Goal: Task Accomplishment & Management: Manage account settings

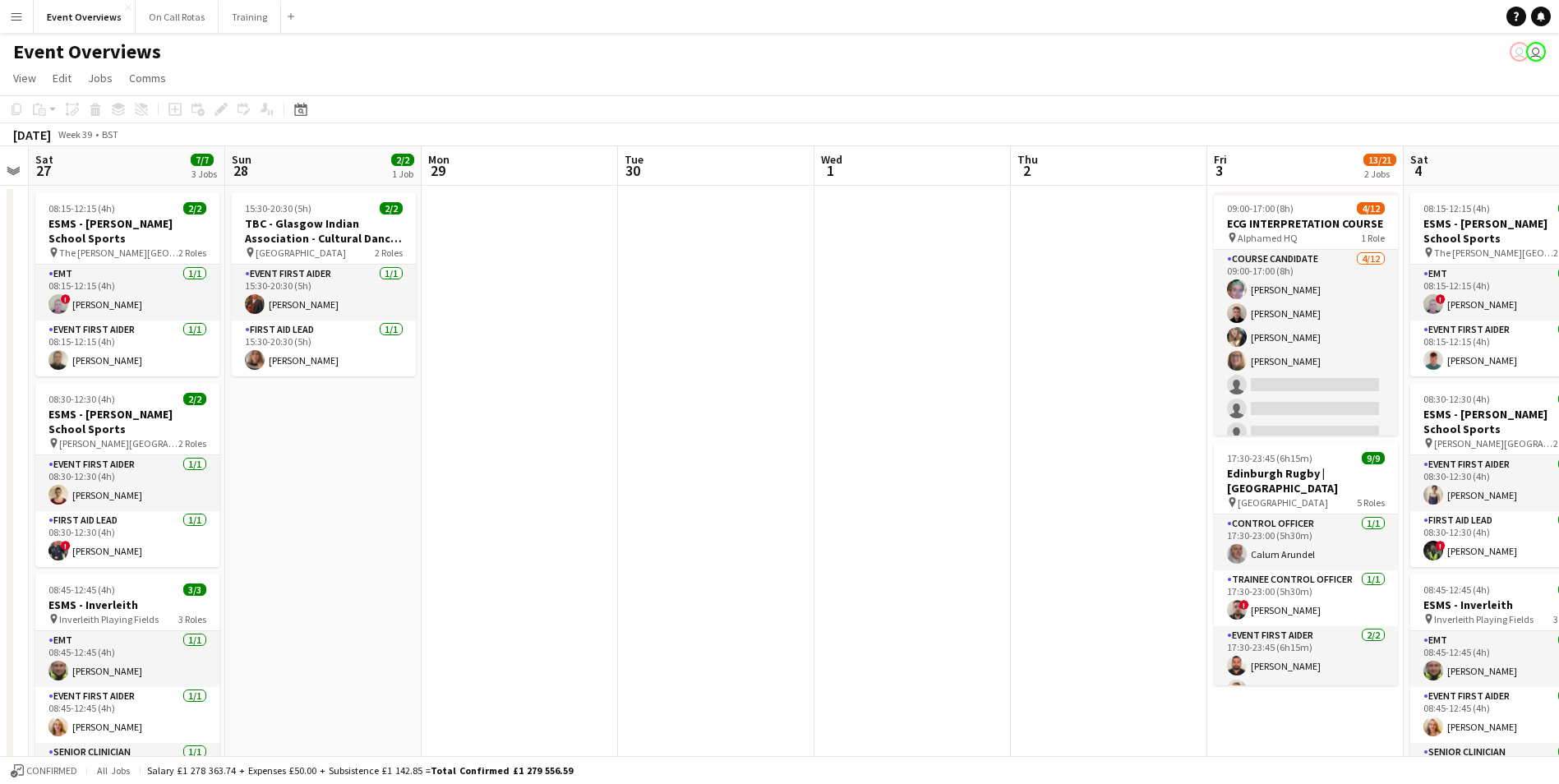
drag, startPoint x: 1325, startPoint y: 526, endPoint x: 567, endPoint y: 545, distance: 758.2
click at [567, 545] on app-calendar-viewport "Wed 24 2/2 1 Job Thu 25 Fri 26 Sat 27 7/7 3 Jobs Sun 28 2/2 1 Job Mon 29 Tue 30…" at bounding box center [780, 778] width 1559 height 1264
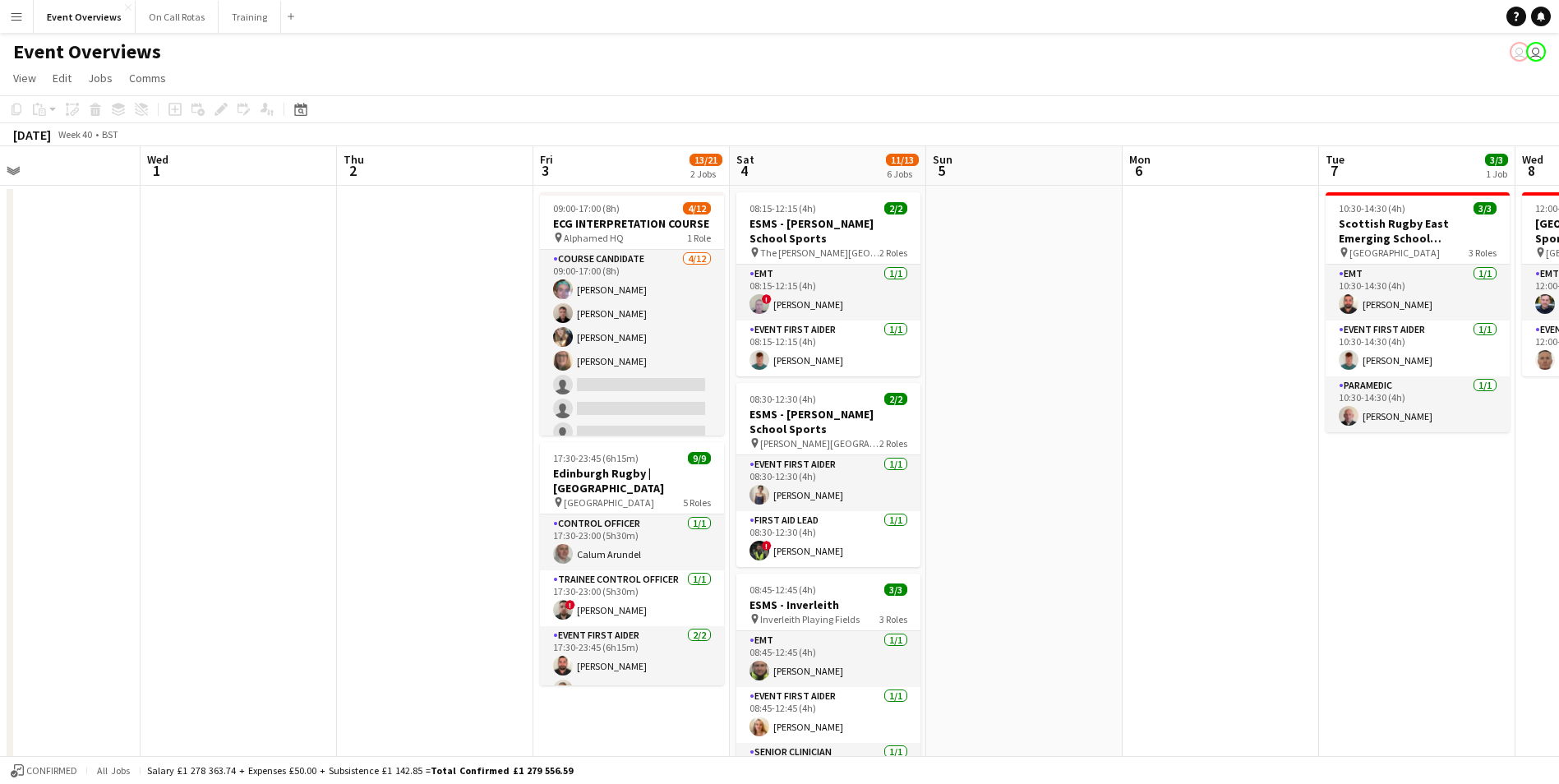
drag, startPoint x: 1118, startPoint y: 492, endPoint x: 448, endPoint y: 510, distance: 670.2
click at [448, 510] on app-calendar-viewport "Sat 27 7/7 3 Jobs Sun 28 2/2 1 Job Mon 29 Tue 30 Wed 1 Thu 2 Fri 3 13/21 2 Jobs…" at bounding box center [780, 778] width 1559 height 1264
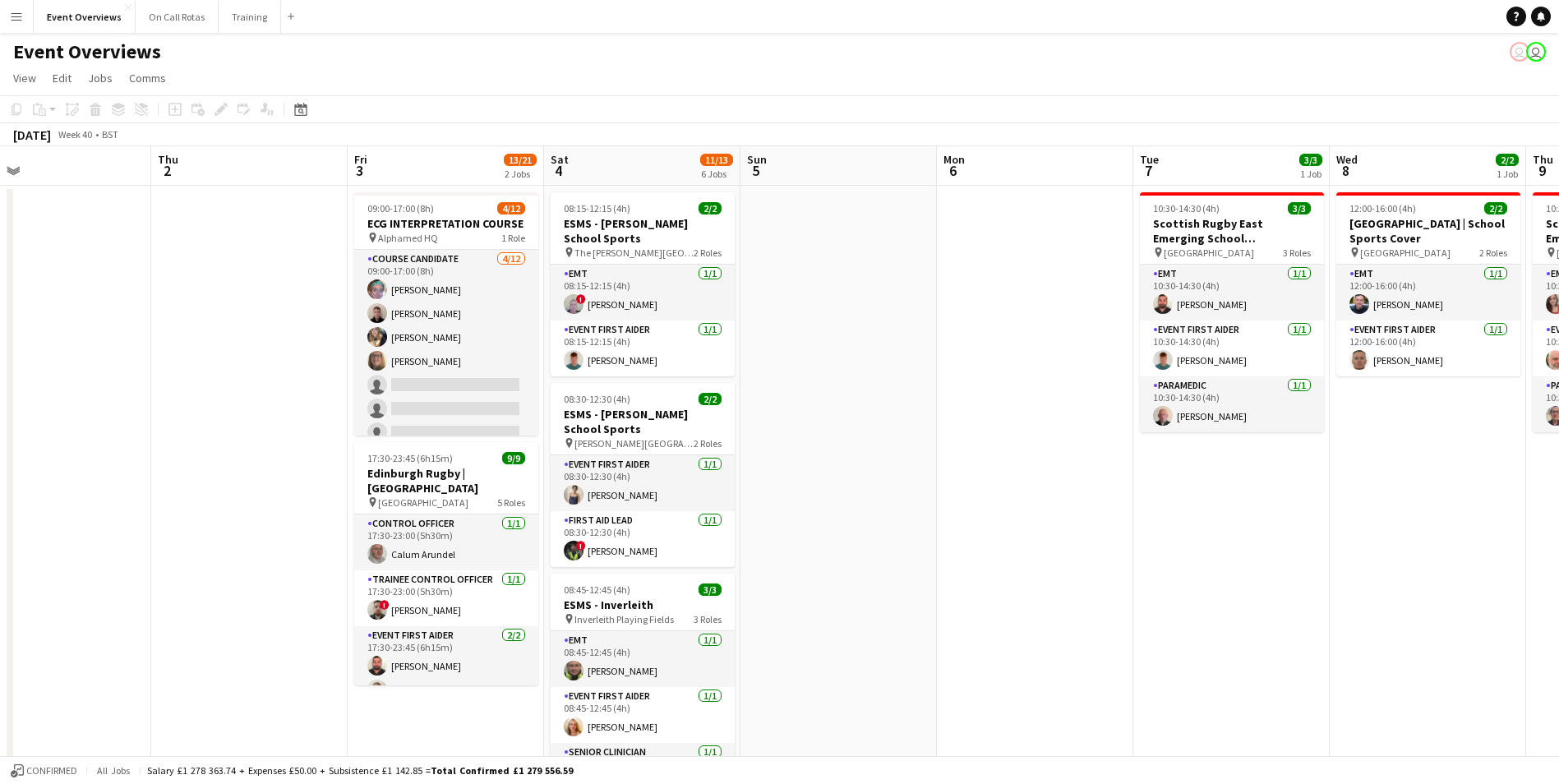
scroll to position [0, 637]
drag, startPoint x: 1065, startPoint y: 417, endPoint x: 877, endPoint y: 432, distance: 188.6
click at [877, 432] on app-calendar-viewport "Sun 28 2/2 1 Job Mon 29 Tue 30 Wed 1 Thu 2 Fri 3 13/21 2 Jobs Sat 4 11/13 6 Job…" at bounding box center [780, 778] width 1559 height 1264
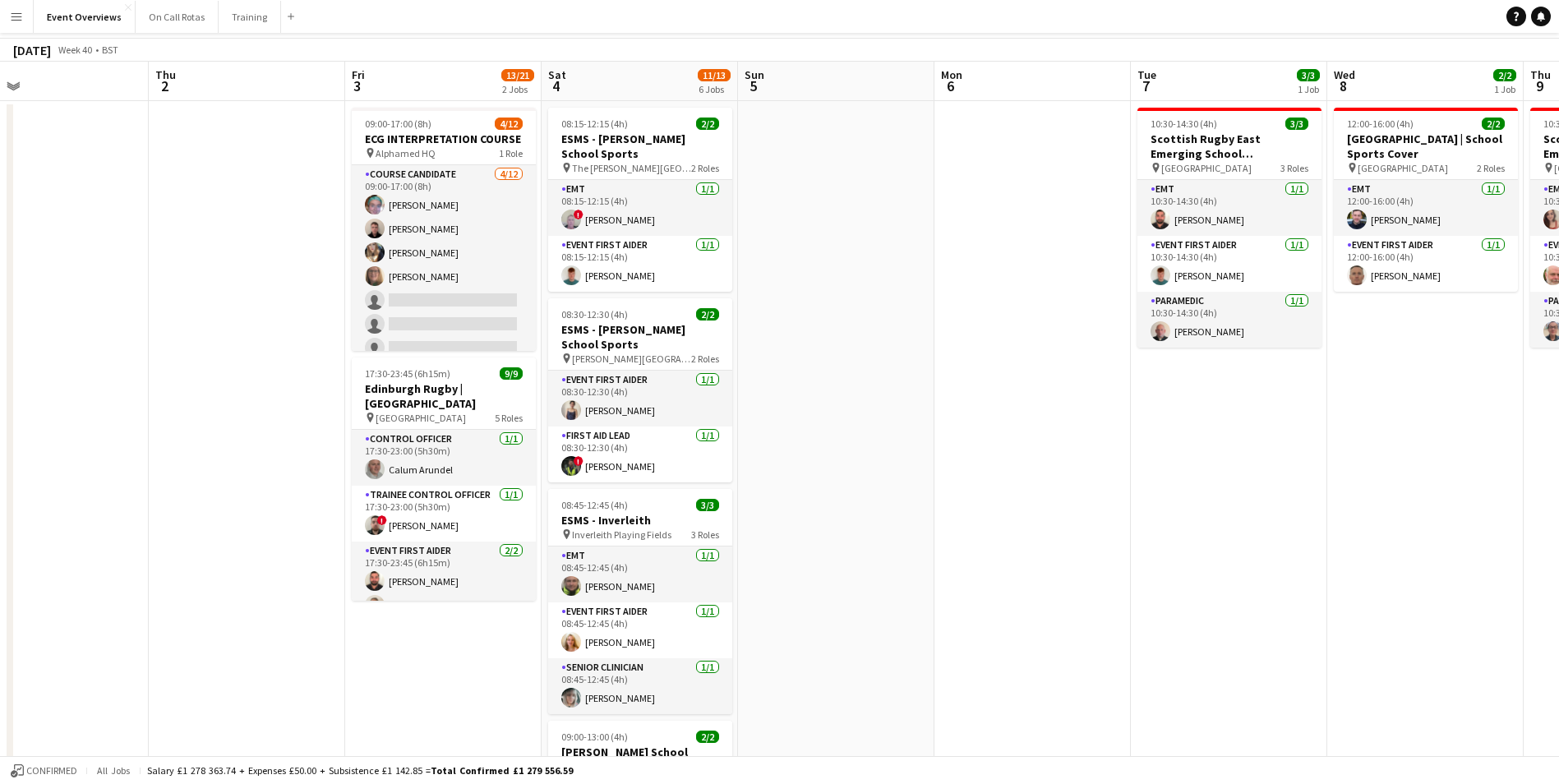
scroll to position [0, 0]
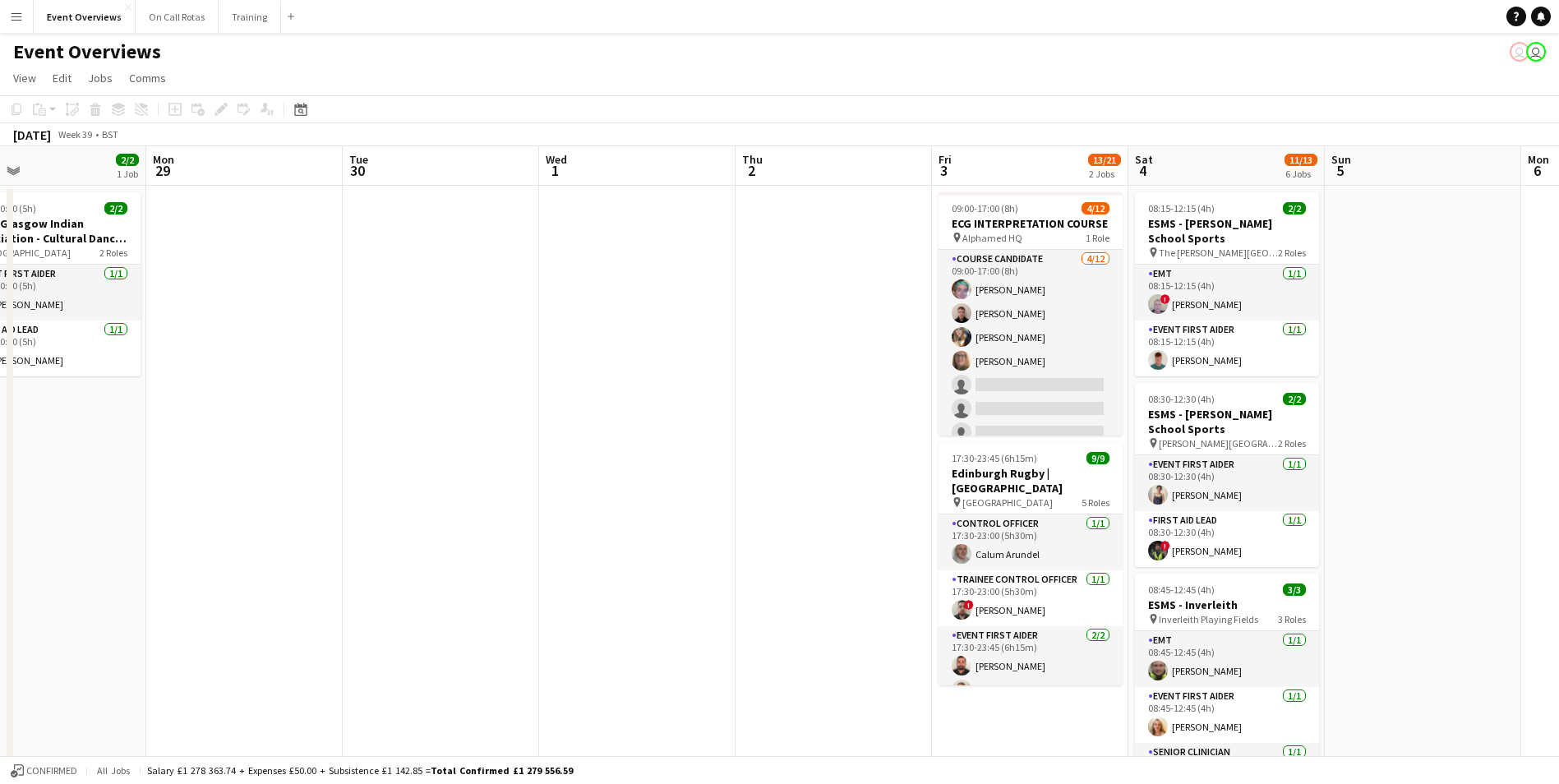
drag, startPoint x: 849, startPoint y: 381, endPoint x: 1436, endPoint y: 375, distance: 587.0
click at [1436, 375] on app-calendar-viewport "Fri 26 Sat 27 7/7 3 Jobs Sun 28 2/2 1 Job Mon 29 Tue 30 Wed 1 Thu 2 Fri 3 13/21…" at bounding box center [780, 778] width 1559 height 1264
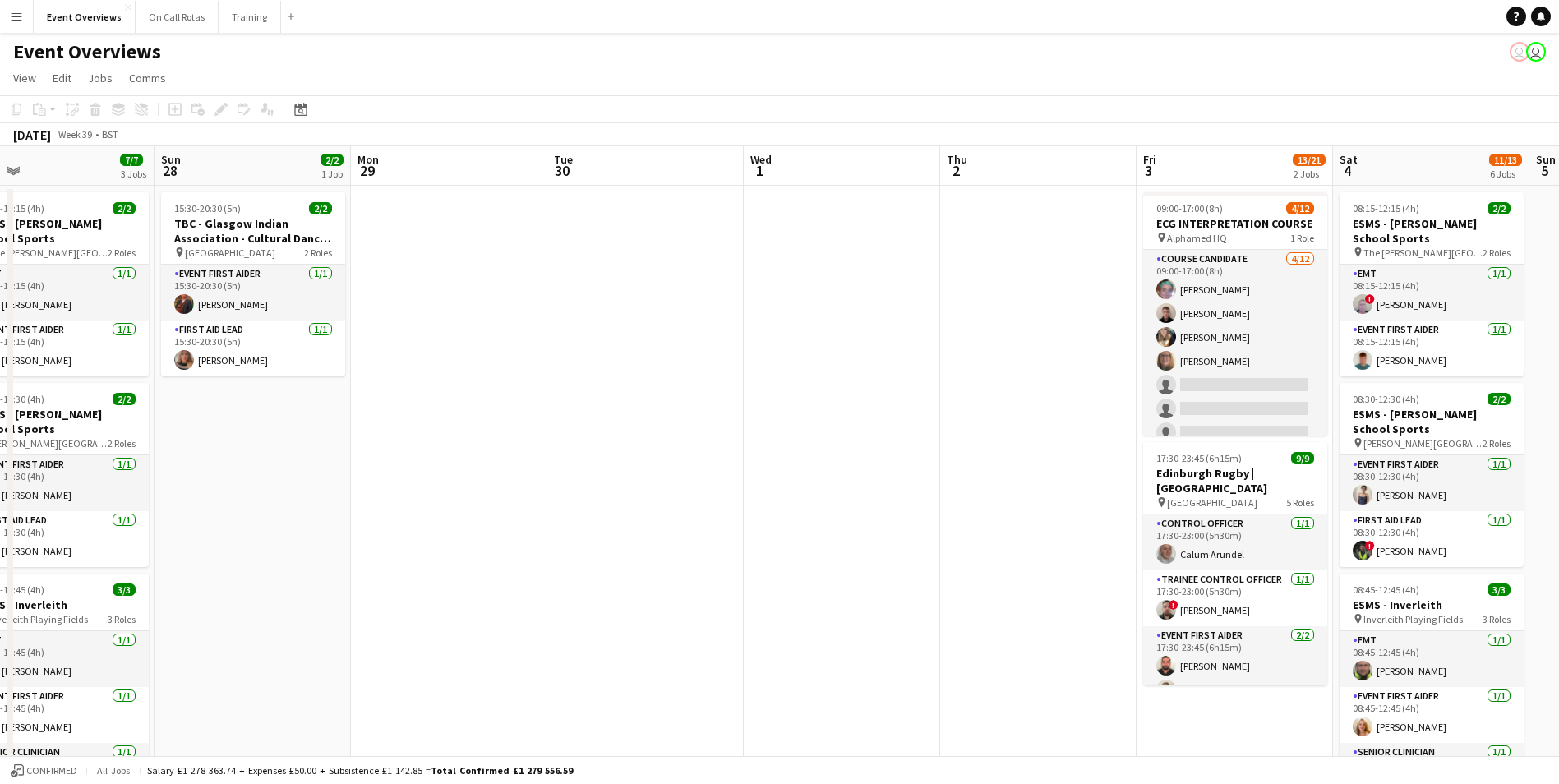
drag, startPoint x: 643, startPoint y: 426, endPoint x: 1242, endPoint y: 392, distance: 600.0
click at [1242, 392] on app-calendar-viewport "Thu 25 Fri 26 Sat 27 7/7 3 Jobs Sun 28 2/2 1 Job Mon 29 Tue 30 Wed 1 Thu 2 Fri …" at bounding box center [780, 778] width 1559 height 1264
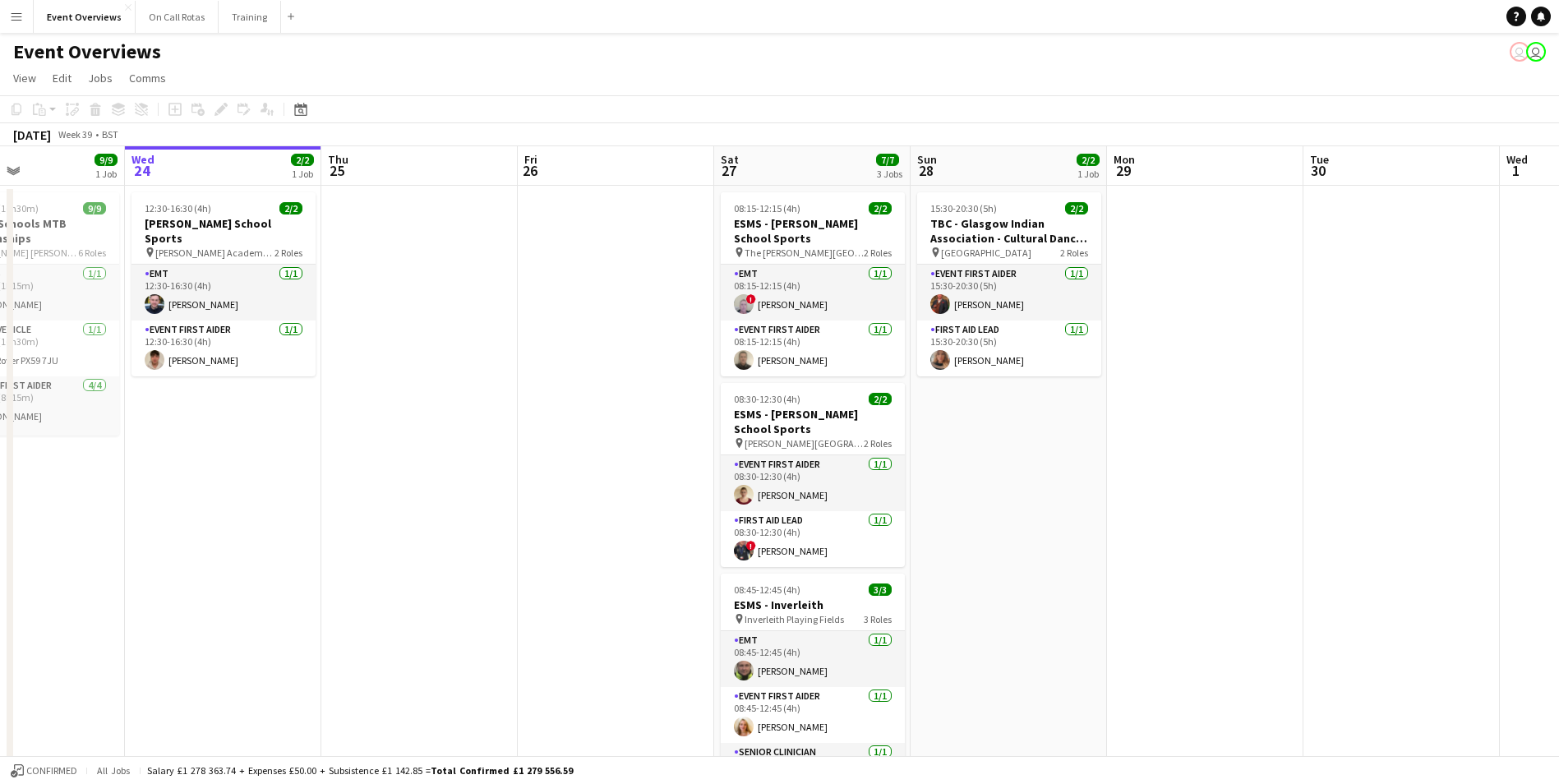
drag, startPoint x: 651, startPoint y: 483, endPoint x: 944, endPoint y: 450, distance: 294.9
click at [1012, 483] on app-calendar-viewport "Sun 21 17/17 1 Job Mon 22 Tue 23 9/9 1 Job Wed 24 2/2 1 Job Thu 25 Fri 26 Sat 2…" at bounding box center [780, 778] width 1559 height 1264
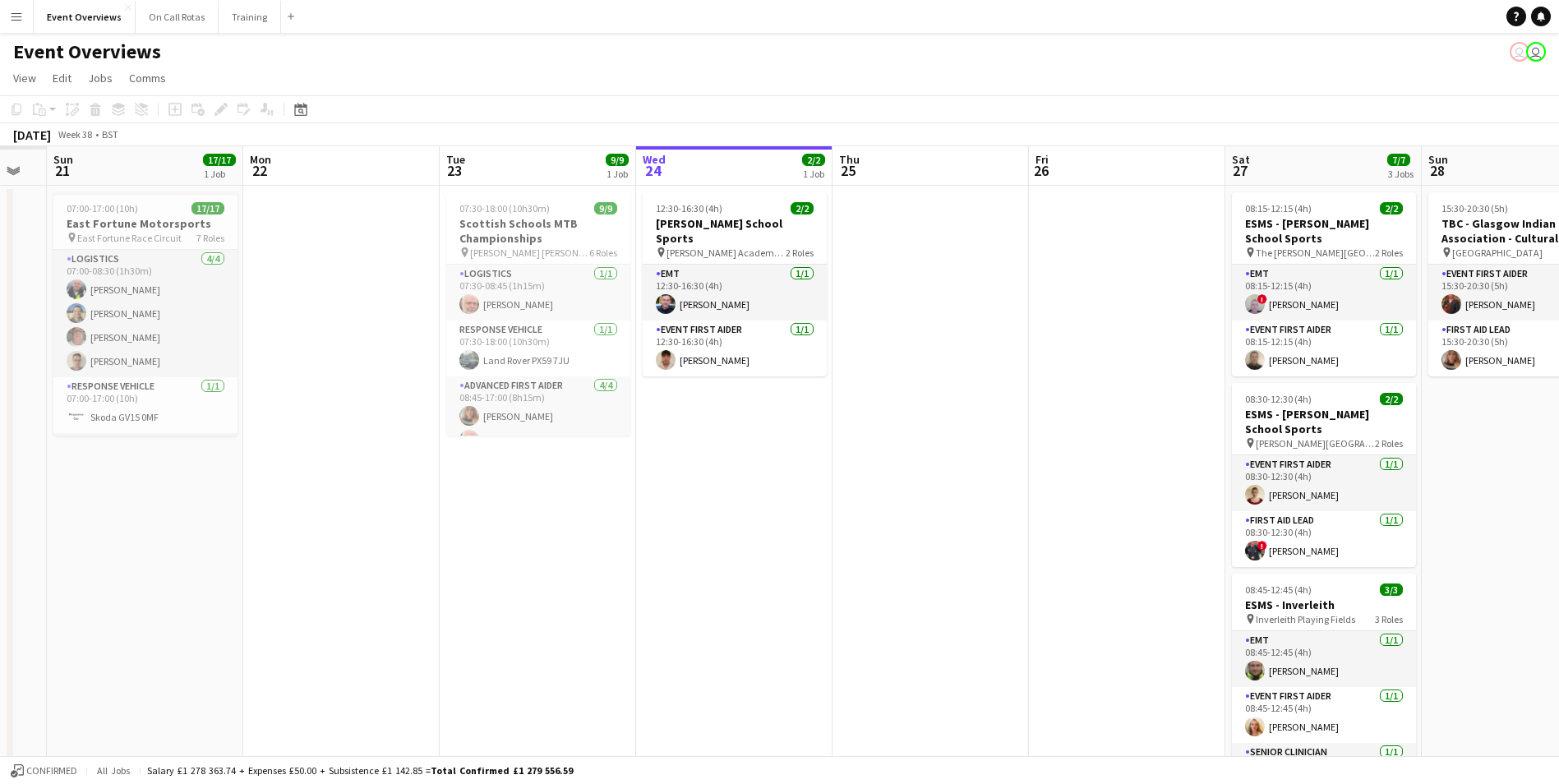
drag, startPoint x: 298, startPoint y: 332, endPoint x: 810, endPoint y: 314, distance: 512.3
click at [810, 314] on app-calendar-viewport "Fri 19 Sat 20 Sun 21 17/17 1 Job Mon 22 Tue 23 9/9 1 Job Wed 24 2/2 1 Job Thu 2…" at bounding box center [780, 778] width 1559 height 1264
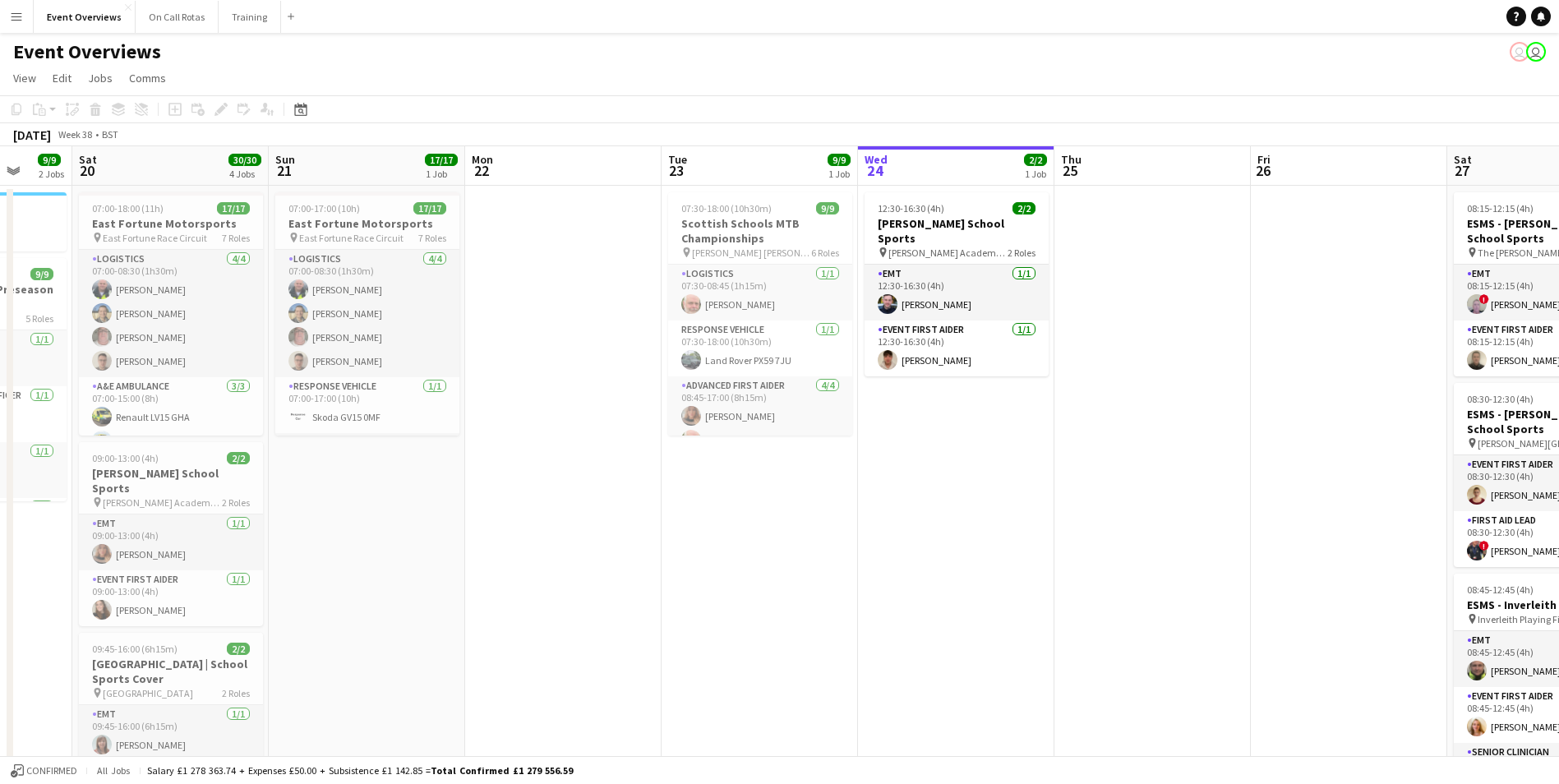
scroll to position [0, 421]
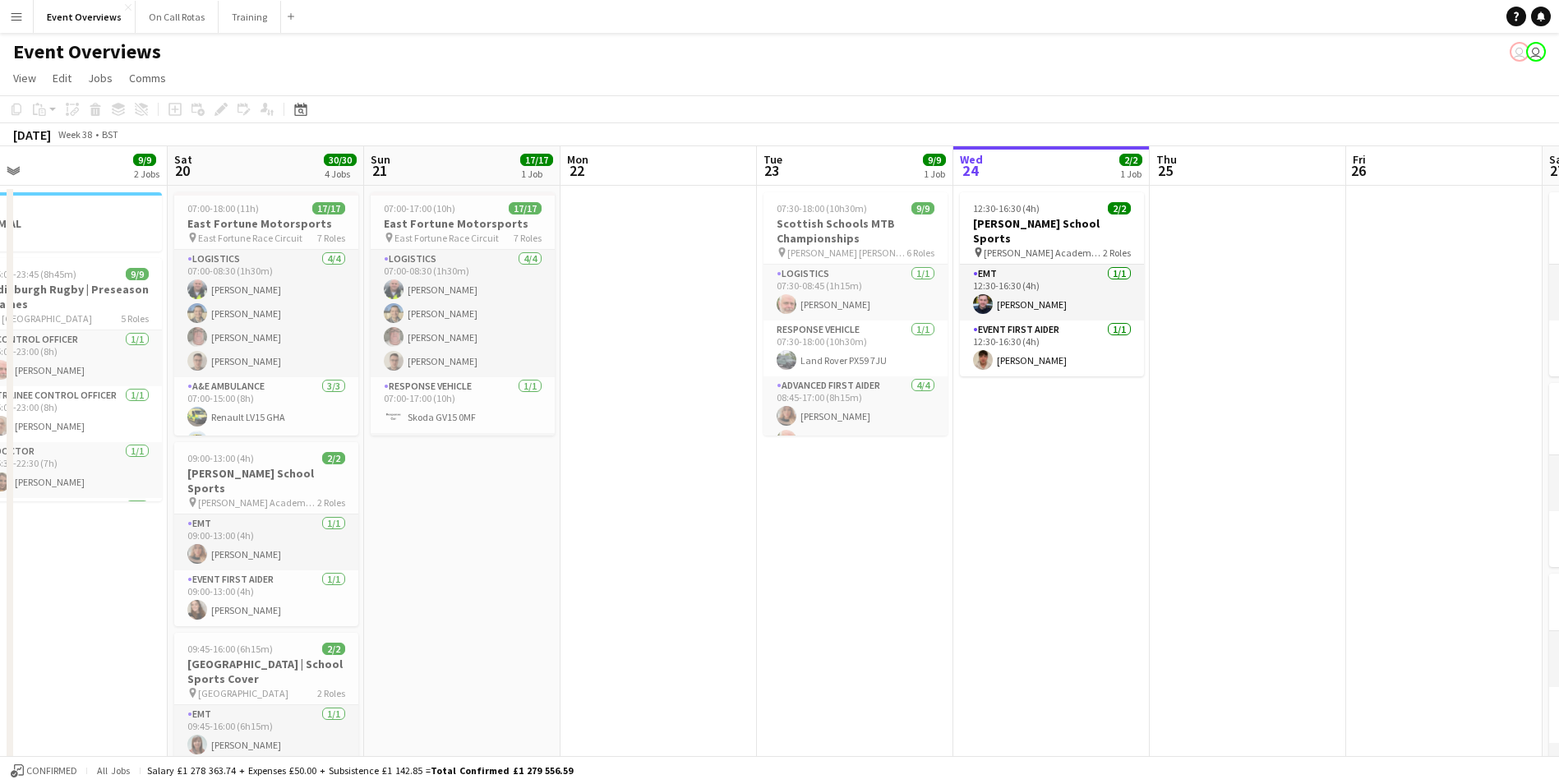
drag, startPoint x: 588, startPoint y: 420, endPoint x: 602, endPoint y: 421, distance: 14.0
click at [602, 421] on app-calendar-viewport "Wed 17 Thu 18 Fri 19 9/9 2 Jobs Sat 20 30/30 4 Jobs Sun 21 17/17 1 Job Mon 22 T…" at bounding box center [780, 778] width 1559 height 1264
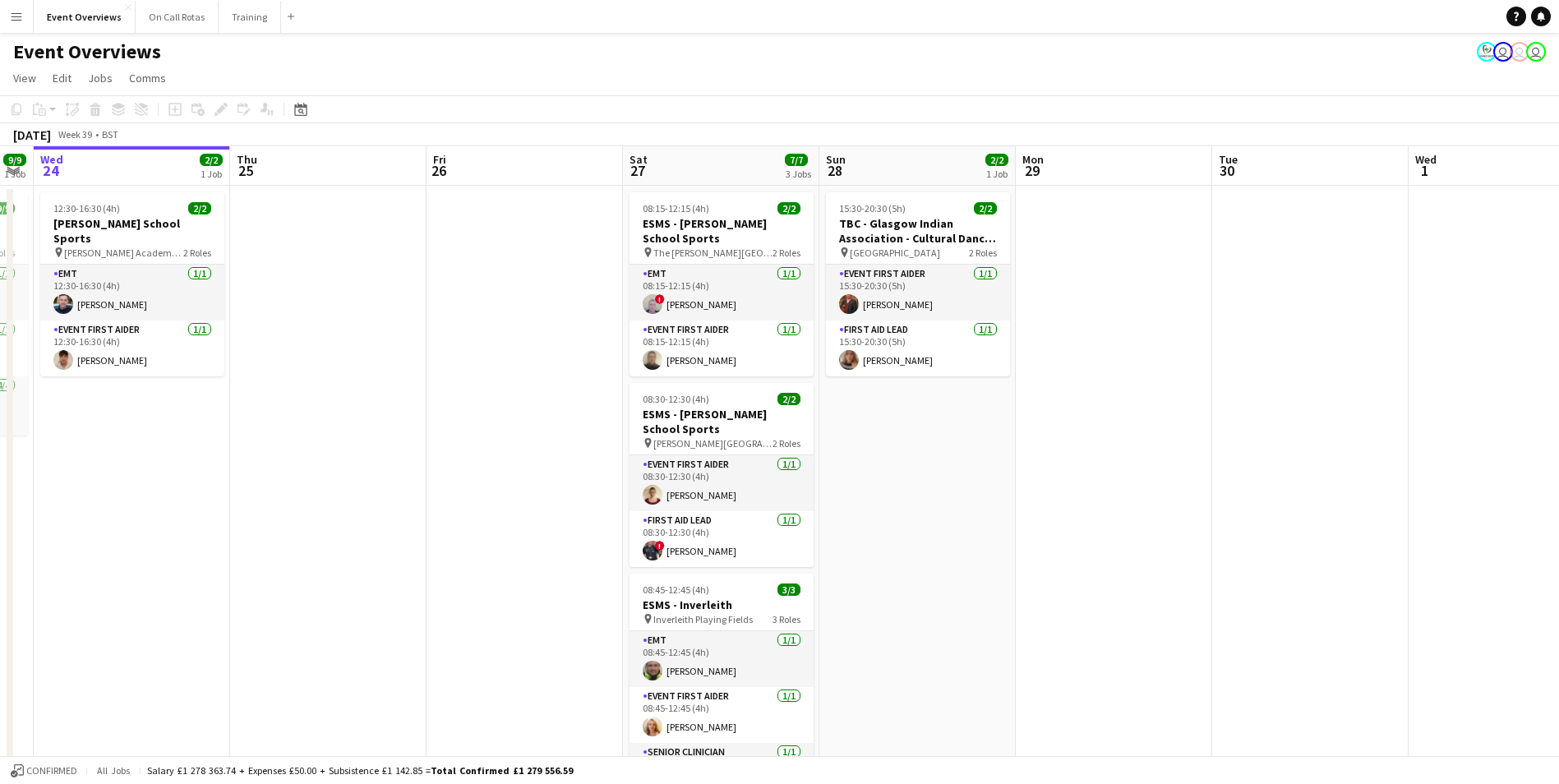
scroll to position [0, 492]
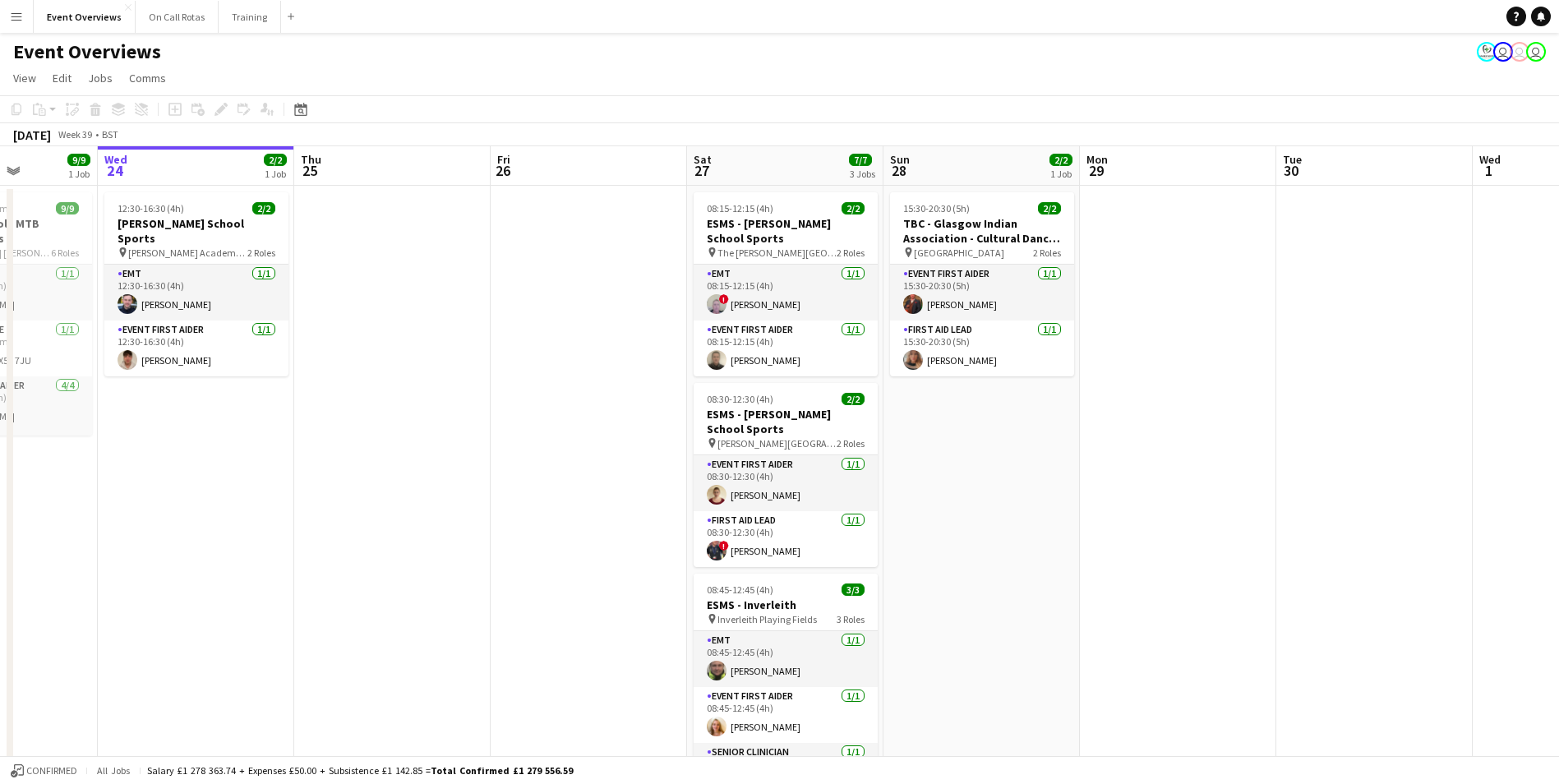
drag, startPoint x: 1274, startPoint y: 569, endPoint x: 419, endPoint y: 623, distance: 856.7
click at [419, 623] on app-calendar-viewport "Sun 21 17/17 1 Job Mon 22 Tue 23 9/9 1 Job Wed 24 2/2 1 Job Thu 25 Fri 26 Sat 2…" at bounding box center [780, 778] width 1559 height 1264
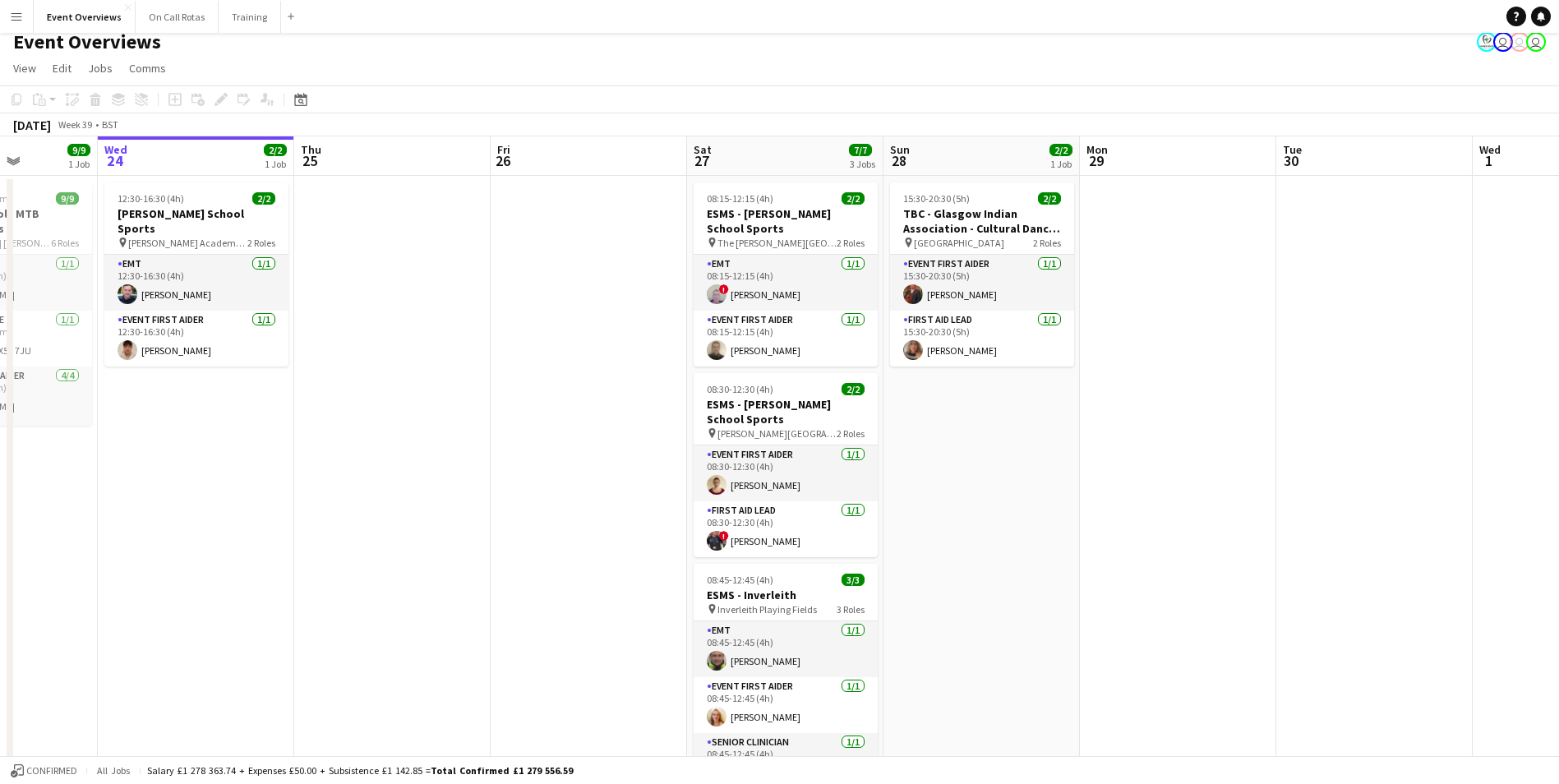
scroll to position [0, 0]
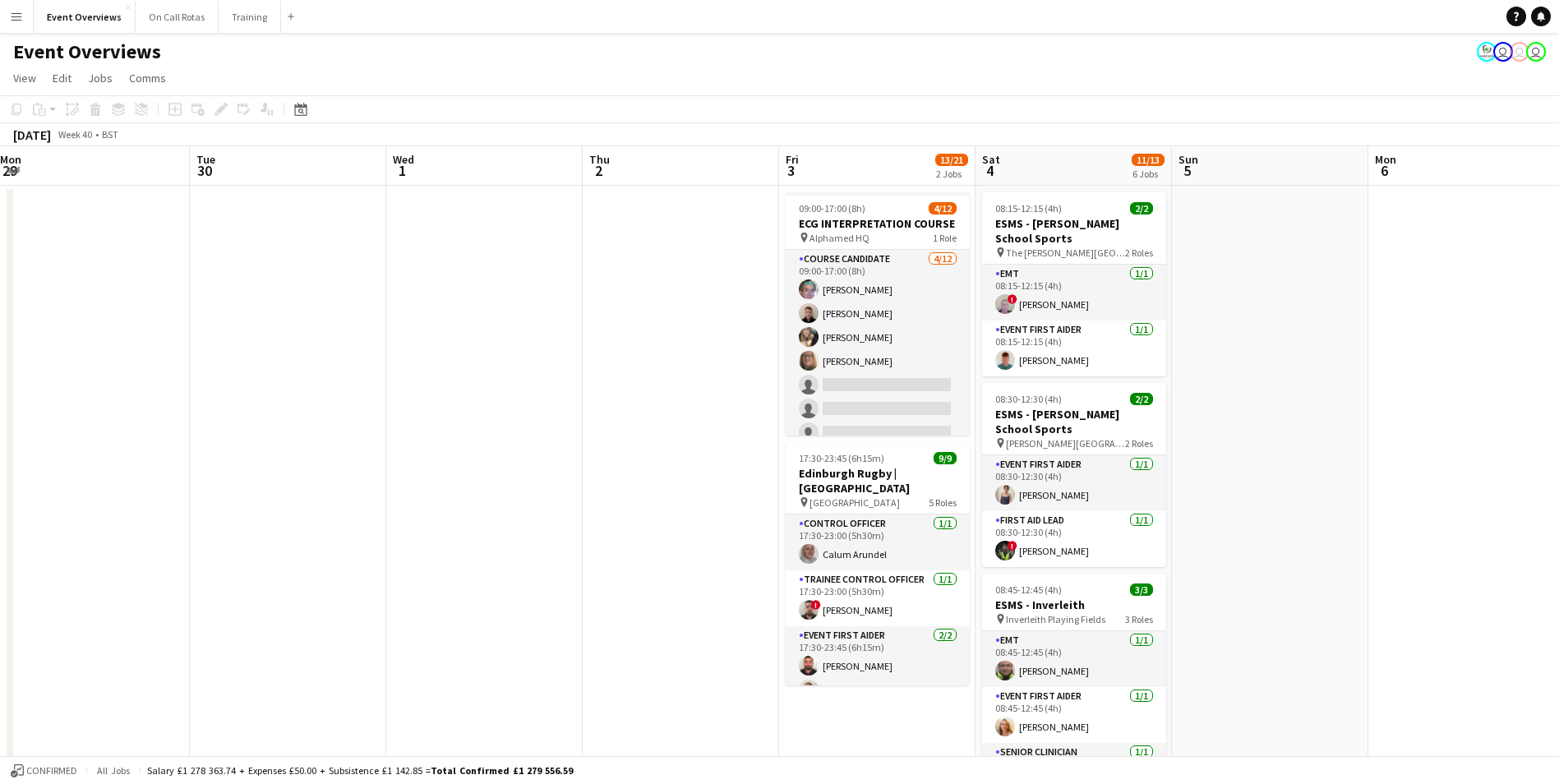
drag, startPoint x: 1381, startPoint y: 551, endPoint x: 303, endPoint y: 633, distance: 1081.1
click at [303, 633] on app-calendar-viewport "Fri 26 Sat 27 7/7 3 Jobs Sun 28 2/2 1 Job Mon 29 Tue 30 Wed 1 Thu 2 Fri 3 13/21…" at bounding box center [780, 778] width 1559 height 1264
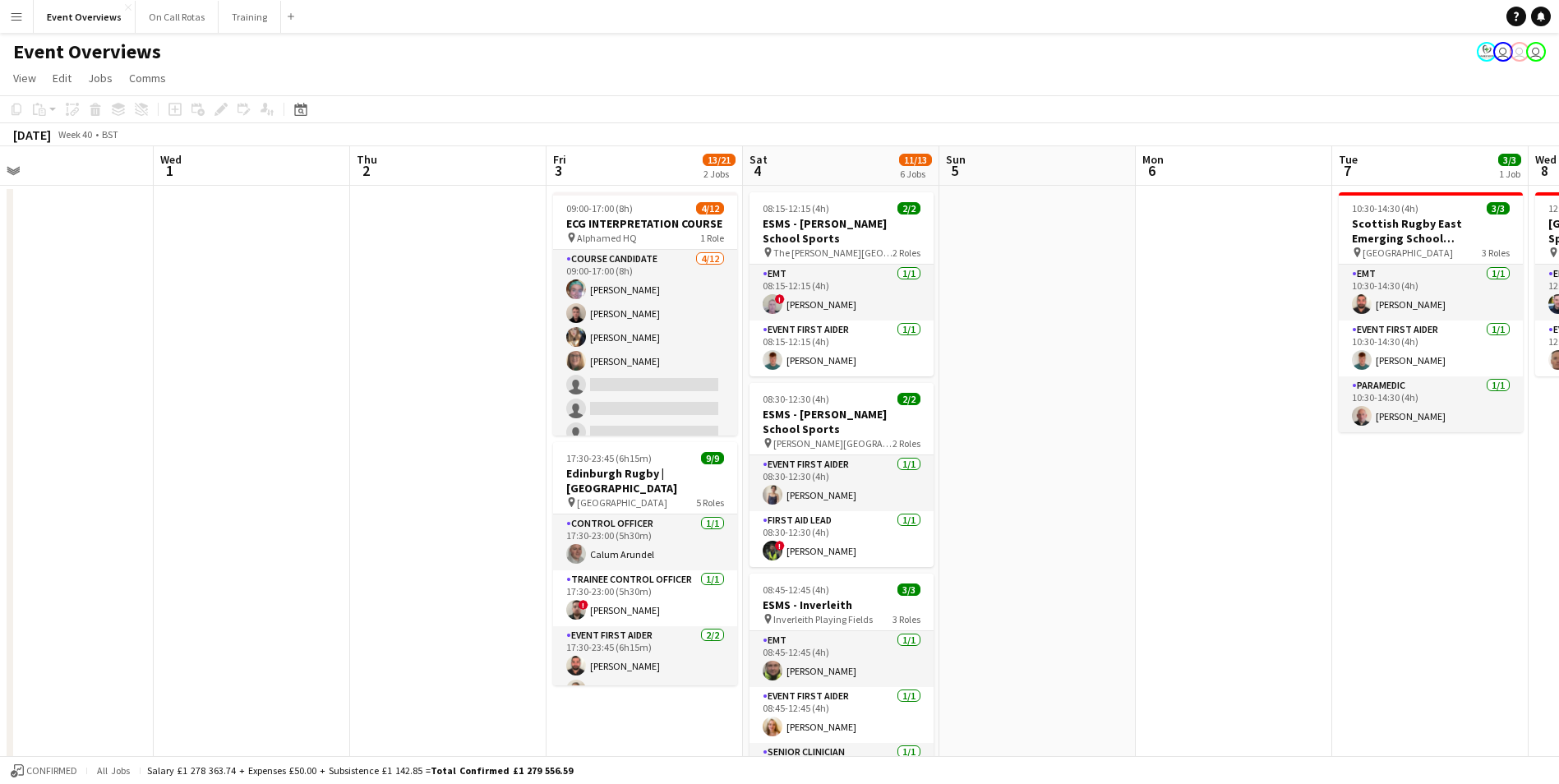
scroll to position [0, 598]
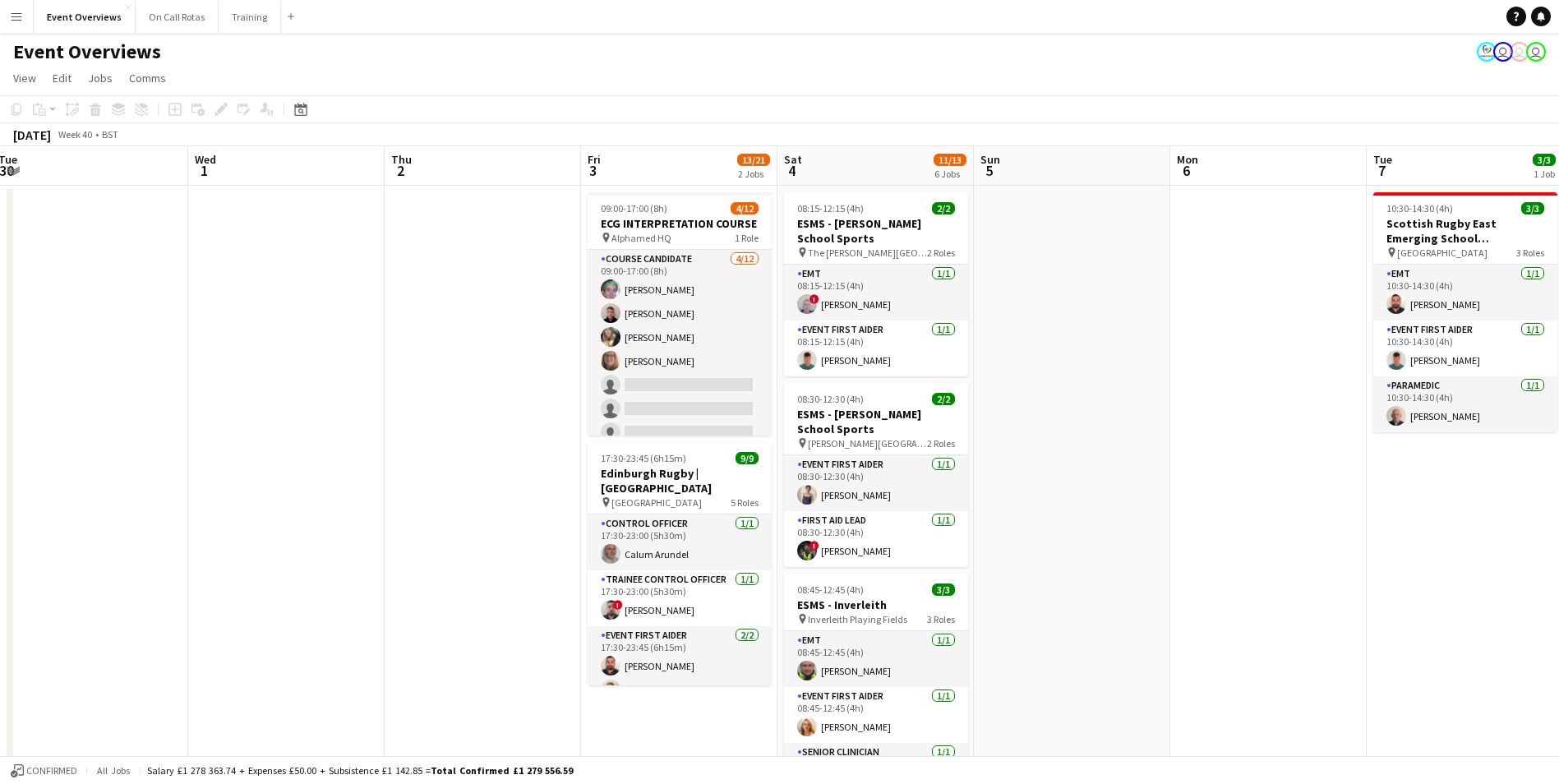
drag, startPoint x: 1448, startPoint y: 527, endPoint x: 1053, endPoint y: 563, distance: 396.6
click at [1053, 563] on app-calendar-viewport "Sat 27 7/7 3 Jobs Sun 28 2/2 1 Job Mon 29 Tue 30 Wed 1 Thu 2 Fri 3 13/21 2 Jobs…" at bounding box center [780, 778] width 1559 height 1264
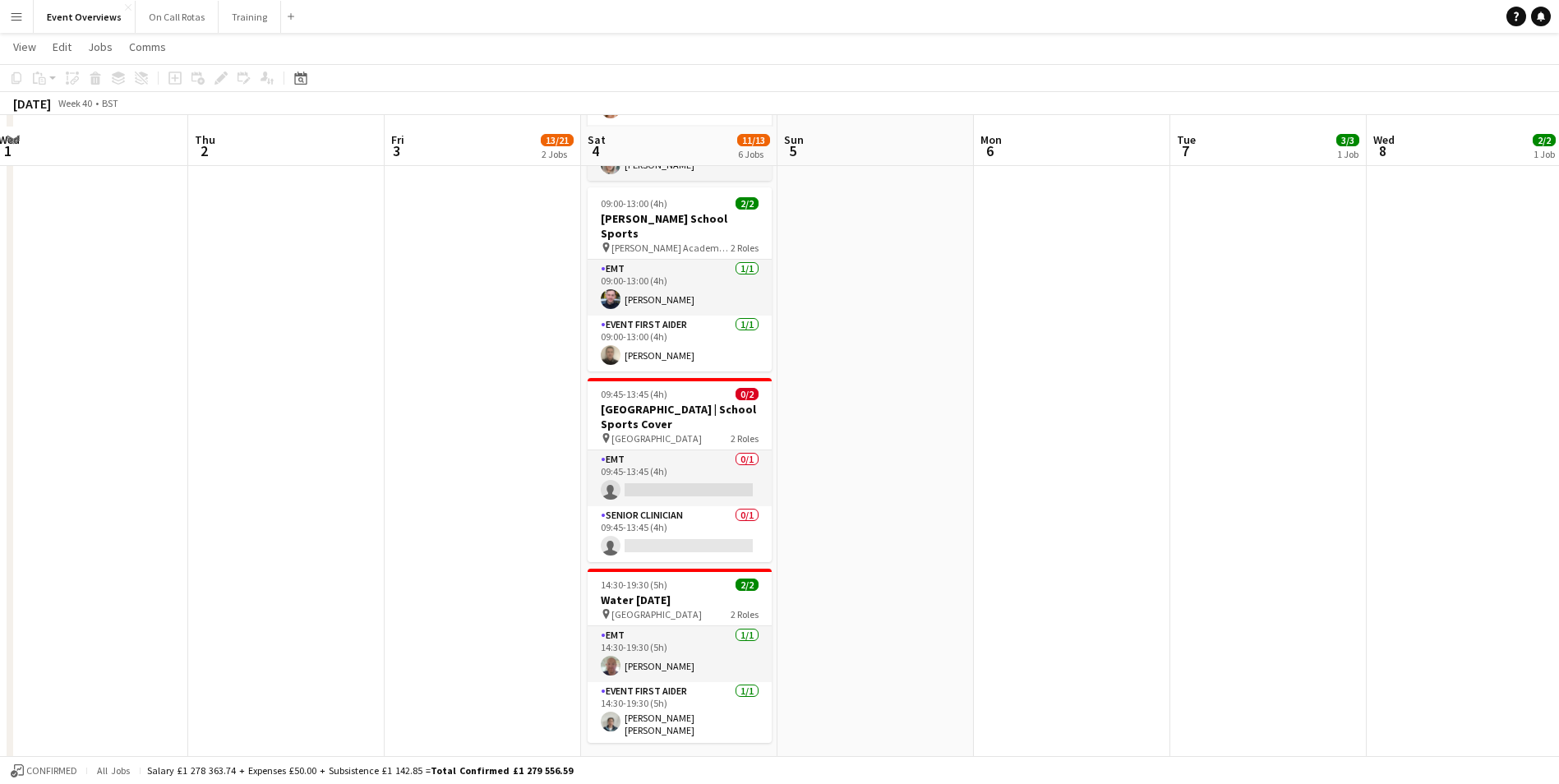
scroll to position [653, 0]
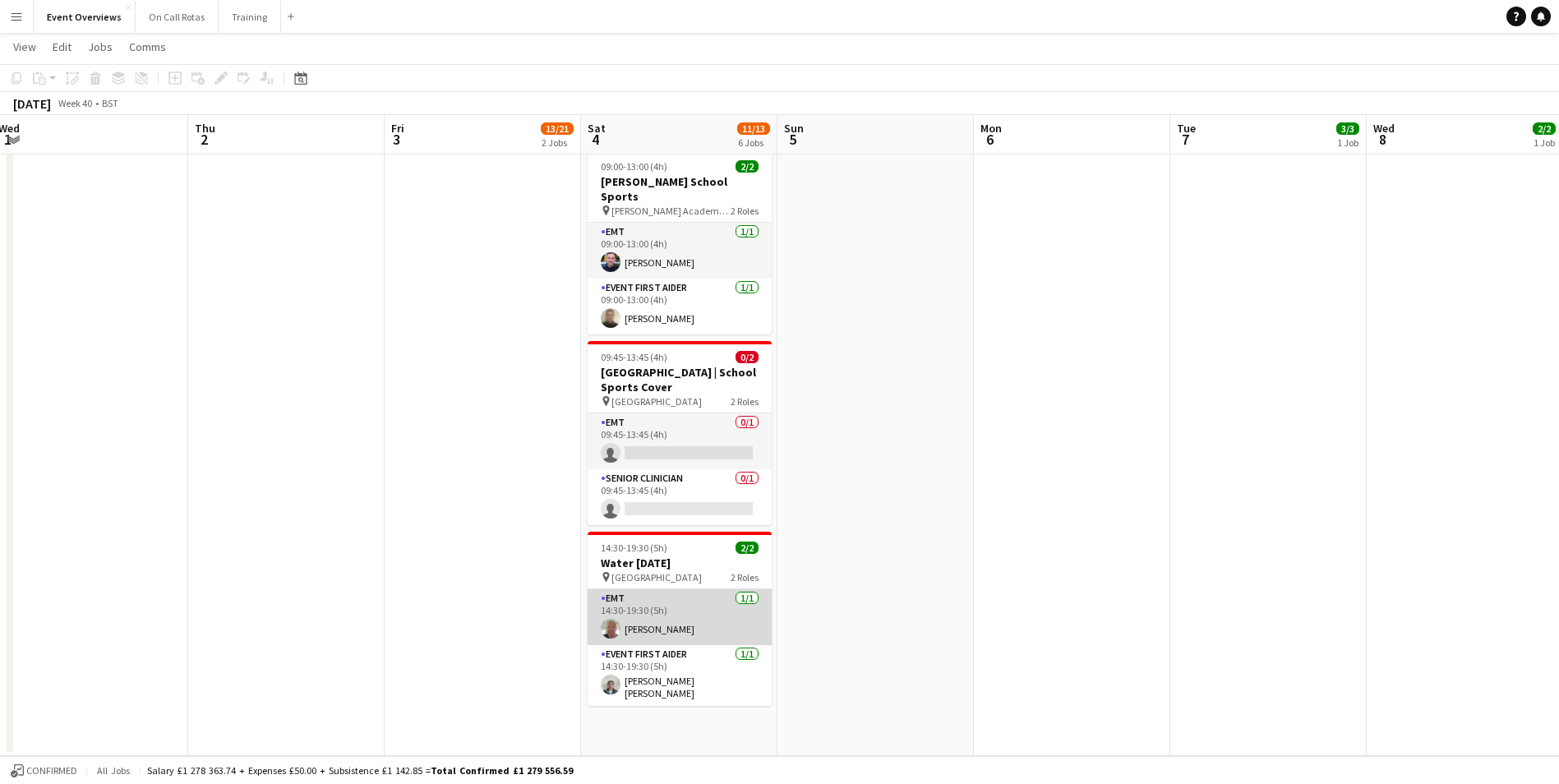
click at [607, 618] on app-user-avatar at bounding box center [611, 628] width 20 height 20
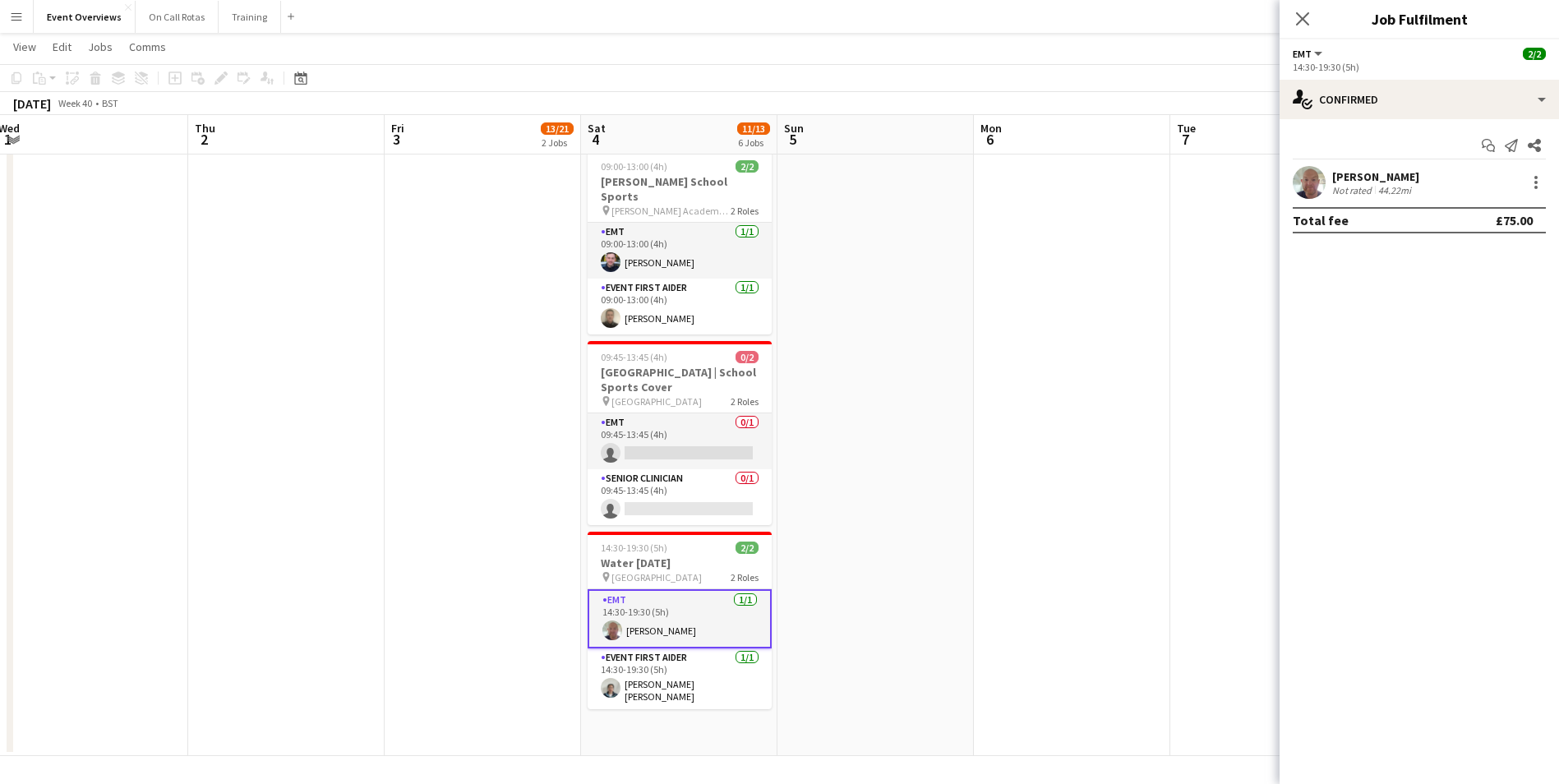
click at [1310, 171] on app-user-avatar at bounding box center [1309, 182] width 32 height 32
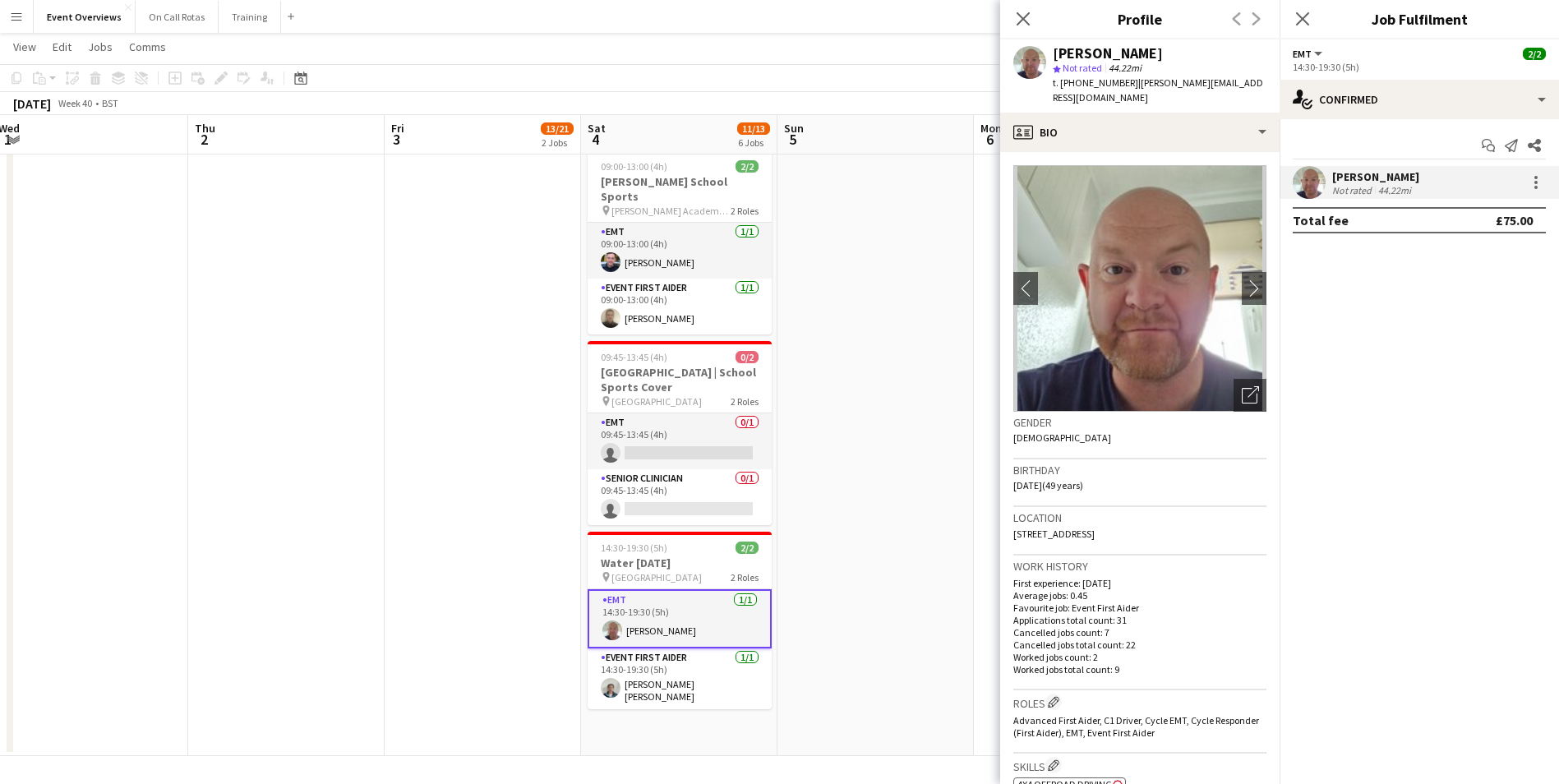
drag, startPoint x: 1247, startPoint y: 515, endPoint x: 1011, endPoint y: 528, distance: 236.4
click at [1011, 528] on app-crew-profile-bio "chevron-left chevron-right Open photos pop-in Gender Male Birthday 31-05-1976 (…" at bounding box center [1140, 468] width 280 height 632
click at [654, 675] on app-card-role "Event First Aider 1/1 14:30-19:30 (5h) Nancy Chen Yu Han" at bounding box center [680, 679] width 185 height 61
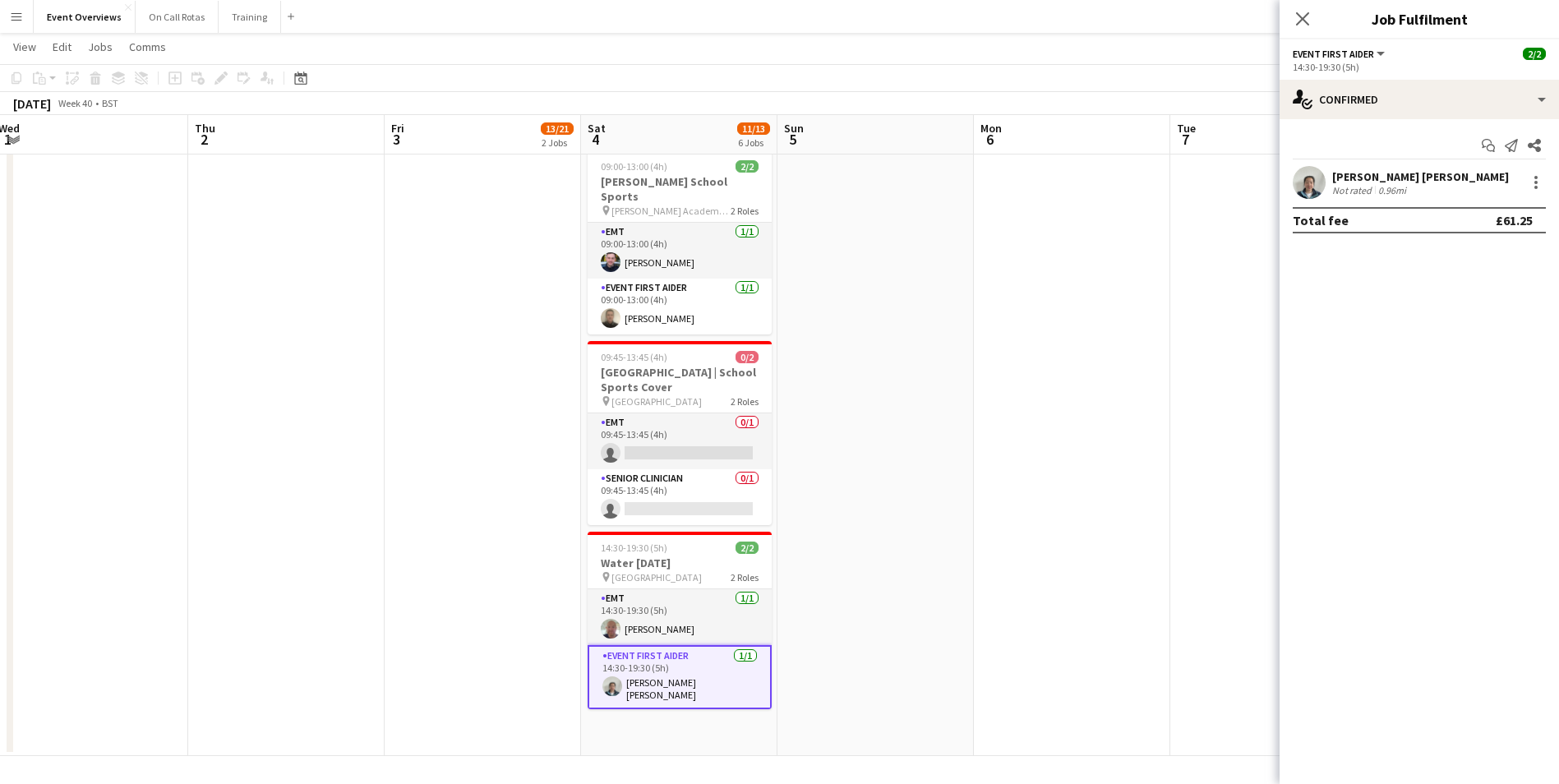
click at [616, 676] on app-user-avatar at bounding box center [613, 686] width 20 height 20
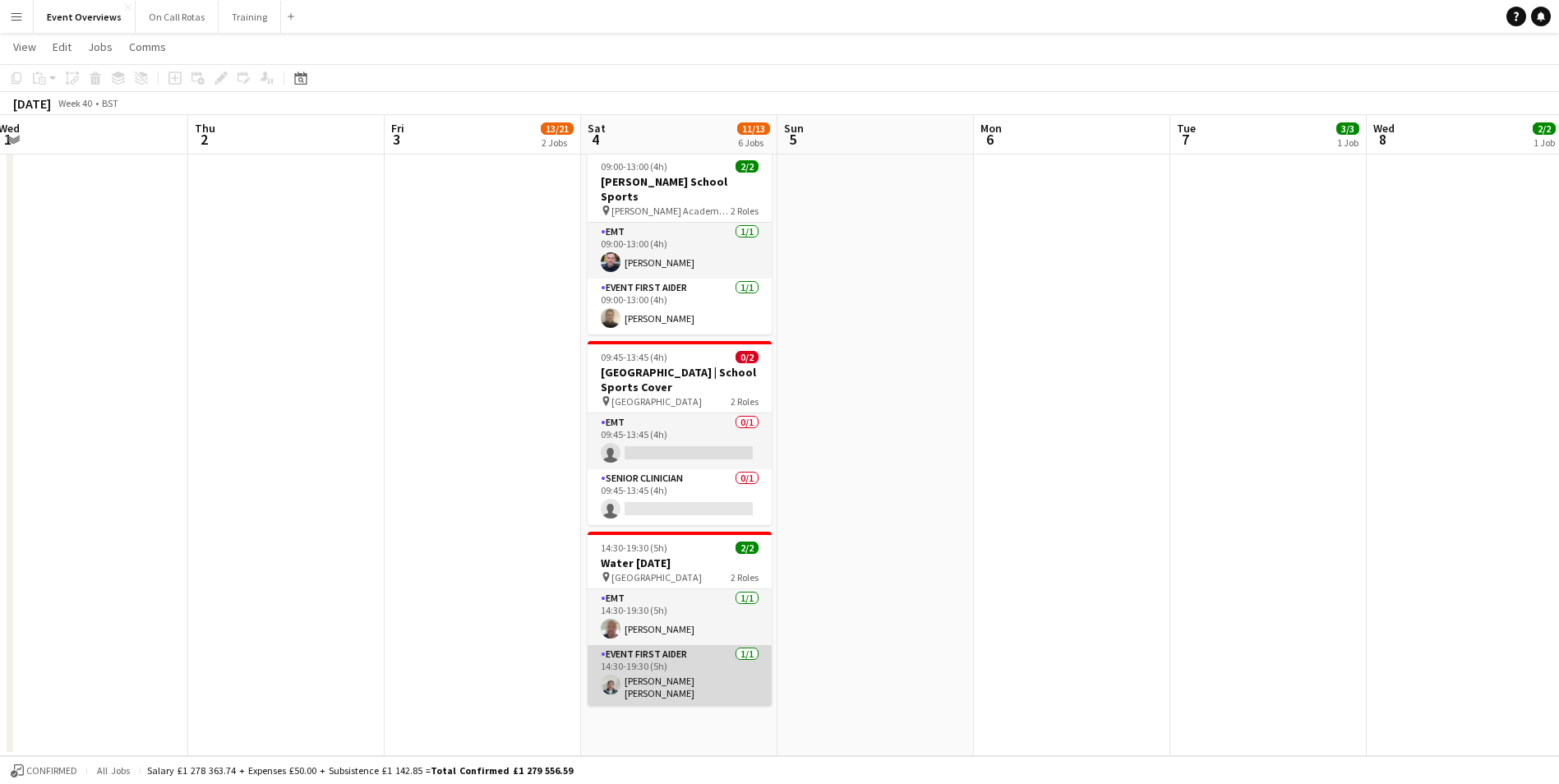
click at [616, 674] on app-user-avatar at bounding box center [611, 684] width 20 height 20
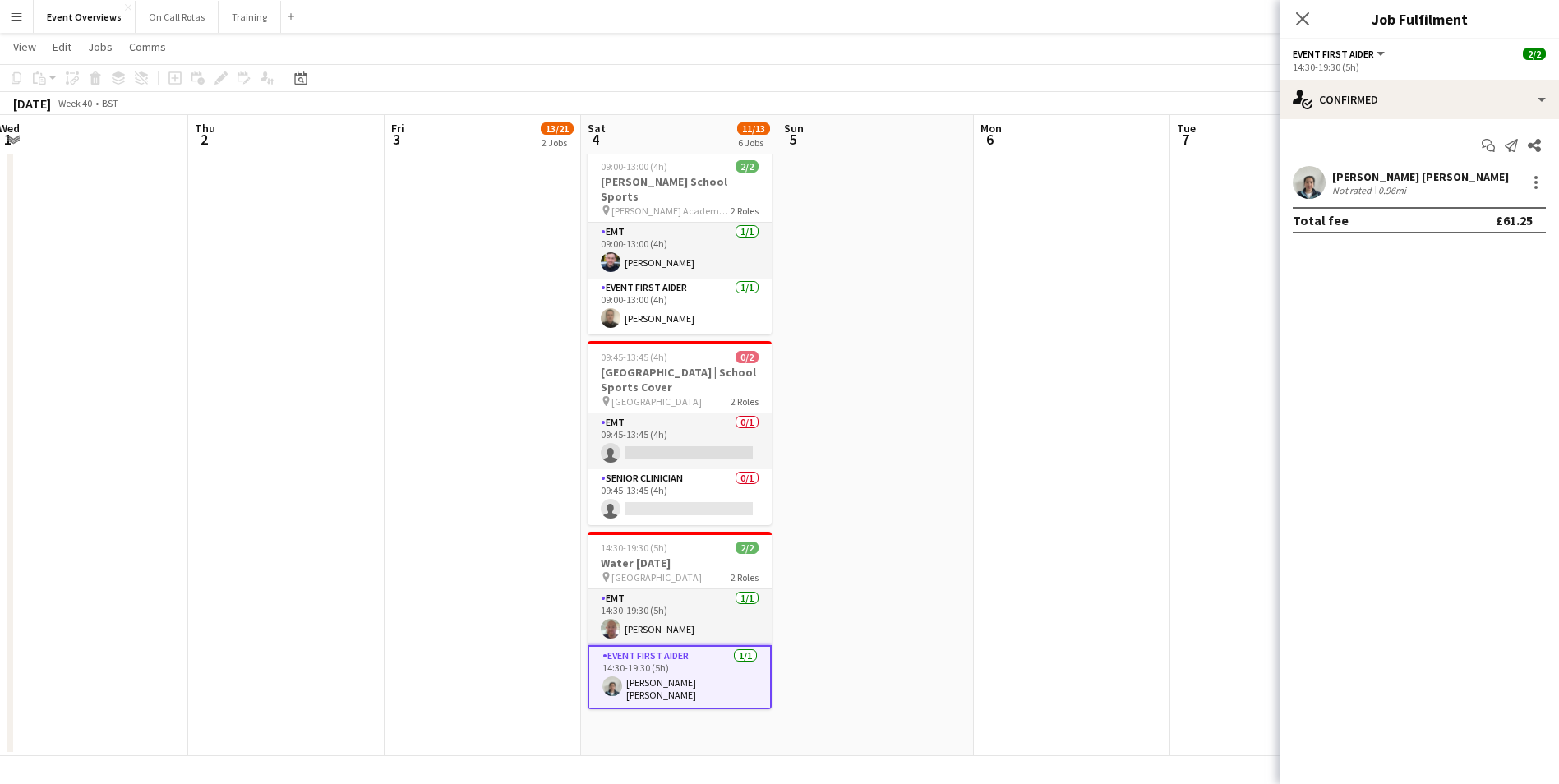
click at [1306, 184] on app-user-avatar at bounding box center [1309, 182] width 32 height 32
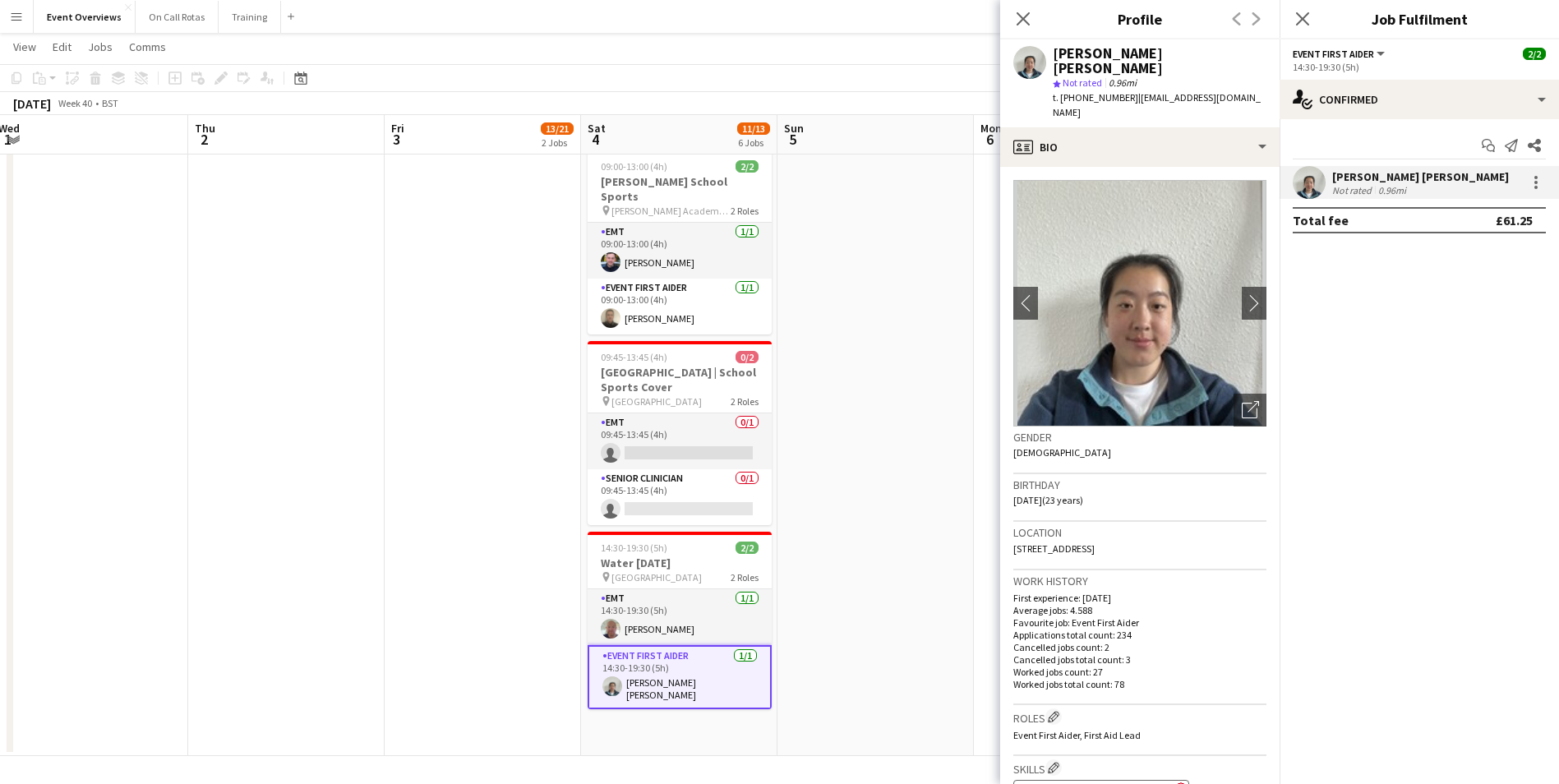
drag, startPoint x: 1220, startPoint y: 512, endPoint x: 1013, endPoint y: 517, distance: 207.1
click at [1013, 522] on div "Location 21/4 Crewe Road Gardens, Edinburgh, EH5 2NJ" at bounding box center [1140, 546] width 253 height 48
copy span "21/4 Crewe Road Gardens, Edinburgh, EH5 2NJ"
click at [1027, 20] on icon "Close pop-in" at bounding box center [1023, 19] width 16 height 16
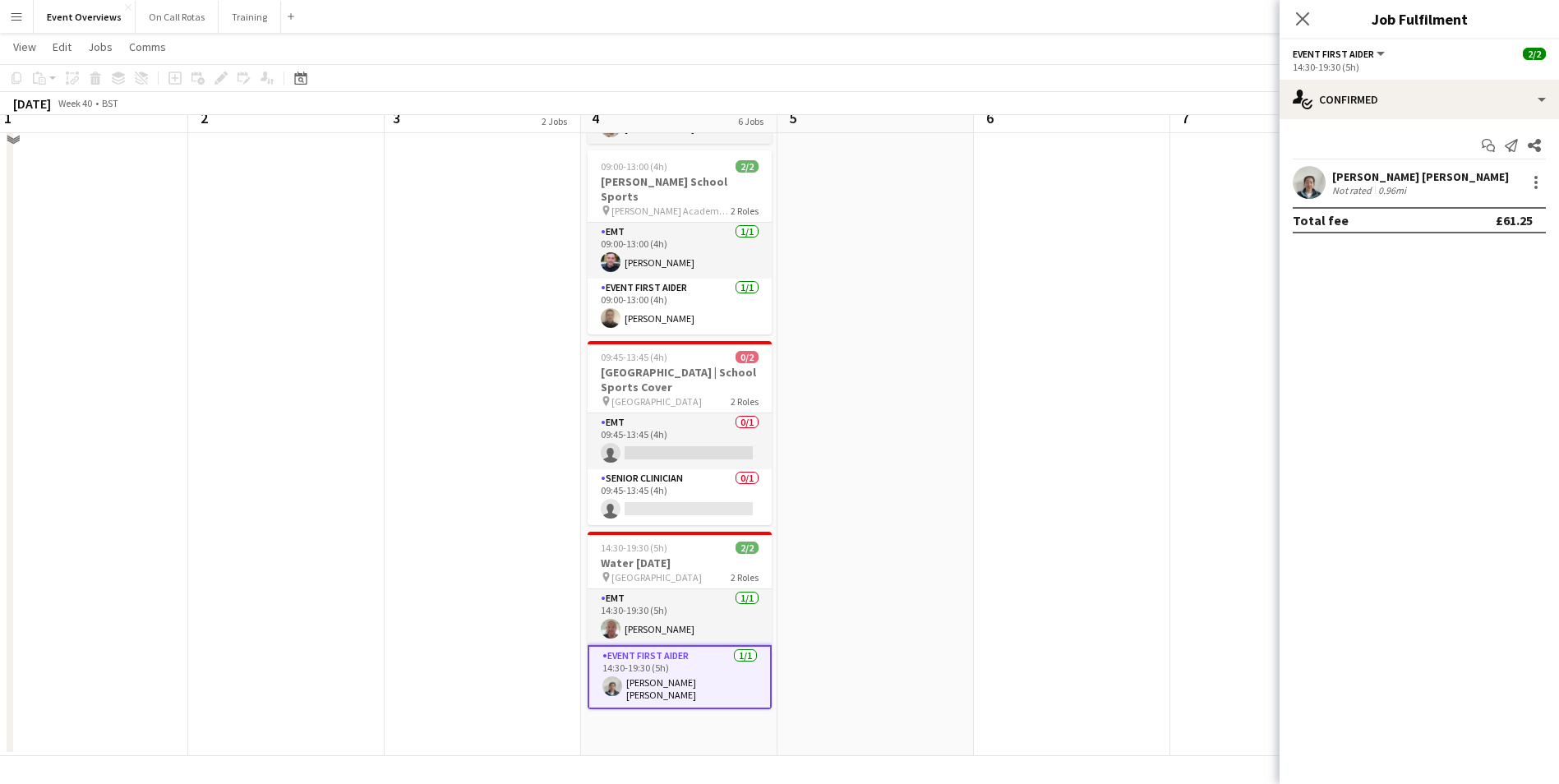
scroll to position [571, 0]
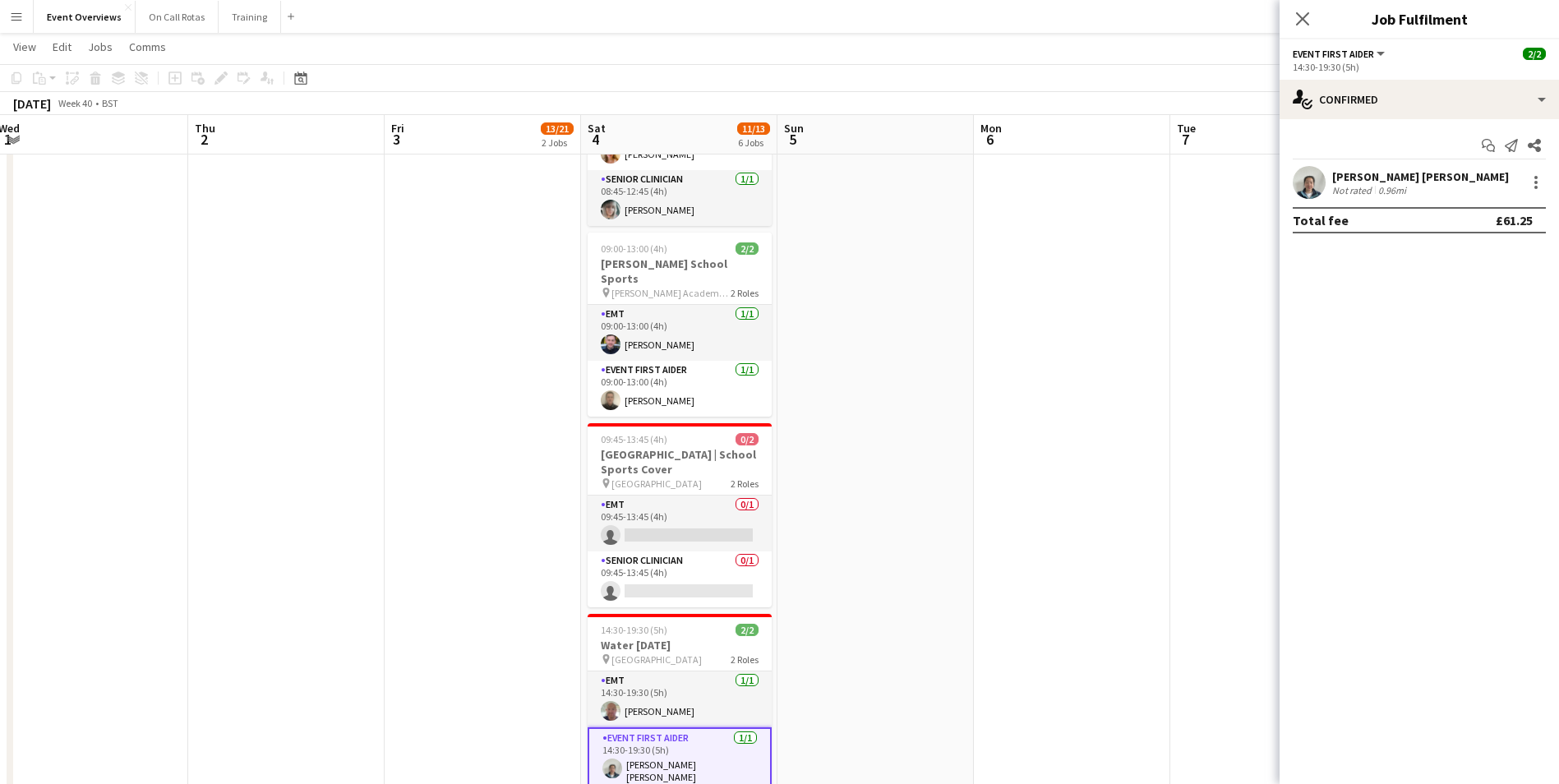
click at [357, 404] on app-date-cell at bounding box center [287, 226] width 196 height 1225
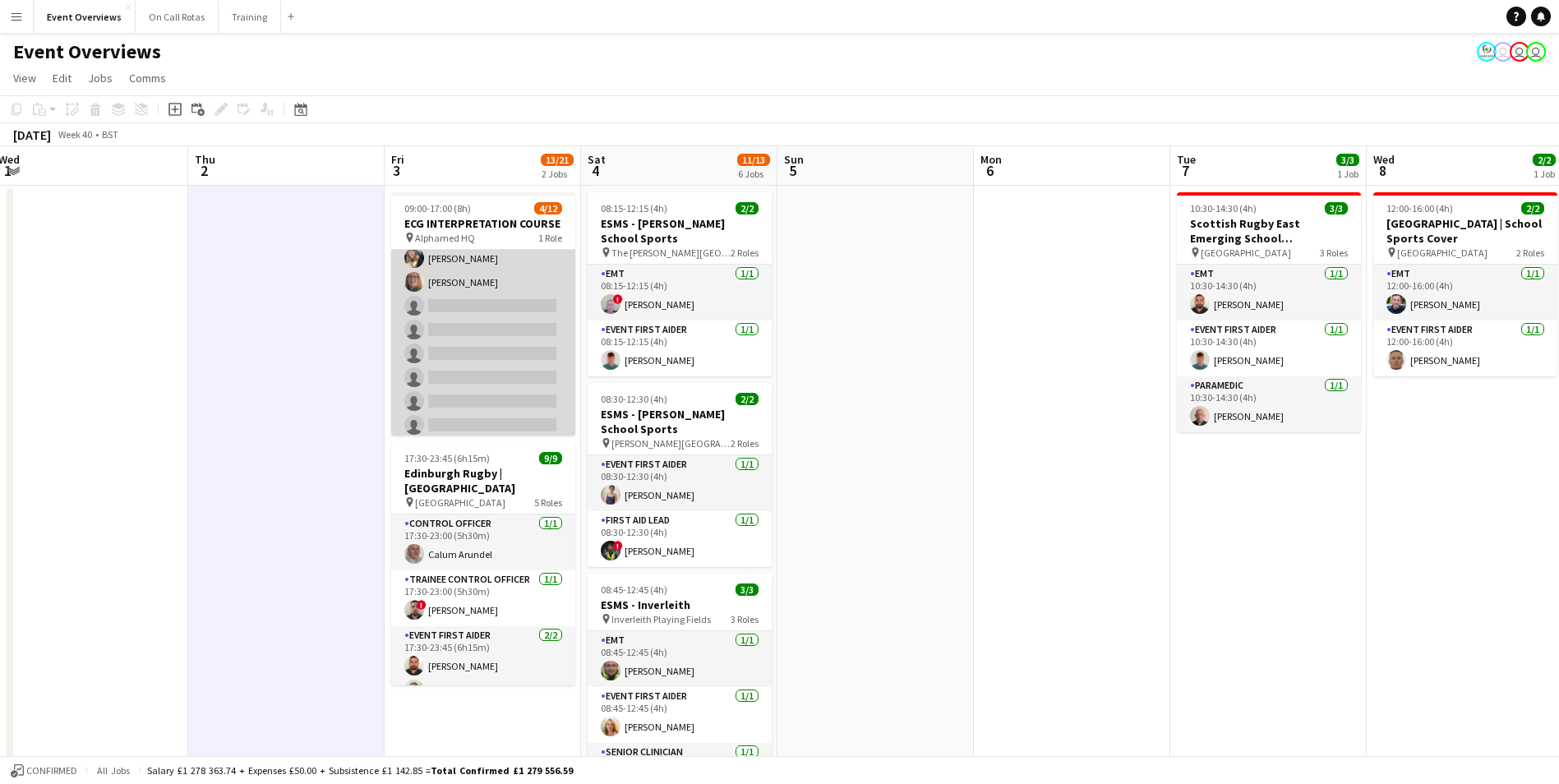
scroll to position [0, 0]
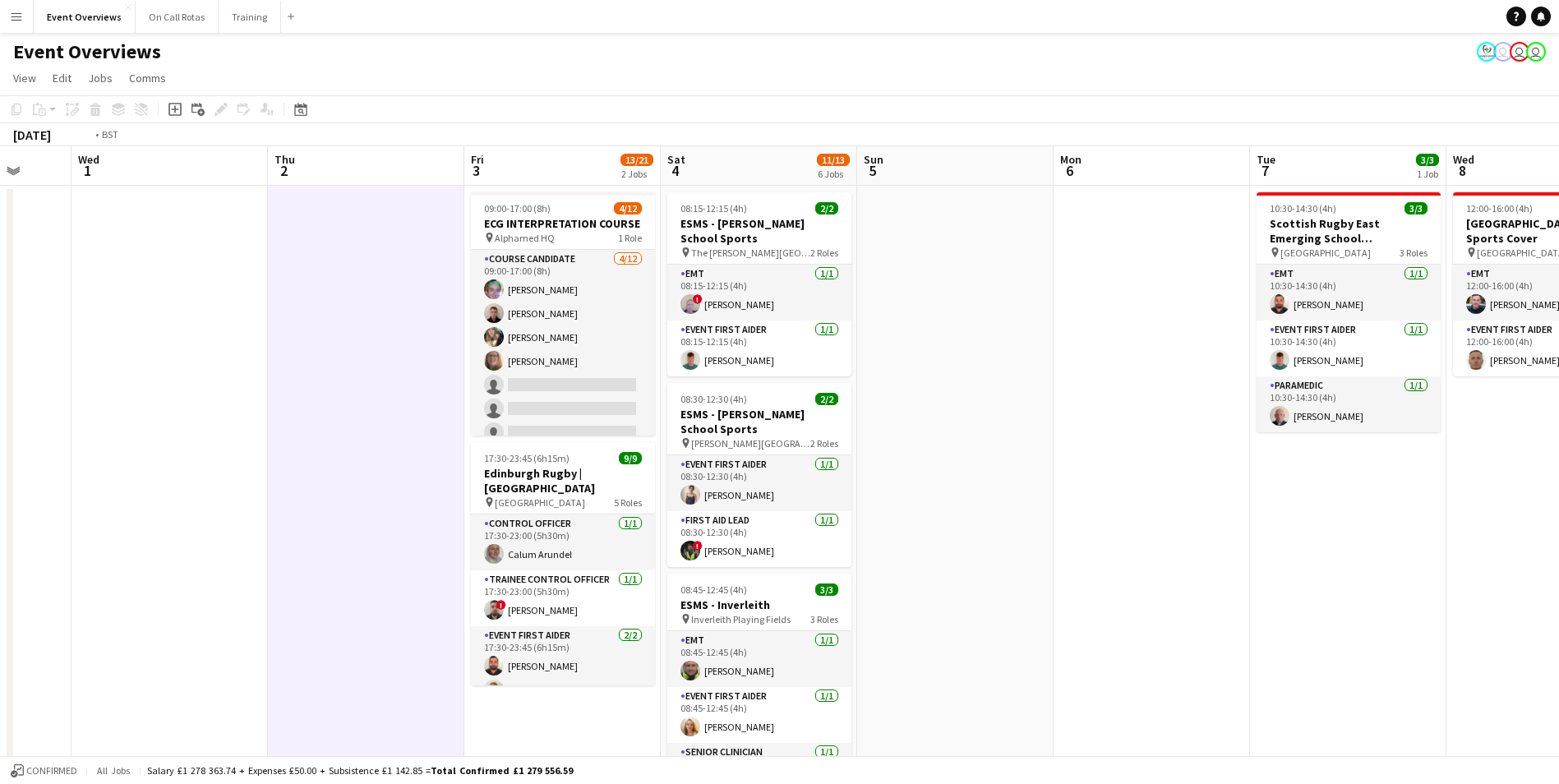
drag, startPoint x: 1072, startPoint y: 455, endPoint x: 1561, endPoint y: 507, distance: 491.8
click at [1559, 507] on html "Menu Boards Boards Boards All jobs Status Workforce Workforce My Workforce Recr…" at bounding box center [780, 719] width 1559 height 1438
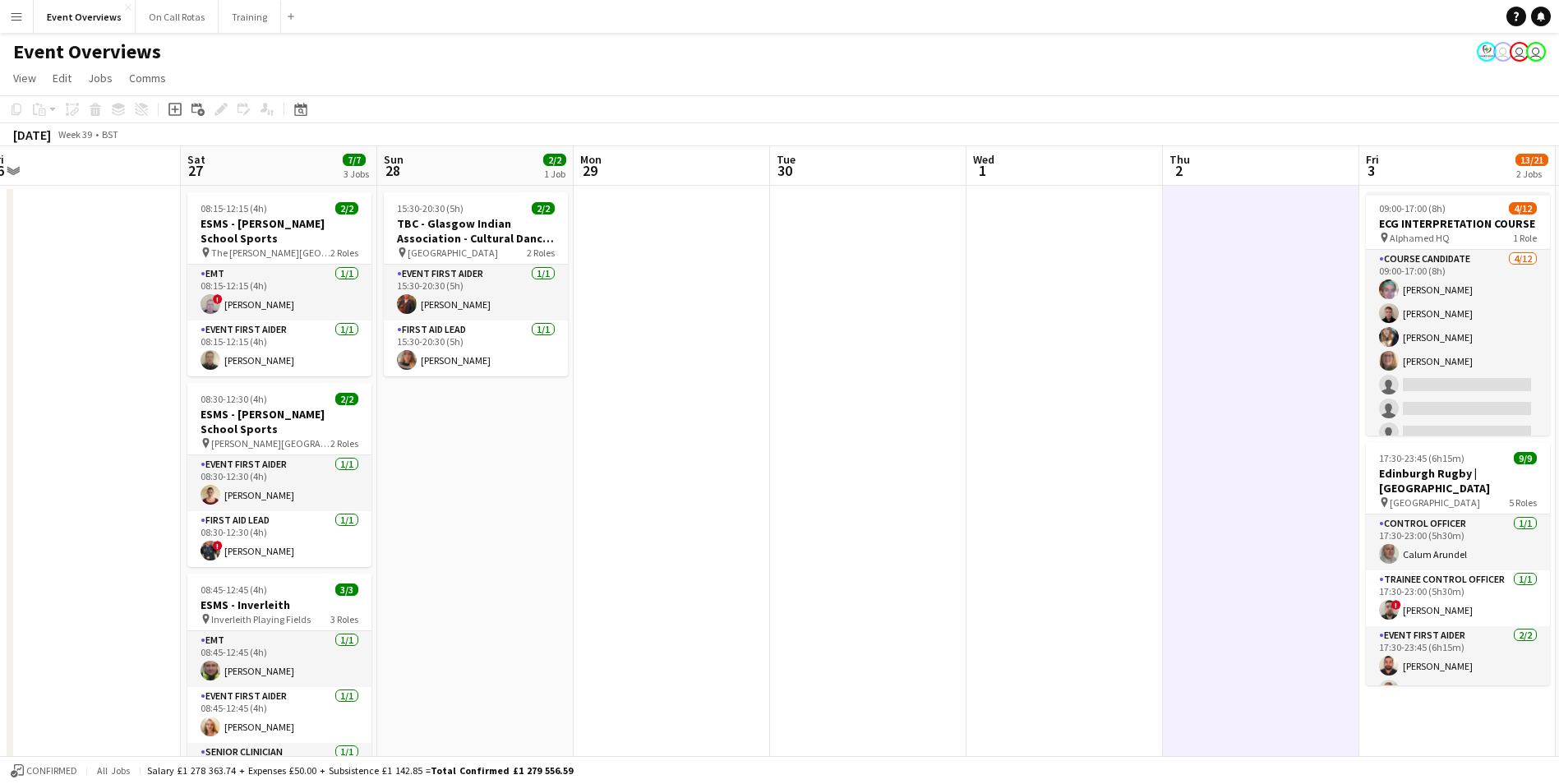
drag, startPoint x: 465, startPoint y: 352, endPoint x: 967, endPoint y: 411, distance: 505.5
click at [967, 411] on app-calendar-viewport "Wed 24 2/2 1 Job Thu 25 Fri 26 Sat 27 7/7 3 Jobs Sun 28 2/2 1 Job Mon 29 Tue 30…" at bounding box center [780, 778] width 1559 height 1264
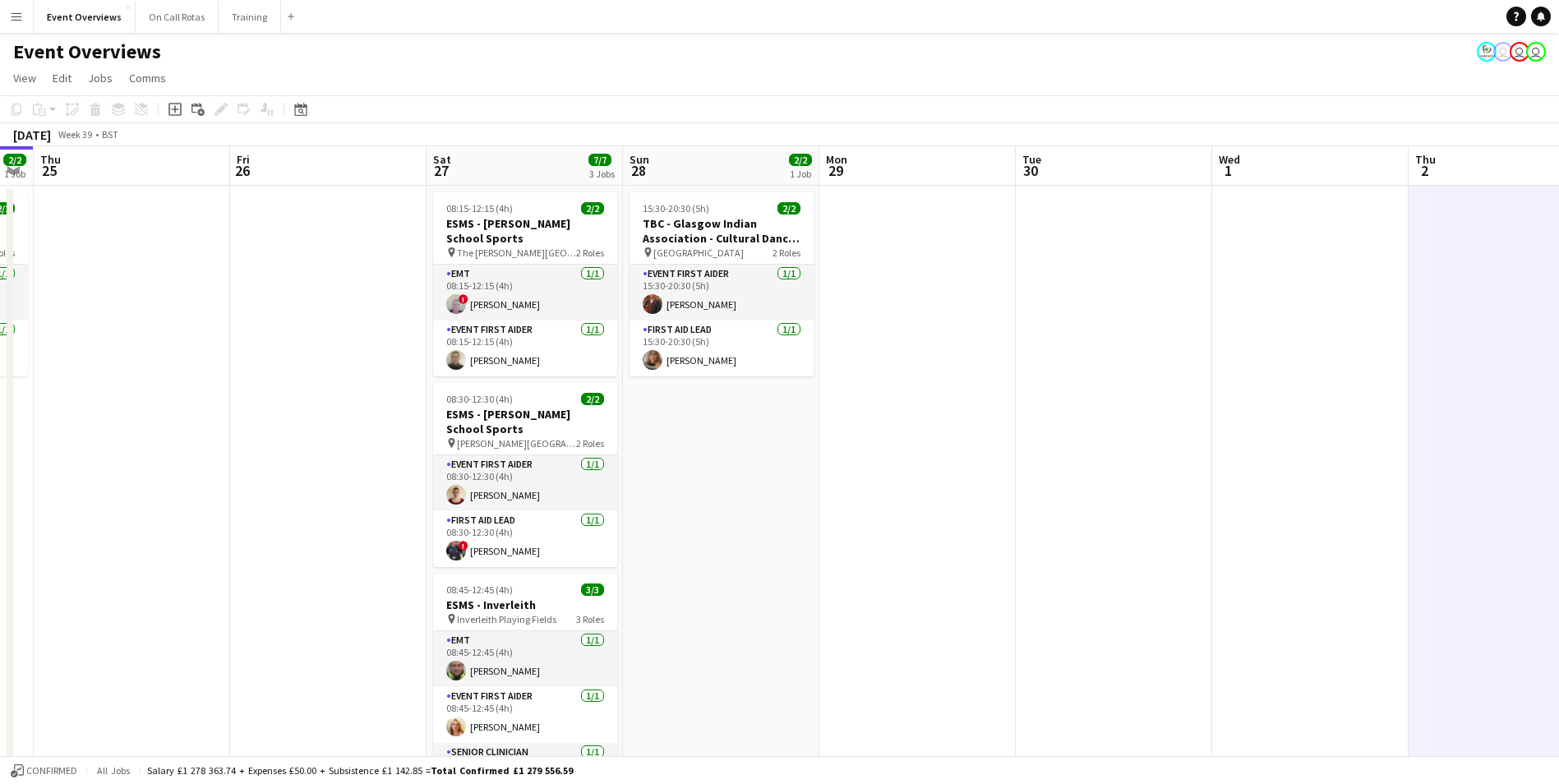
drag, startPoint x: 835, startPoint y: 400, endPoint x: 1081, endPoint y: 436, distance: 248.6
click at [1081, 436] on app-calendar-viewport "Tue 23 9/9 1 Job Wed 24 2/2 1 Job Thu 25 Fri 26 Sat 27 7/7 3 Jobs Sun 28 2/2 1 …" at bounding box center [780, 778] width 1559 height 1264
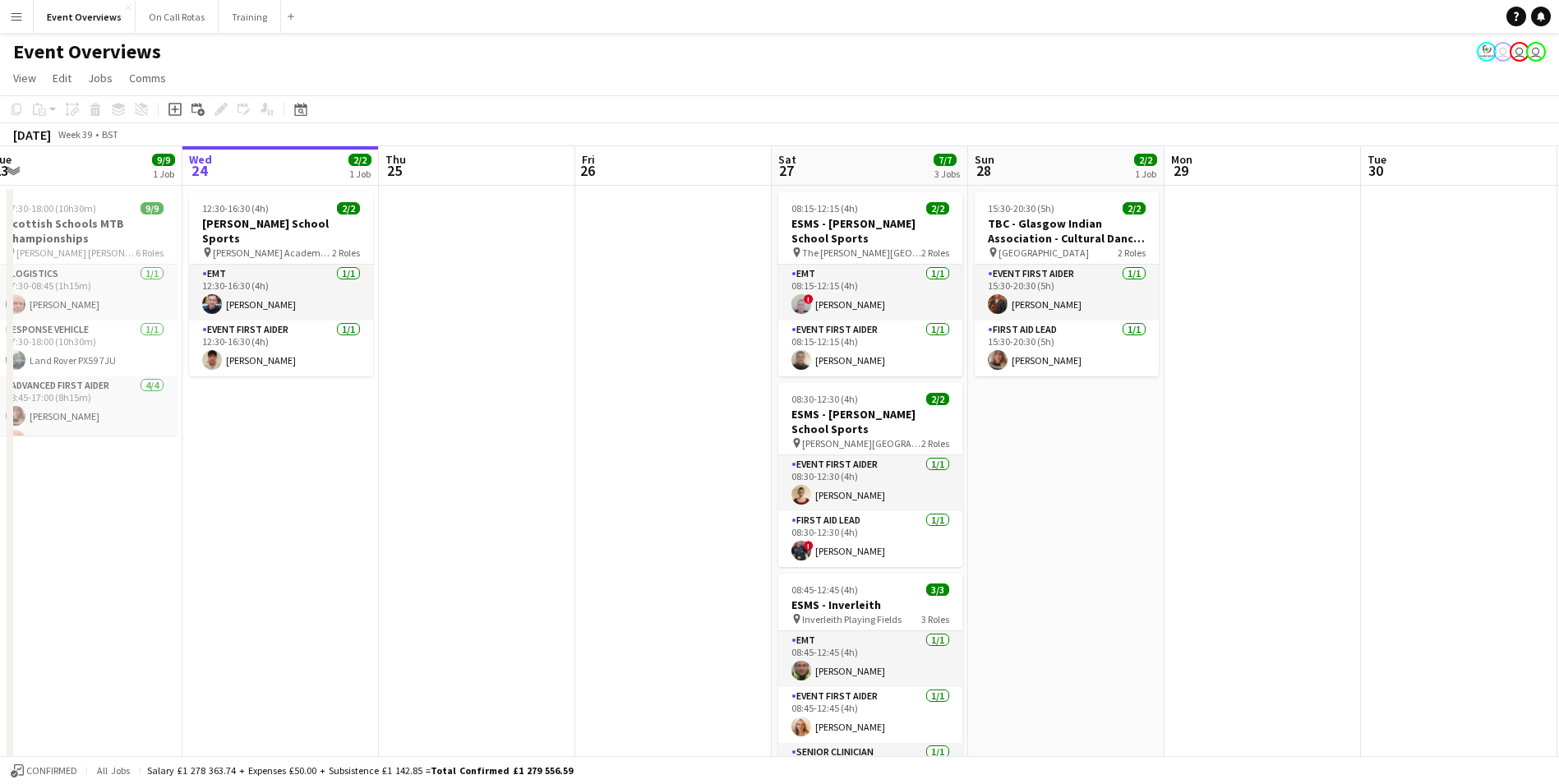
scroll to position [0, 403]
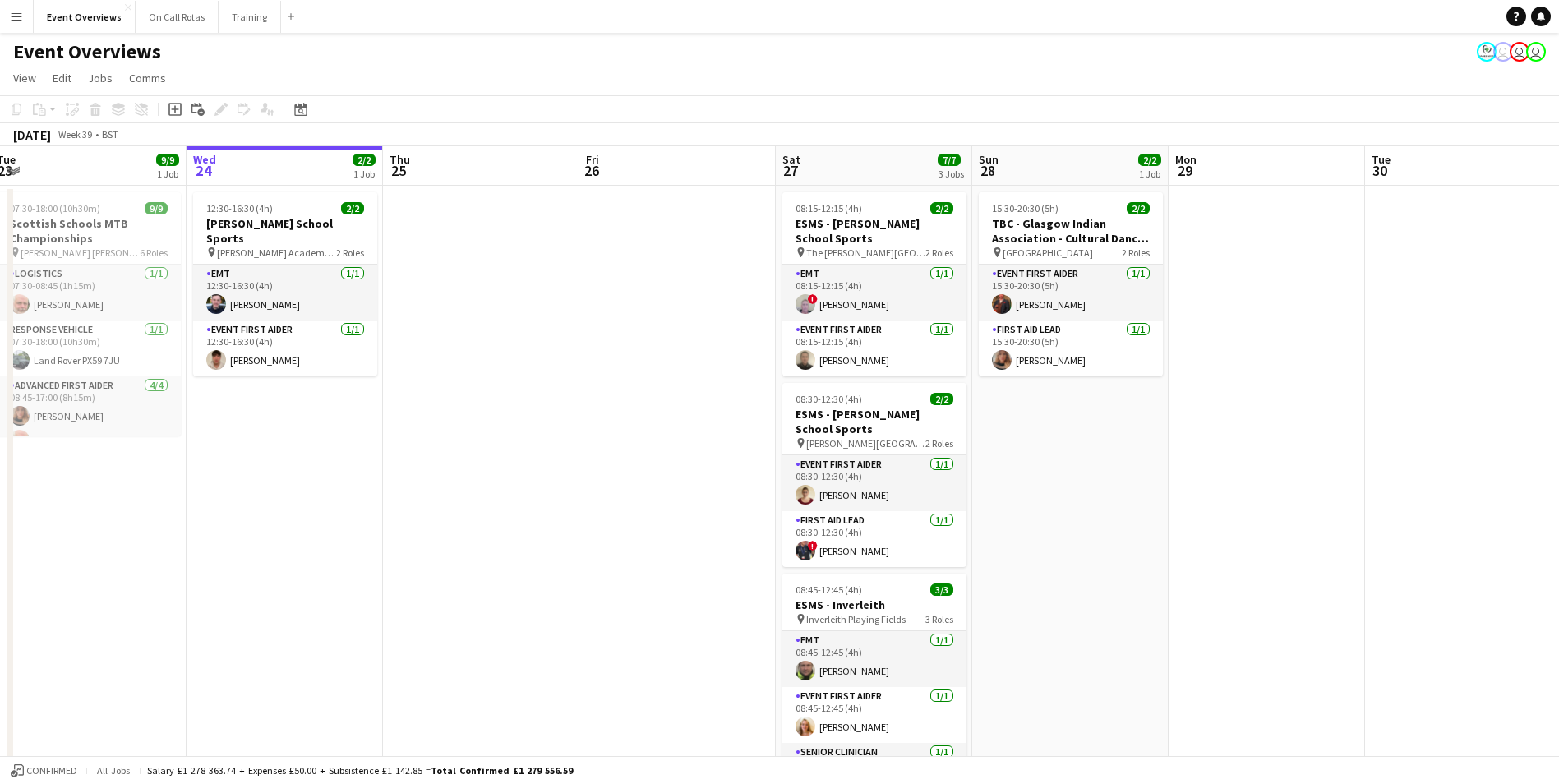
drag, startPoint x: 789, startPoint y: 402, endPoint x: 1138, endPoint y: 418, distance: 349.4
click at [1138, 418] on app-calendar-viewport "Sun 21 17/17 1 Job Mon 22 Tue 23 9/9 1 Job Wed 24 2/2 1 Job Thu 25 Fri 26 Sat 2…" at bounding box center [780, 778] width 1559 height 1264
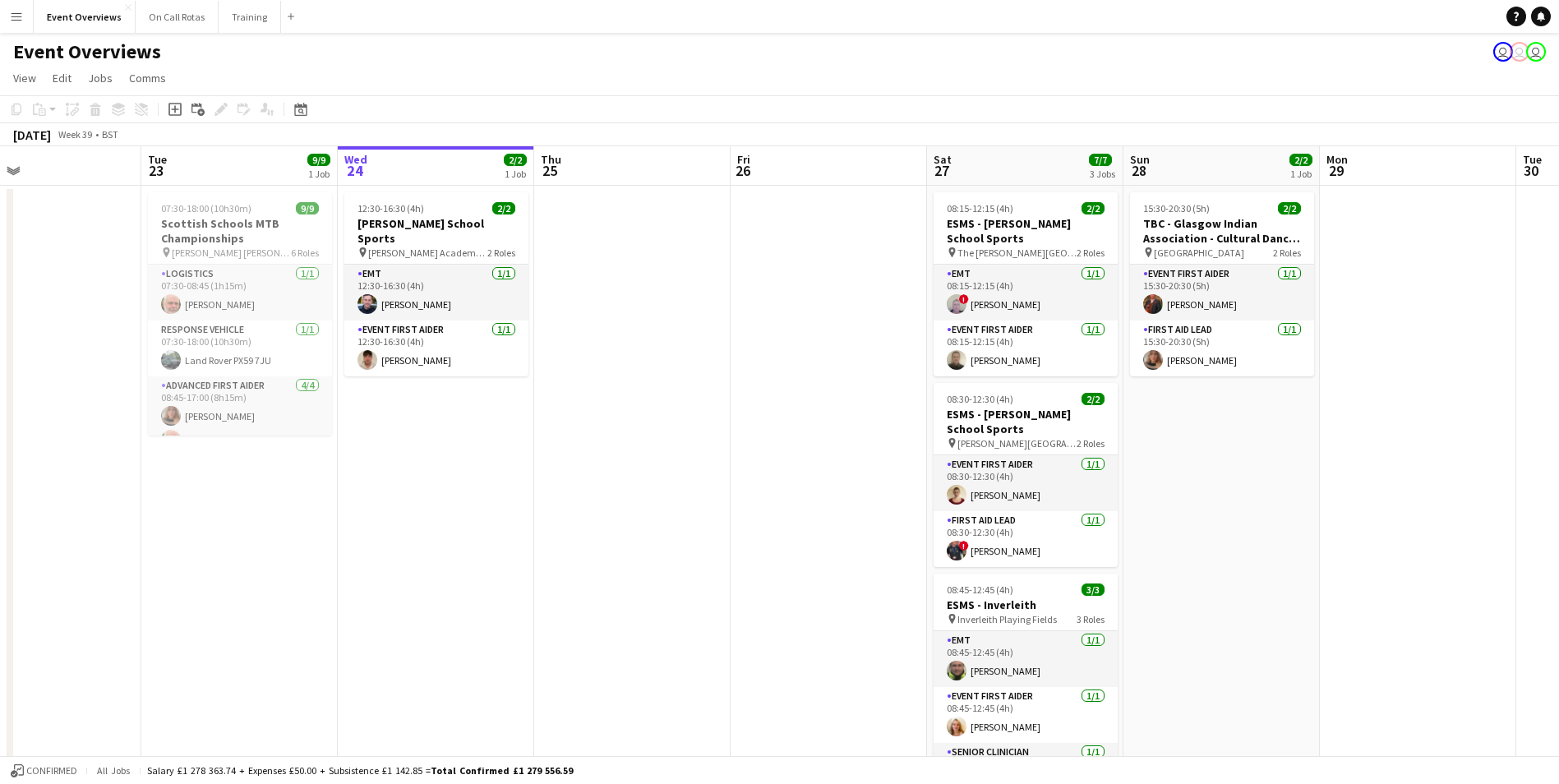
scroll to position [0, 420]
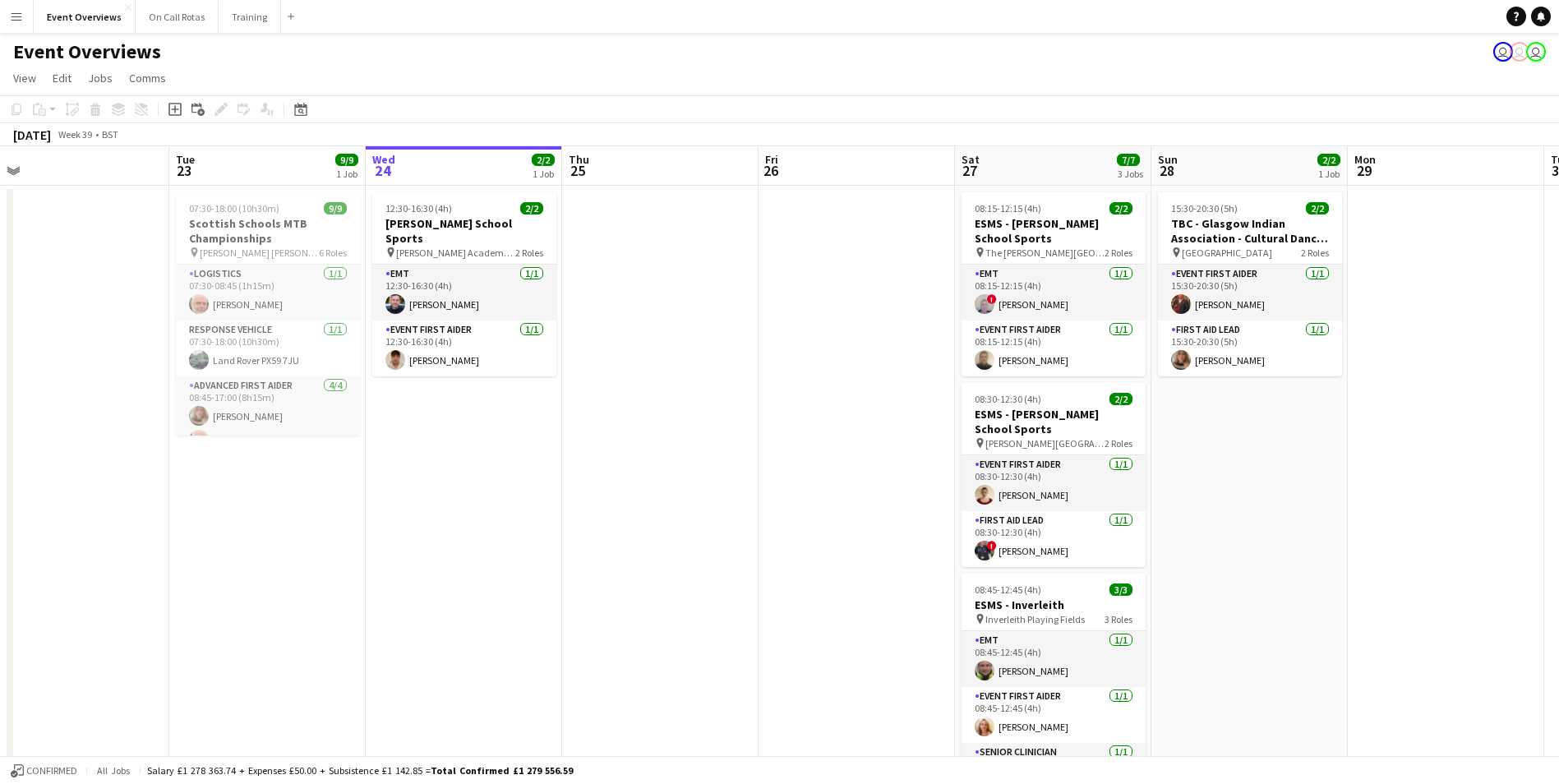
drag, startPoint x: 604, startPoint y: 290, endPoint x: 783, endPoint y: 299, distance: 179.2
click at [783, 299] on app-calendar-viewport "Sat 20 30/30 4 Jobs Sun 21 17/17 1 Job Mon 22 Tue 23 9/9 1 Job Wed 24 2/2 1 Job…" at bounding box center [780, 778] width 1559 height 1264
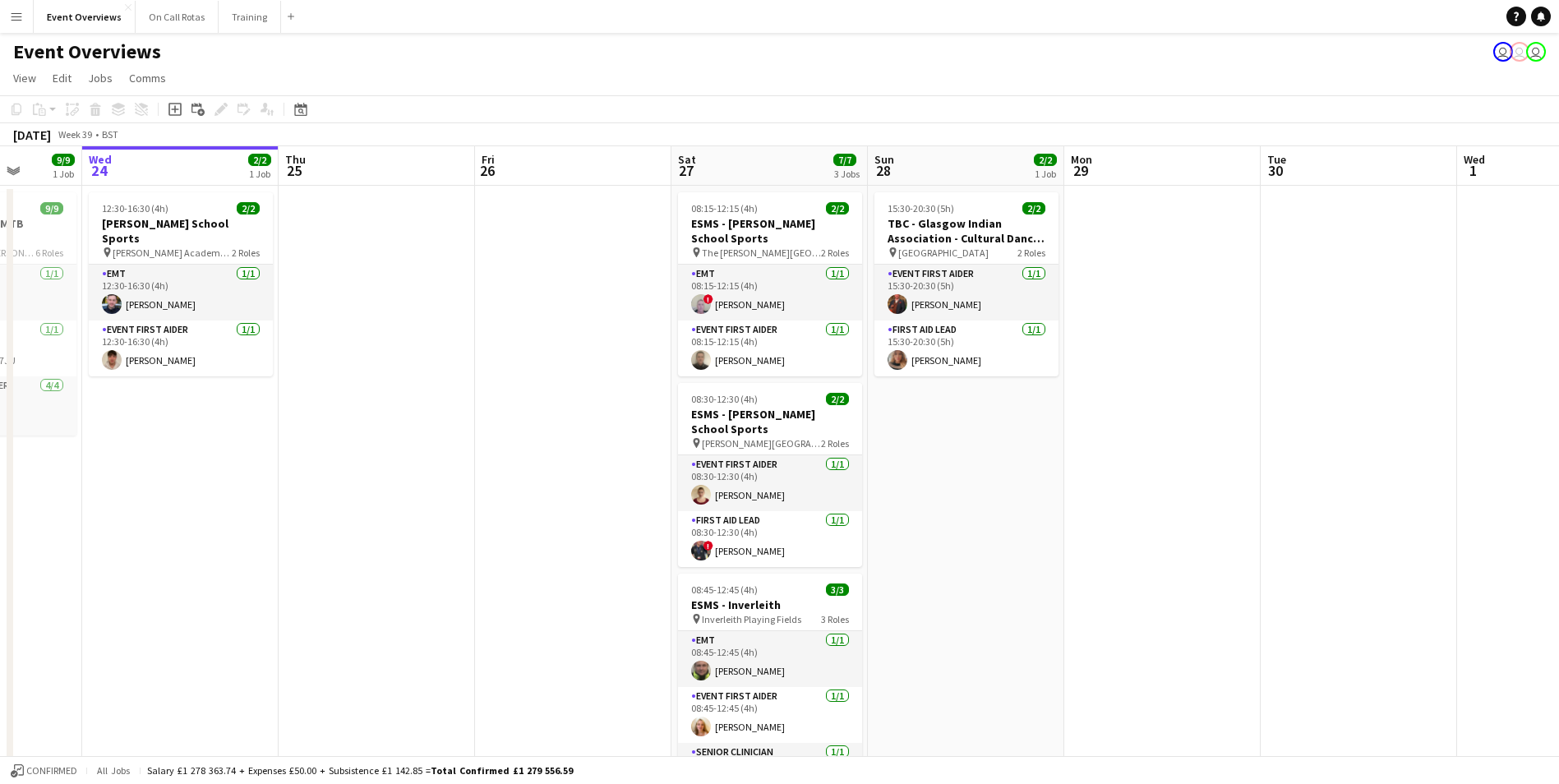
scroll to position [0, 560]
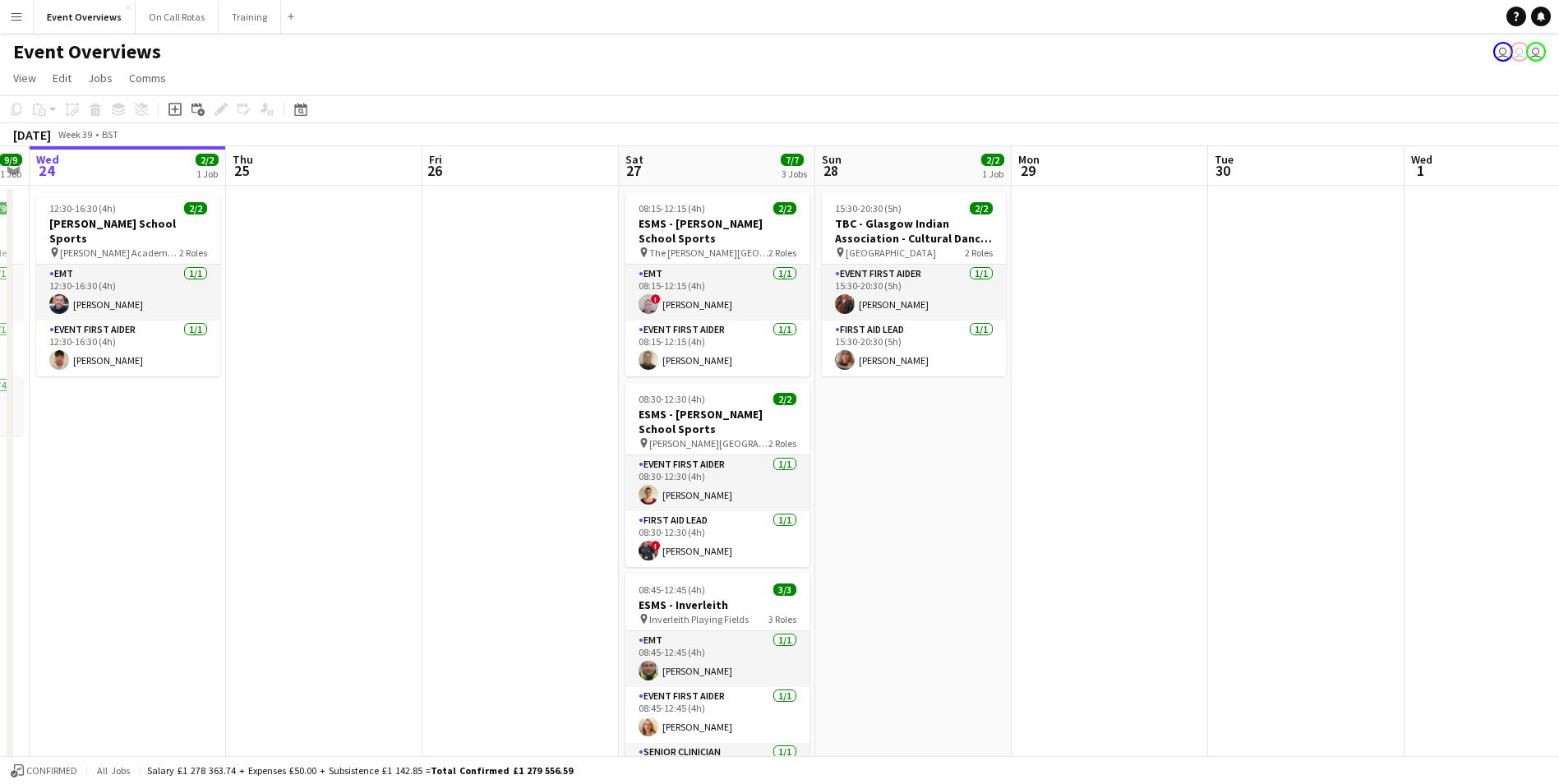
drag, startPoint x: 783, startPoint y: 299, endPoint x: 447, endPoint y: 328, distance: 337.2
click at [447, 328] on app-calendar-viewport "Sun 21 17/17 1 Job Mon 22 Tue 23 9/9 1 Job Wed 24 2/2 1 Job Thu 25 Fri 26 Sat 2…" at bounding box center [780, 778] width 1559 height 1264
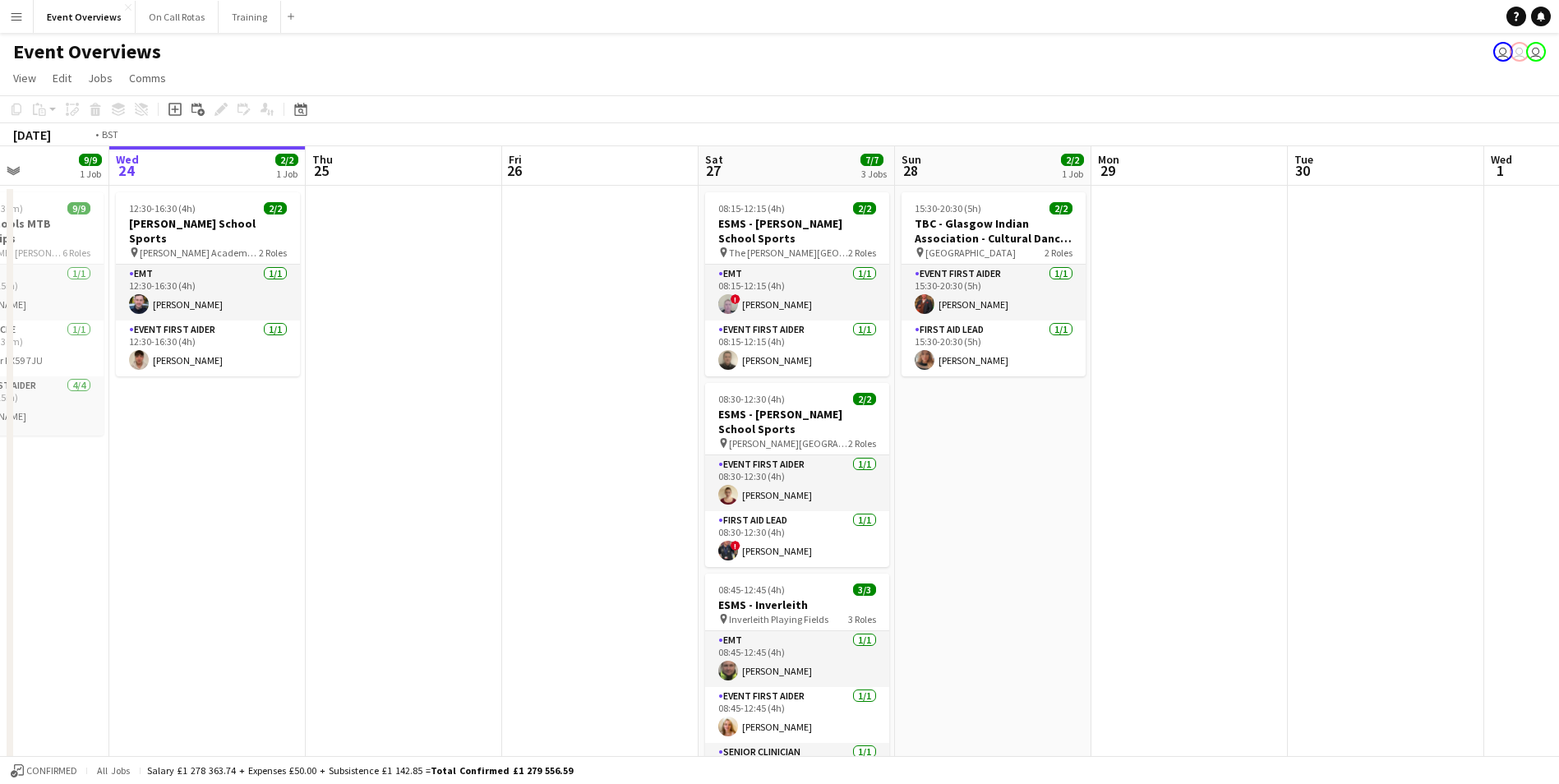
scroll to position [0, 564]
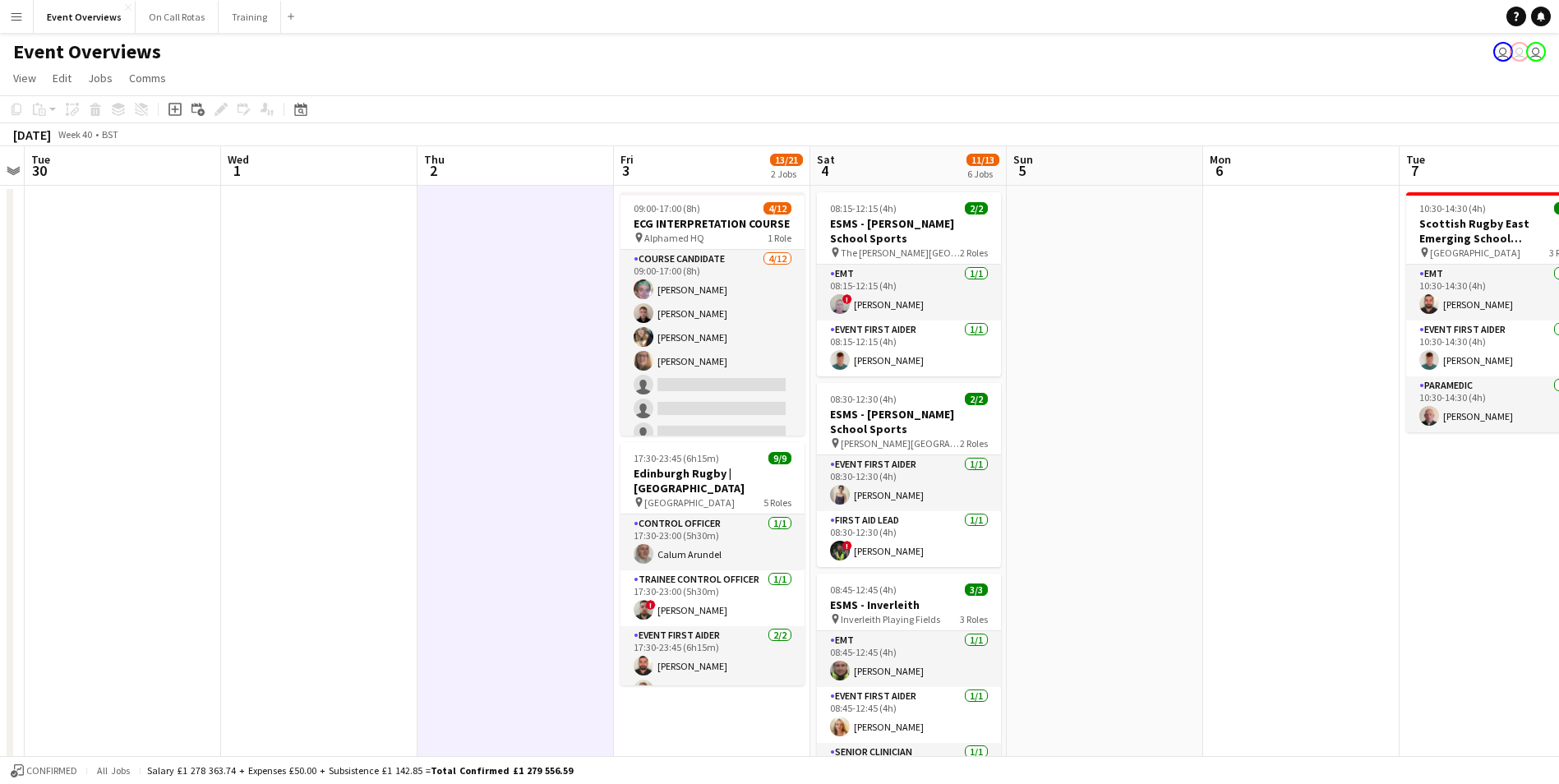
drag, startPoint x: 1229, startPoint y: 402, endPoint x: 46, endPoint y: 450, distance: 1184.0
click at [46, 450] on app-calendar-viewport "Sat 27 7/7 3 Jobs Sun 28 2/2 1 Job Mon 29 Tue 30 Wed 1 Thu 2 Fri 3 13/21 2 Jobs…" at bounding box center [780, 778] width 1559 height 1264
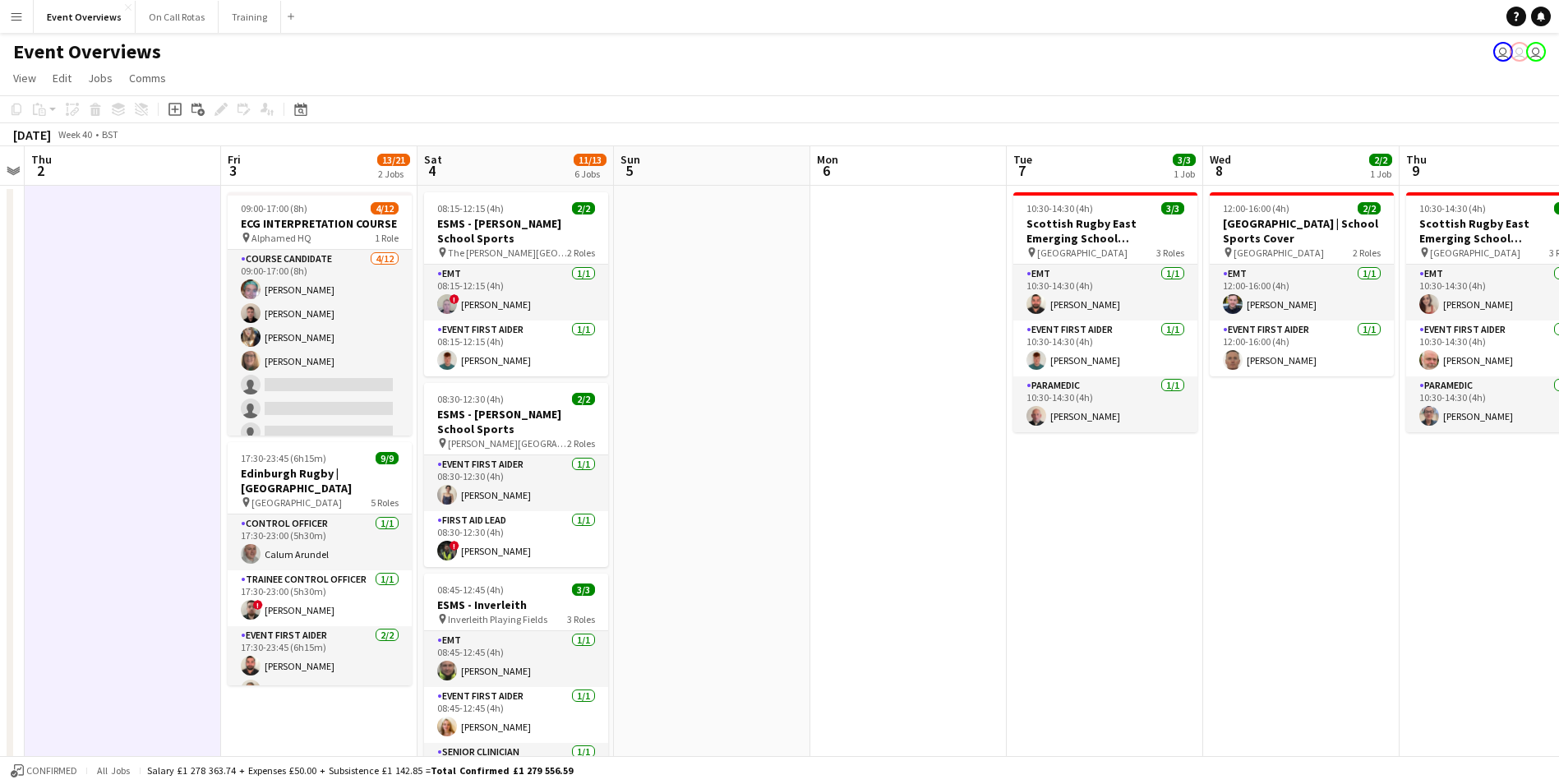
scroll to position [0, 608]
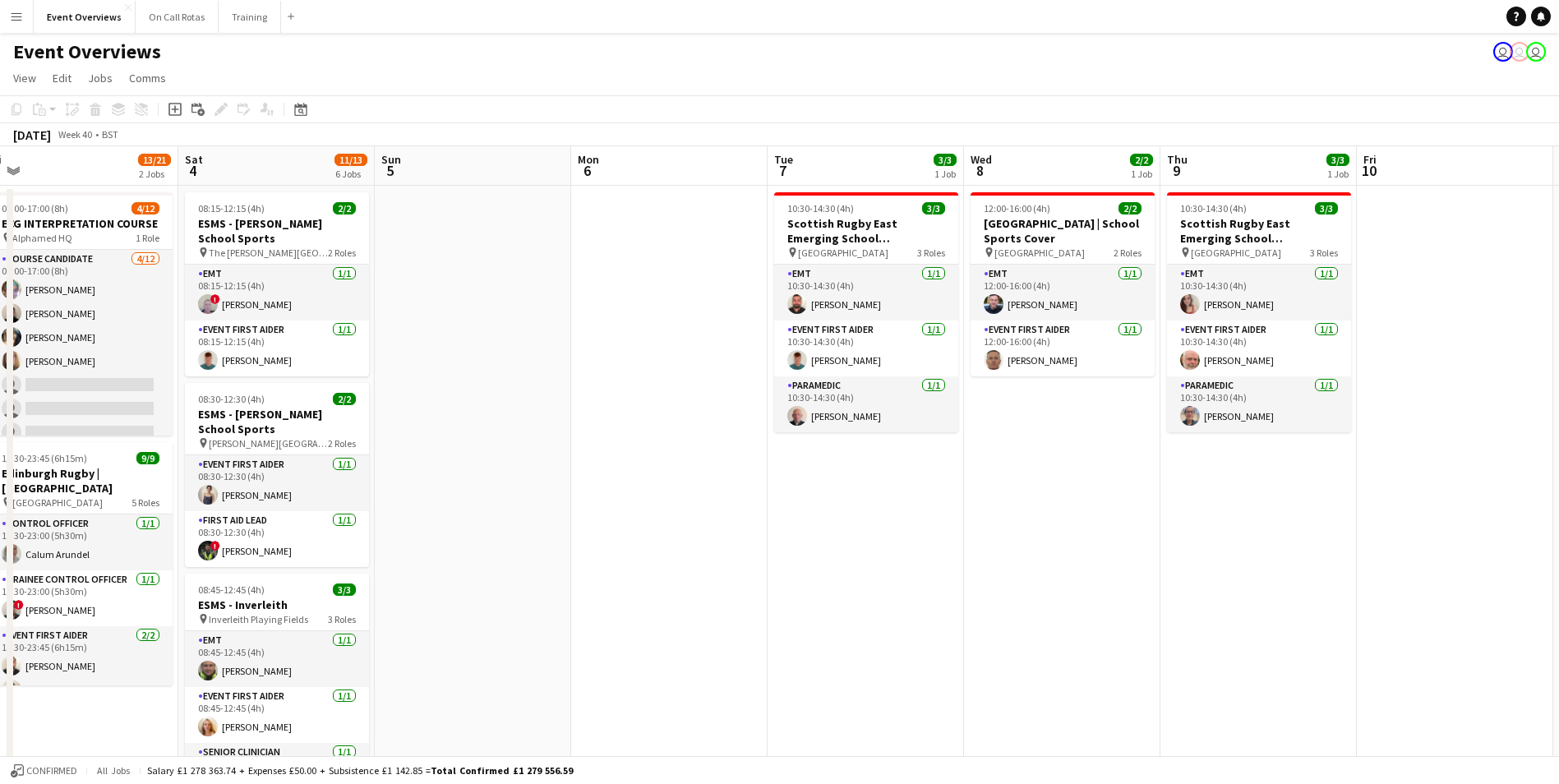
drag, startPoint x: 1167, startPoint y: 475, endPoint x: 535, endPoint y: 446, distance: 632.7
click at [535, 446] on app-calendar-viewport "Tue 30 Wed 1 Thu 2 Fri 3 13/21 2 Jobs Sat 4 11/13 6 Jobs Sun 5 Mon 6 Tue 7 3/3 …" at bounding box center [780, 778] width 1559 height 1264
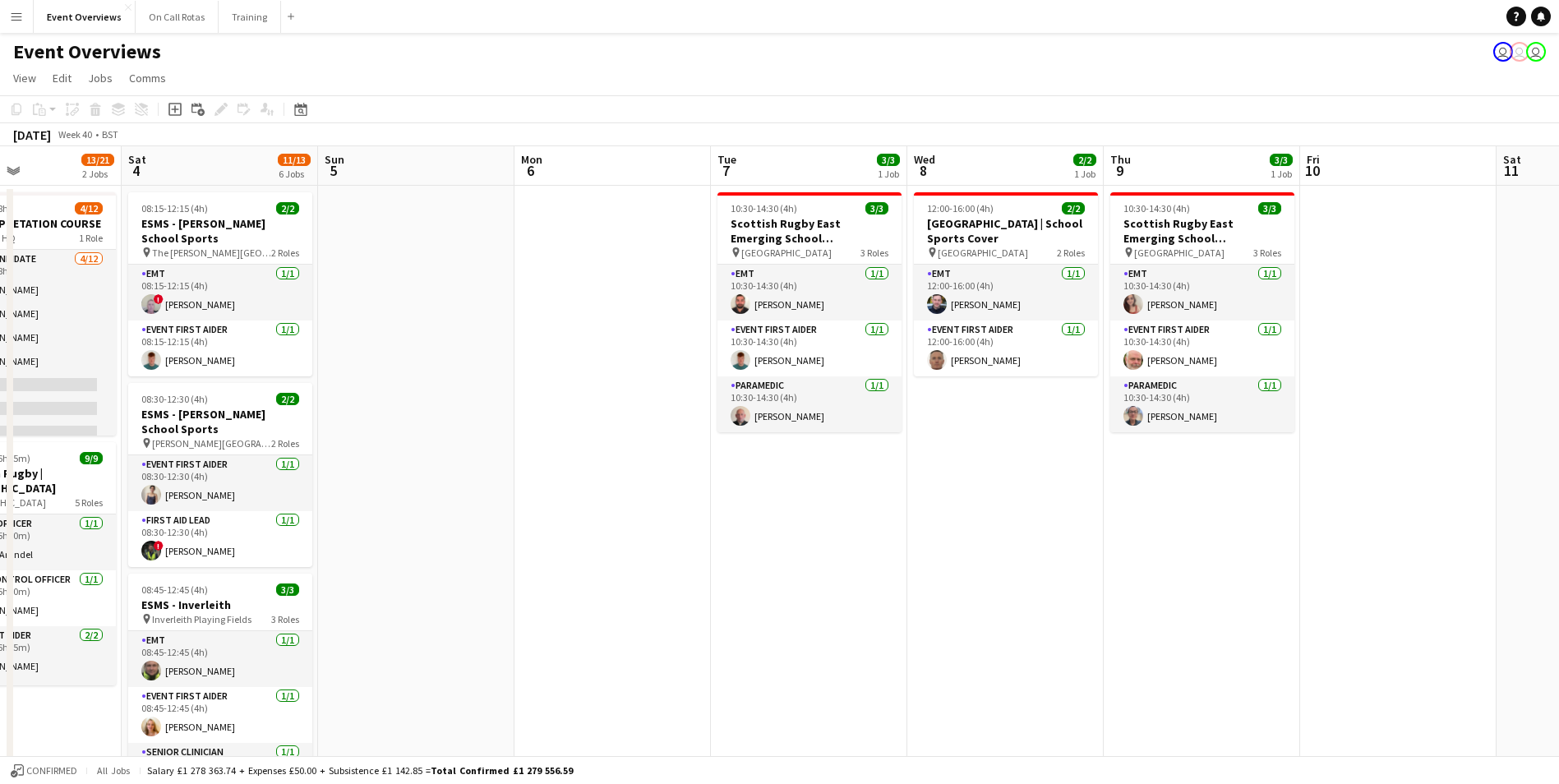
scroll to position [0, 492]
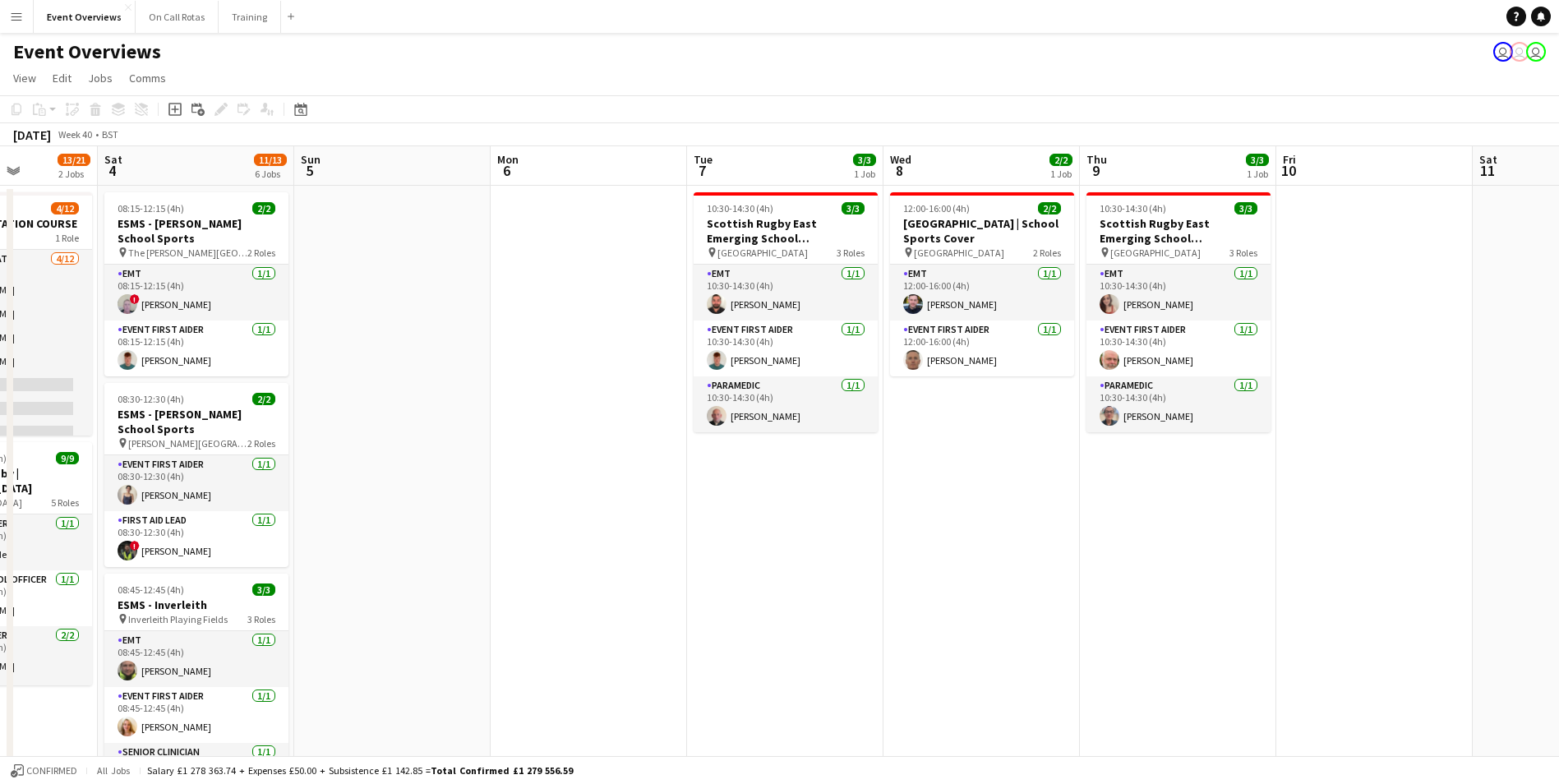
drag, startPoint x: 424, startPoint y: 345, endPoint x: 344, endPoint y: 376, distance: 85.8
click at [344, 376] on app-calendar-viewport "Wed 1 Thu 2 Fri 3 13/21 2 Jobs Sat 4 11/13 6 Jobs Sun 5 Mon 6 Tue 7 3/3 1 Job W…" at bounding box center [780, 778] width 1559 height 1264
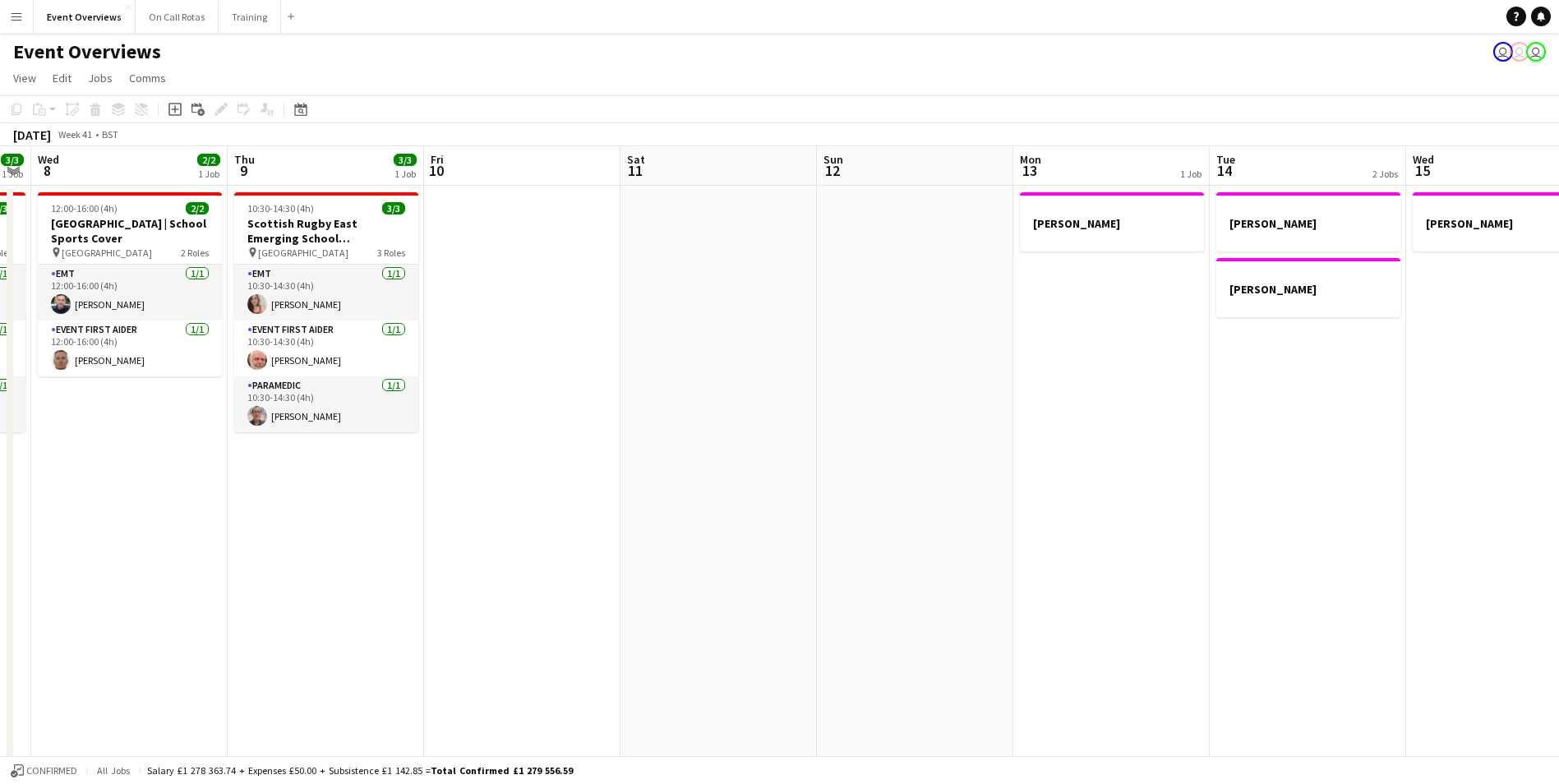
drag, startPoint x: 1101, startPoint y: 484, endPoint x: 248, endPoint y: 387, distance: 858.5
click at [248, 387] on app-calendar-viewport "Sun 5 Mon 6 Tue 7 3/3 1 Job Wed 8 2/2 1 Job Thu 9 3/3 1 Job Fri 10 Sat 11 Sun 1…" at bounding box center [780, 778] width 1559 height 1264
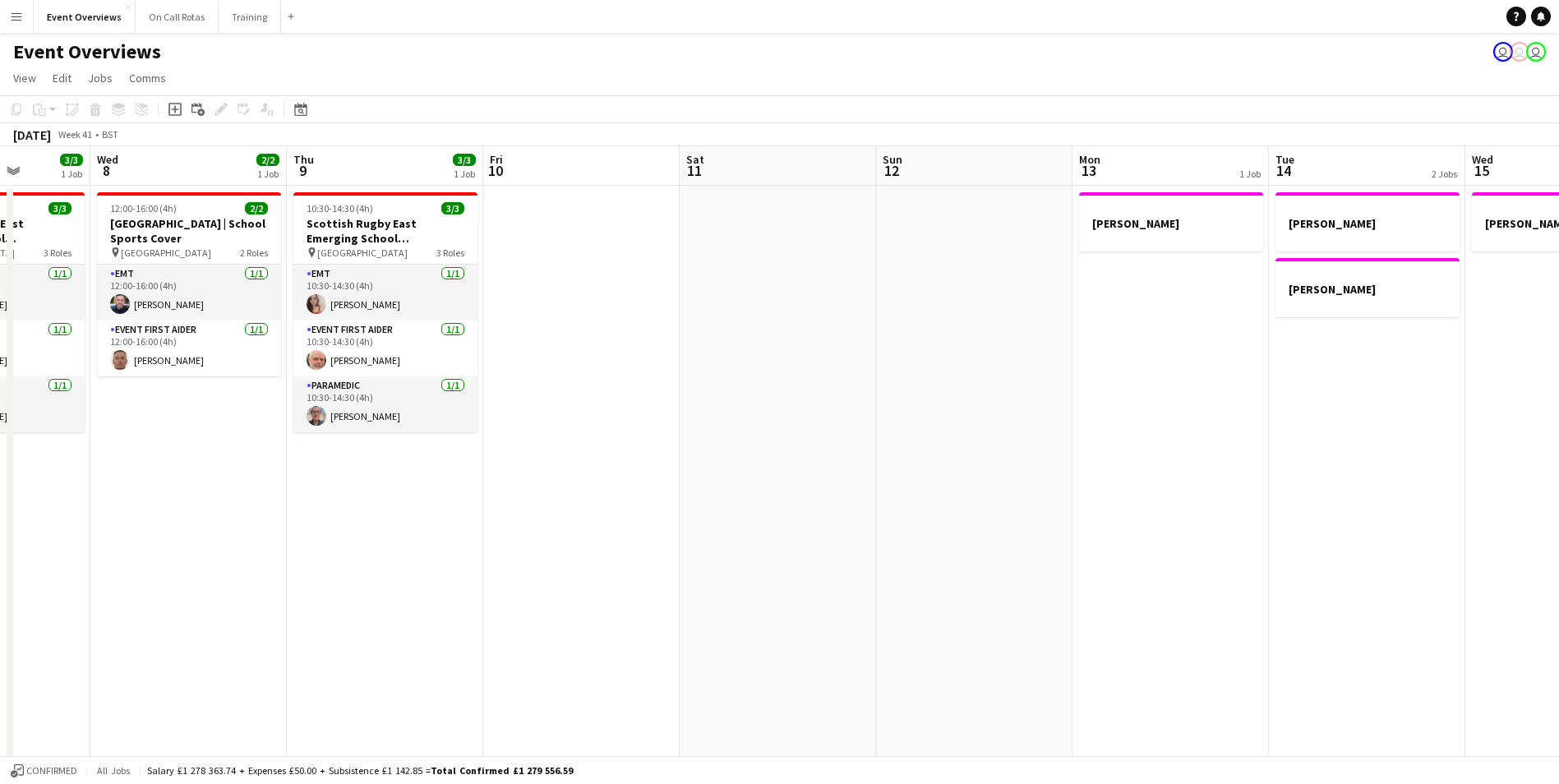
drag, startPoint x: 1299, startPoint y: 406, endPoint x: 1358, endPoint y: 426, distance: 62.3
click at [1358, 426] on app-calendar-viewport "Sun 5 Mon 6 Tue 7 3/3 1 Job Wed 8 2/2 1 Job Thu 9 3/3 1 Job Fri 10 Sat 11 Sun 1…" at bounding box center [780, 778] width 1559 height 1264
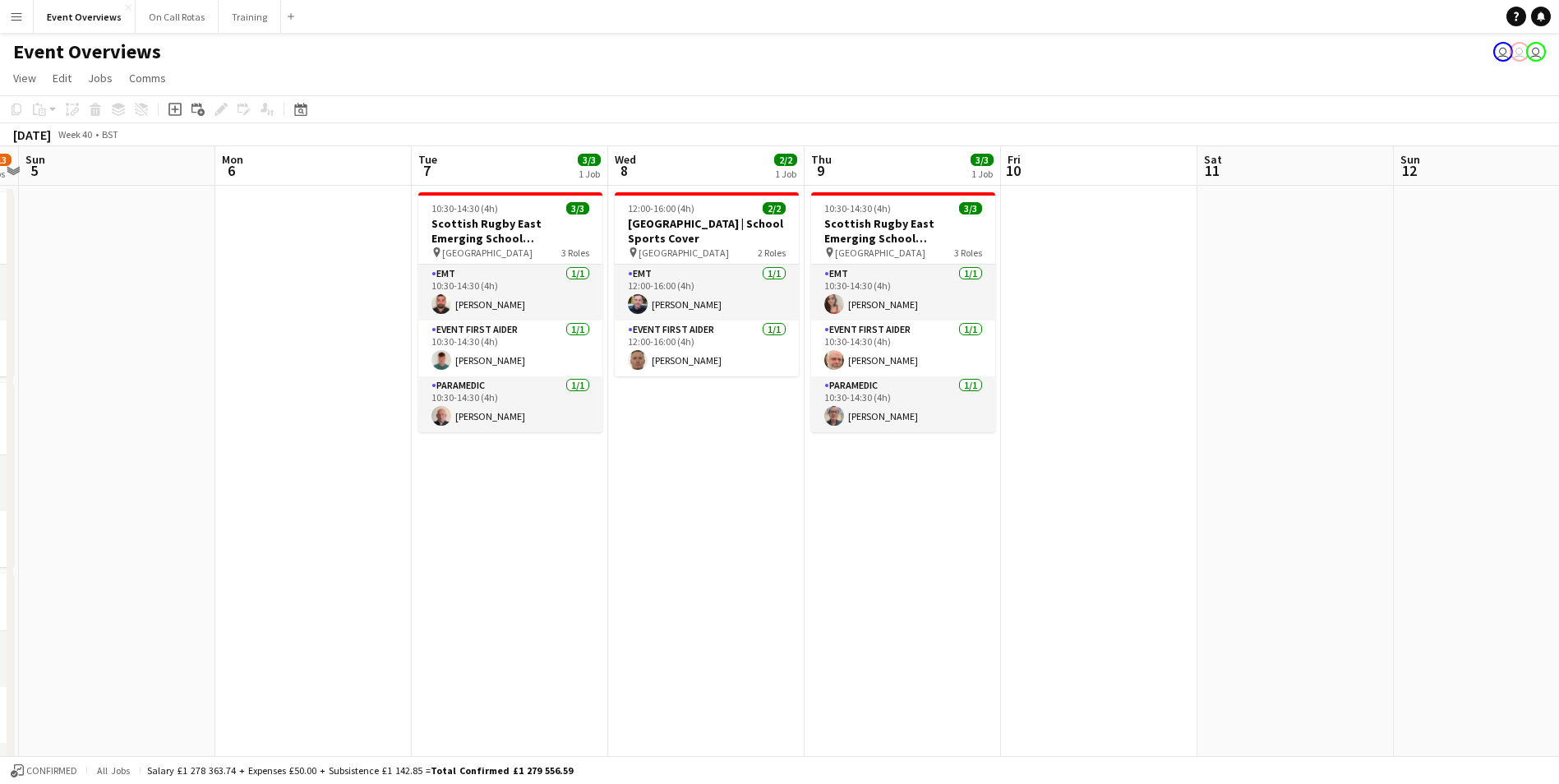
scroll to position [0, 336]
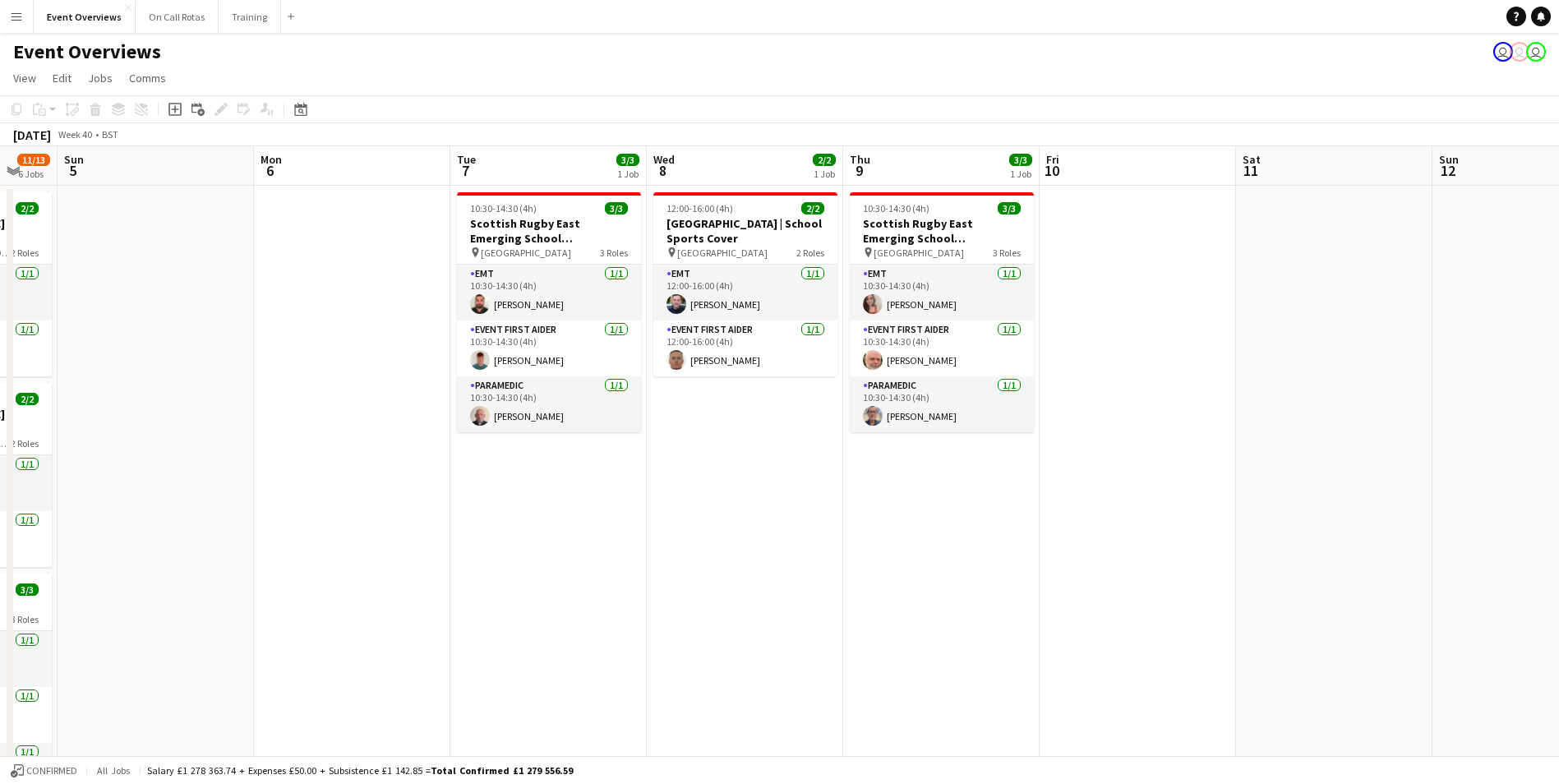
drag, startPoint x: 812, startPoint y: 343, endPoint x: 1369, endPoint y: 386, distance: 558.7
click at [1369, 386] on app-calendar-viewport "Fri 3 13/21 2 Jobs Sat 4 11/13 6 Jobs Sun 5 Mon 6 Tue 7 3/3 1 Job Wed 8 2/2 1 J…" at bounding box center [780, 778] width 1559 height 1264
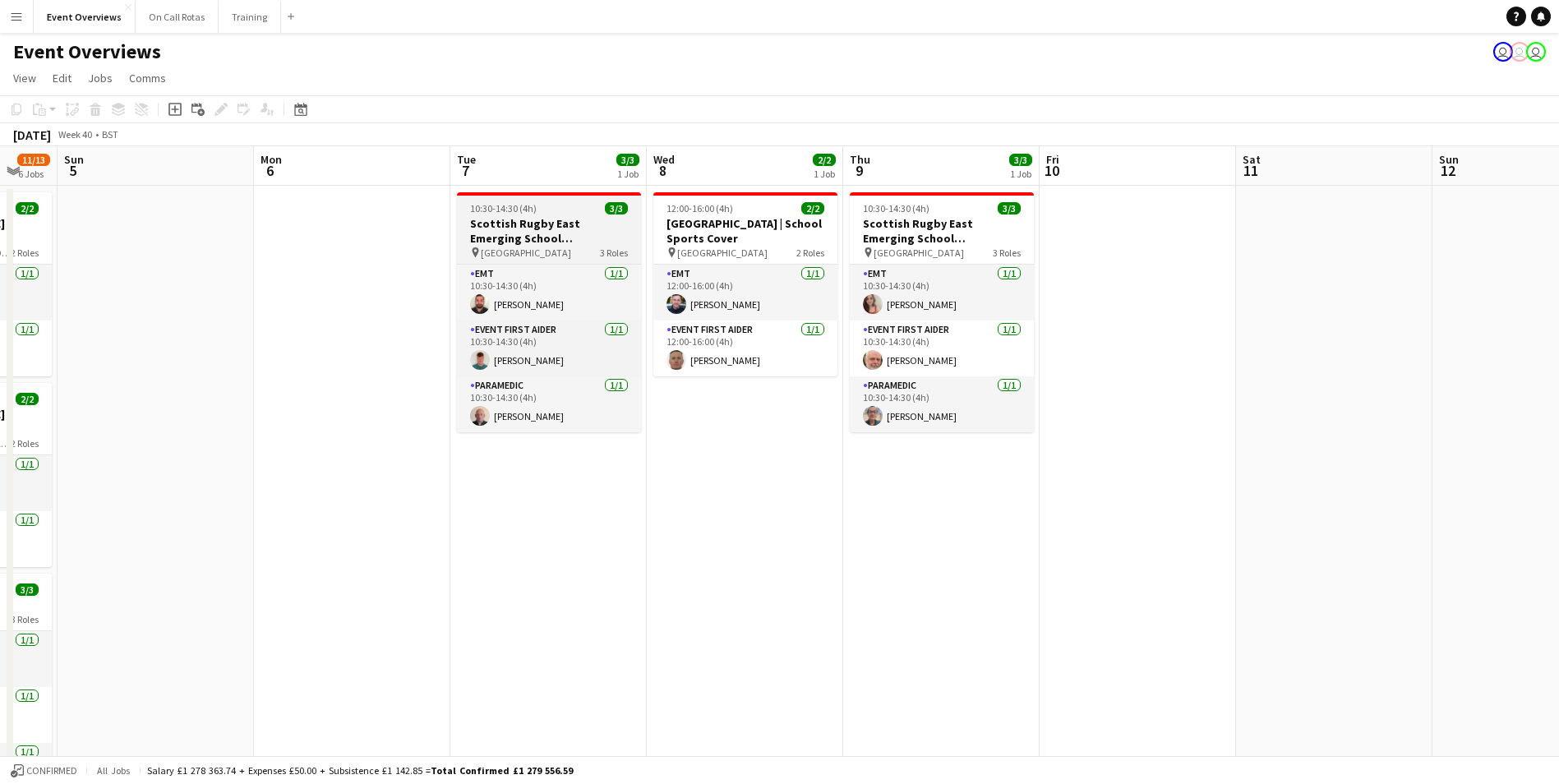
click at [583, 218] on h3 "Scottish Rugby East Emerging School Championships | Newbattle" at bounding box center [549, 231] width 185 height 29
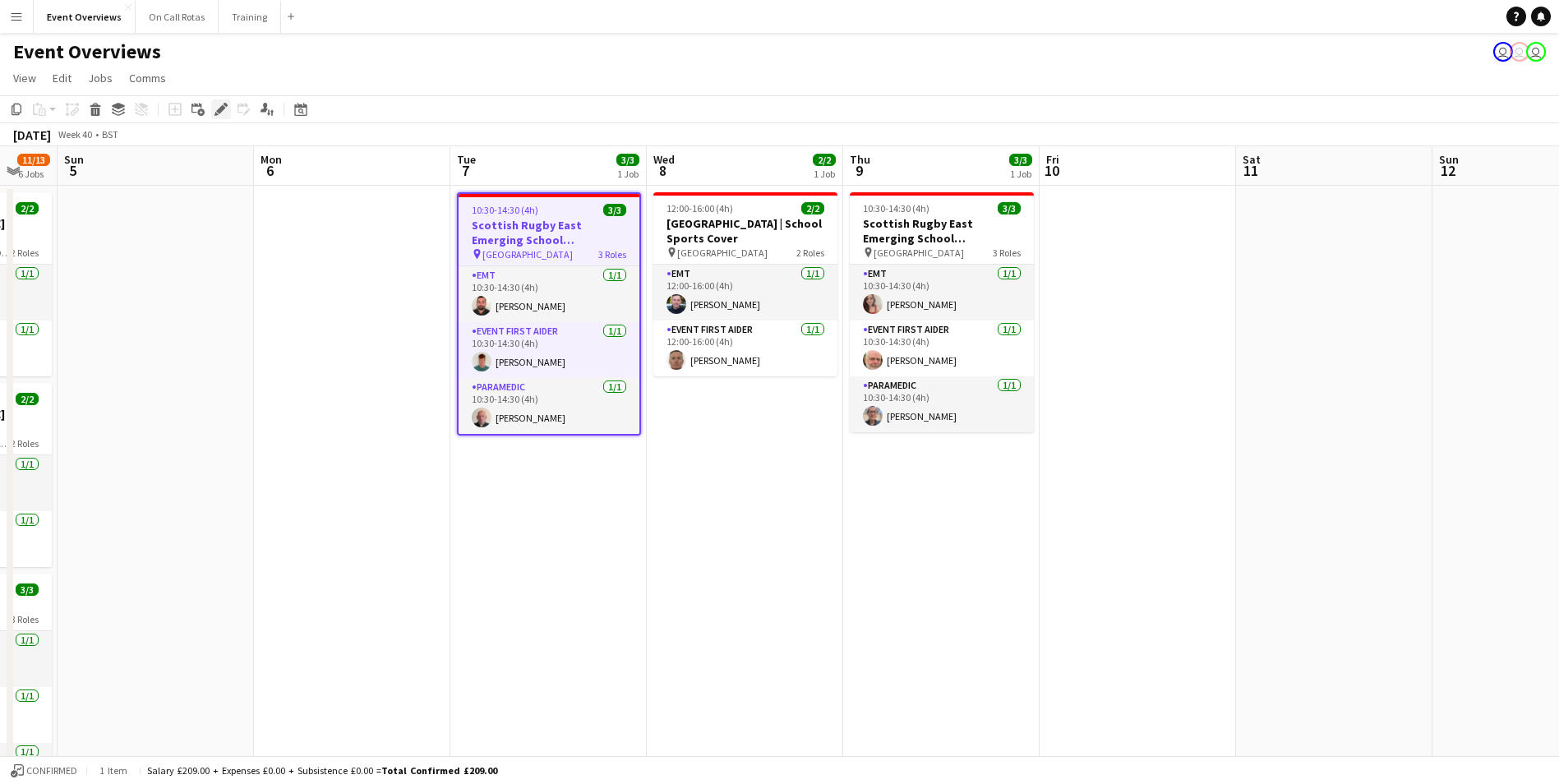
click at [215, 109] on icon "Edit" at bounding box center [220, 109] width 13 height 13
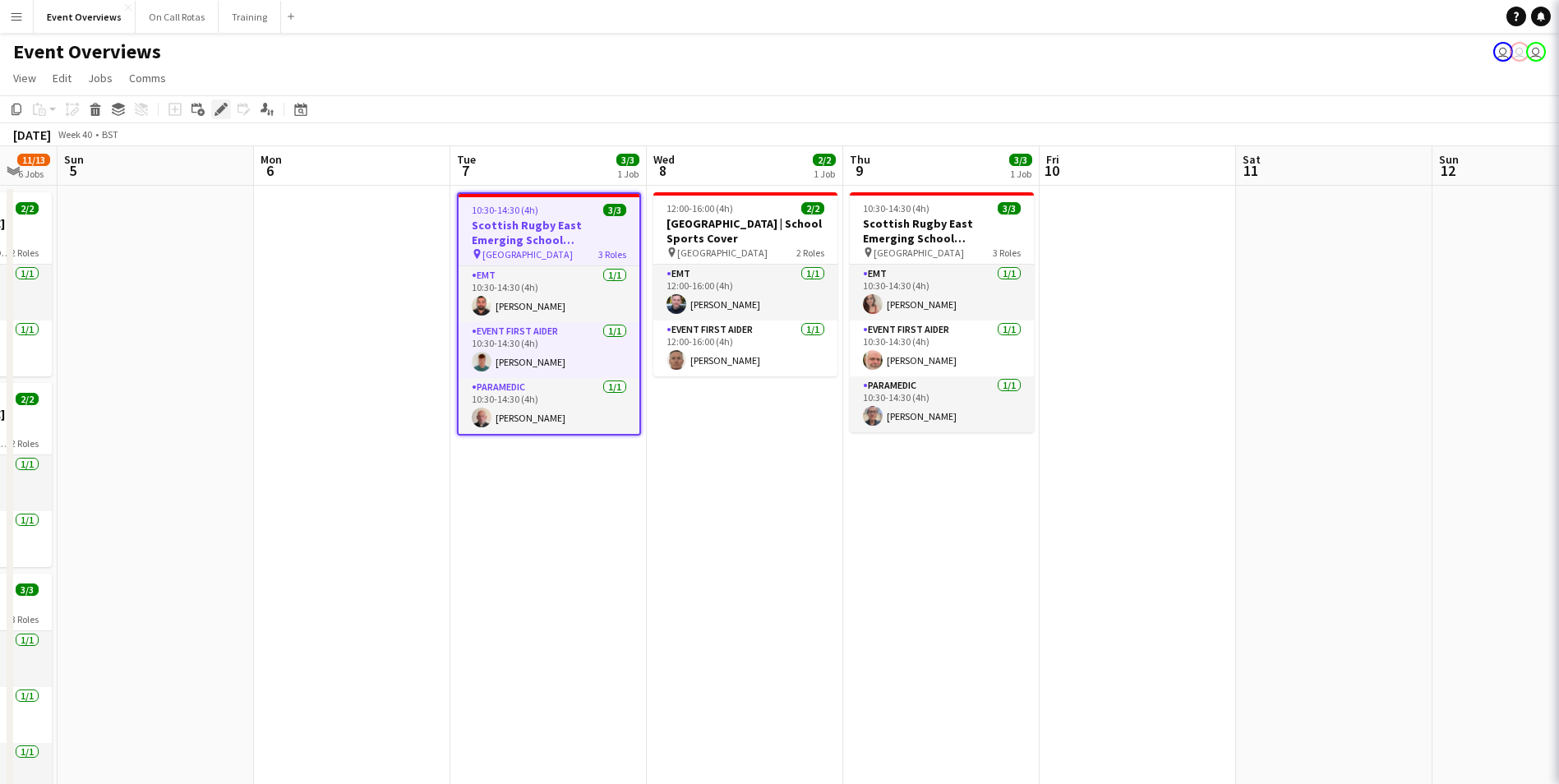
type input "**********"
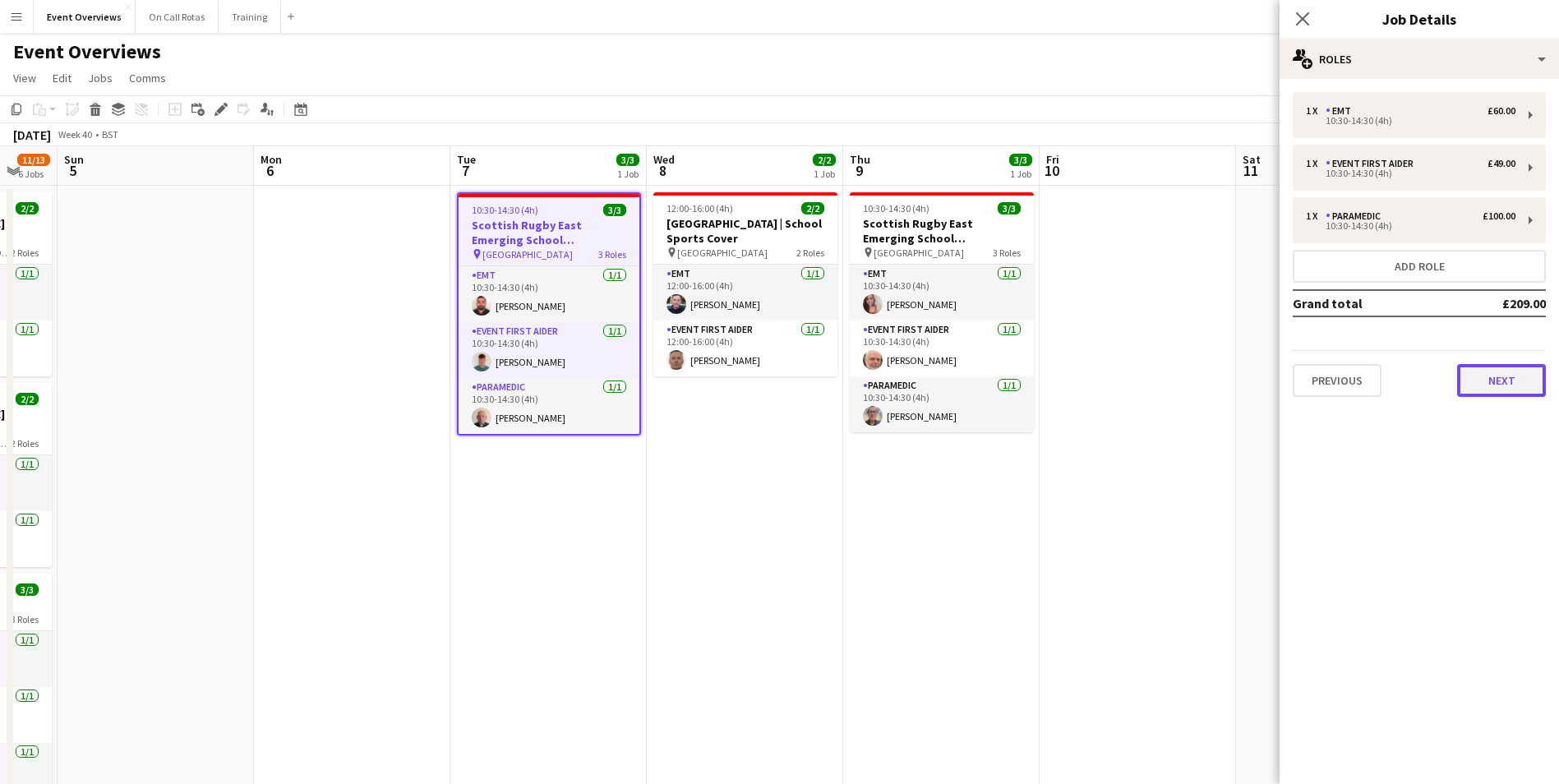
click at [1522, 379] on button "Next" at bounding box center [1501, 380] width 88 height 32
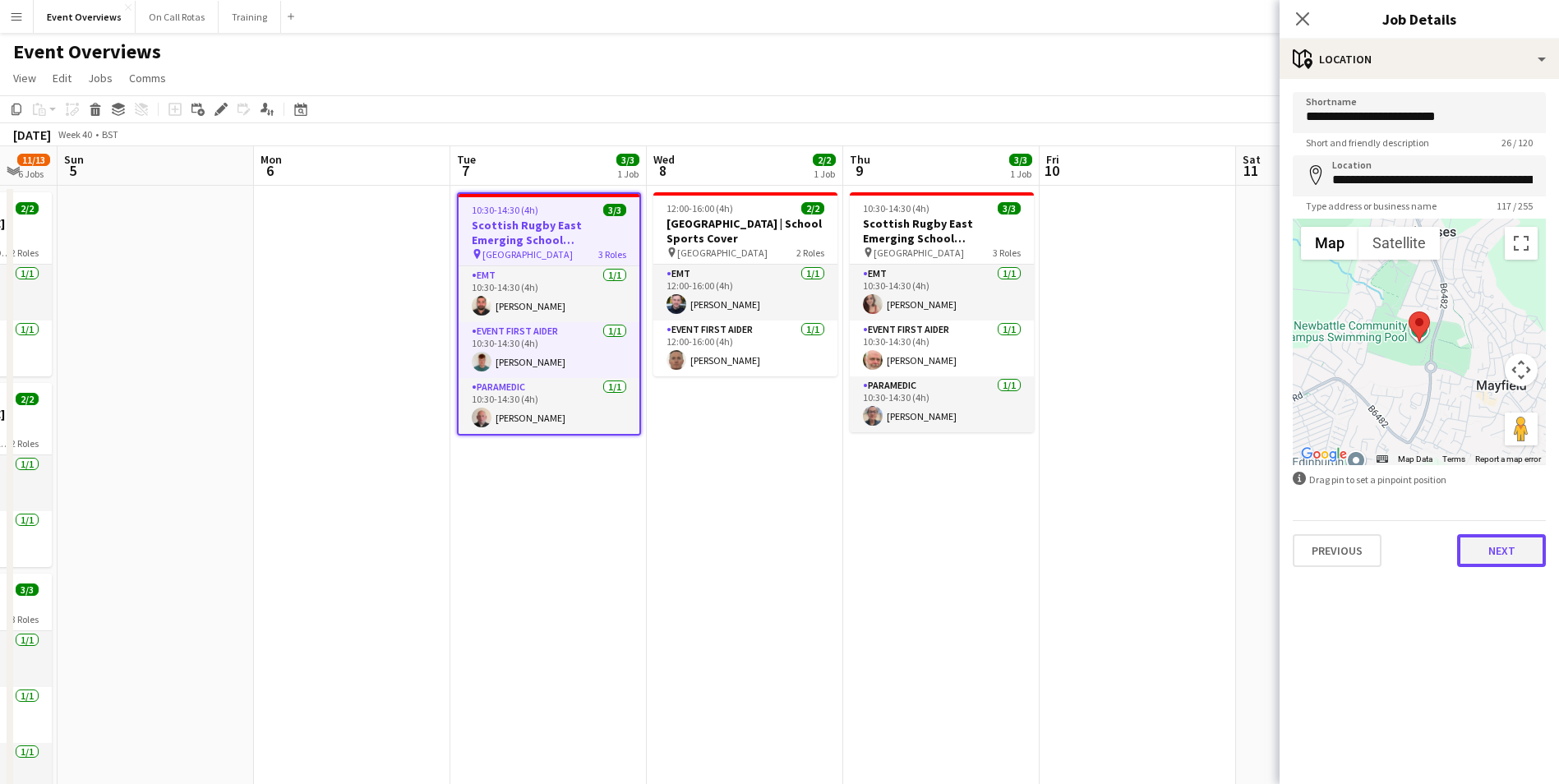
click at [1519, 562] on button "Next" at bounding box center [1501, 549] width 88 height 32
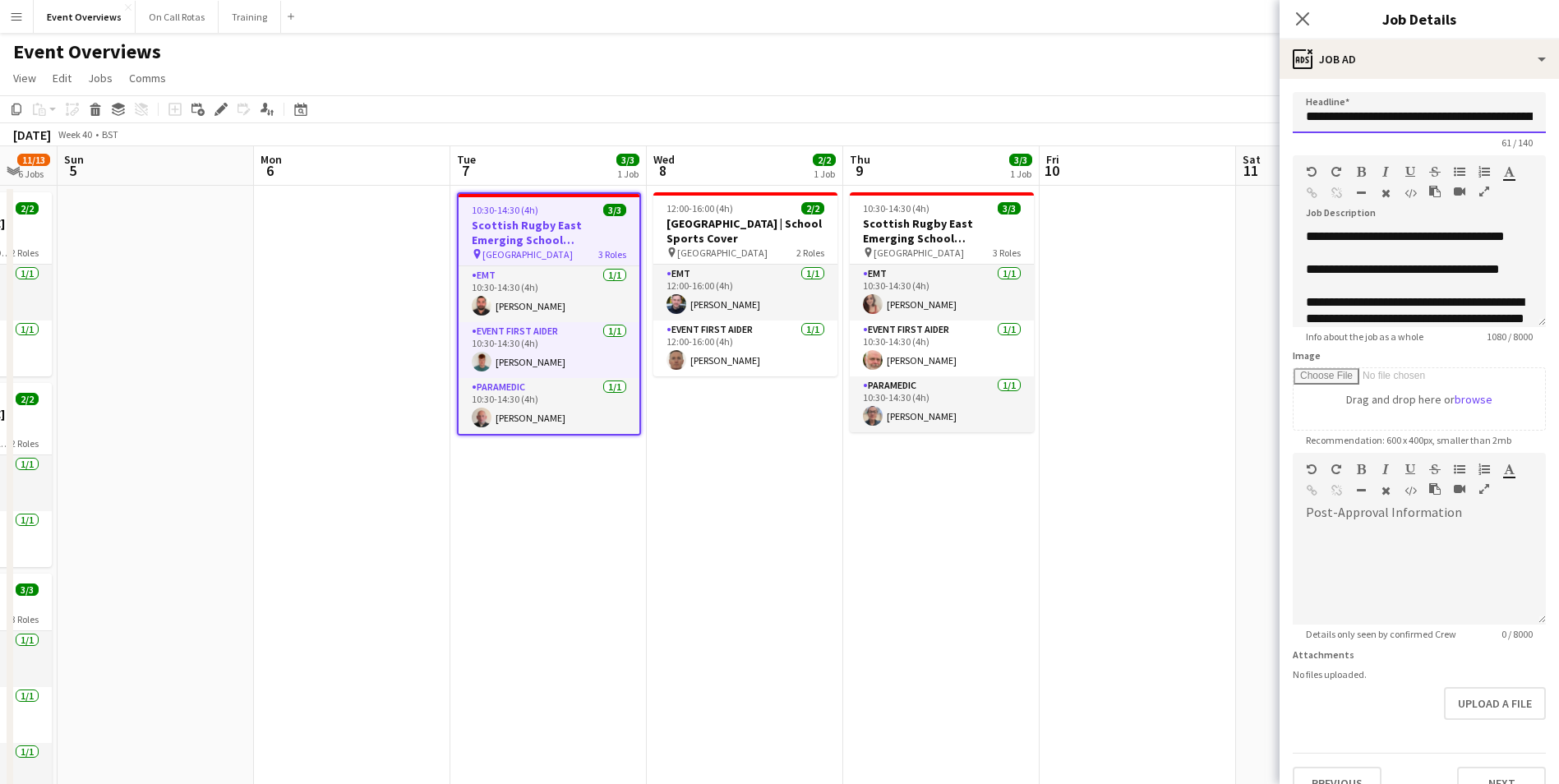
click at [1426, 121] on input "**********" at bounding box center [1420, 113] width 253 height 41
click at [1301, 20] on icon at bounding box center [1303, 19] width 16 height 16
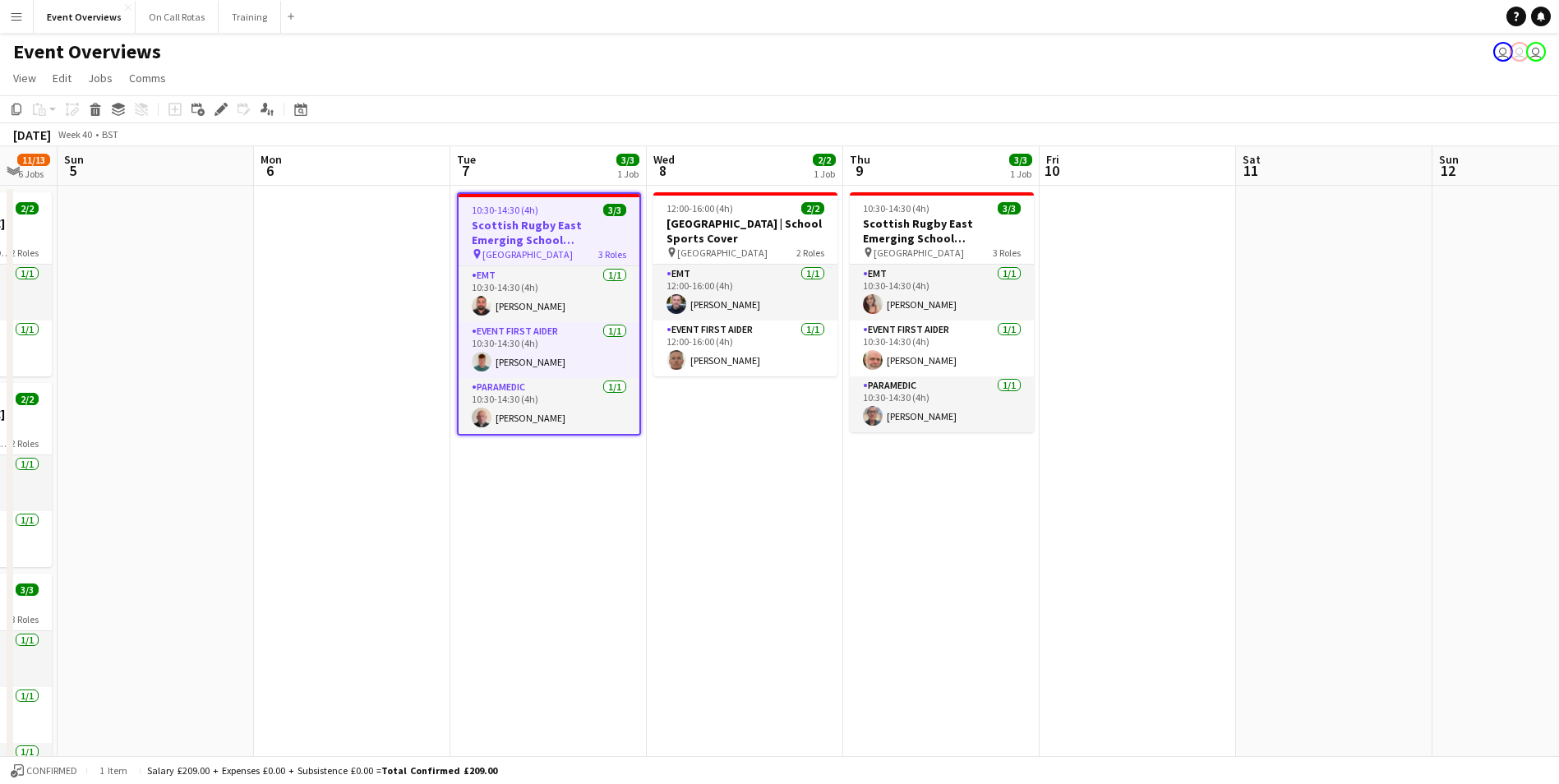
click at [1028, 507] on app-date-cell "10:30-14:30 (4h) 3/3 Scottish Rugby East Emerging School Championships | Royal …" at bounding box center [941, 798] width 196 height 1225
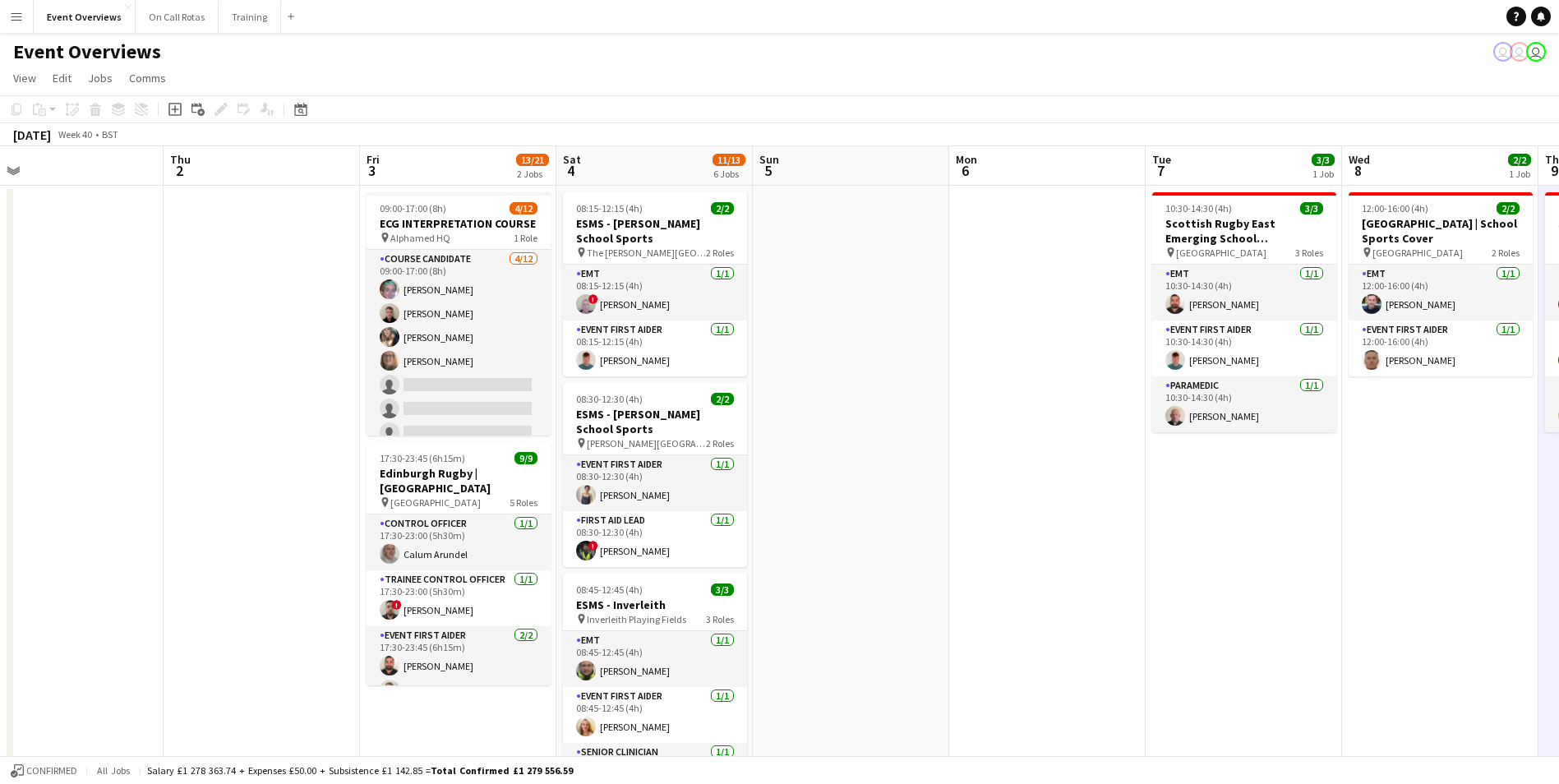
drag, startPoint x: 207, startPoint y: 426, endPoint x: 902, endPoint y: 367, distance: 697.5
click at [902, 367] on app-calendar-viewport "Mon 29 Tue 30 Wed 1 Thu 2 Fri 3 13/21 2 Jobs Sat 4 11/13 6 Jobs Sun 5 Mon 6 Tue…" at bounding box center [780, 778] width 1559 height 1264
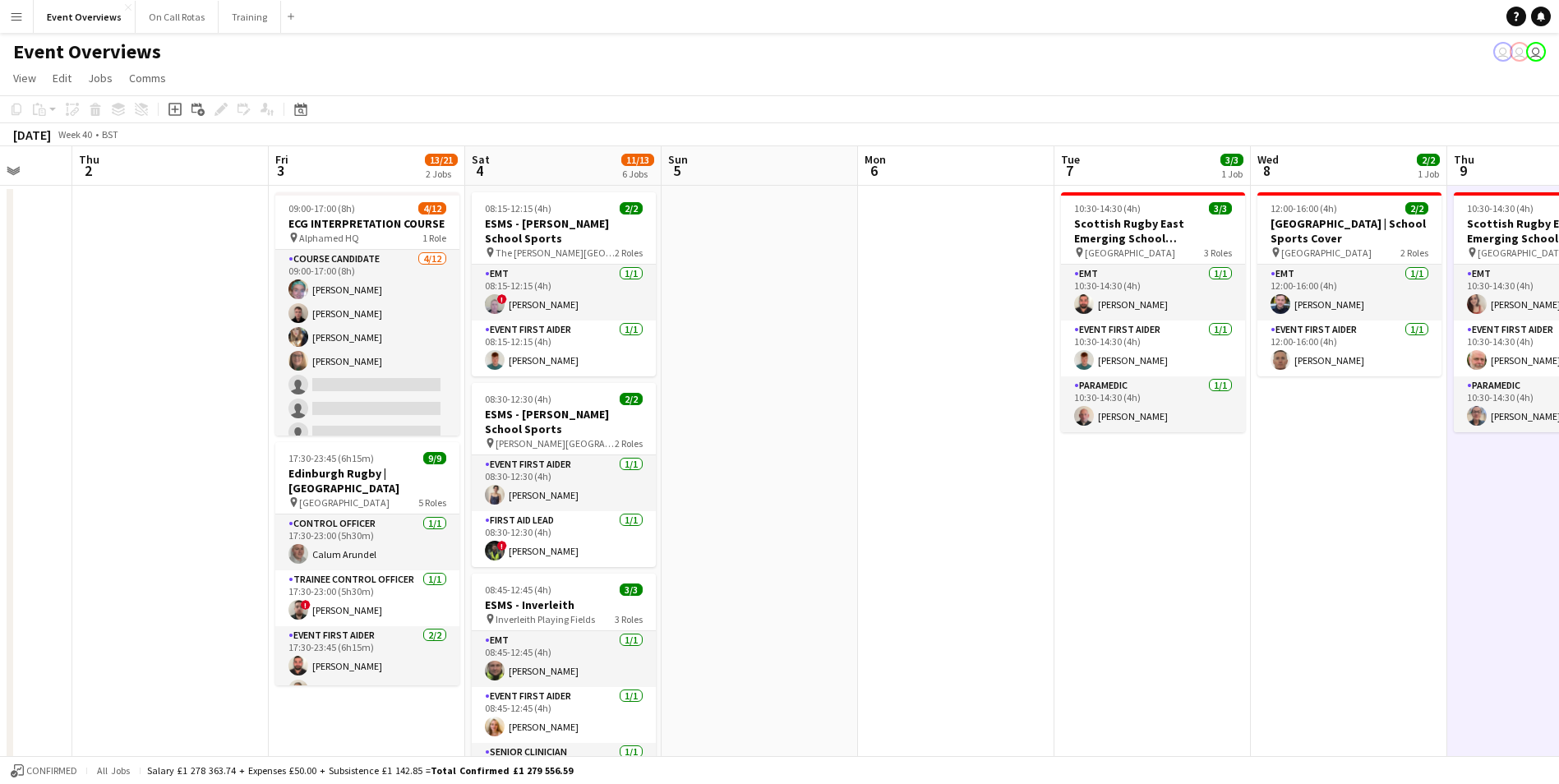
drag, startPoint x: 99, startPoint y: 328, endPoint x: 991, endPoint y: 284, distance: 893.1
click at [991, 284] on app-calendar-viewport "Mon 29 Tue 30 Wed 1 Thu 2 Fri 3 13/21 2 Jobs Sat 4 11/13 6 Jobs Sun 5 Mon 6 Tue…" at bounding box center [780, 778] width 1559 height 1264
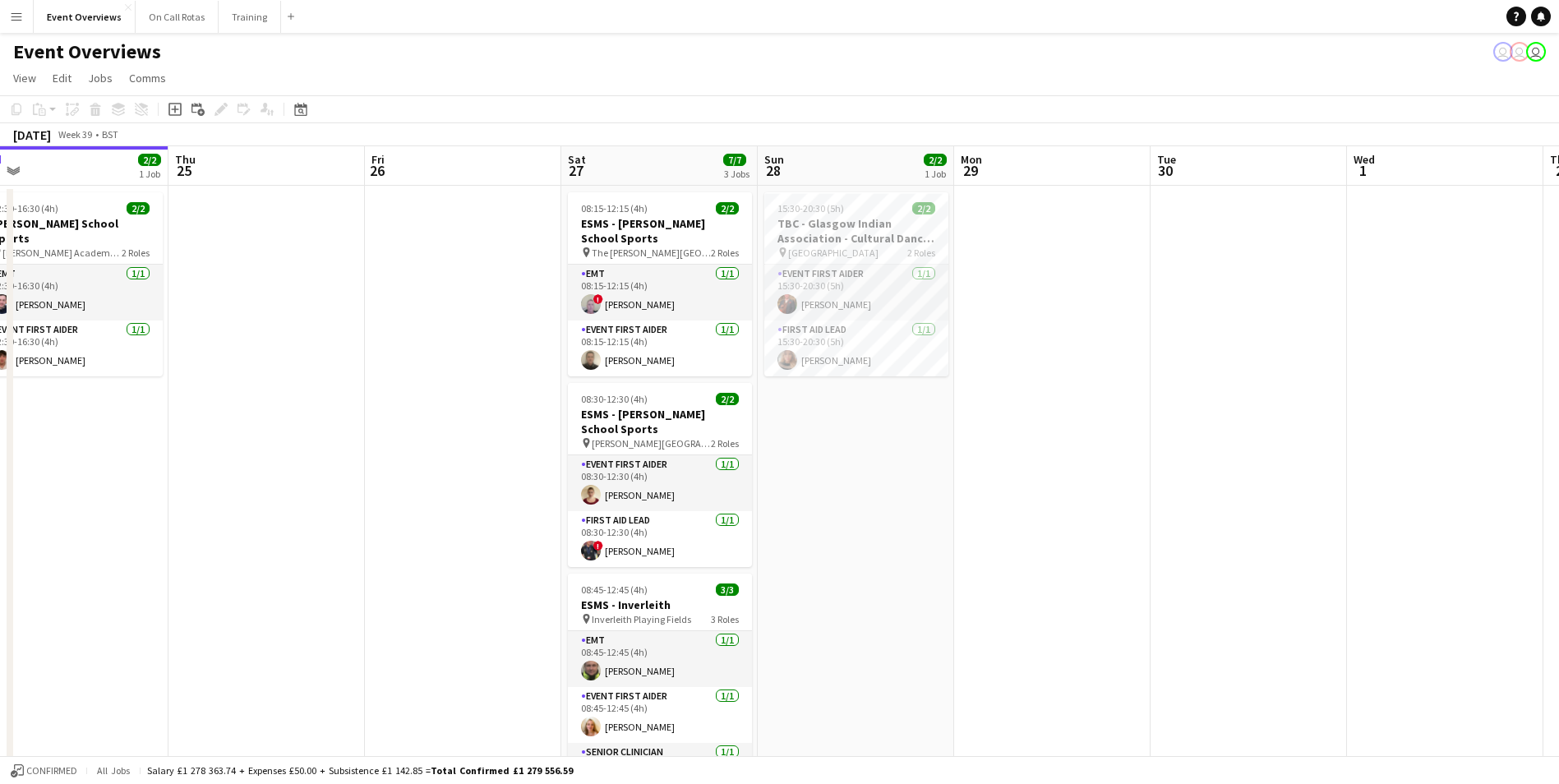
drag, startPoint x: 568, startPoint y: 507, endPoint x: 1187, endPoint y: 487, distance: 619.3
click at [1187, 487] on app-calendar-viewport "Mon 22 Tue 23 9/9 1 Job Wed 24 2/2 1 Job Thu 25 Fri 26 Sat 27 7/7 3 Jobs Sun 28…" at bounding box center [780, 778] width 1559 height 1264
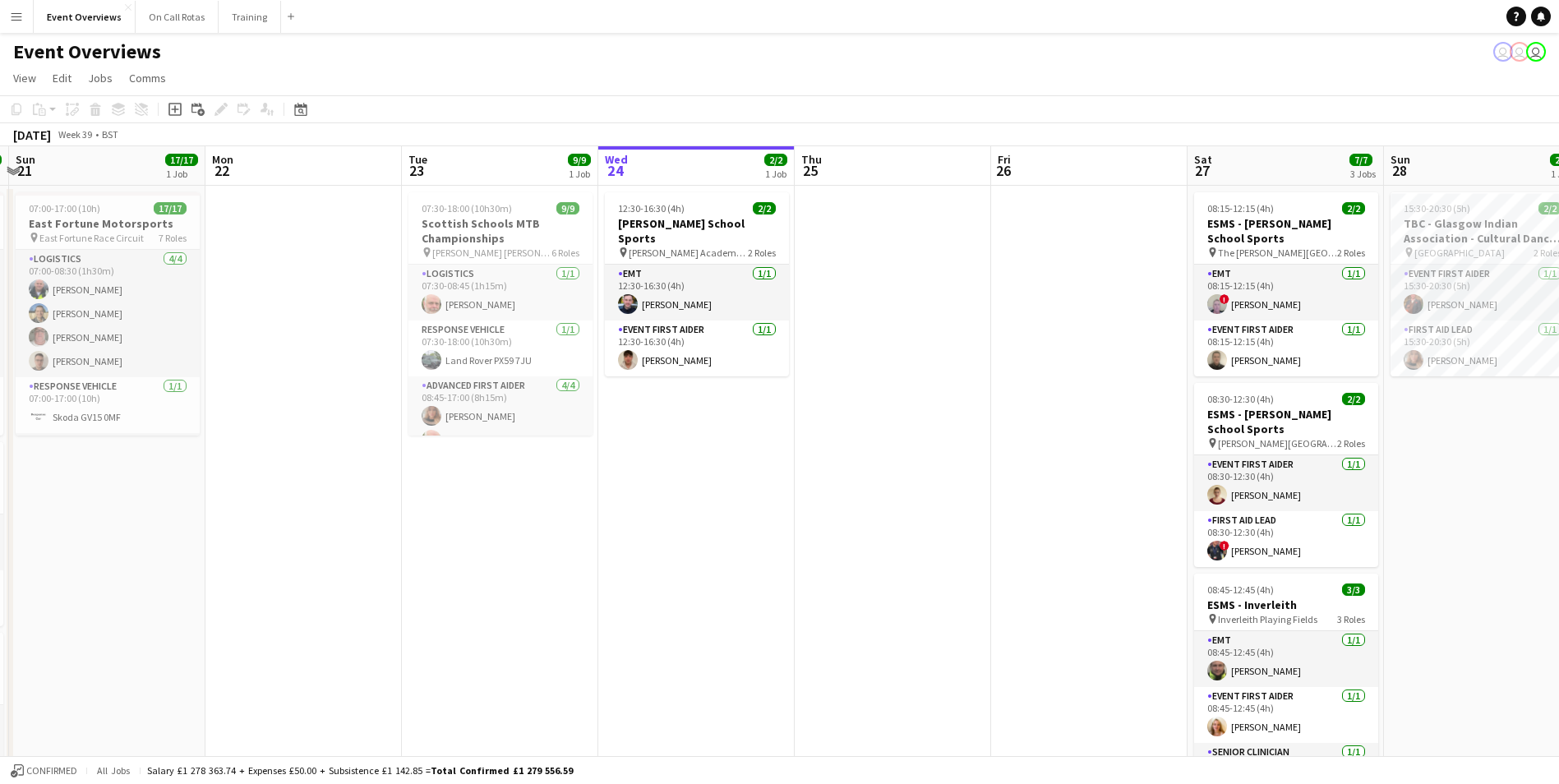
drag, startPoint x: 378, startPoint y: 485, endPoint x: 800, endPoint y: 468, distance: 422.3
click at [800, 468] on app-calendar-viewport "Fri 19 9/9 2 Jobs Sat 20 30/30 4 Jobs Sun 21 17/17 1 Job Mon 22 Tue 23 9/9 1 Jo…" at bounding box center [780, 778] width 1559 height 1264
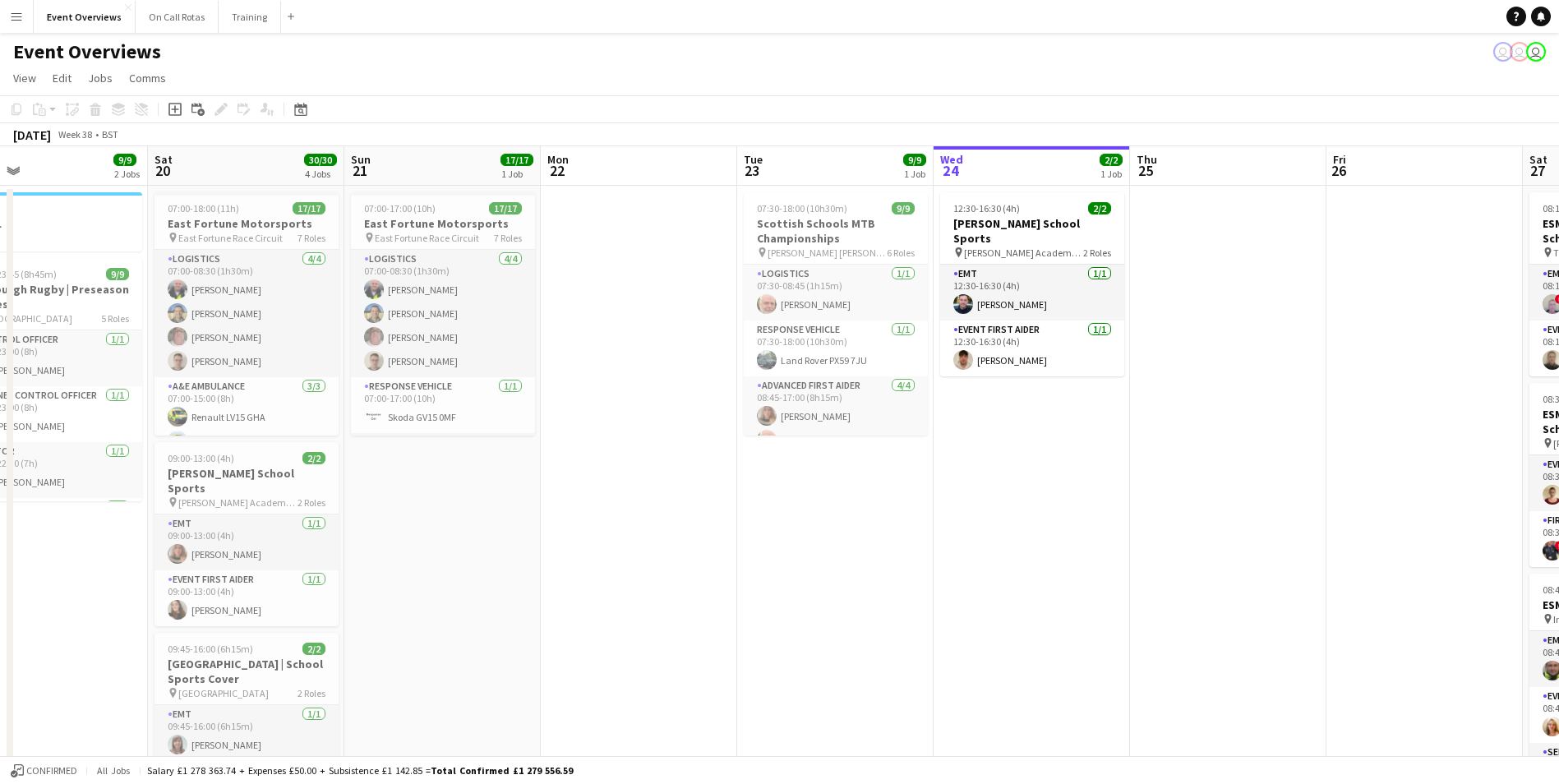
drag, startPoint x: 564, startPoint y: 469, endPoint x: 898, endPoint y: 463, distance: 334.1
click at [898, 463] on app-calendar-viewport "Wed 17 Thu 18 Fri 19 9/9 2 Jobs Sat 20 30/30 4 Jobs Sun 21 17/17 1 Job Mon 22 T…" at bounding box center [780, 778] width 1559 height 1264
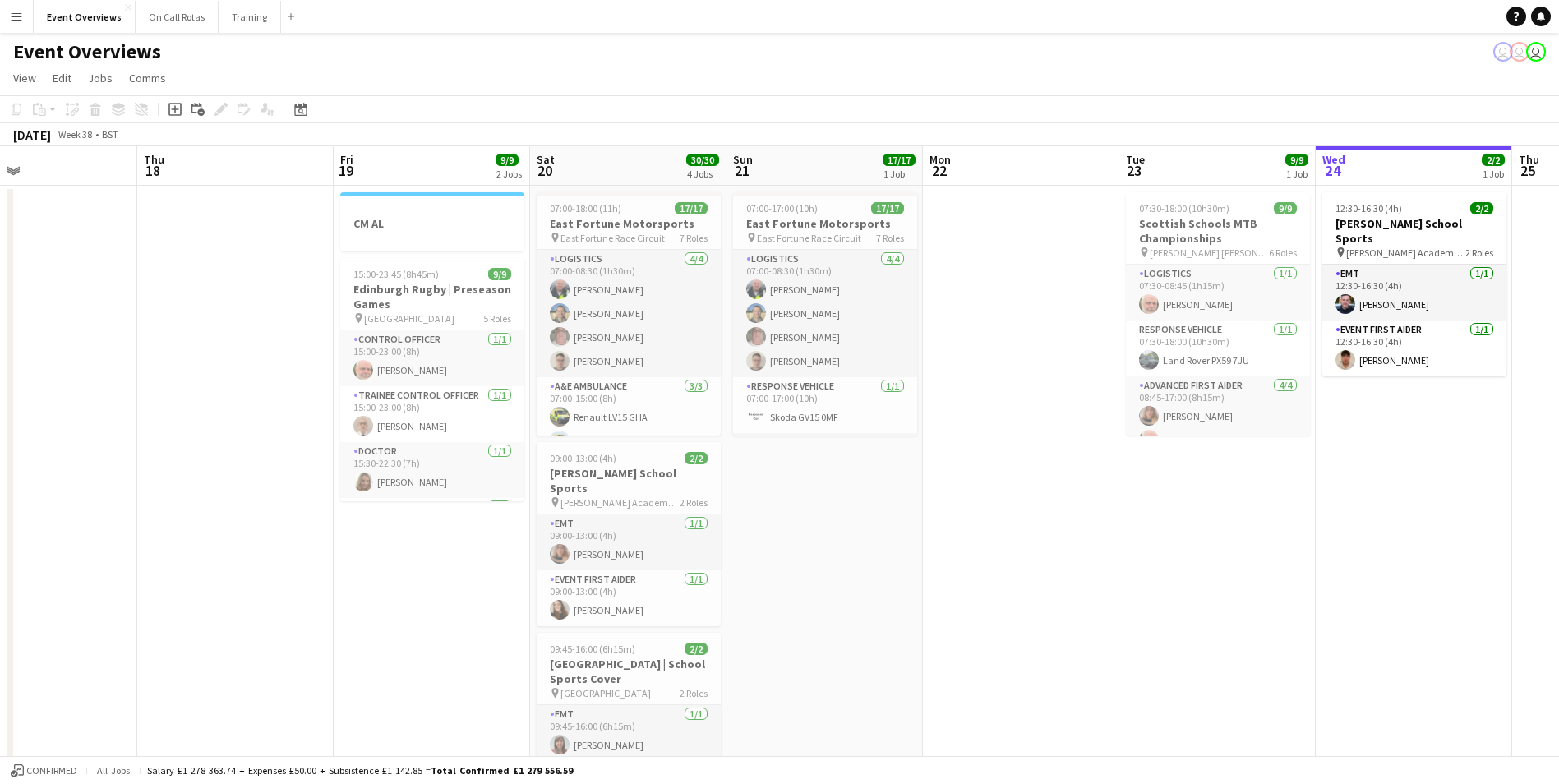
scroll to position [0, 450]
drag, startPoint x: 564, startPoint y: 509, endPoint x: 949, endPoint y: 474, distance: 386.6
click at [949, 474] on app-calendar-viewport "Mon 15 Tue 16 Wed 17 Thu 18 Fri 19 9/9 2 Jobs Sat 20 30/30 4 Jobs Sun 21 17/17 …" at bounding box center [780, 778] width 1559 height 1264
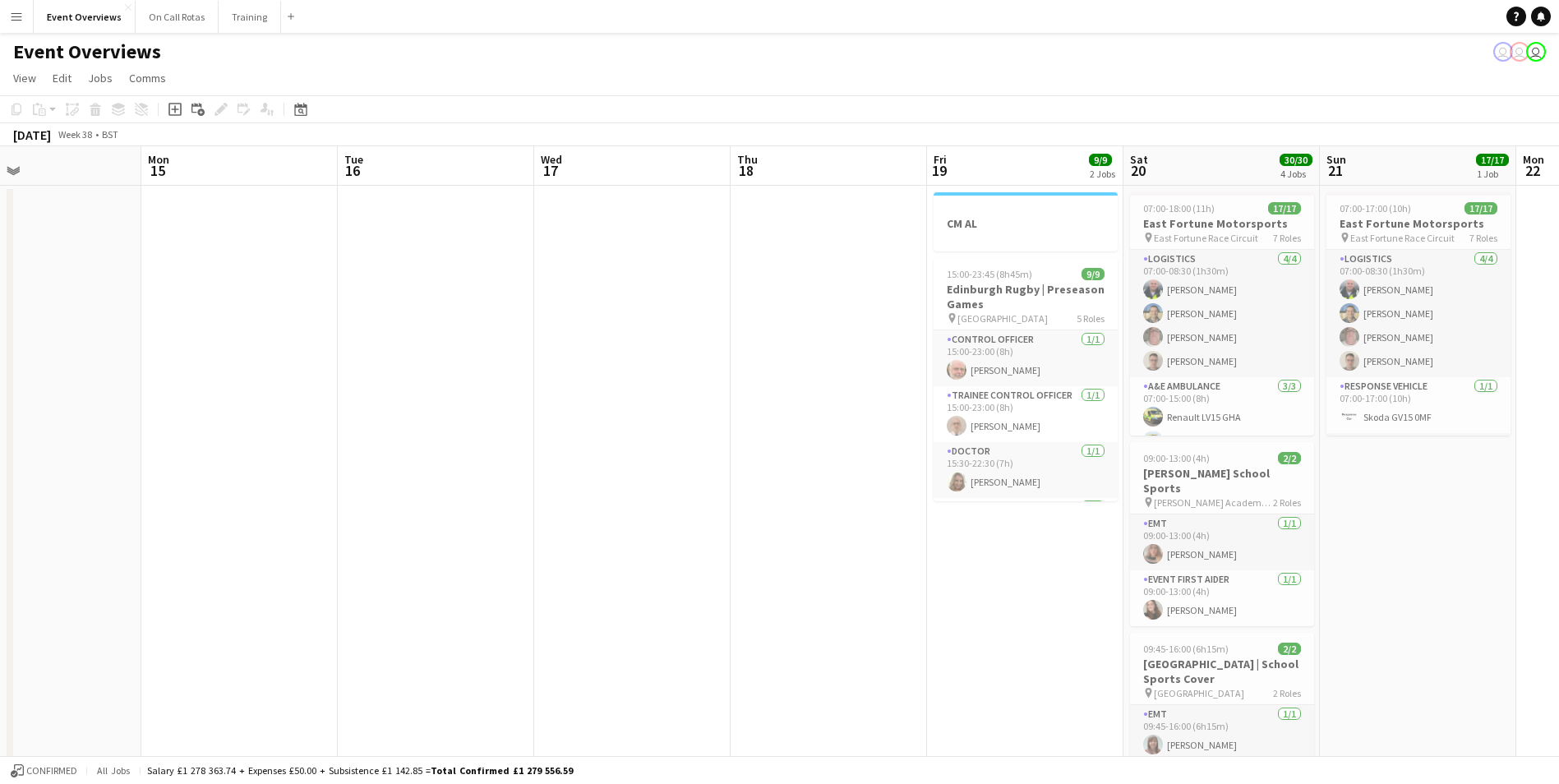
drag, startPoint x: 68, startPoint y: 421, endPoint x: 659, endPoint y: 416, distance: 591.0
click at [659, 416] on app-calendar-viewport "Fri 12 25/30 2 Jobs Sat 13 11/12 6 Jobs Sun 14 Mon 15 Tue 16 Wed 17 Thu 18 Fri …" at bounding box center [780, 778] width 1559 height 1264
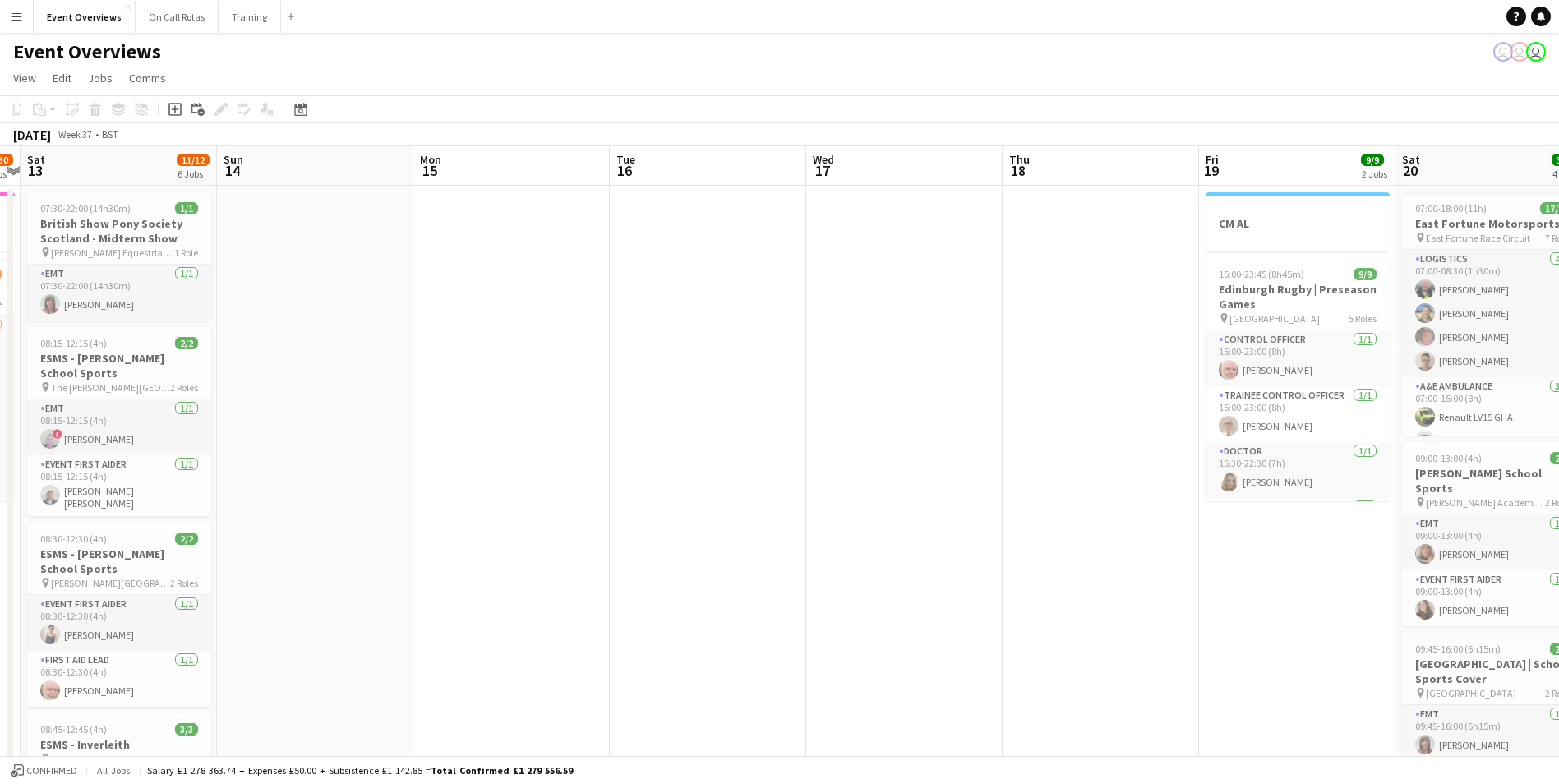
scroll to position [0, 428]
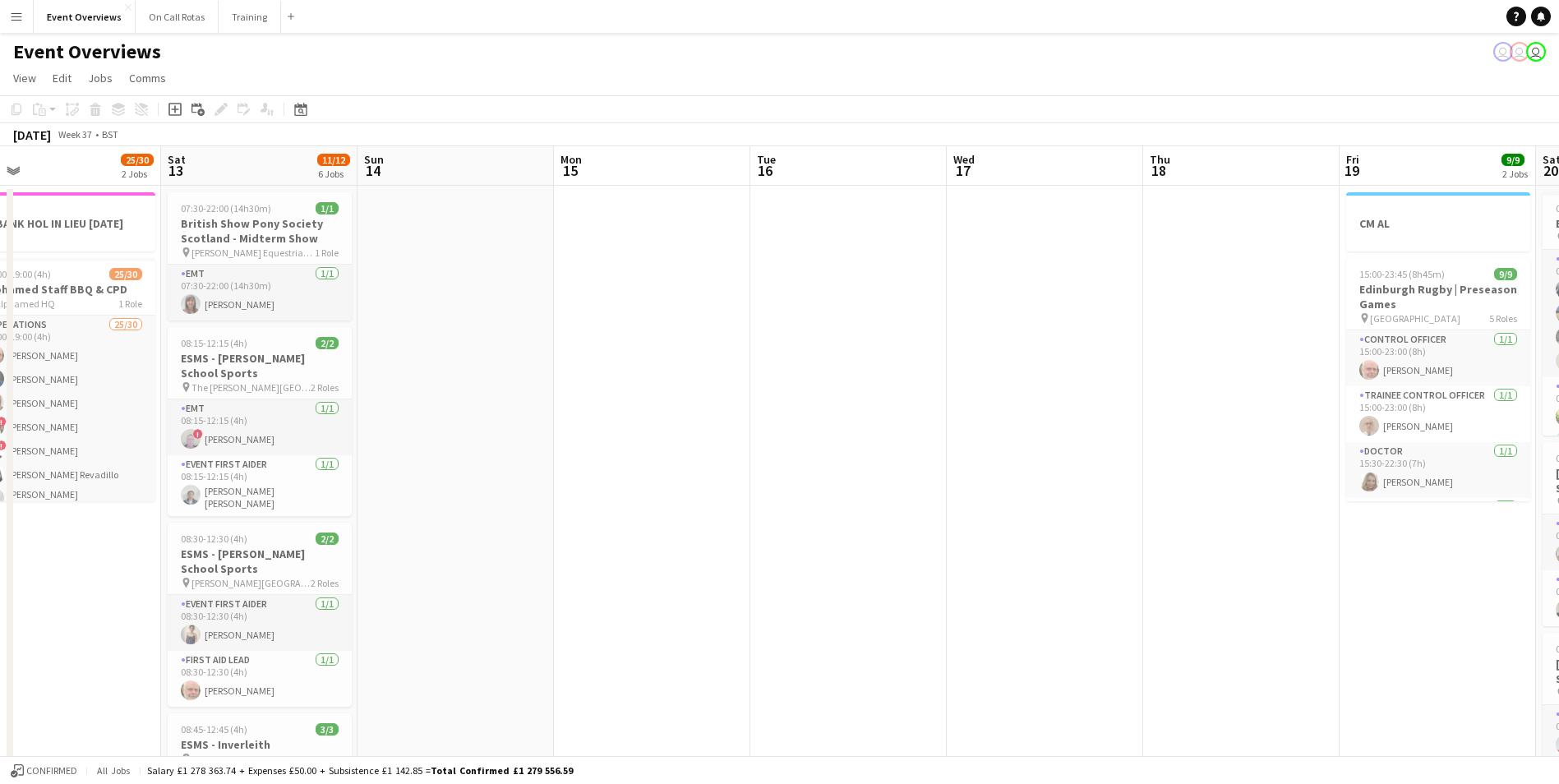
drag, startPoint x: 352, startPoint y: 313, endPoint x: 961, endPoint y: 320, distance: 609.0
click at [961, 320] on app-calendar-viewport "Wed 10 3/3 1 Job Thu 11 3/3 1 Job Fri 12 25/30 2 Jobs Sat 13 11/12 6 Jobs Sun 1…" at bounding box center [780, 778] width 1559 height 1264
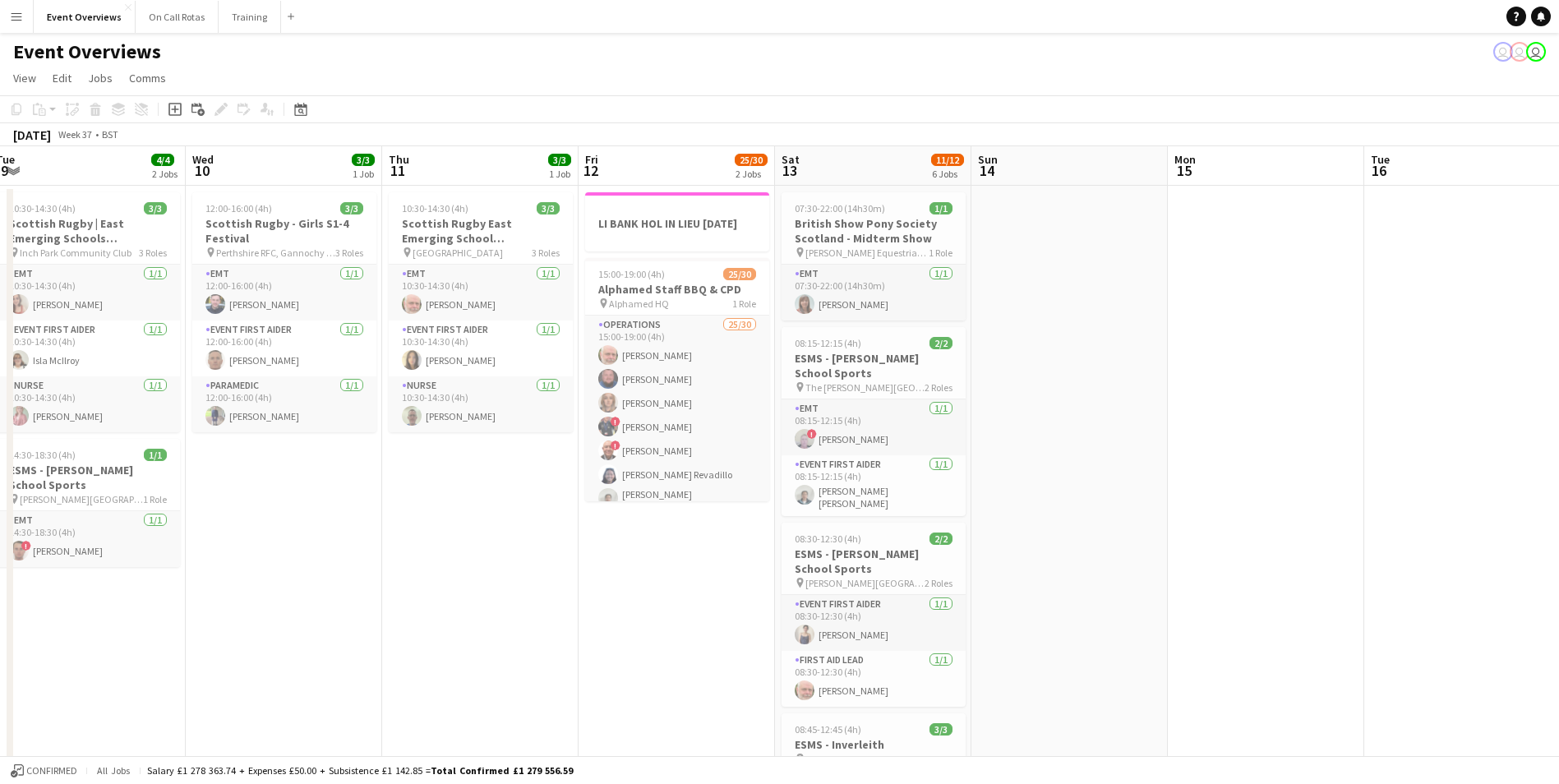
scroll to position [0, 453]
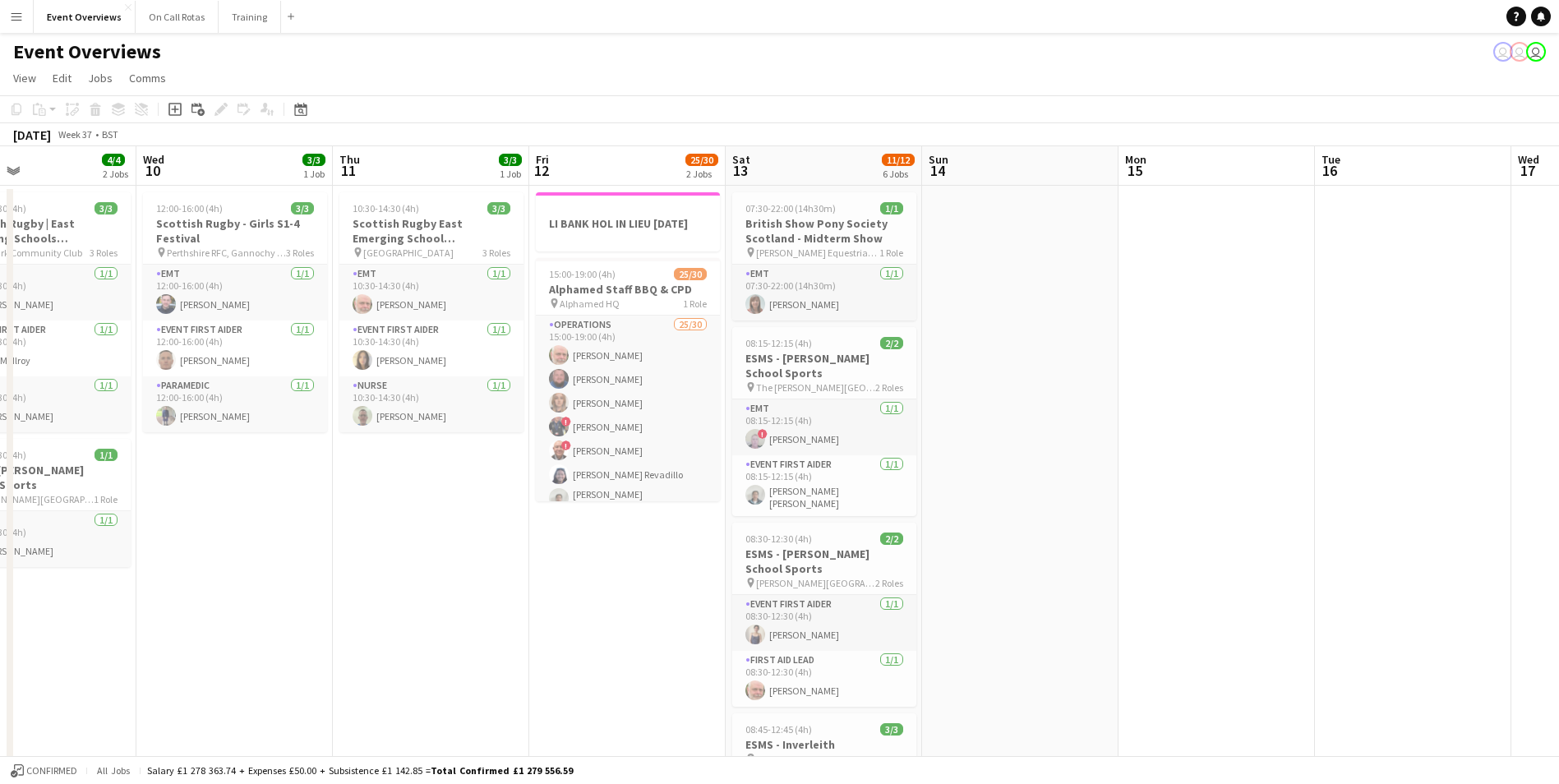
drag, startPoint x: 726, startPoint y: 354, endPoint x: 1095, endPoint y: 353, distance: 369.0
click at [1095, 353] on app-calendar-viewport "Sun 7 18/18 3 Jobs Mon 8 Tue 9 4/4 2 Jobs Wed 10 3/3 1 Job Thu 11 3/3 1 Job Fri…" at bounding box center [780, 778] width 1559 height 1264
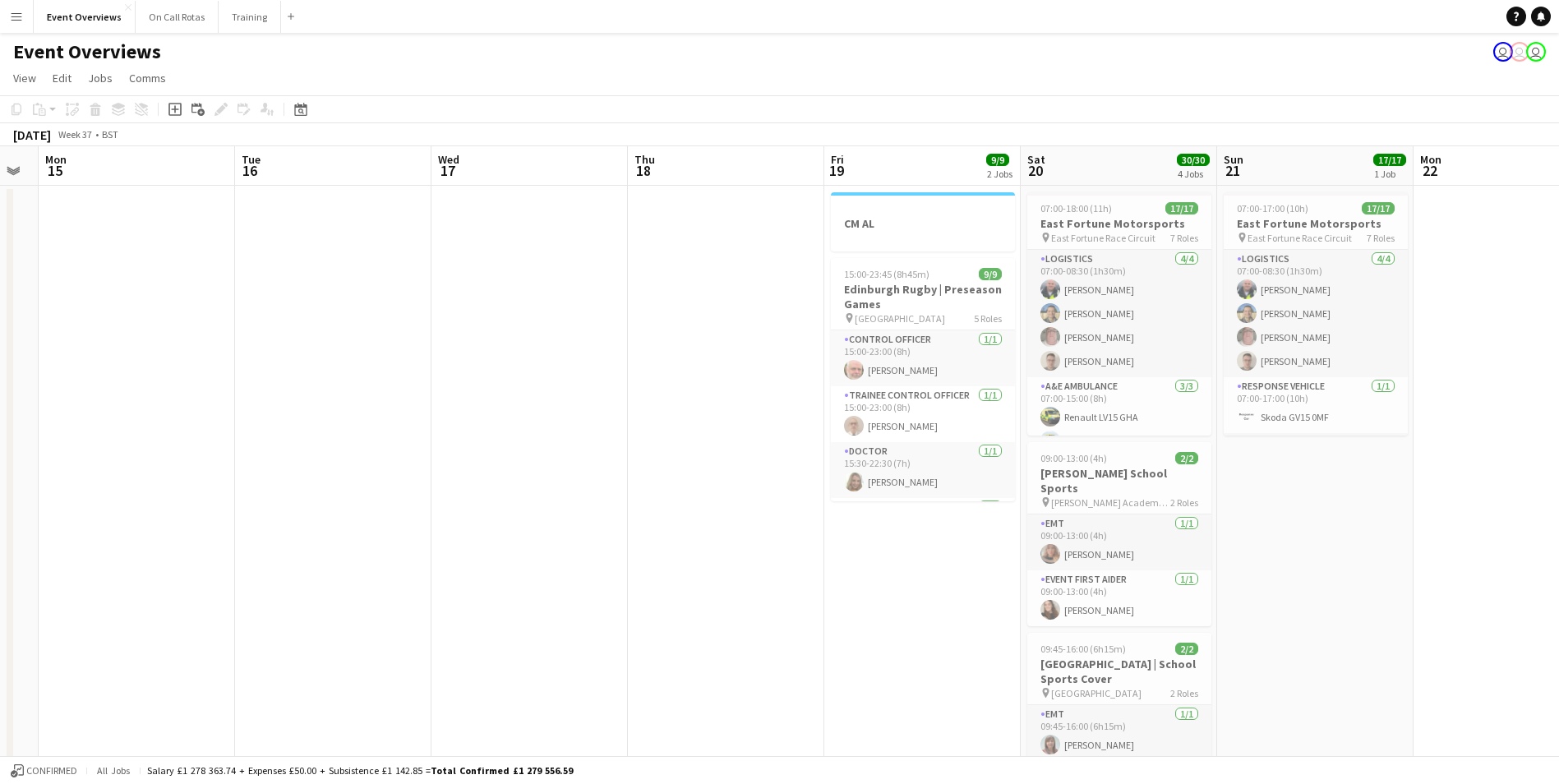
drag, startPoint x: 1136, startPoint y: 507, endPoint x: 80, endPoint y: 561, distance: 1057.4
click at [63, 570] on app-calendar-viewport "Fri 12 25/30 2 Jobs Sat 13 11/12 6 Jobs Sun 14 Mon 15 Tue 16 Wed 17 Thu 18 Fri …" at bounding box center [780, 778] width 1559 height 1264
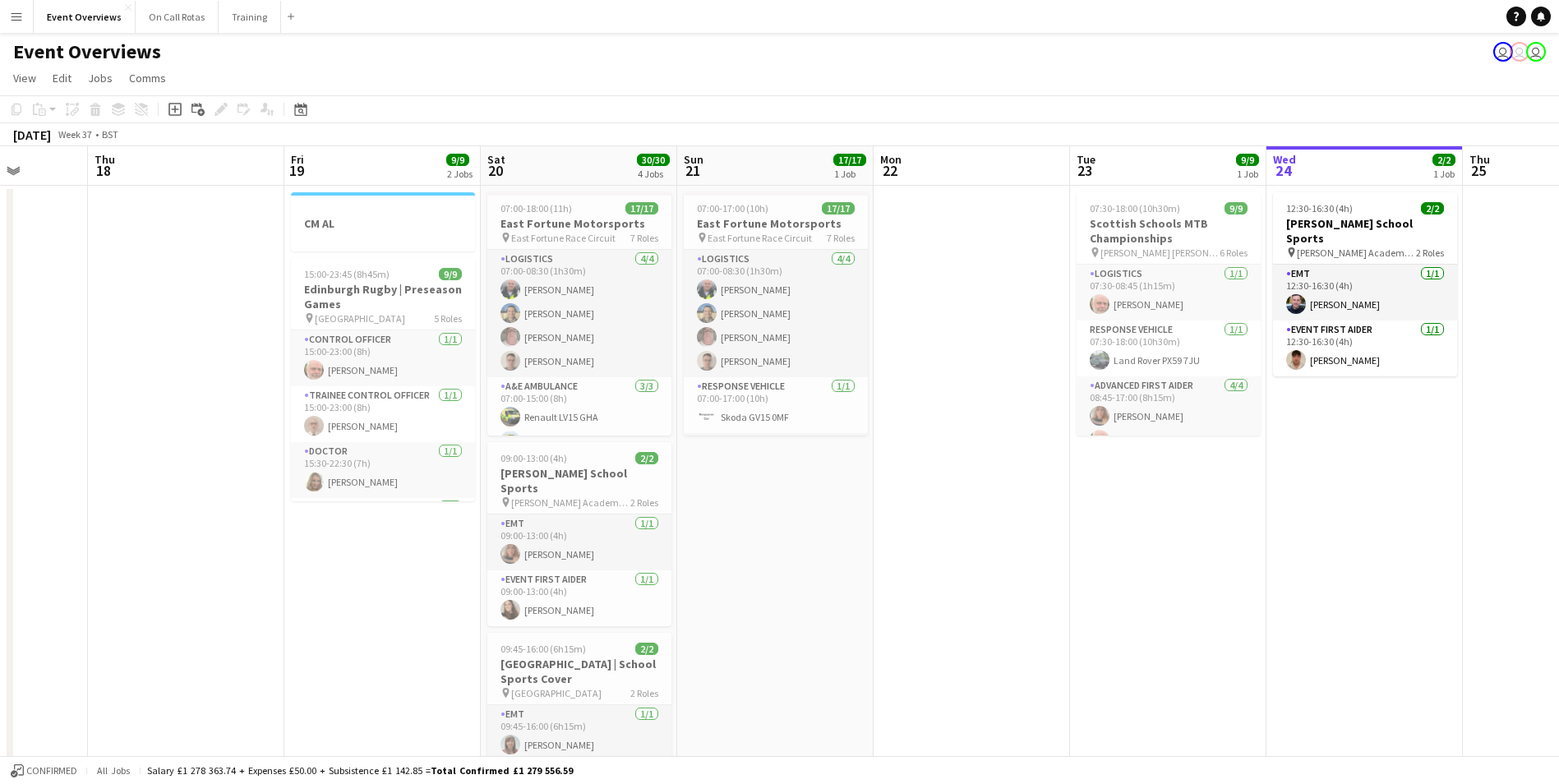
drag, startPoint x: 503, startPoint y: 531, endPoint x: -3, endPoint y: 527, distance: 506.0
click at [0, 527] on html "Menu Boards Boards Boards All jobs Status Workforce Workforce My Workforce Recr…" at bounding box center [780, 719] width 1559 height 1438
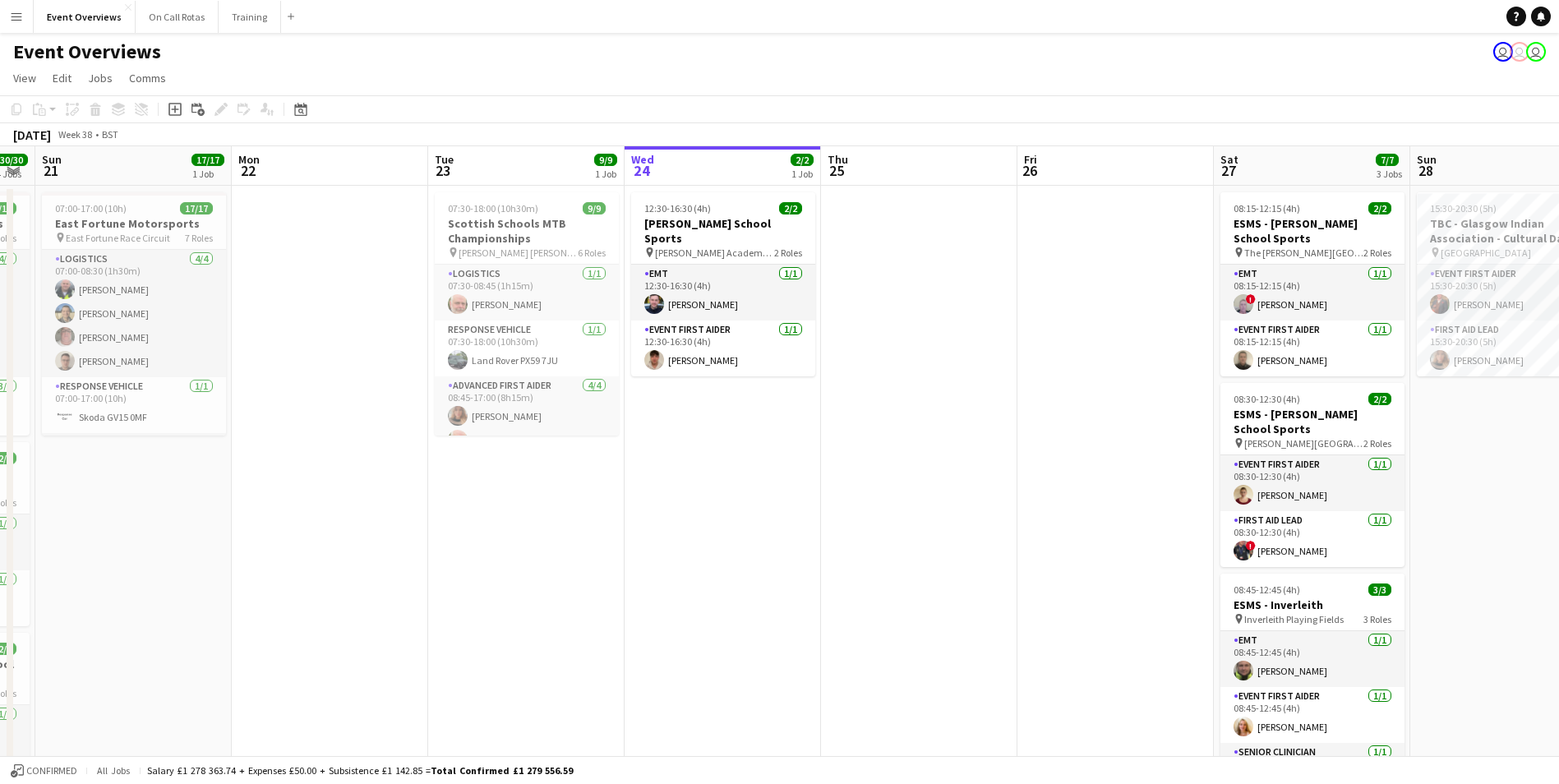
drag, startPoint x: 958, startPoint y: 502, endPoint x: 470, endPoint y: 545, distance: 489.9
click at [470, 545] on app-calendar-viewport "Thu 18 Fri 19 9/9 2 Jobs Sat 20 30/30 4 Jobs Sun 21 17/17 1 Job Mon 22 Tue 23 9…" at bounding box center [780, 778] width 1559 height 1264
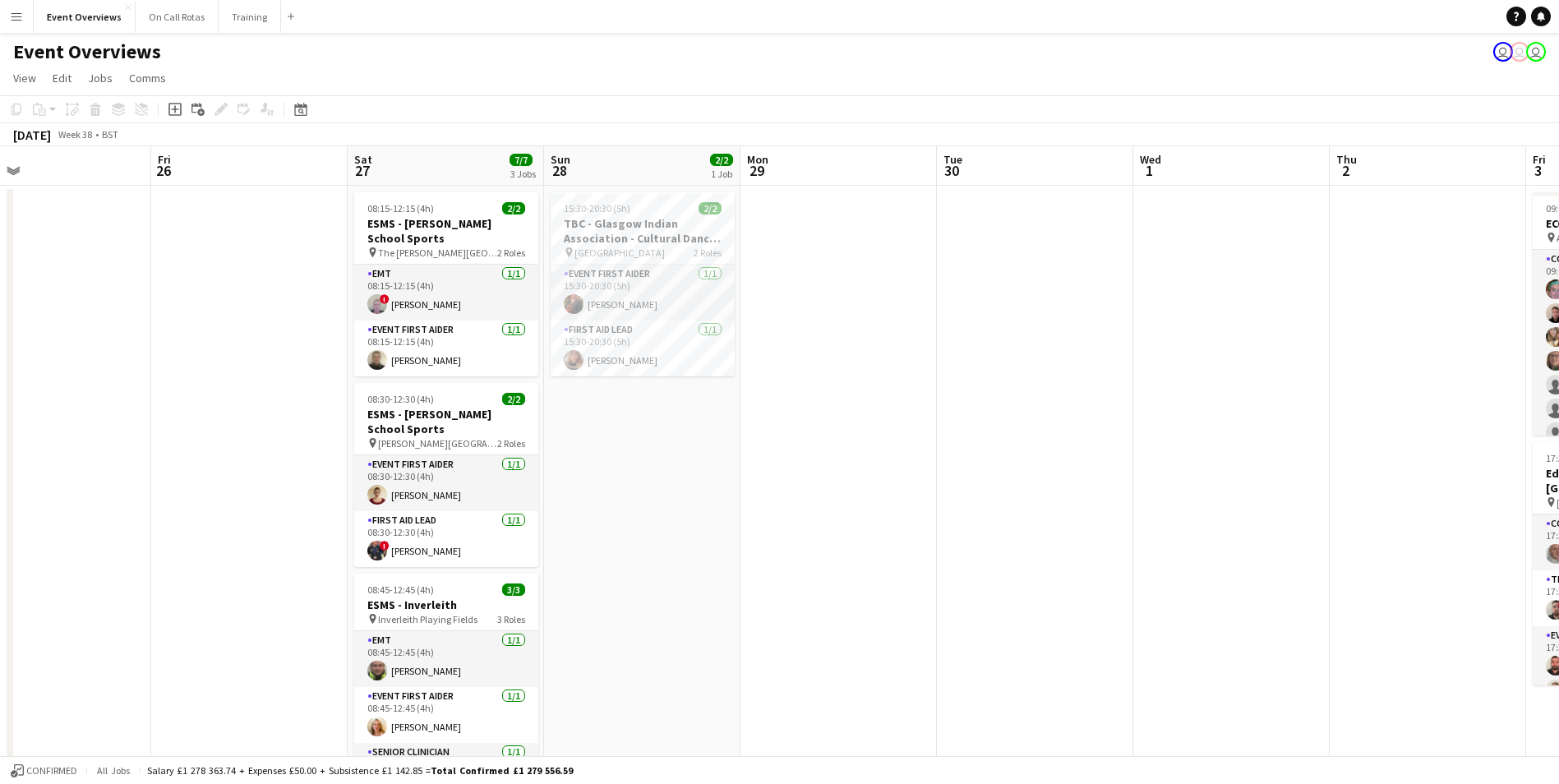
drag, startPoint x: 1077, startPoint y: 456, endPoint x: 210, endPoint y: 482, distance: 867.4
click at [210, 482] on app-calendar-viewport "Mon 22 Tue 23 9/9 1 Job Wed 24 2/2 1 Job Thu 25 Fri 26 Sat 27 7/7 3 Jobs Sun 28…" at bounding box center [780, 778] width 1559 height 1264
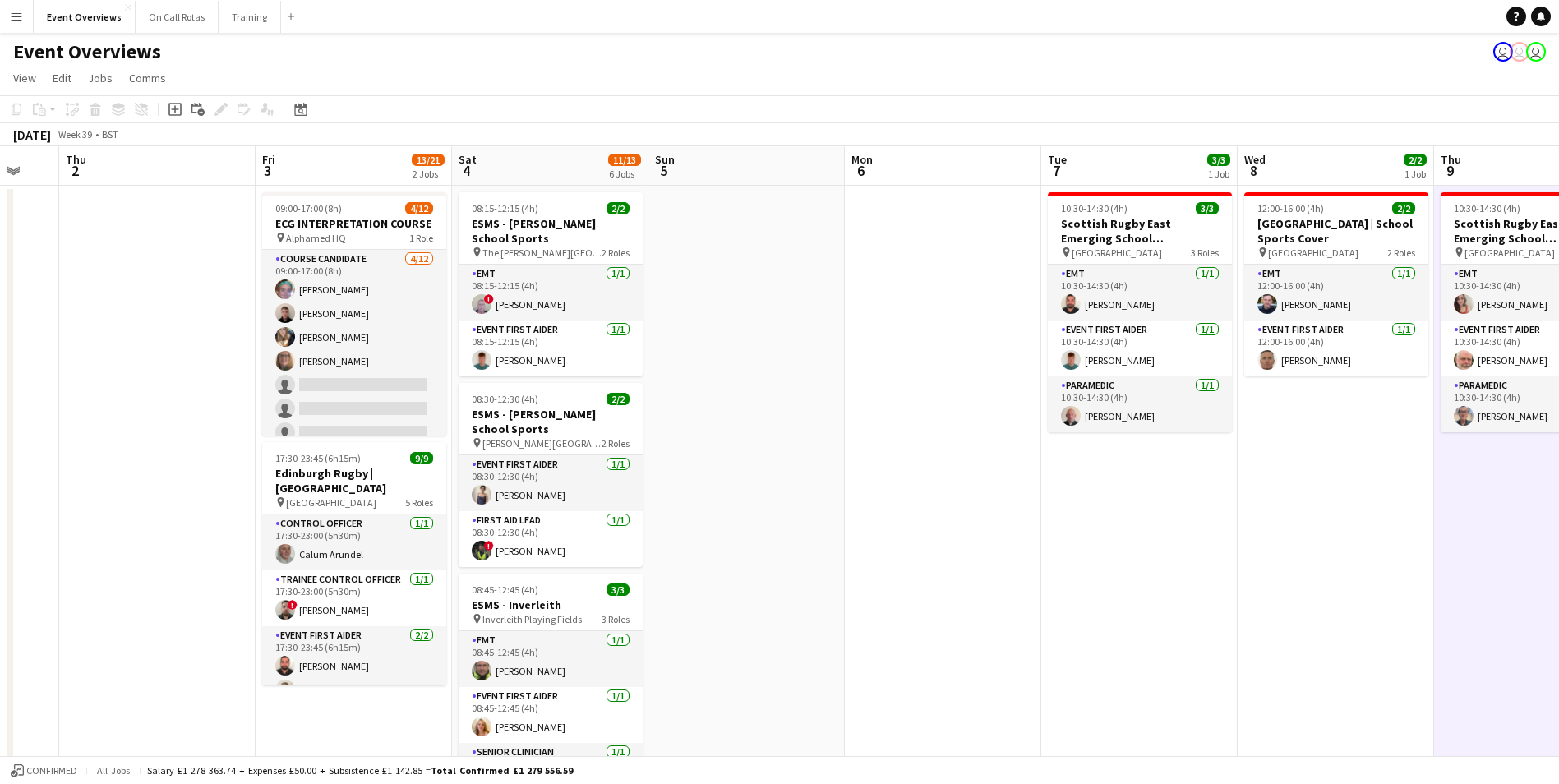
scroll to position [0, 475]
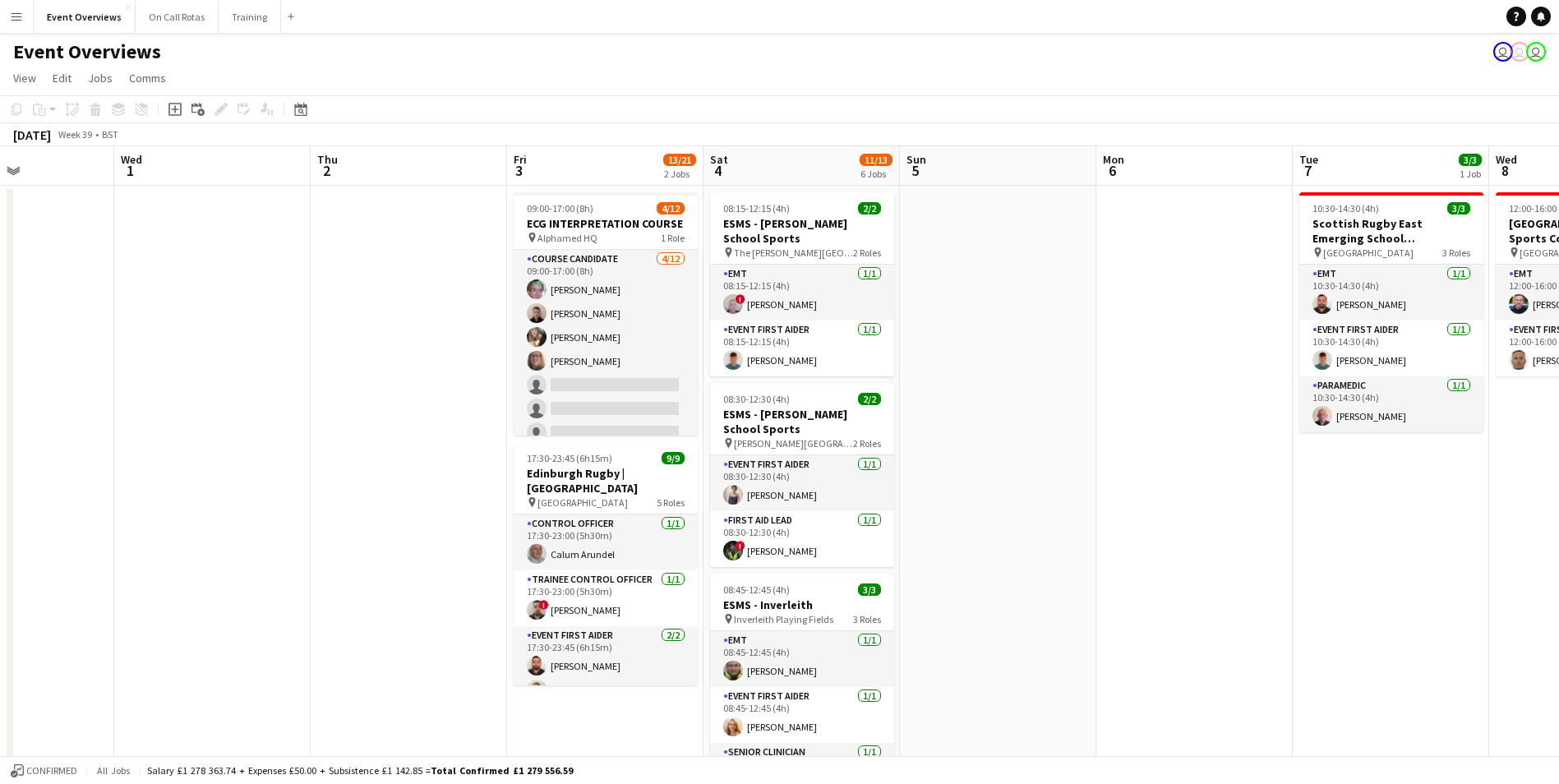
drag, startPoint x: 1252, startPoint y: 383, endPoint x: 36, endPoint y: 426, distance: 1216.8
click at [36, 426] on app-calendar-viewport "Sun 28 2/2 1 Job Mon 29 Tue 30 Wed 1 Thu 2 Fri 3 13/21 2 Jobs Sat 4 11/13 6 Job…" at bounding box center [780, 778] width 1559 height 1264
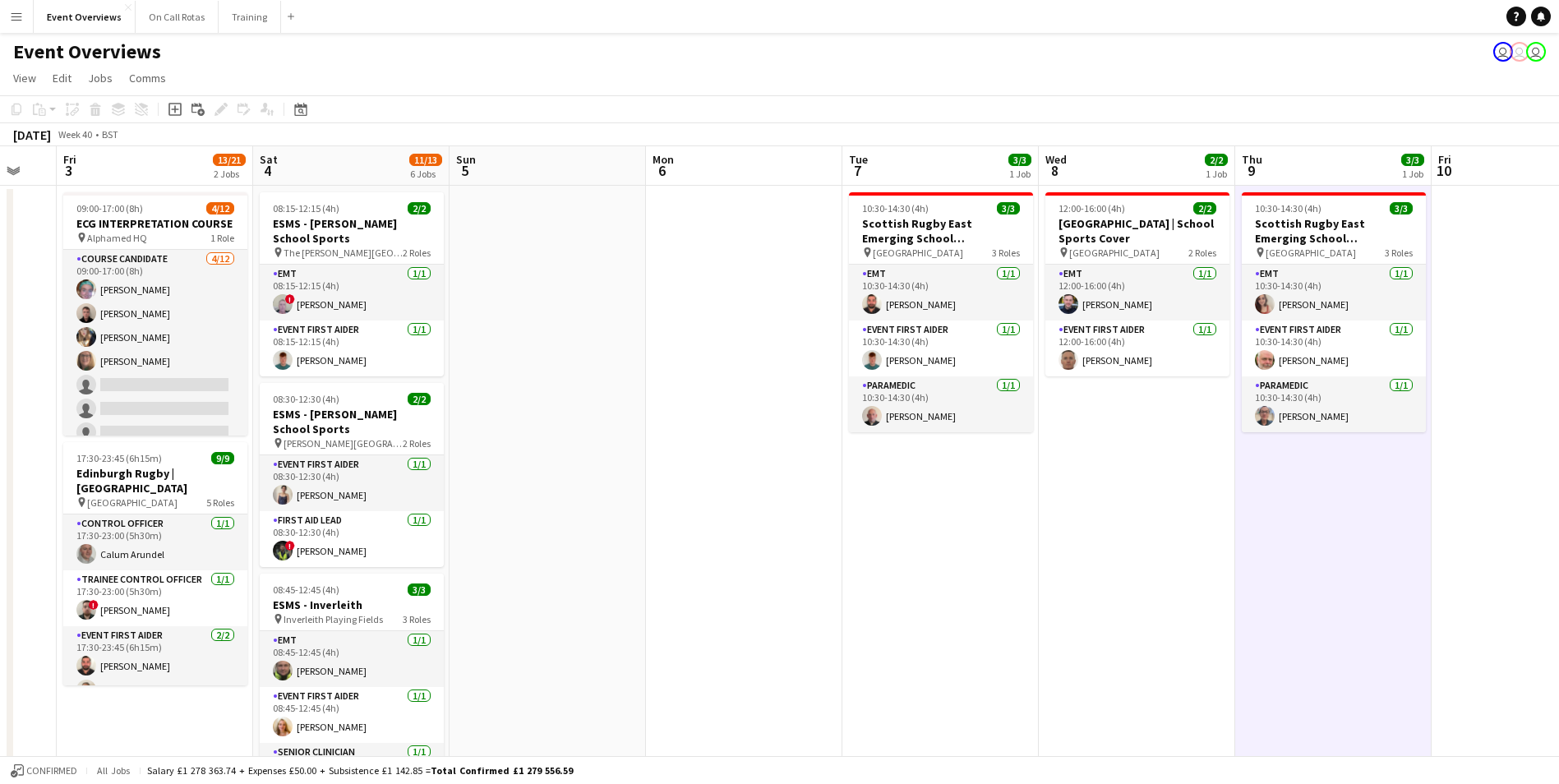
scroll to position [0, 550]
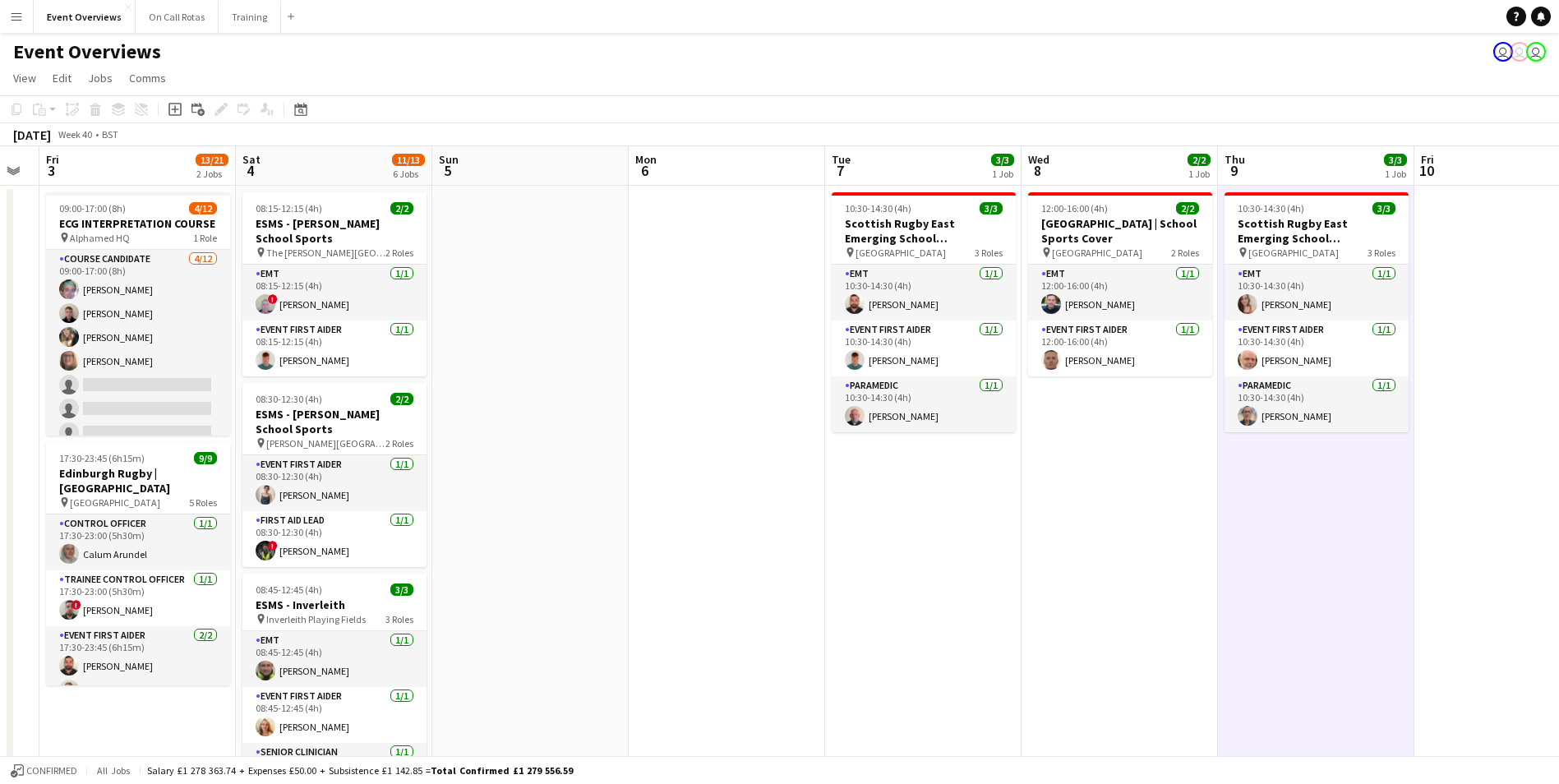
drag, startPoint x: 1163, startPoint y: 498, endPoint x: 892, endPoint y: 468, distance: 272.7
click at [892, 468] on app-calendar-viewport "Tue 30 Wed 1 Thu 2 Fri 3 13/21 2 Jobs Sat 4 11/13 6 Jobs Sun 5 Mon 6 Tue 7 3/3 …" at bounding box center [780, 778] width 1559 height 1264
click at [884, 224] on h3 "Scottish Rugby East Emerging School Championships | Newbattle" at bounding box center [924, 231] width 185 height 29
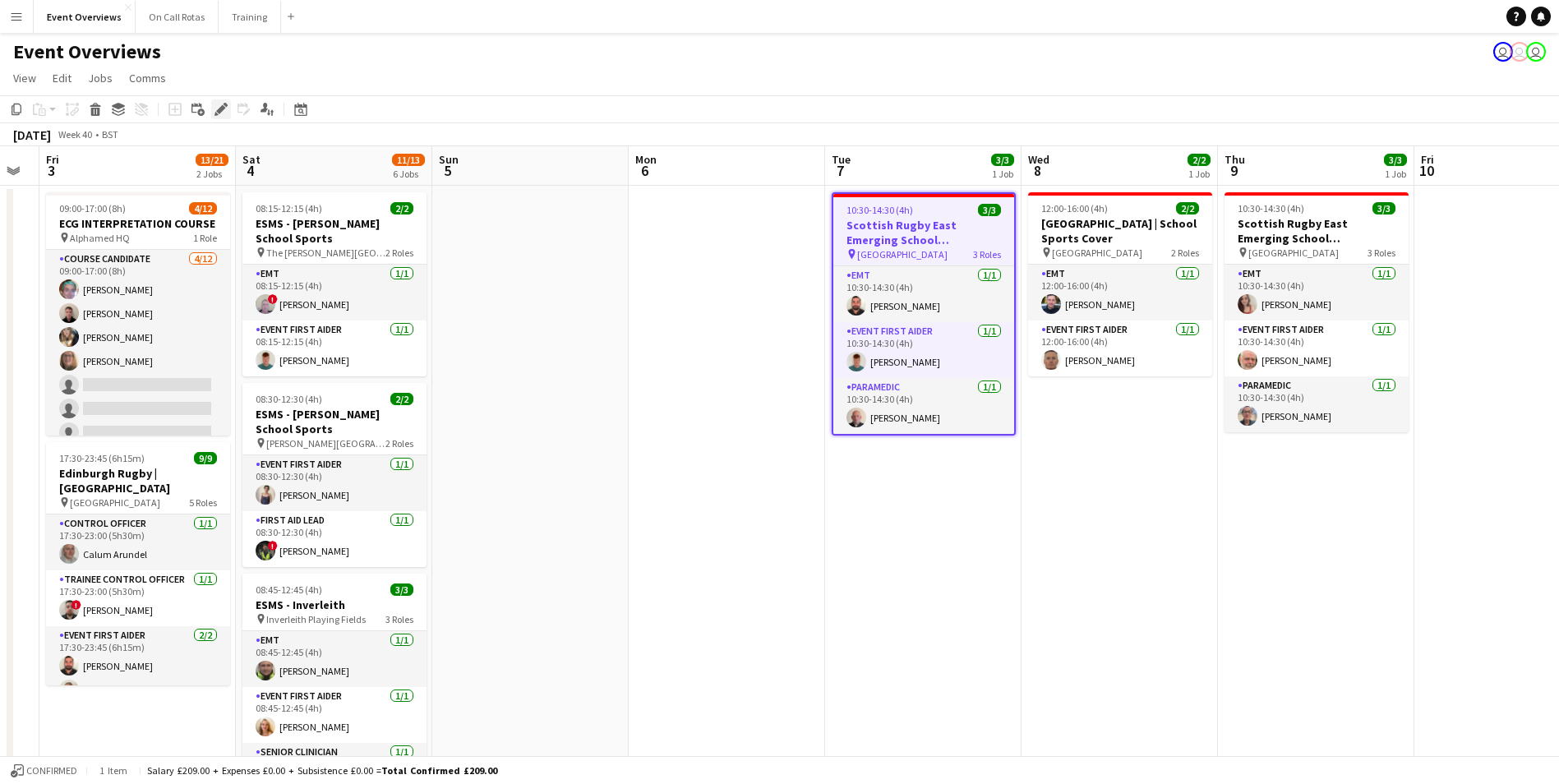
click at [217, 109] on icon "Edit" at bounding box center [220, 109] width 13 height 13
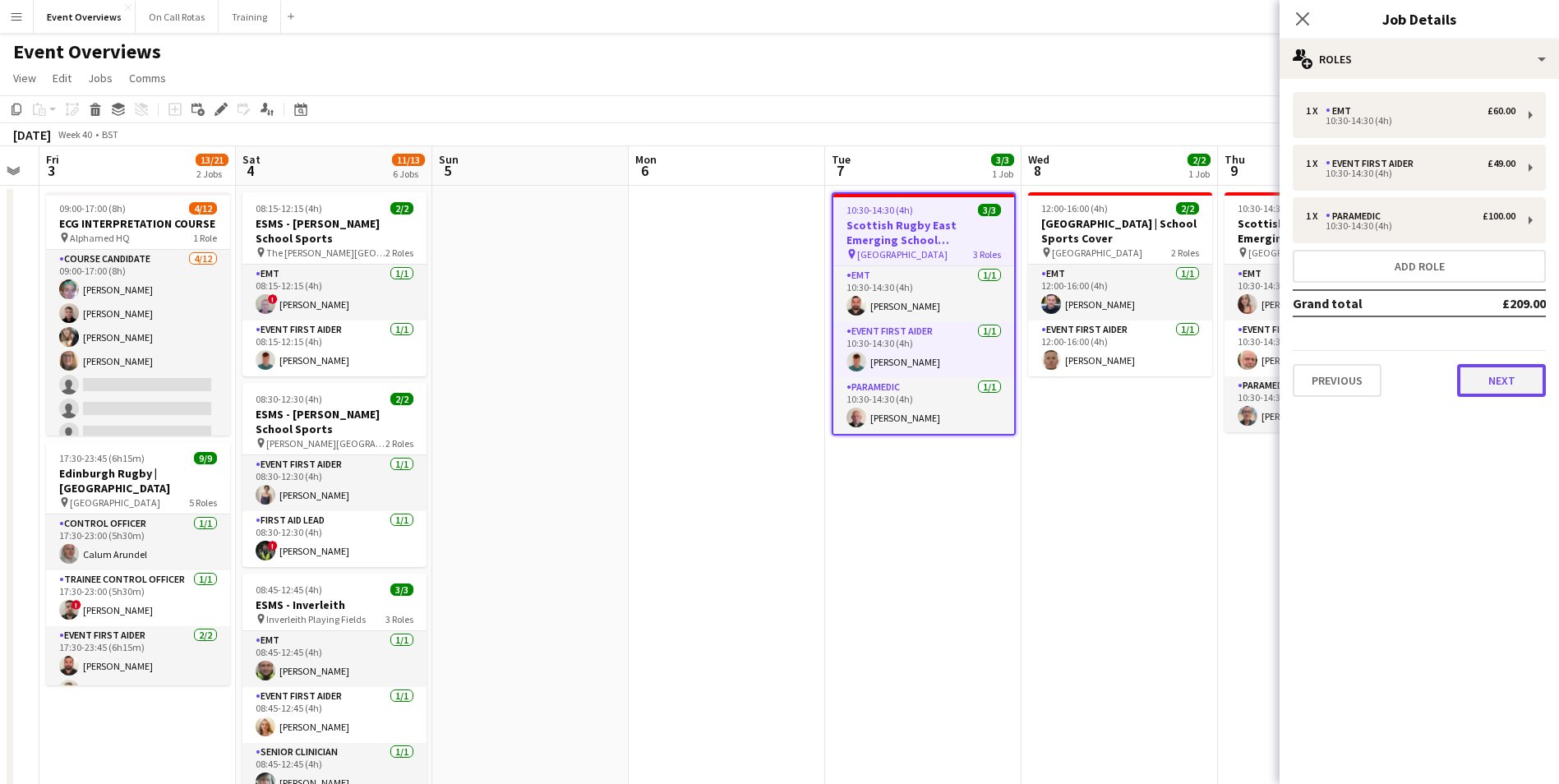
click at [1491, 394] on button "Next" at bounding box center [1501, 380] width 88 height 32
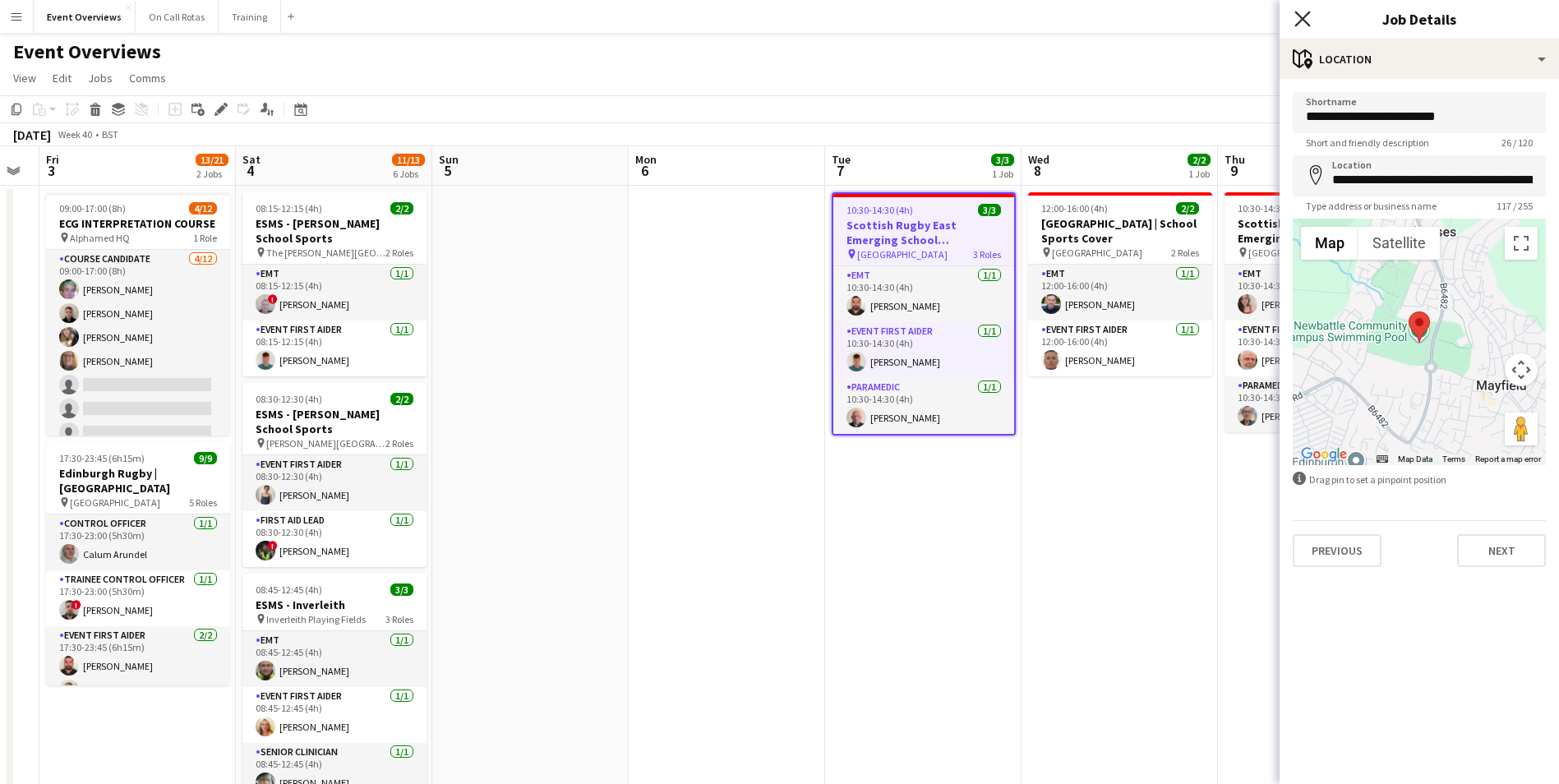
click at [1299, 13] on icon "Close pop-in" at bounding box center [1303, 19] width 16 height 16
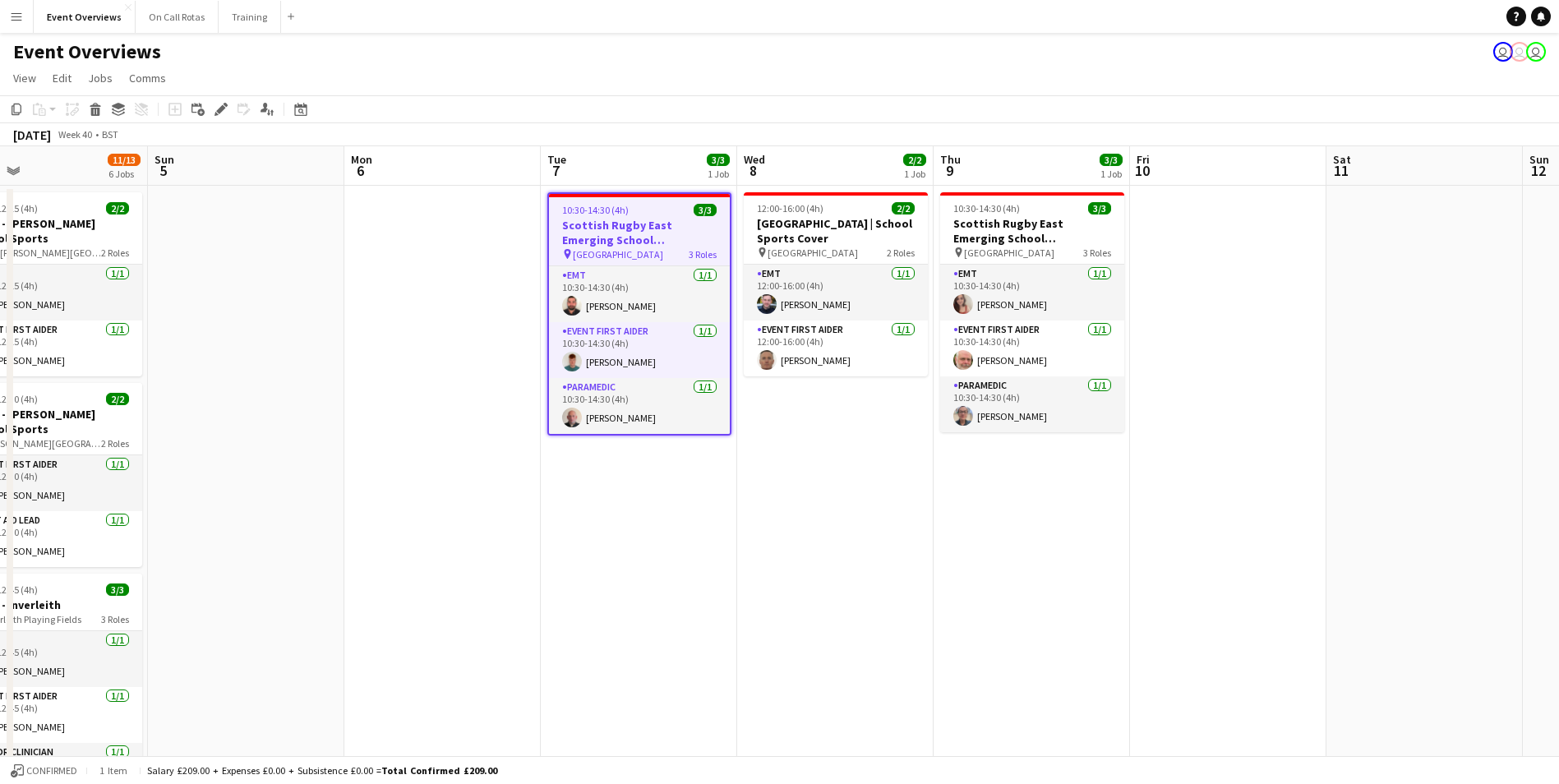
scroll to position [0, 440]
drag, startPoint x: 1251, startPoint y: 523, endPoint x: 968, endPoint y: 504, distance: 283.6
click at [968, 504] on app-calendar-viewport "Thu 2 Fri 3 13/21 2 Jobs Sat 4 11/13 6 Jobs Sun 5 Mon 6 Tue 7 3/3 1 Job Wed 8 2…" at bounding box center [780, 778] width 1559 height 1264
click at [881, 522] on app-date-cell "12:00-16:00 (4h) 2/2 Glenalmond College | School Sports Cover pin Glenalmond Co…" at bounding box center [837, 798] width 196 height 1225
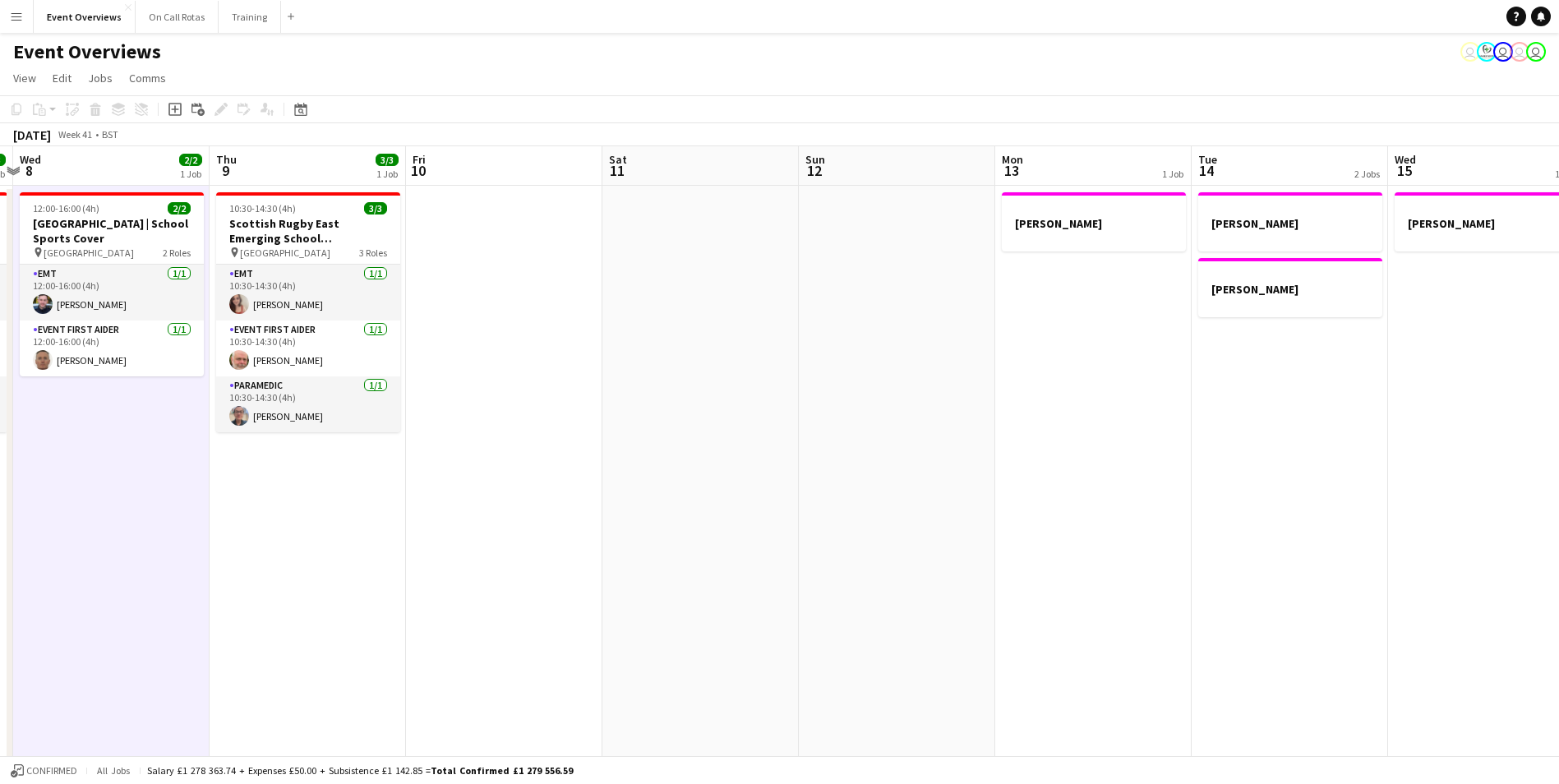
scroll to position [0, 515]
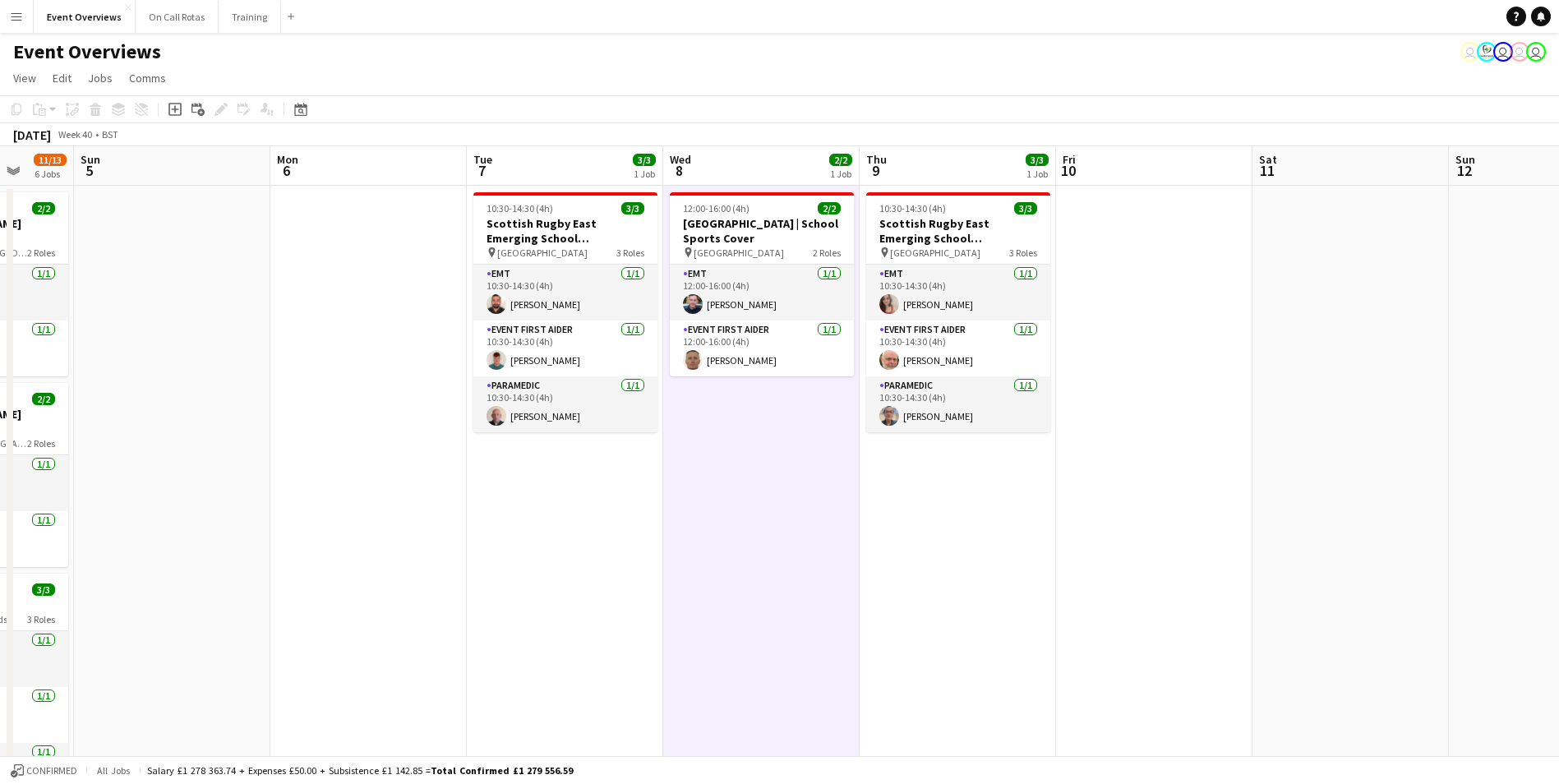
drag, startPoint x: 1345, startPoint y: 472, endPoint x: 1269, endPoint y: 501, distance: 81.3
click at [1269, 501] on app-calendar-viewport "Thu 2 Fri 3 13/21 2 Jobs Sat 4 11/13 6 Jobs Sun 5 Mon 6 Tue 7 3/3 1 Job Wed 8 2…" at bounding box center [780, 778] width 1559 height 1264
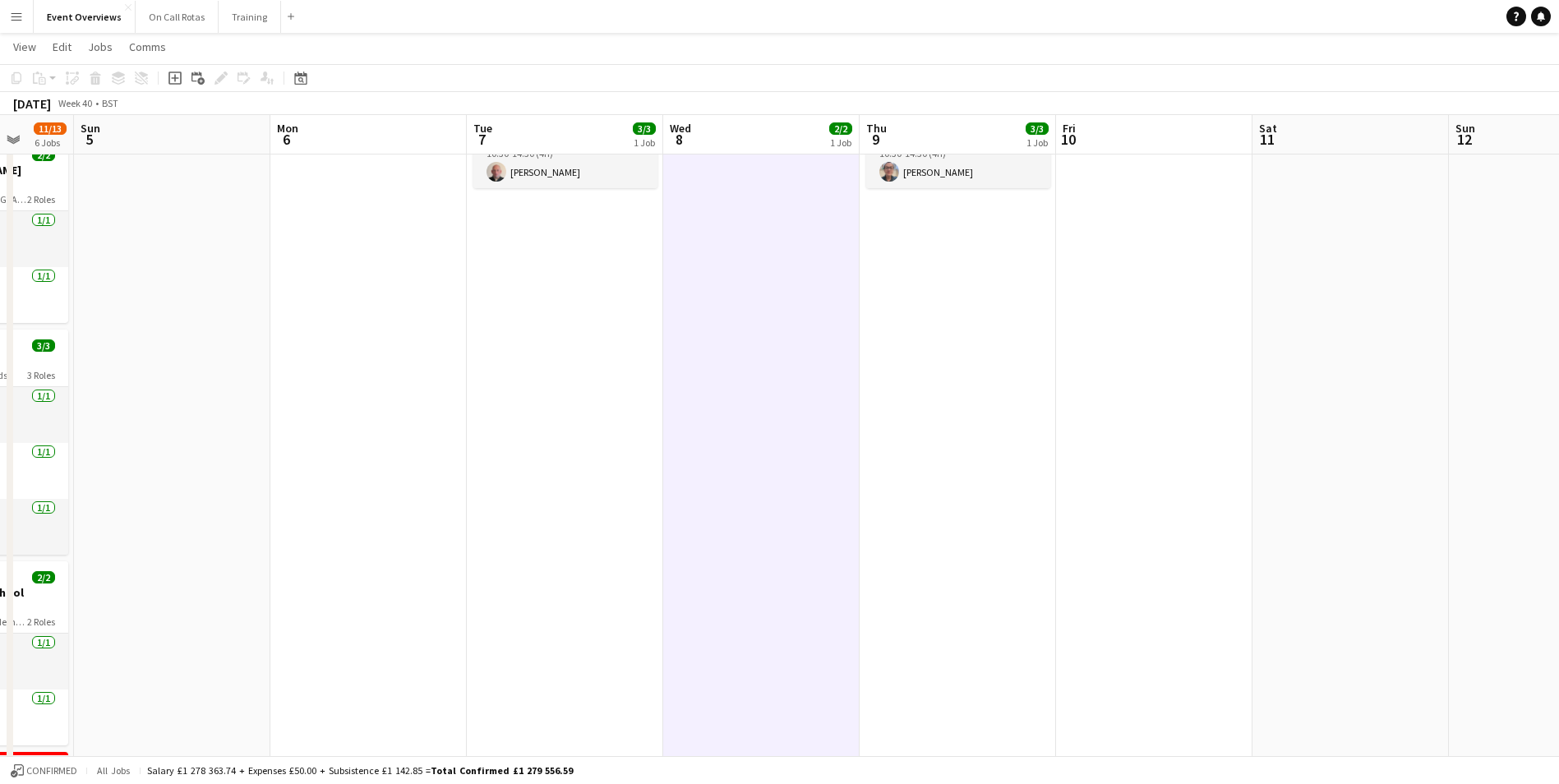
scroll to position [0, 407]
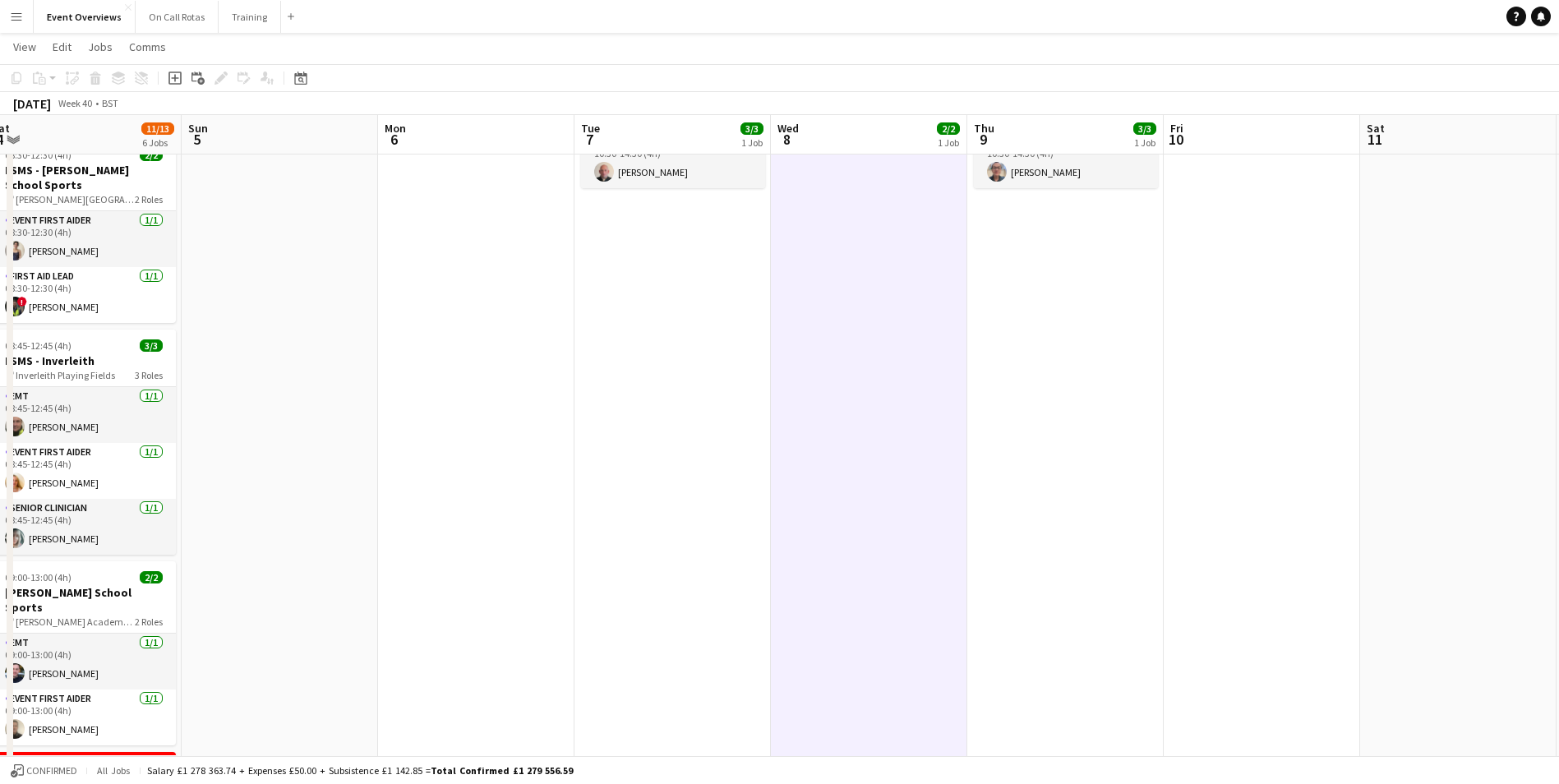
drag, startPoint x: 527, startPoint y: 527, endPoint x: 1097, endPoint y: 442, distance: 576.3
click at [1097, 442] on app-calendar-viewport "Thu 2 Fri 3 13/21 2 Jobs Sat 4 11/13 6 Jobs Sun 5 Mon 6 Tue 7 3/3 1 Job Wed 8 2…" at bounding box center [780, 494] width 1559 height 1344
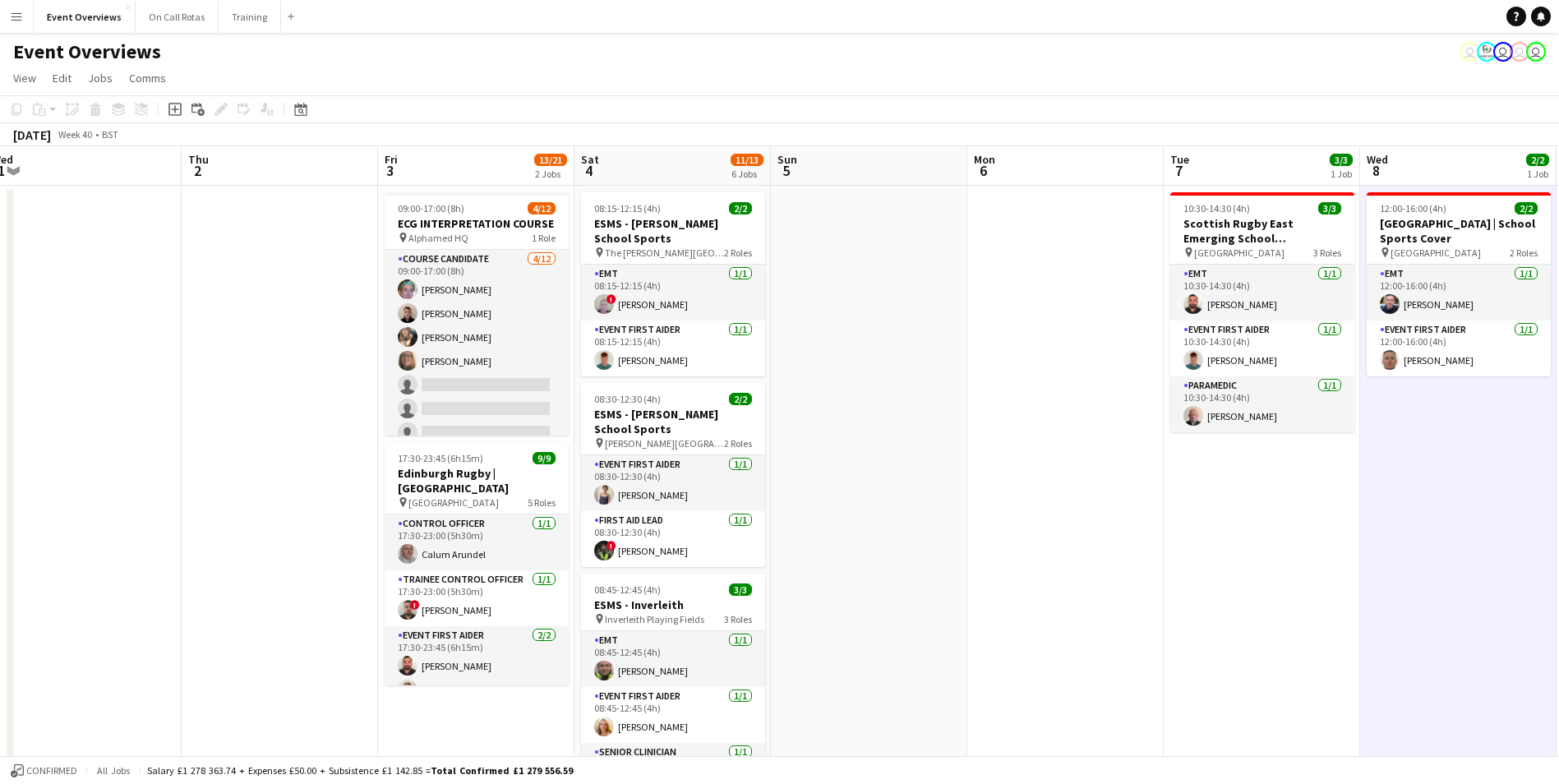
scroll to position [0, 479]
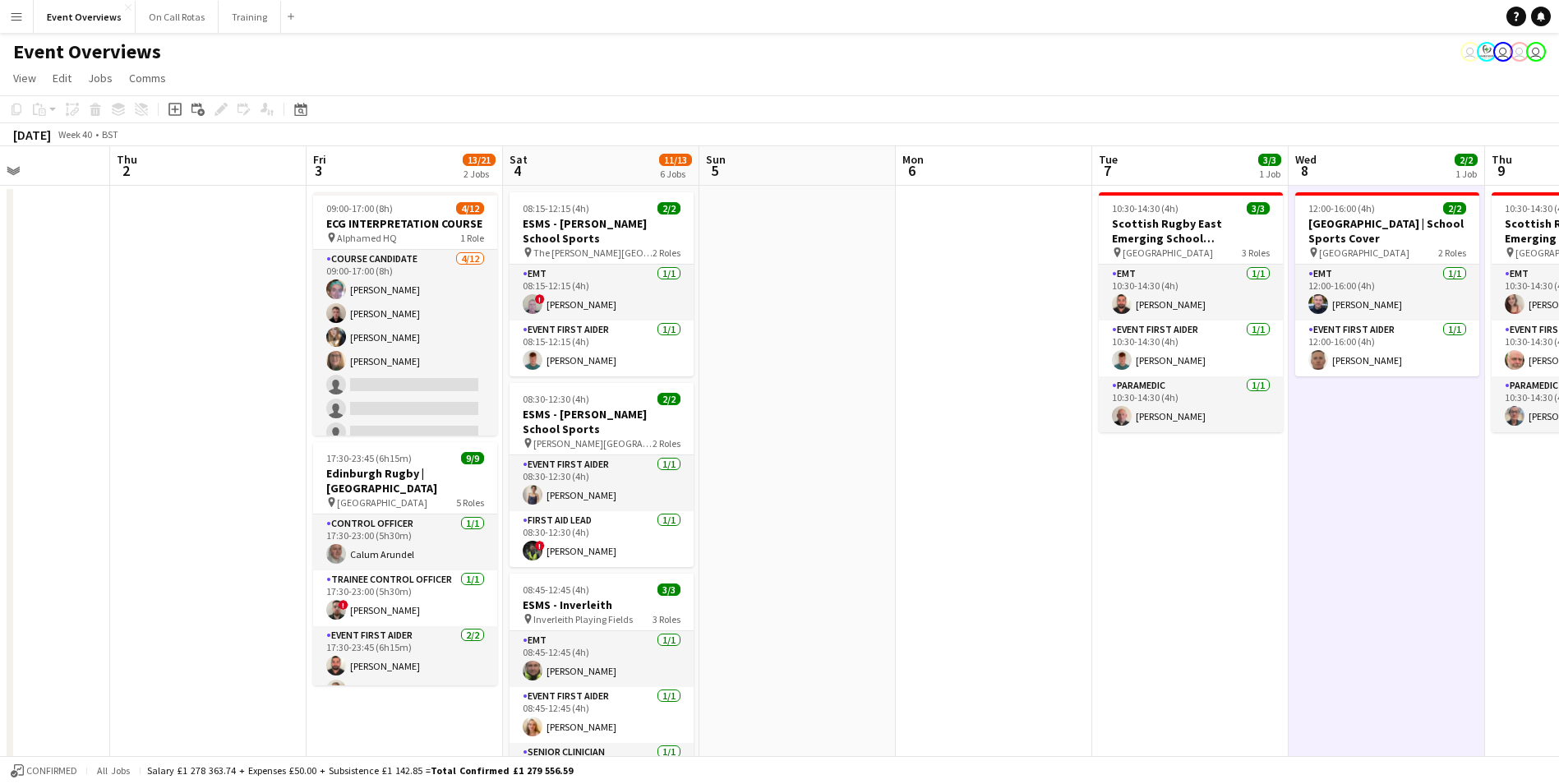
drag, startPoint x: 1045, startPoint y: 388, endPoint x: 973, endPoint y: 395, distance: 72.3
click at [973, 395] on app-calendar-viewport "Mon 29 Tue 30 Wed 1 Thu 2 Fri 3 13/21 2 Jobs Sat 4 11/13 6 Jobs Sun 5 Mon 6 Tue…" at bounding box center [780, 778] width 1559 height 1264
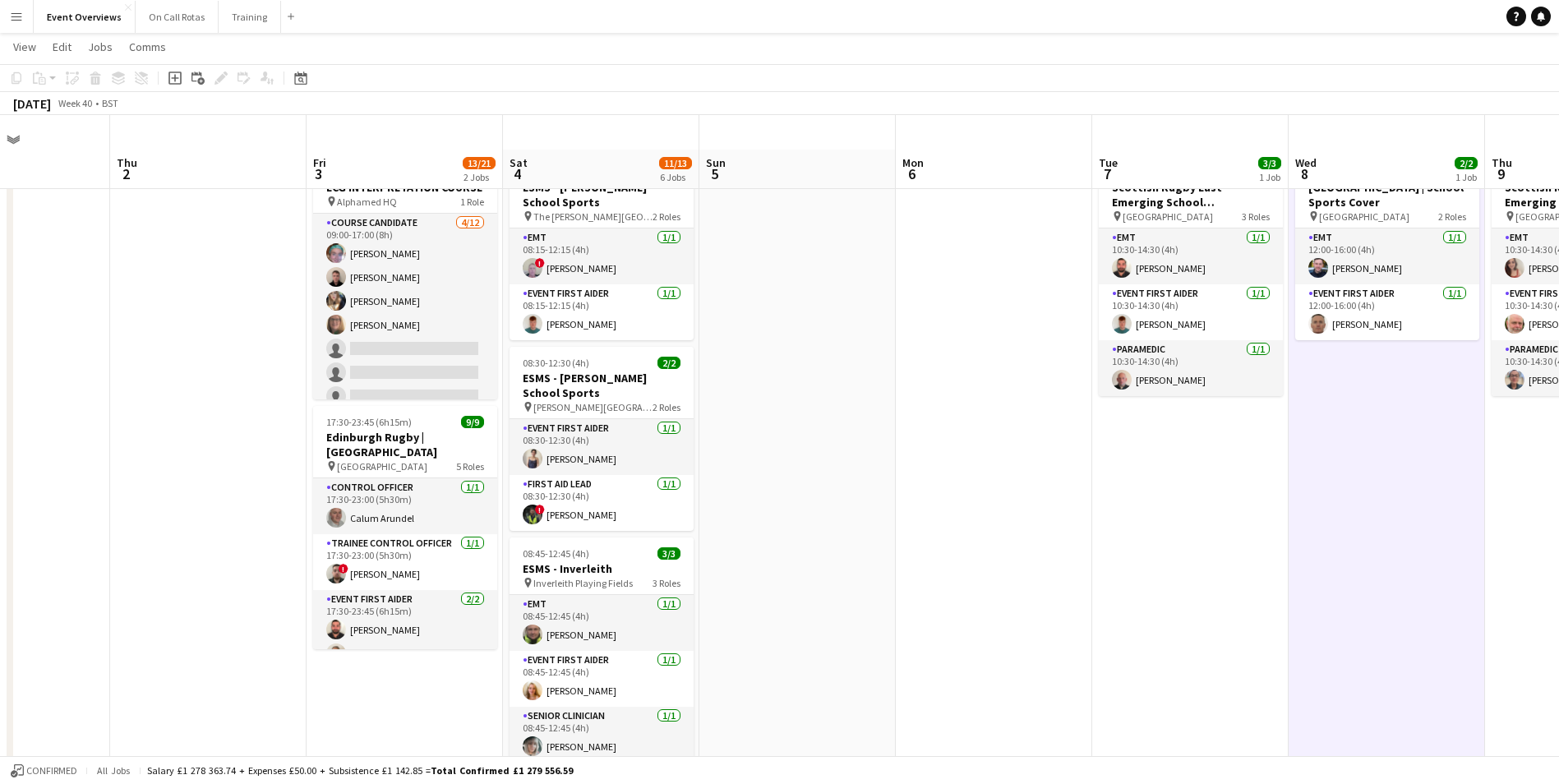
scroll to position [0, 0]
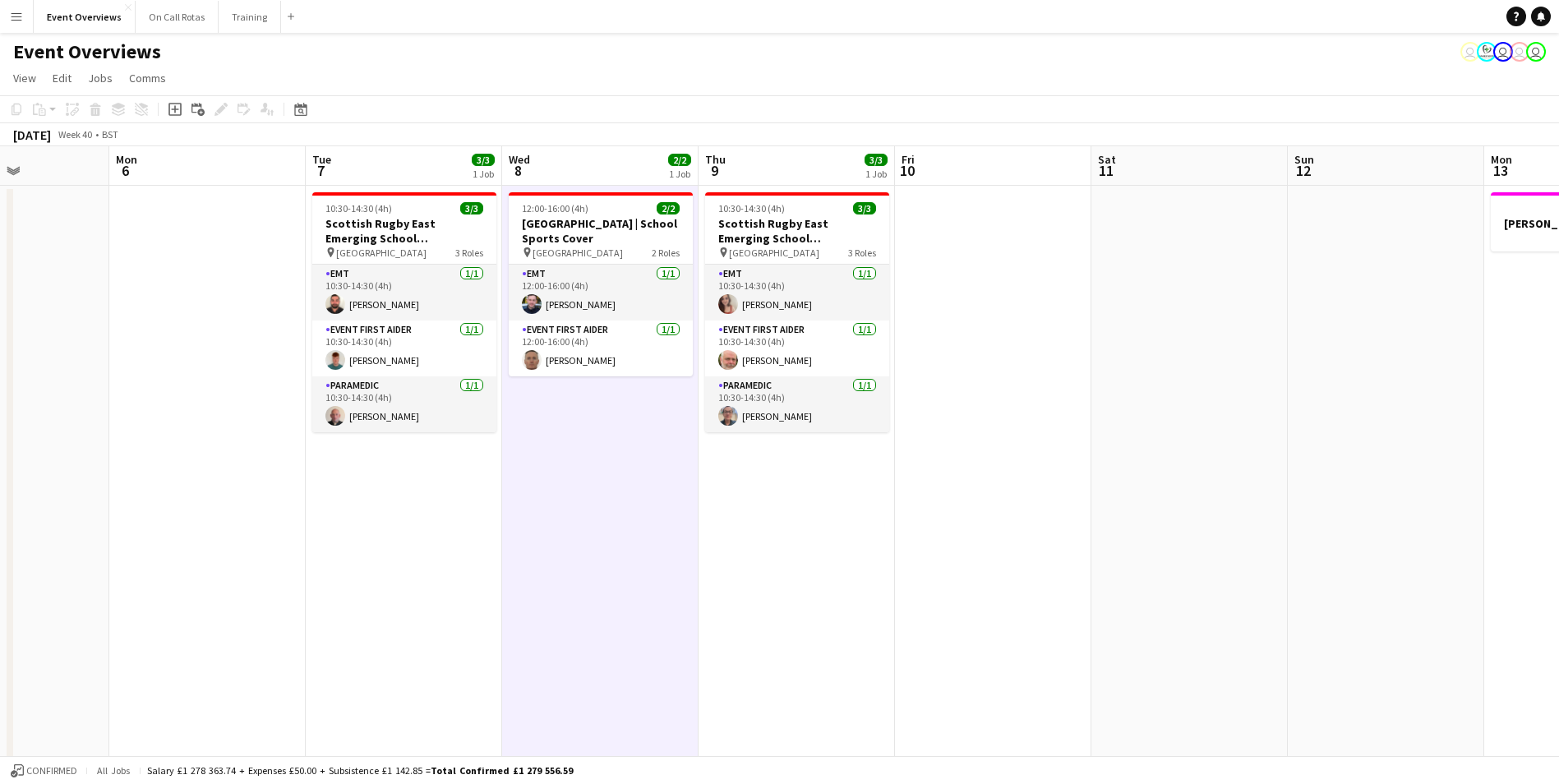
drag, startPoint x: 1371, startPoint y: 526, endPoint x: 605, endPoint y: 504, distance: 766.3
click at [669, 505] on app-calendar-viewport "Fri 3 13/21 2 Jobs Sat 4 11/13 6 Jobs Sun 5 Mon 6 Tue 7 3/3 1 Job Wed 8 2/2 1 J…" at bounding box center [780, 778] width 1559 height 1264
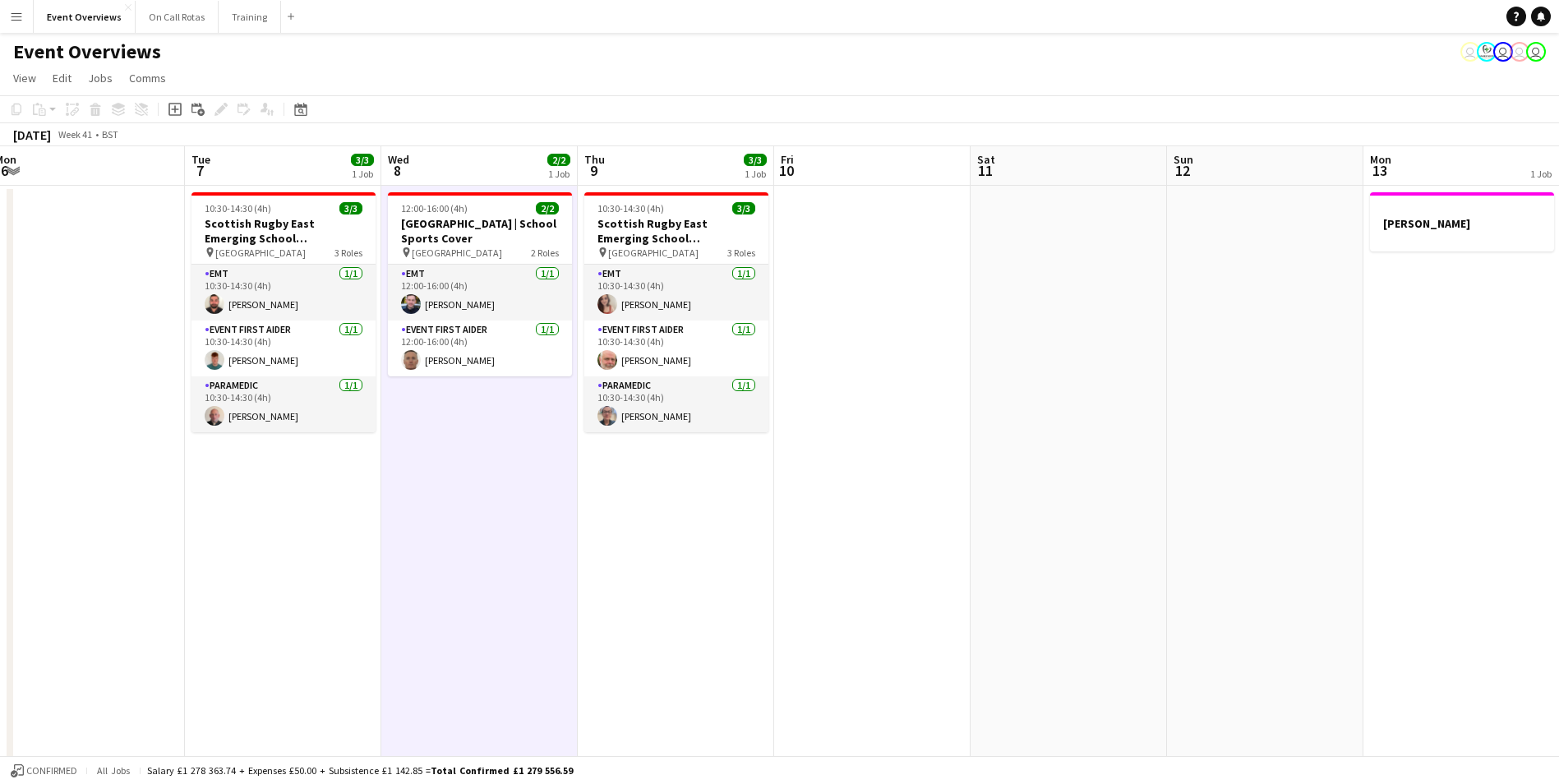
scroll to position [0, 586]
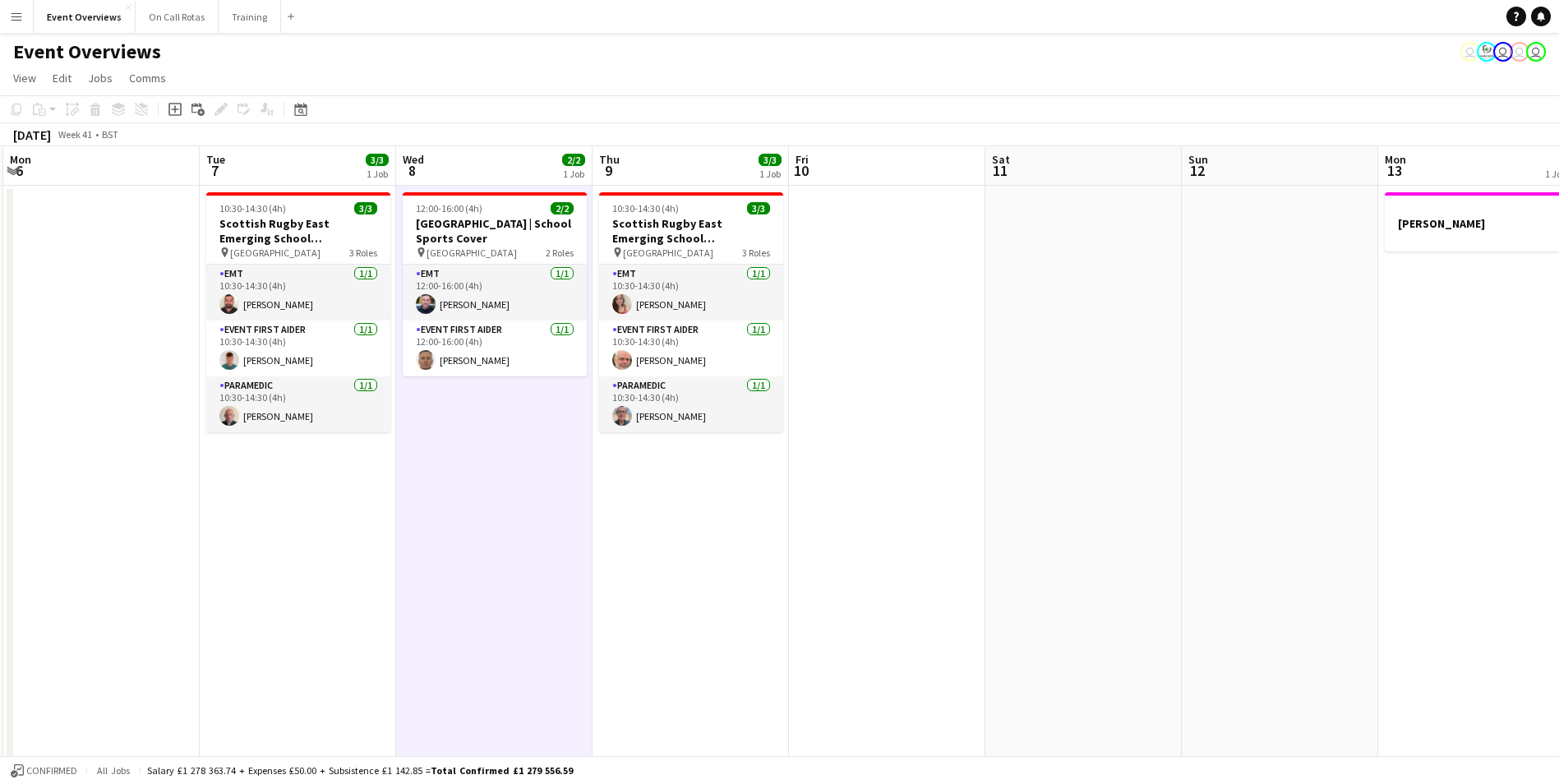
drag, startPoint x: 602, startPoint y: 503, endPoint x: 497, endPoint y: 502, distance: 105.0
click at [497, 502] on app-calendar-viewport "Fri 3 13/21 2 Jobs Sat 4 11/13 6 Jobs Sun 5 Mon 6 Tue 7 3/3 1 Job Wed 8 2/2 1 J…" at bounding box center [780, 778] width 1559 height 1264
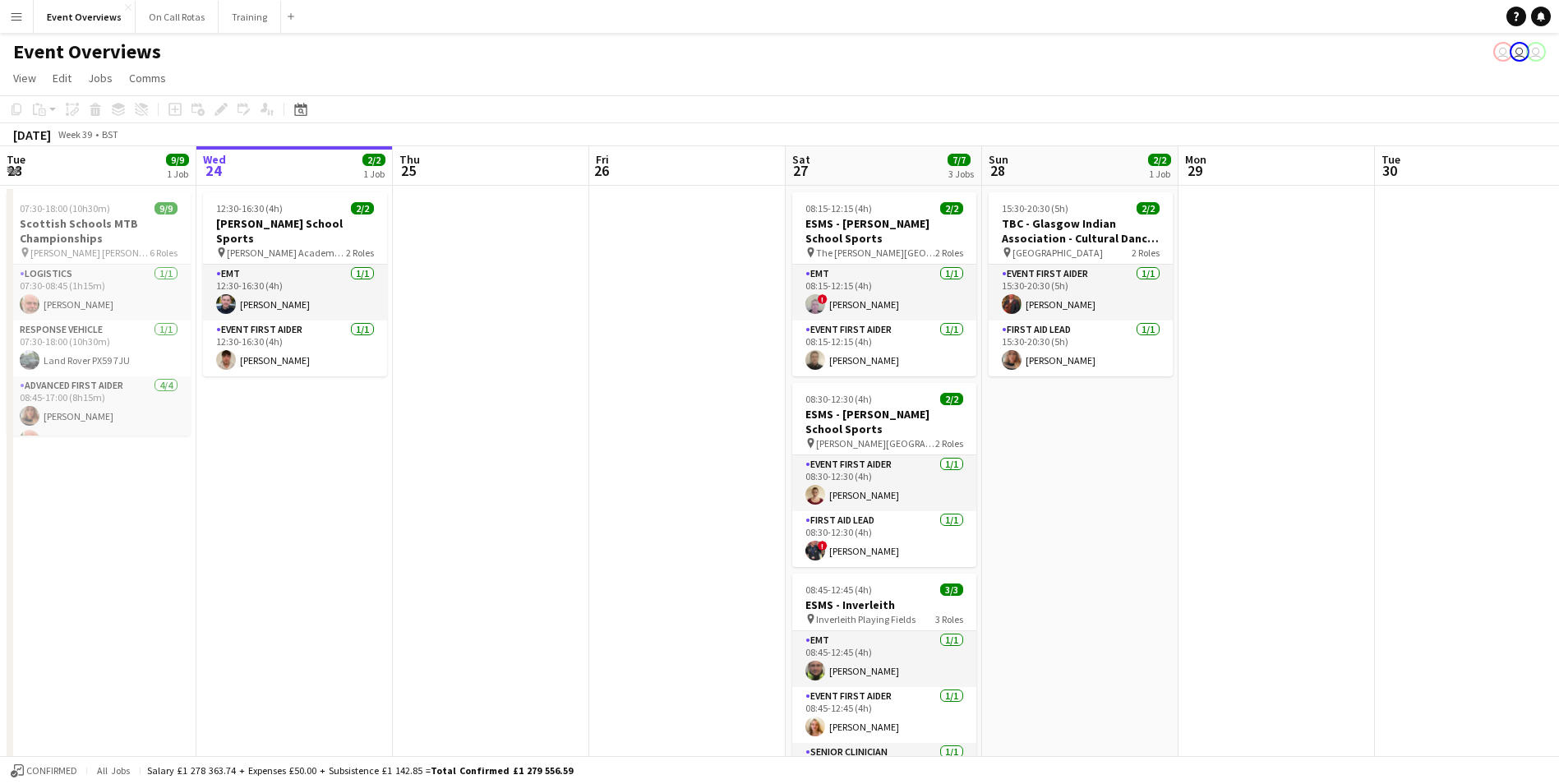
click at [18, 16] on app-icon "Menu" at bounding box center [16, 16] width 13 height 13
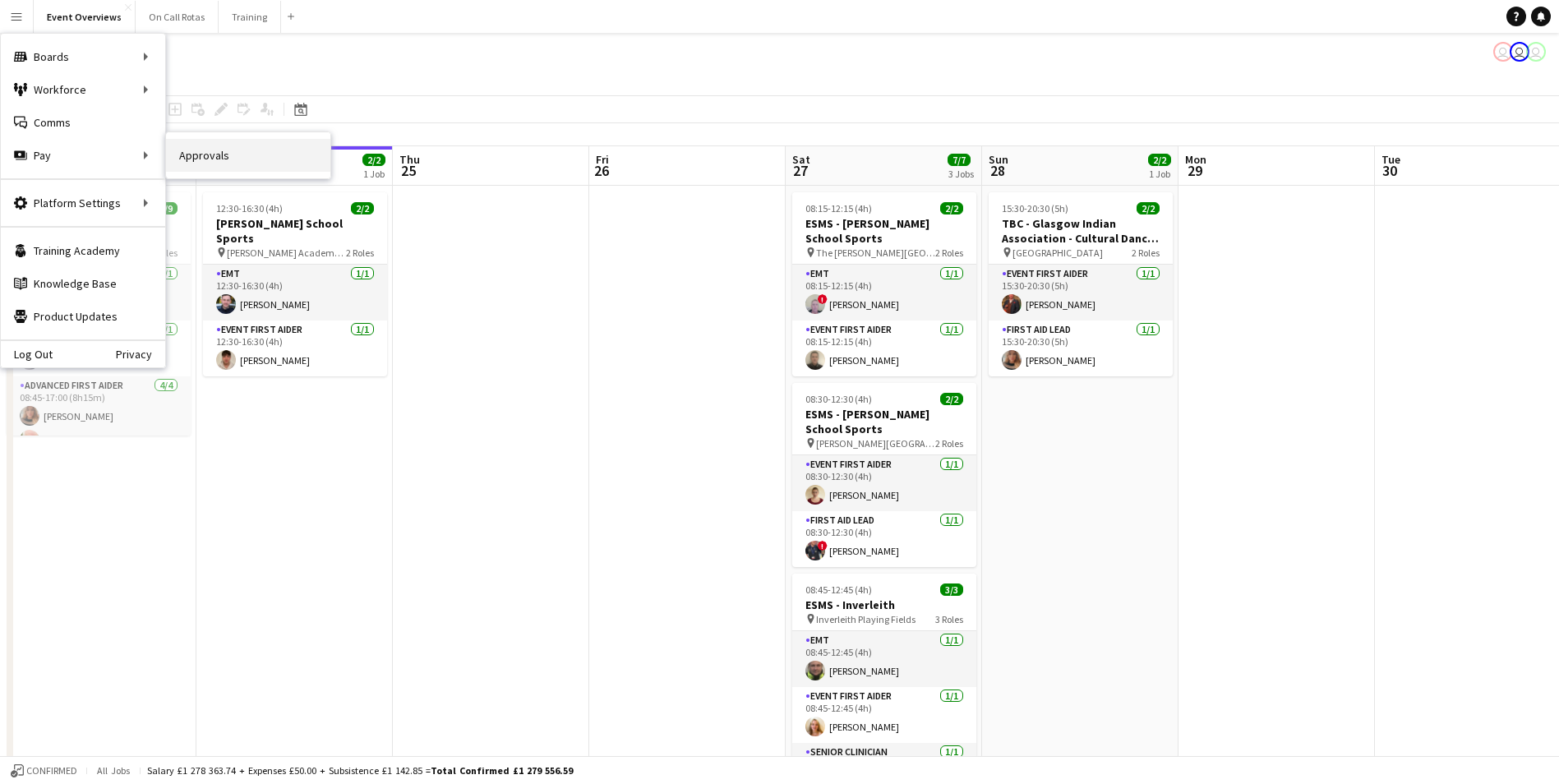
click at [187, 161] on link "Approvals" at bounding box center [247, 154] width 164 height 32
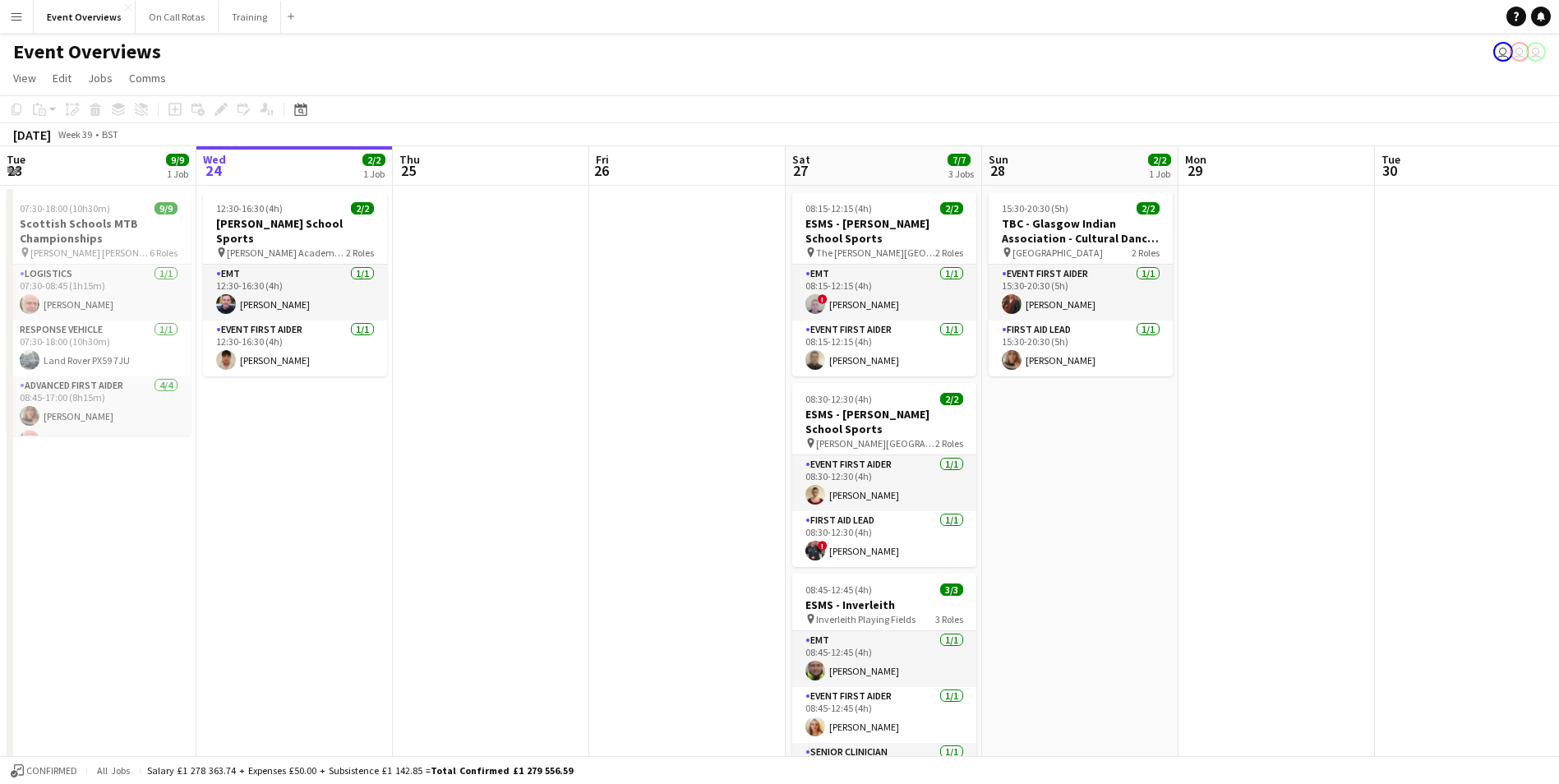
click at [19, 24] on button "Menu" at bounding box center [16, 16] width 32 height 32
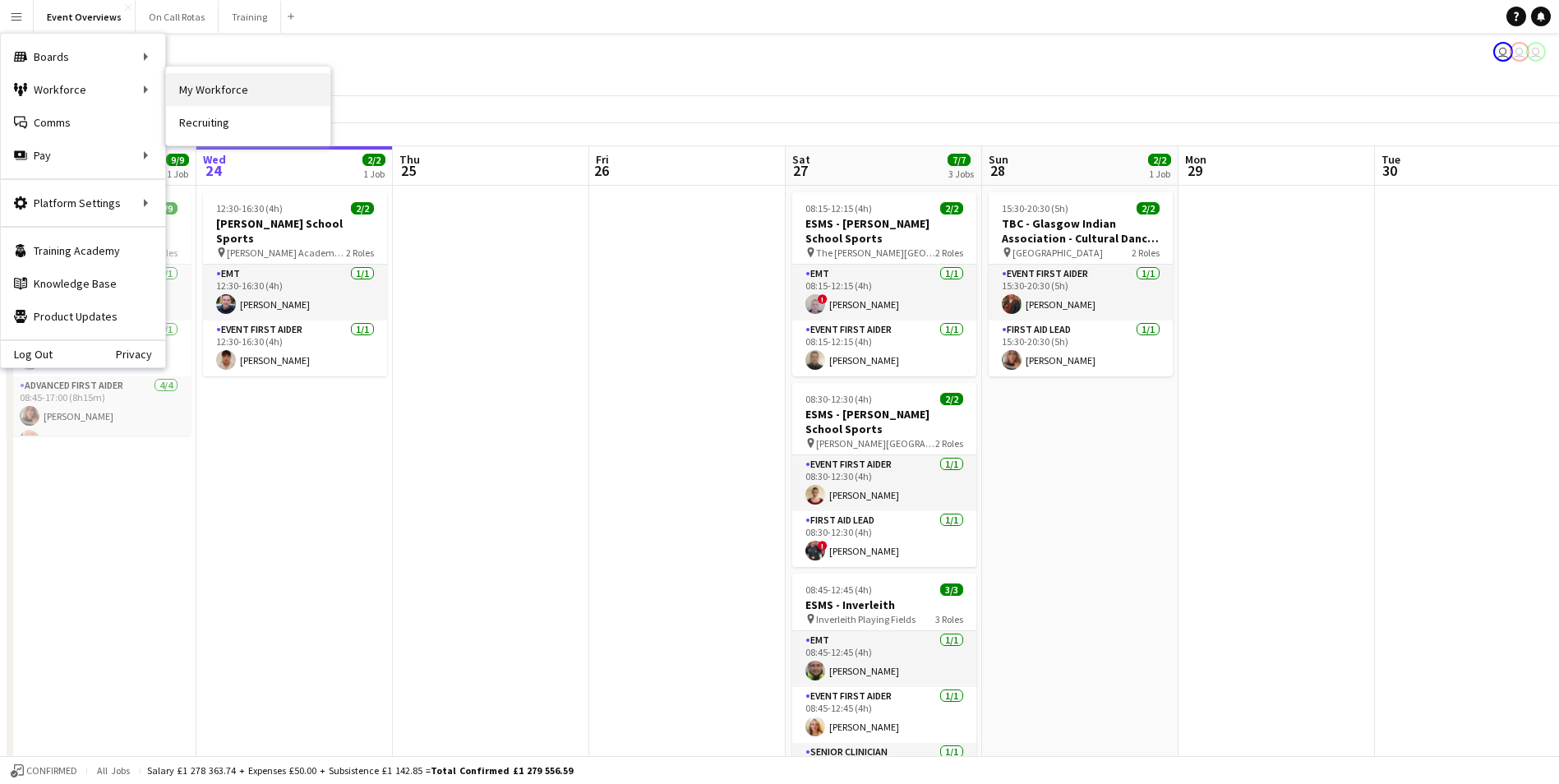
click at [192, 82] on link "My Workforce" at bounding box center [247, 89] width 164 height 32
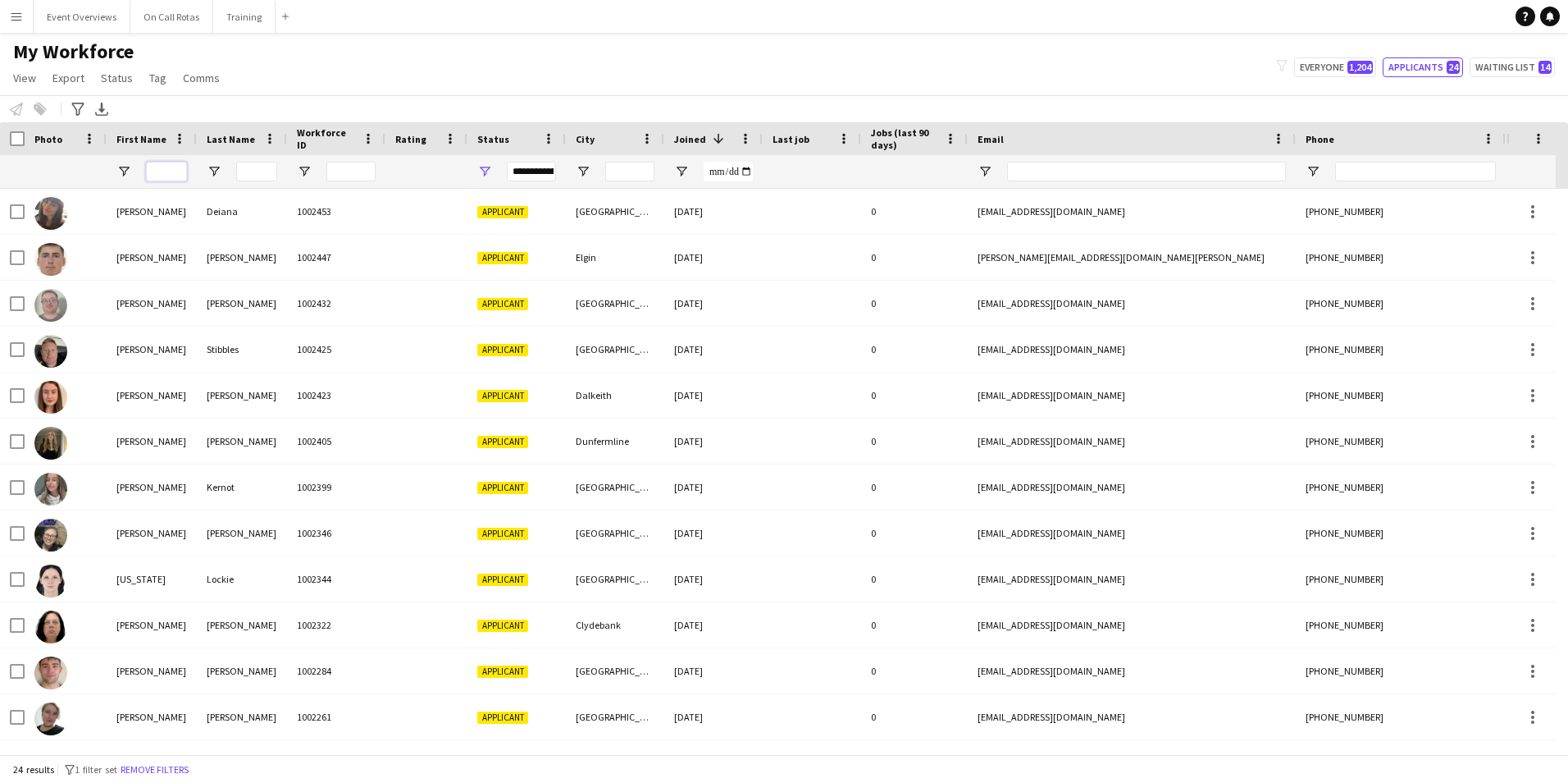
click at [174, 174] on input "First Name Filter Input" at bounding box center [166, 171] width 41 height 20
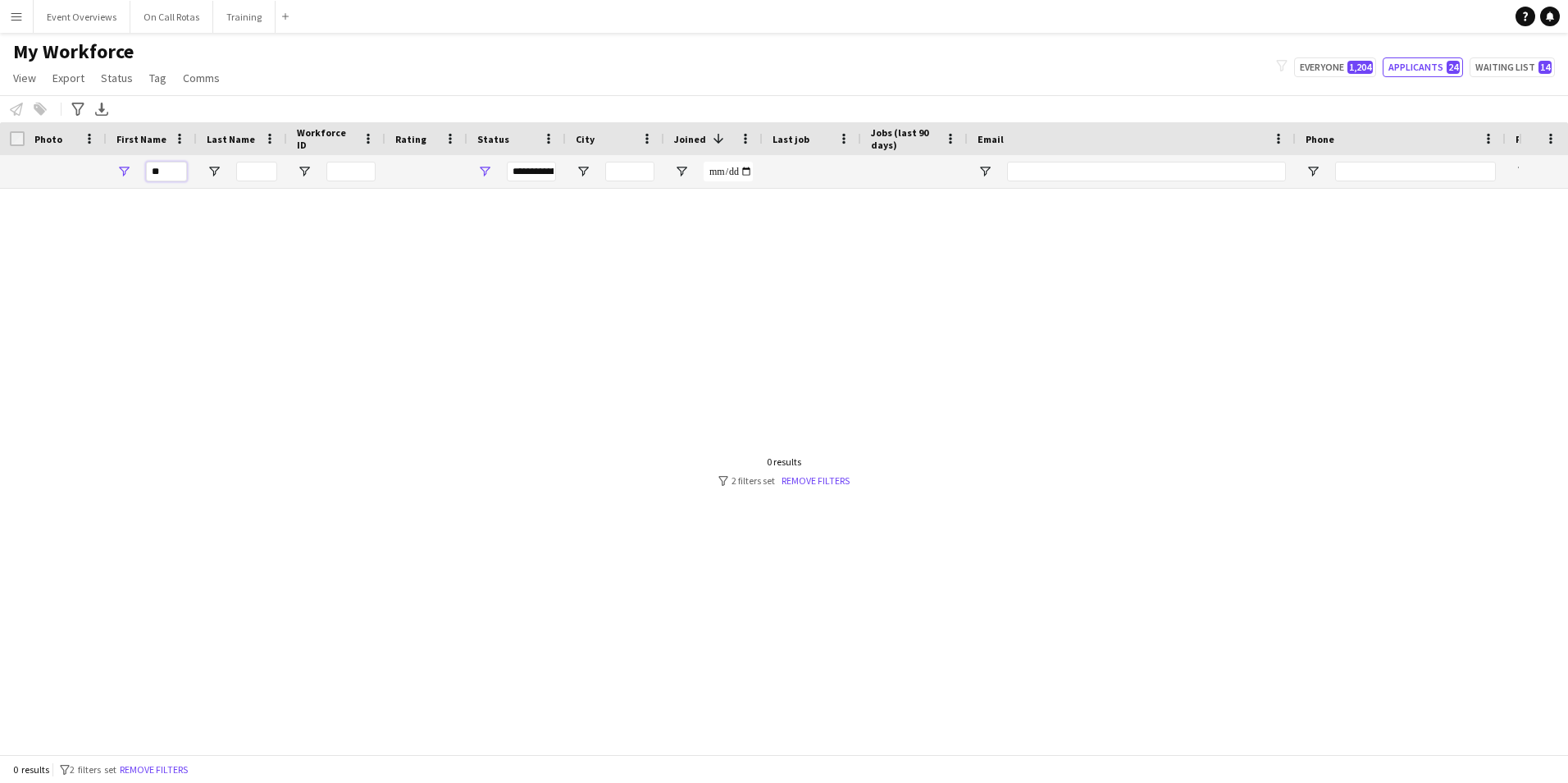
type input "*"
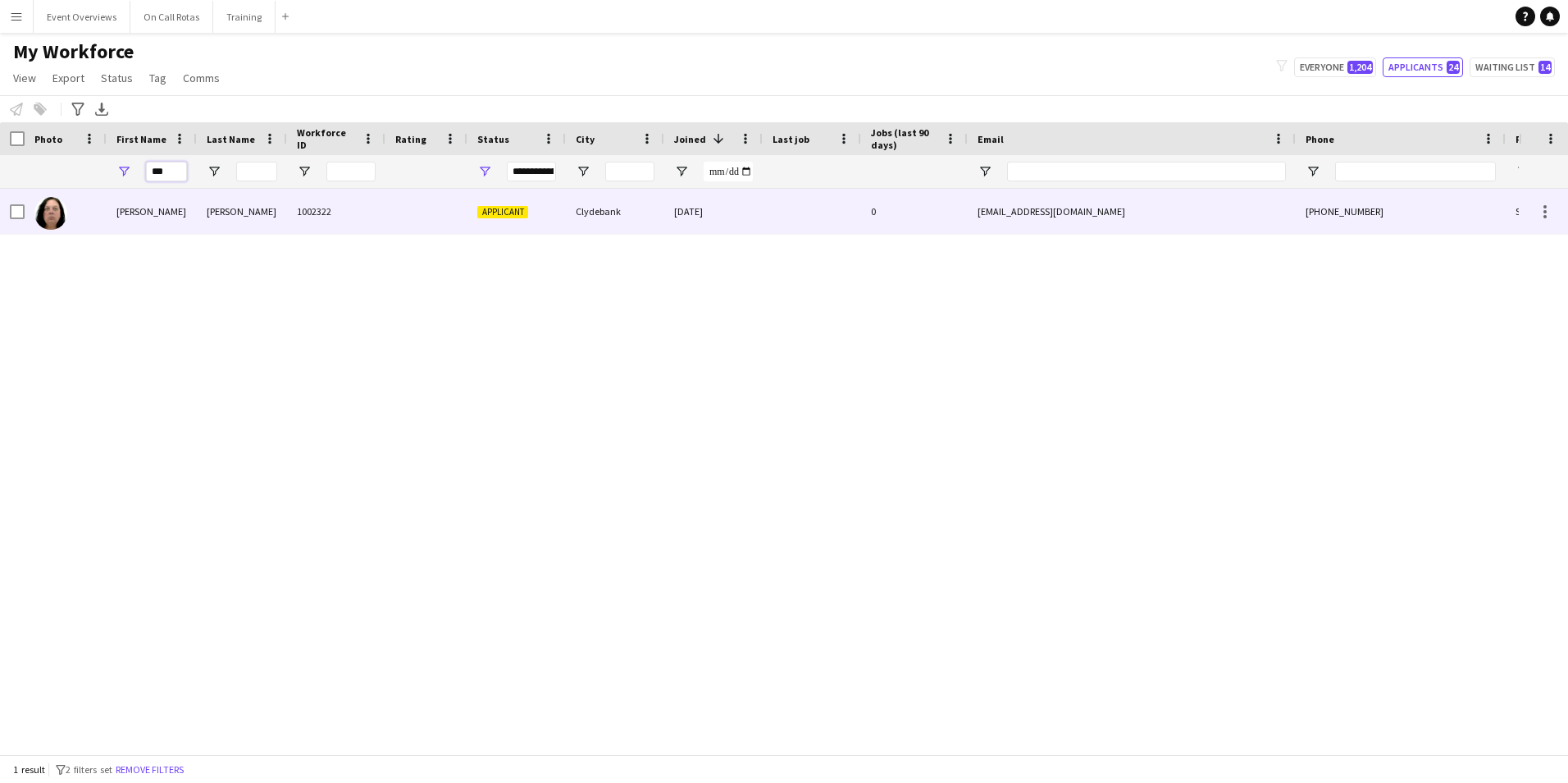
type input "***"
click at [409, 209] on div at bounding box center [426, 212] width 82 height 45
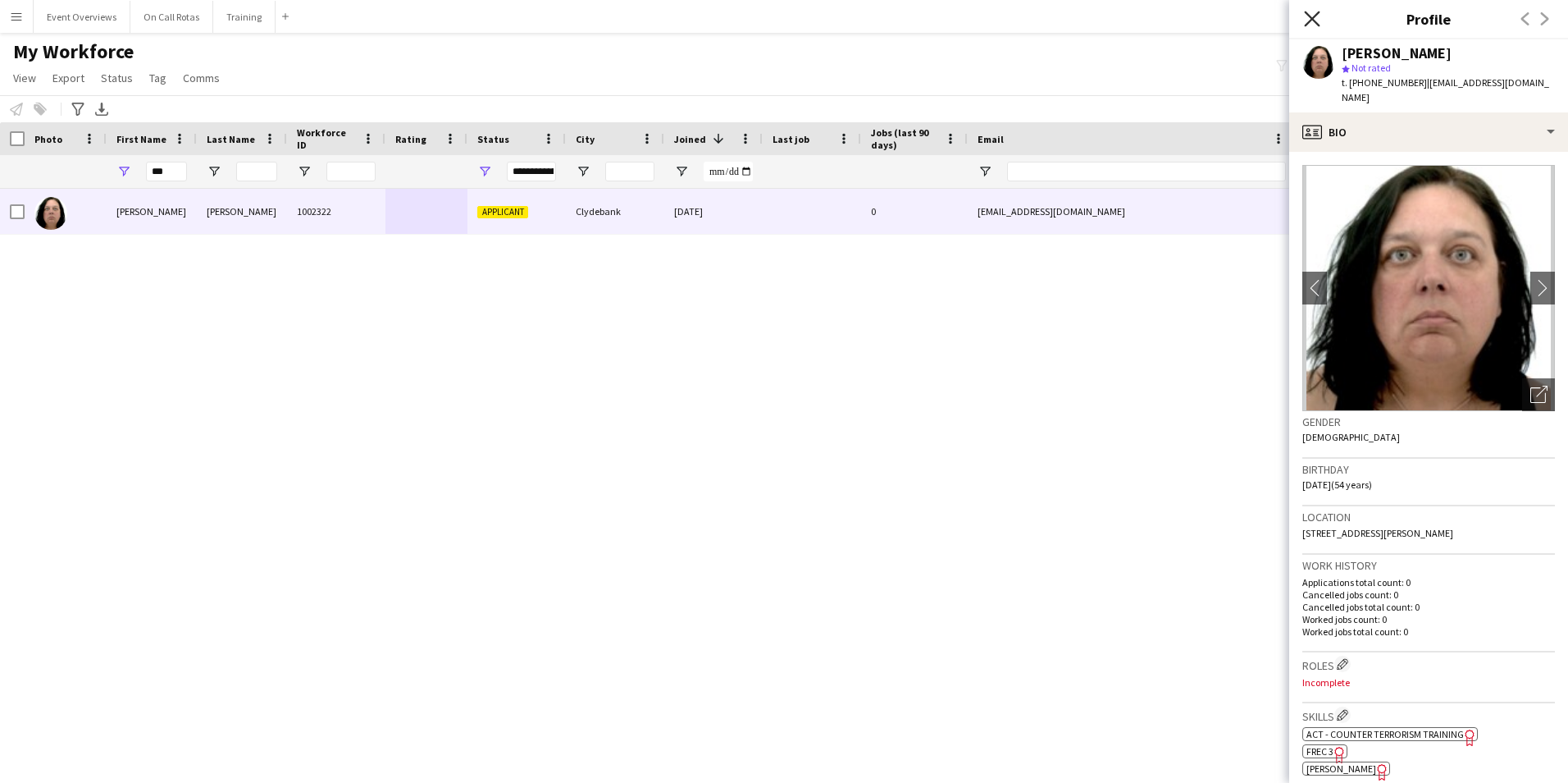
click at [1311, 15] on icon "Close pop-in" at bounding box center [1311, 19] width 16 height 16
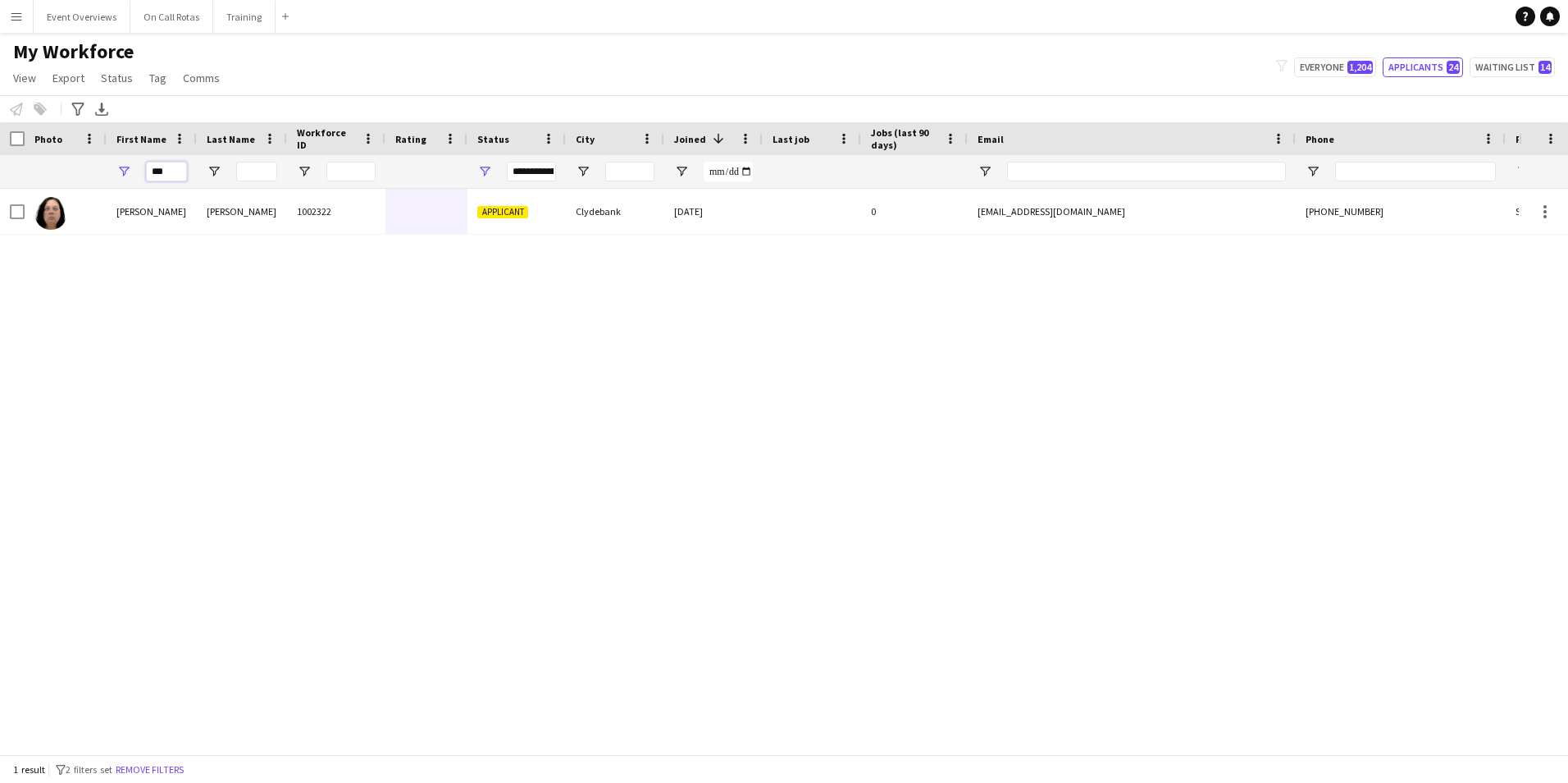
drag, startPoint x: 169, startPoint y: 176, endPoint x: 41, endPoint y: 167, distance: 128.3
click at [41, 167] on div "**********" at bounding box center [888, 171] width 1778 height 32
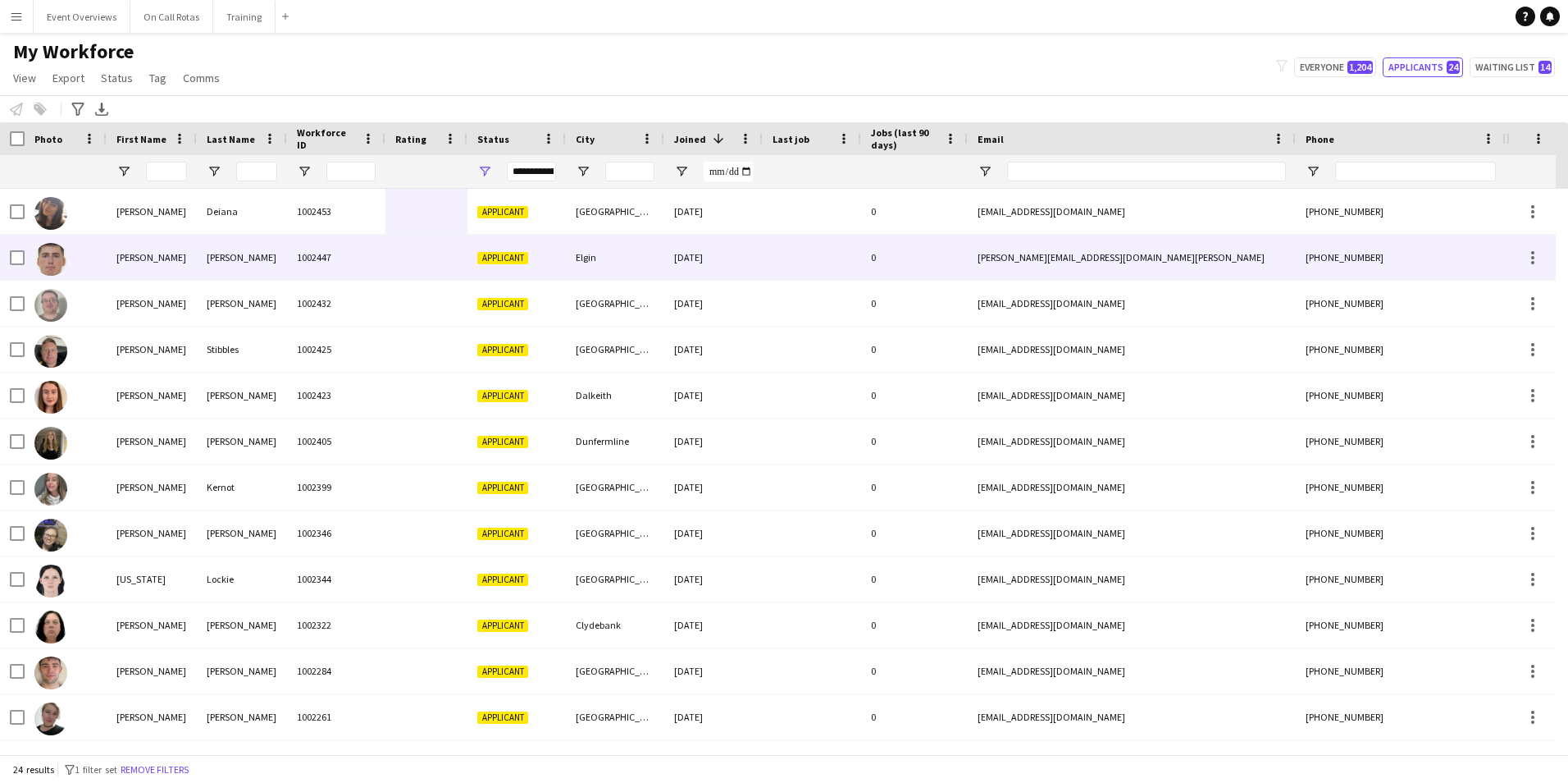
click at [412, 279] on div at bounding box center [426, 257] width 82 height 45
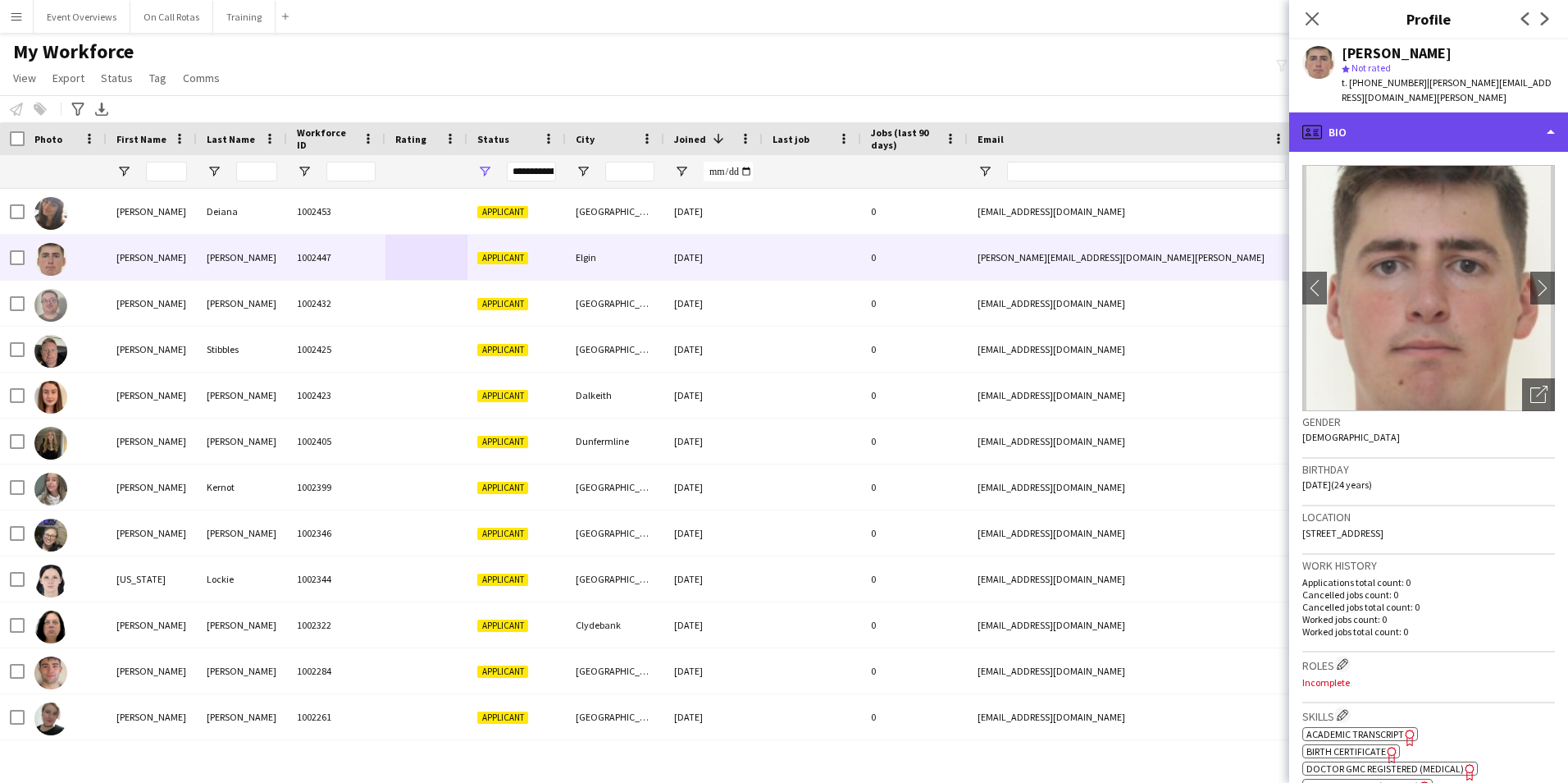
click at [1380, 130] on div "profile Bio" at bounding box center [1428, 132] width 279 height 39
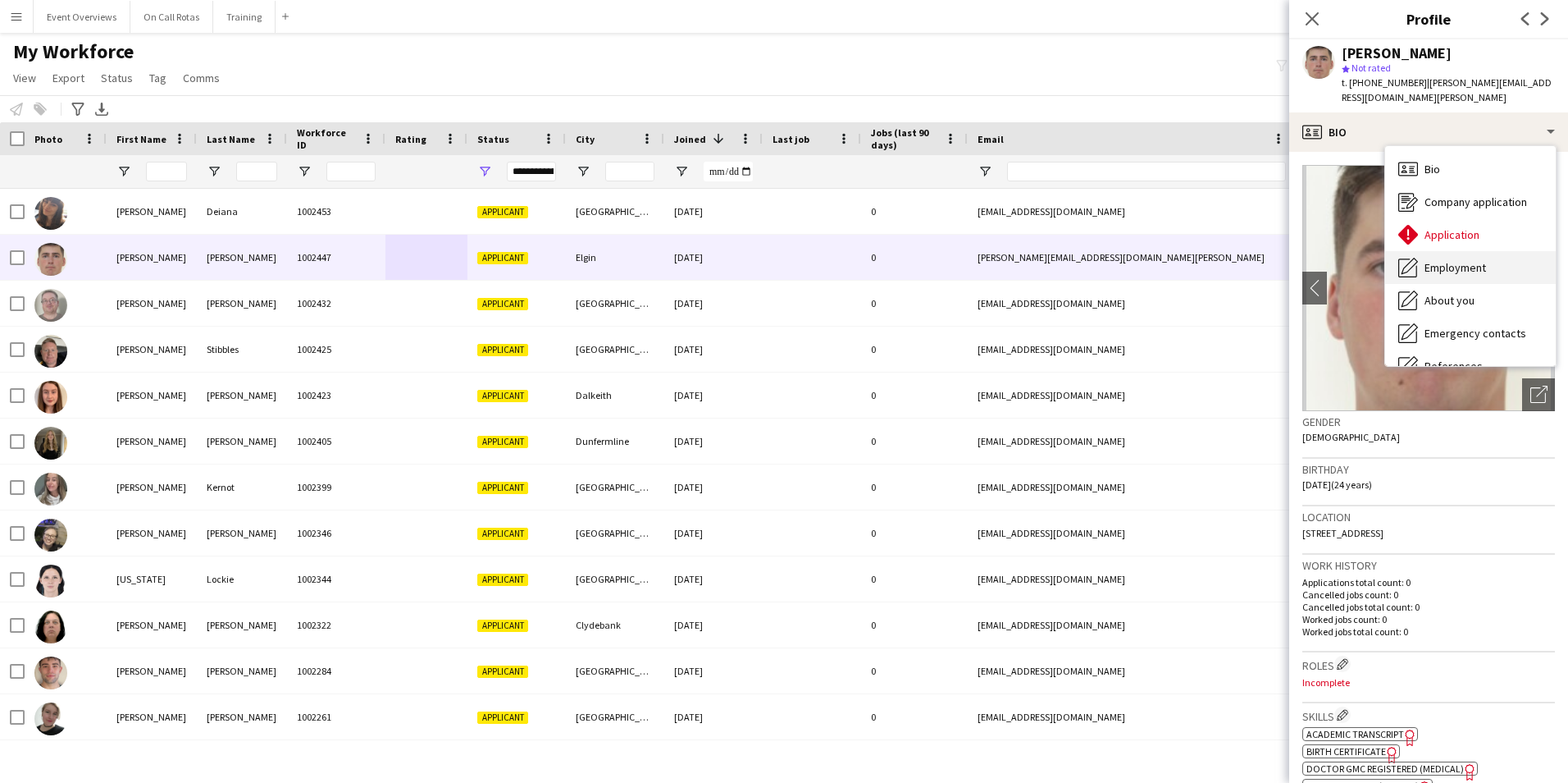
click at [1421, 251] on div "Employment Employment" at bounding box center [1470, 267] width 170 height 32
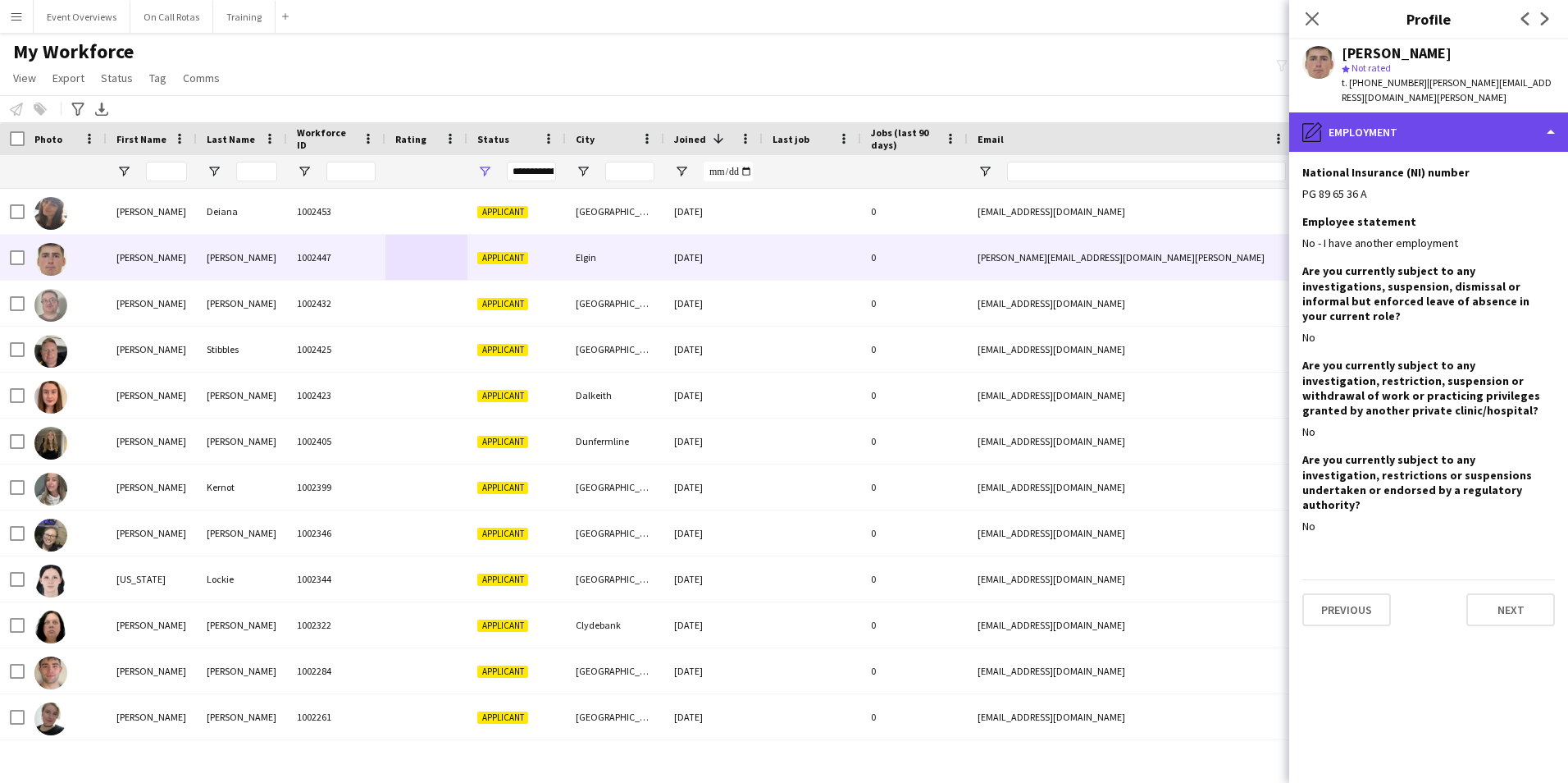
click at [1387, 124] on div "pencil4 Employment" at bounding box center [1428, 132] width 279 height 39
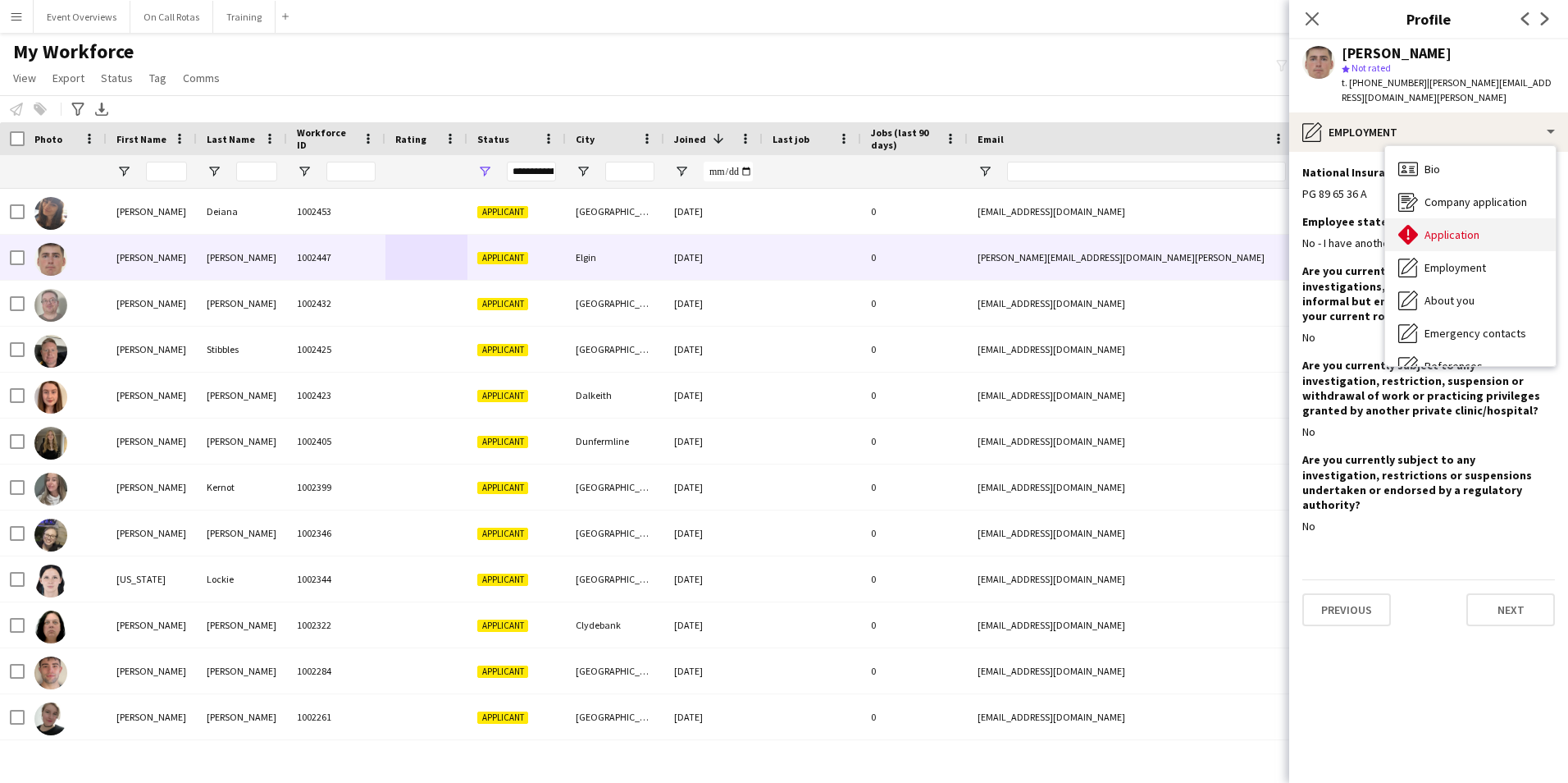
click at [1436, 227] on span "Application" at bounding box center [1451, 234] width 55 height 15
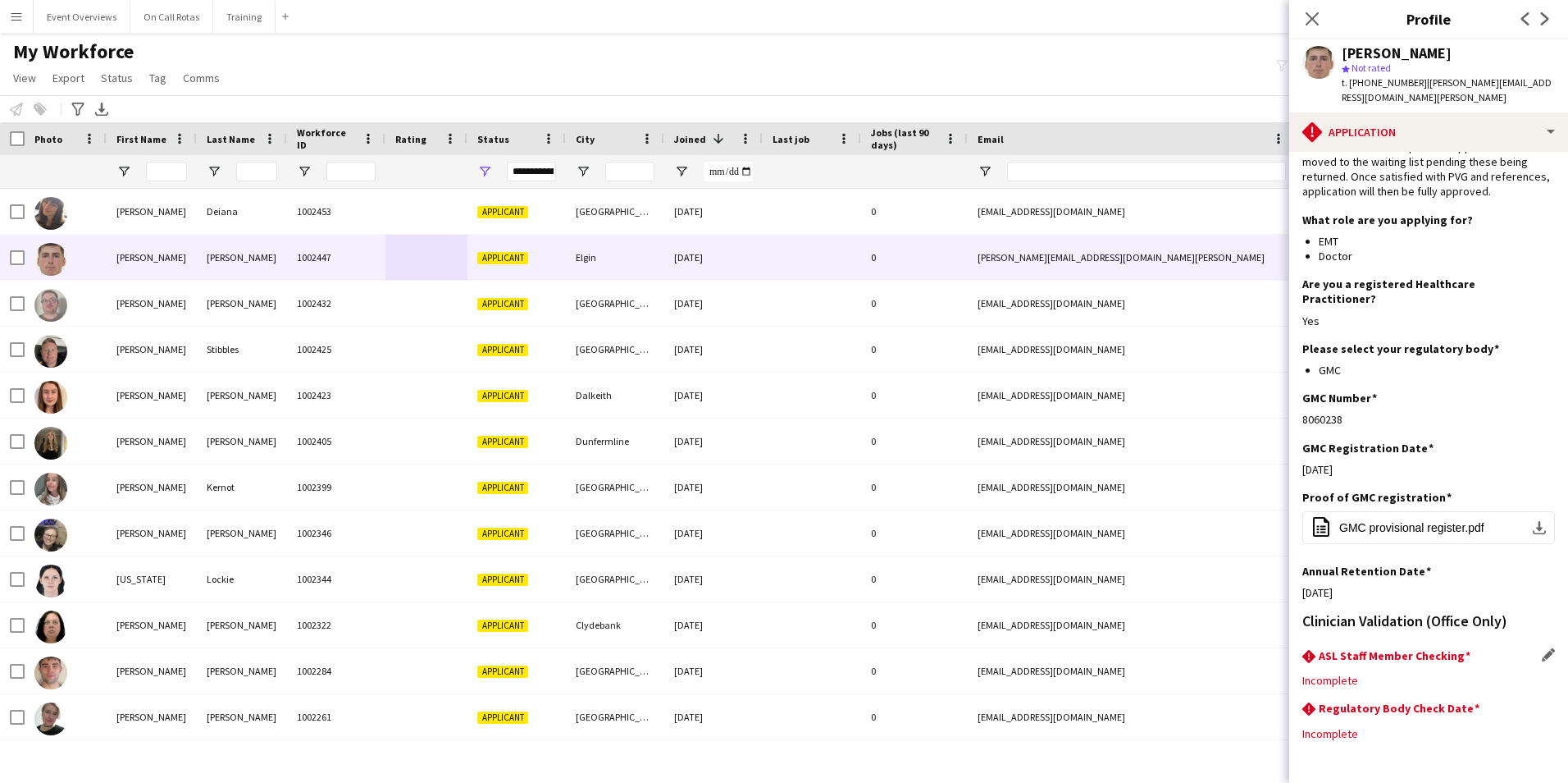
scroll to position [149, 0]
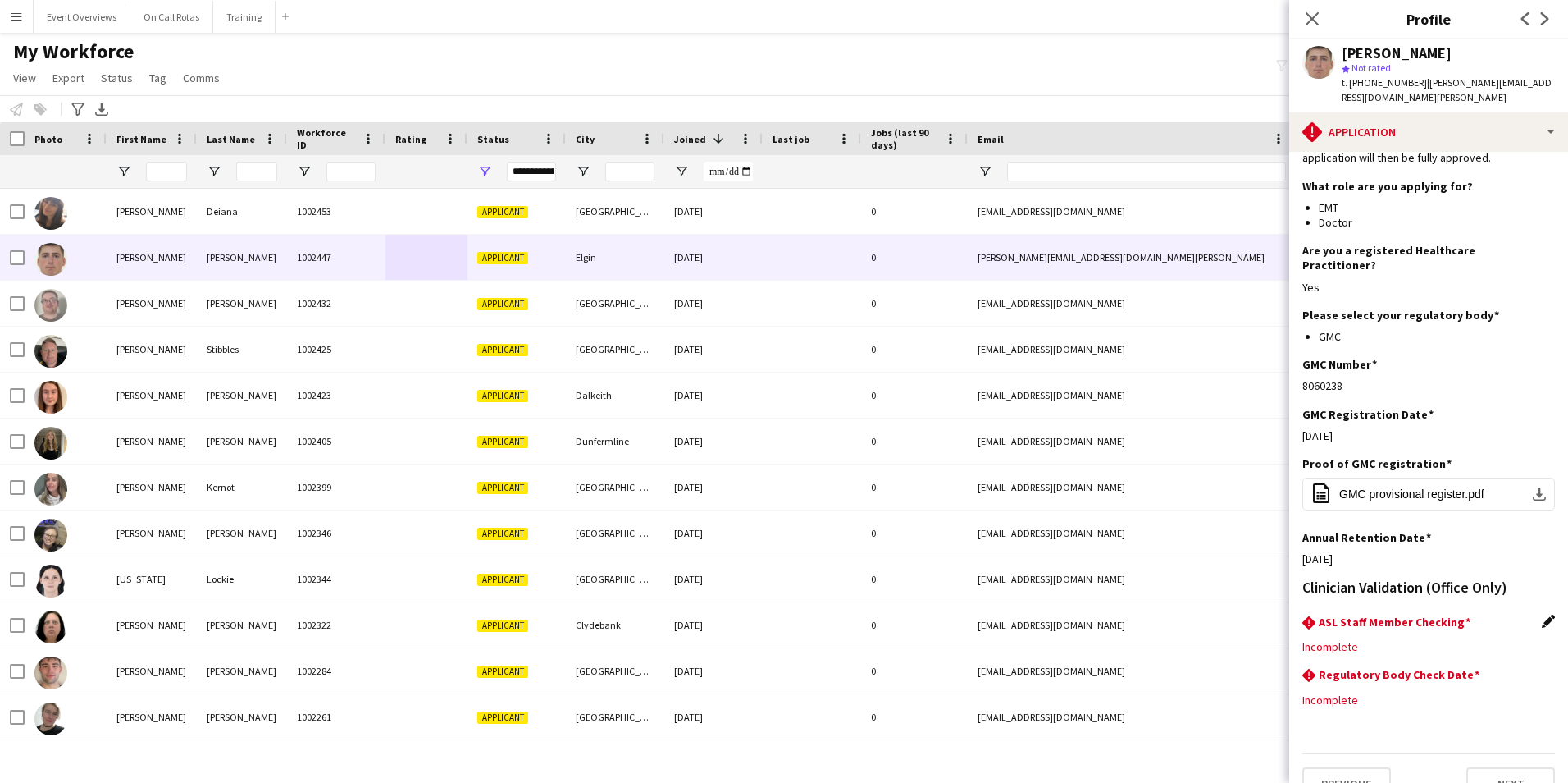
click at [1542, 614] on app-icon "Edit this field" at bounding box center [1547, 620] width 13 height 13
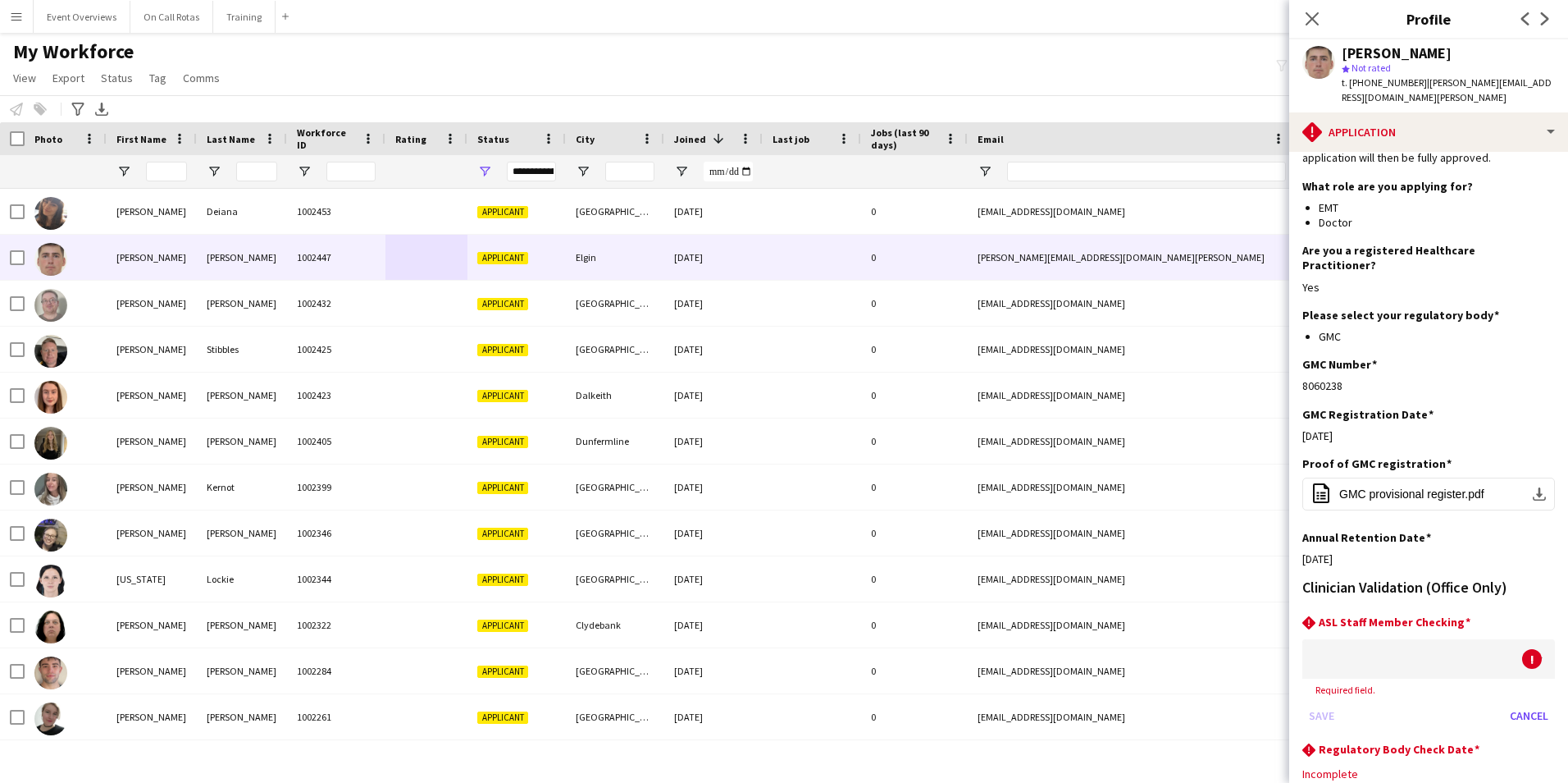
click at [1452, 639] on div at bounding box center [1411, 659] width 219 height 39
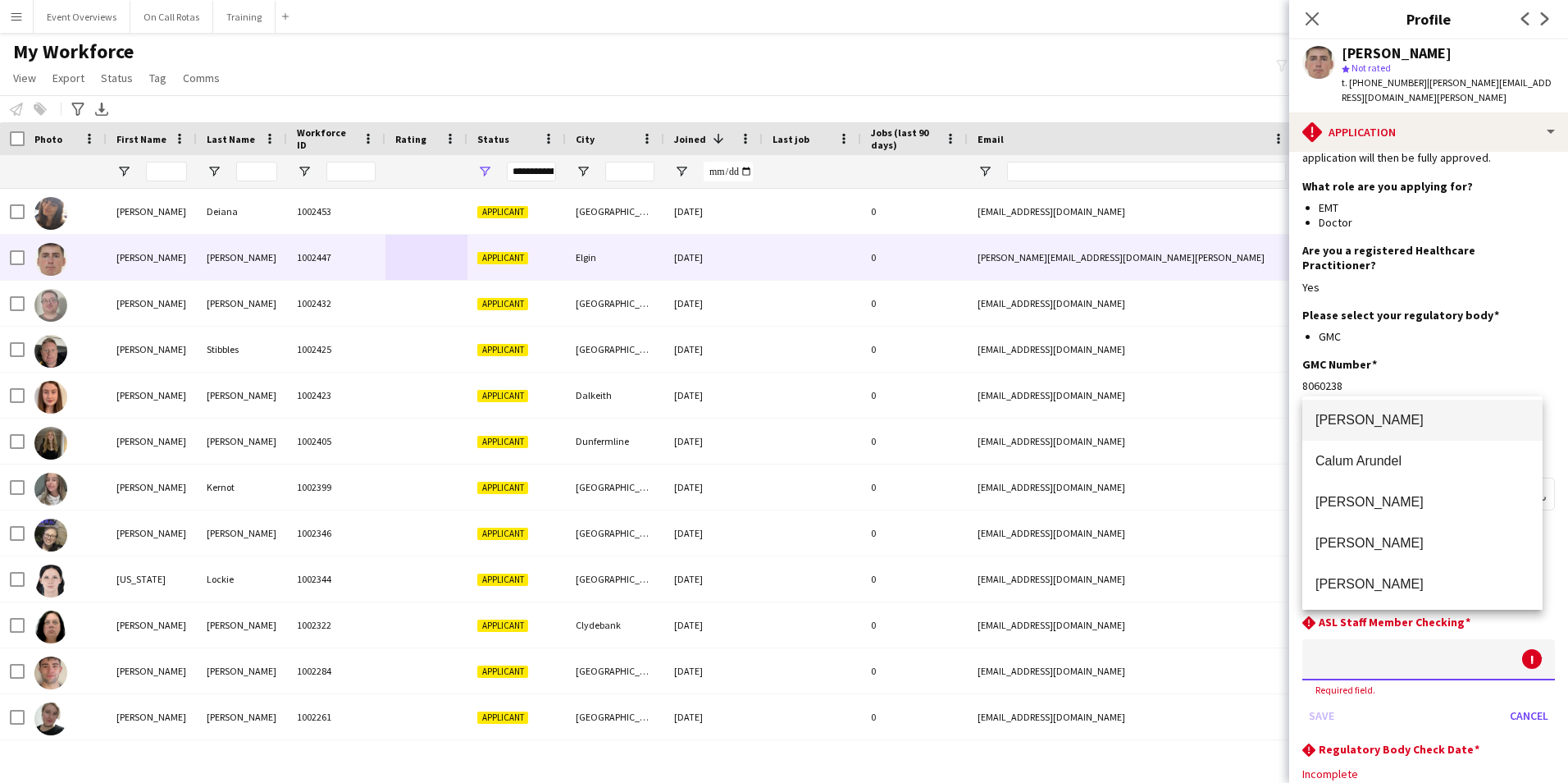
scroll to position [0, 0]
click at [1511, 688] on div at bounding box center [784, 391] width 1568 height 783
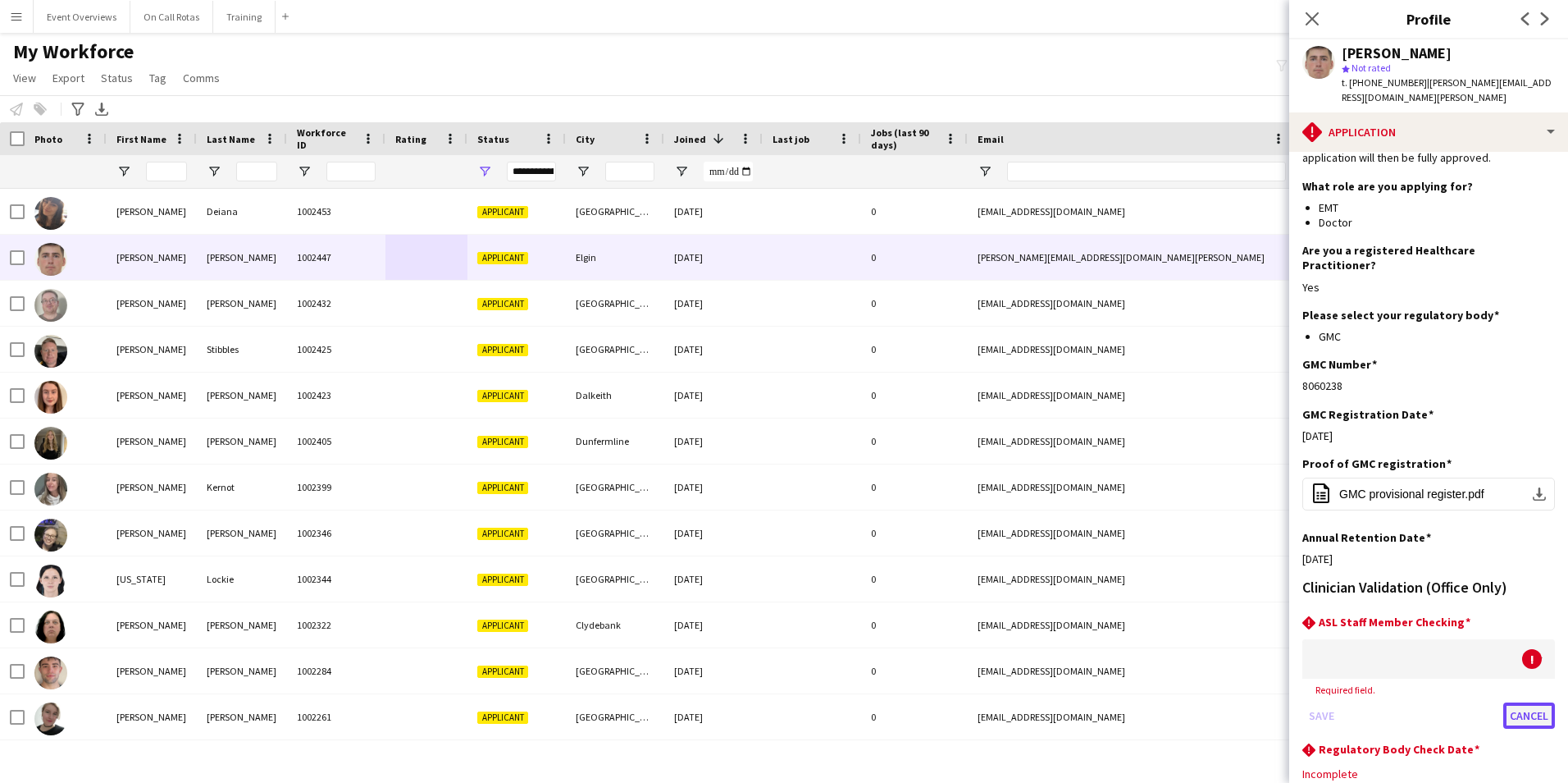
click at [1520, 703] on button "Cancel" at bounding box center [1529, 715] width 52 height 26
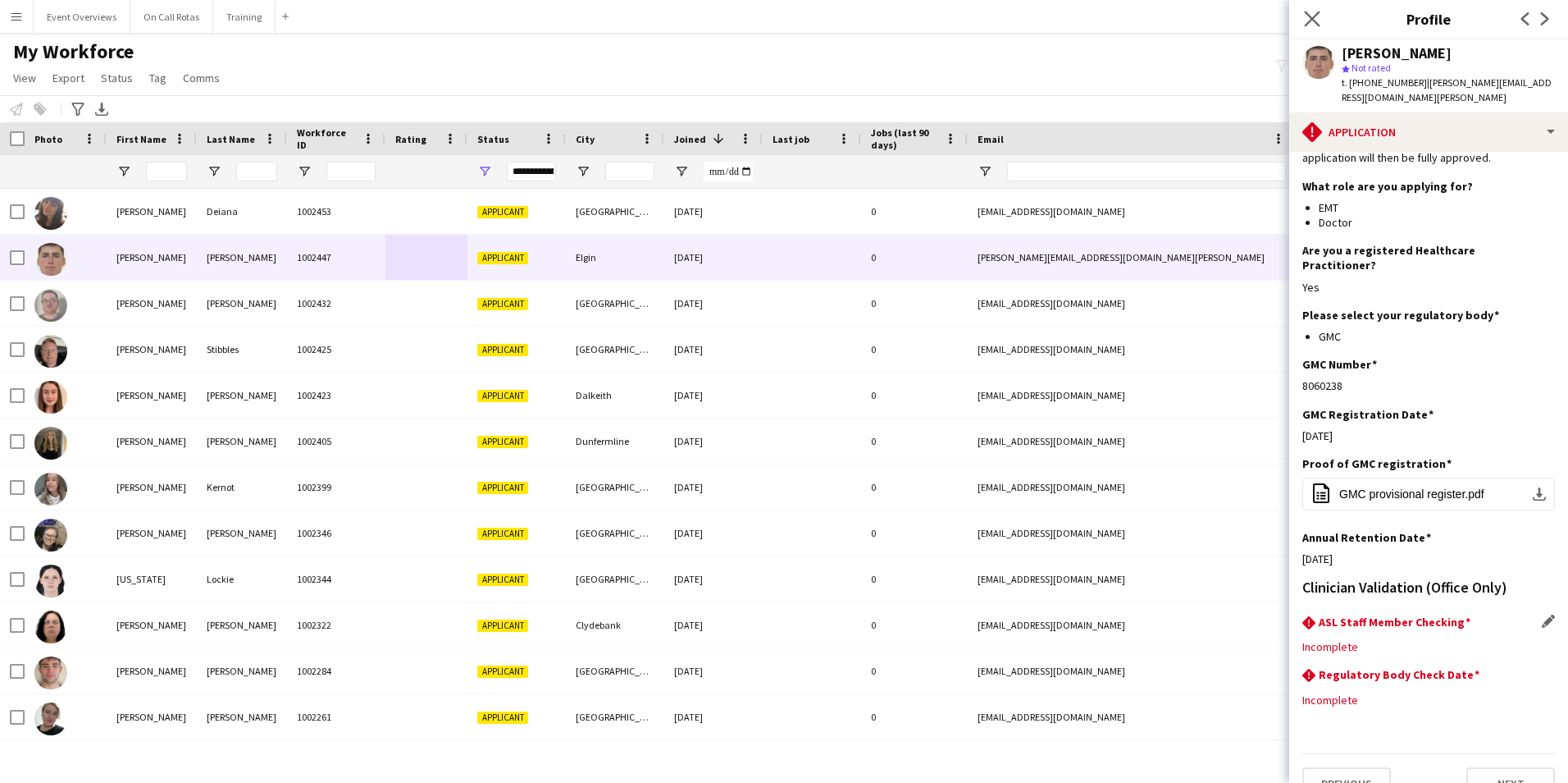
click at [1302, 18] on app-icon "Close pop-in" at bounding box center [1312, 20] width 24 height 24
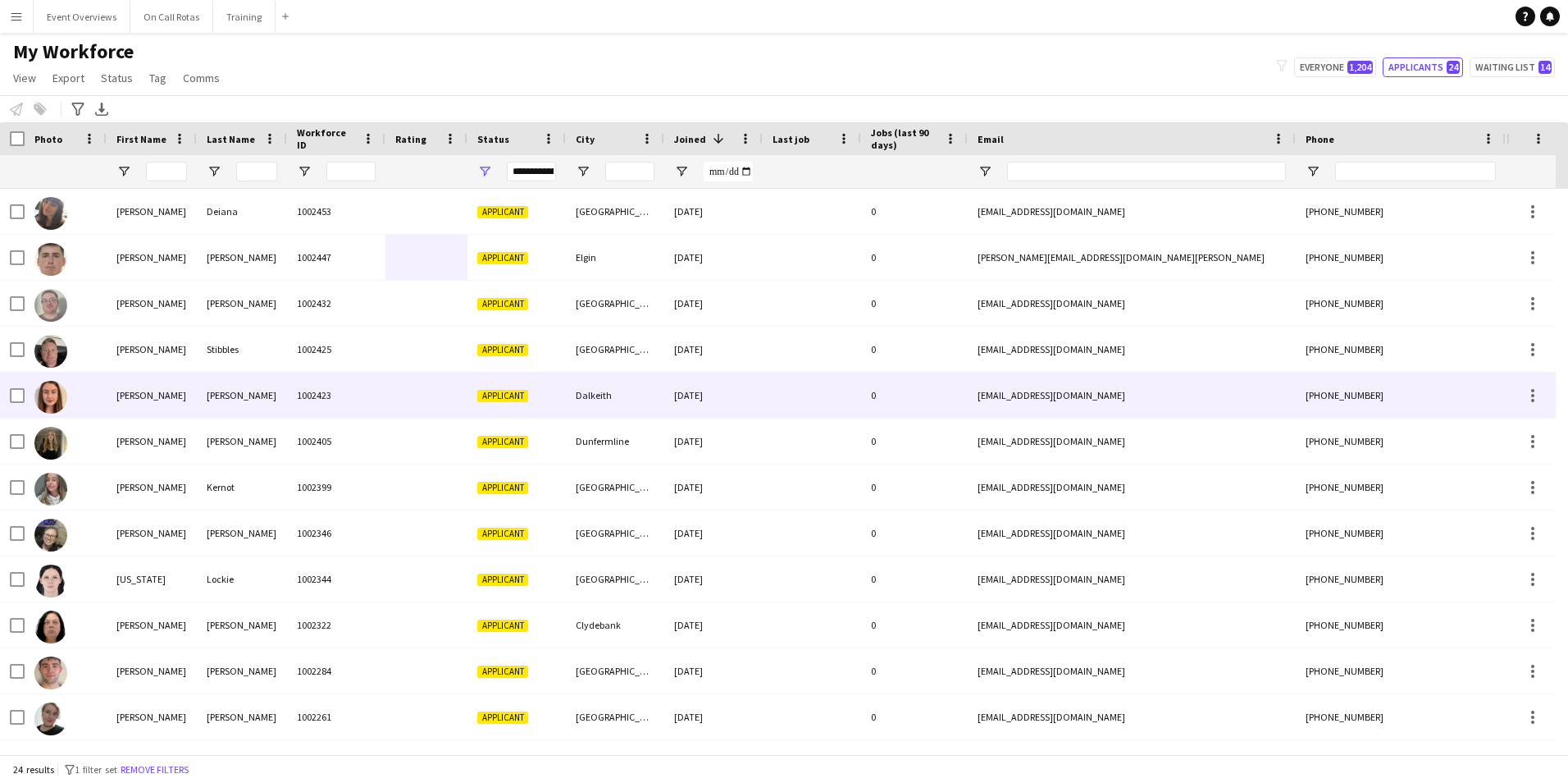
click at [617, 396] on div "Dalkeith" at bounding box center [615, 395] width 98 height 45
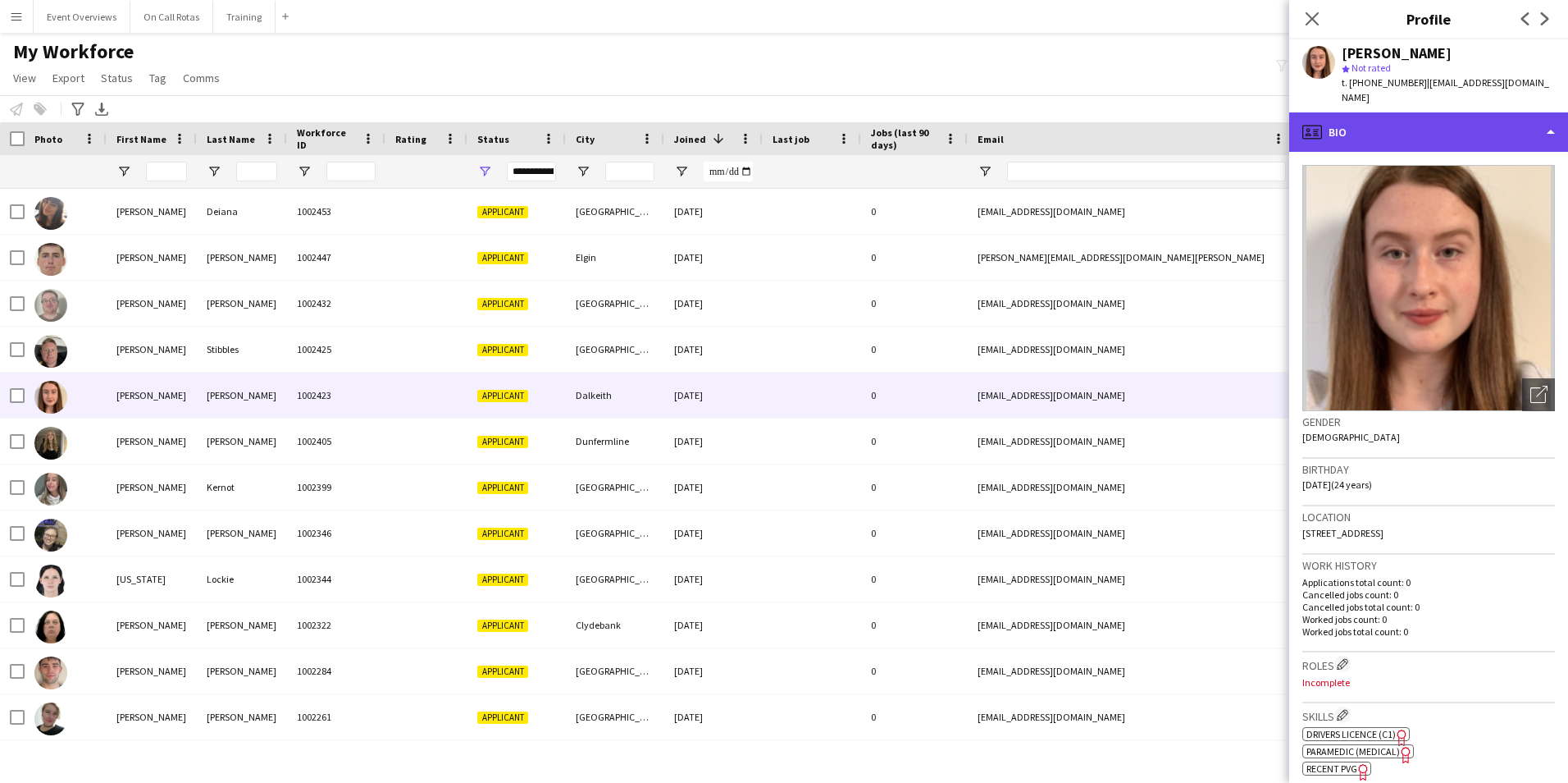
click at [1383, 122] on div "profile Bio" at bounding box center [1428, 132] width 279 height 39
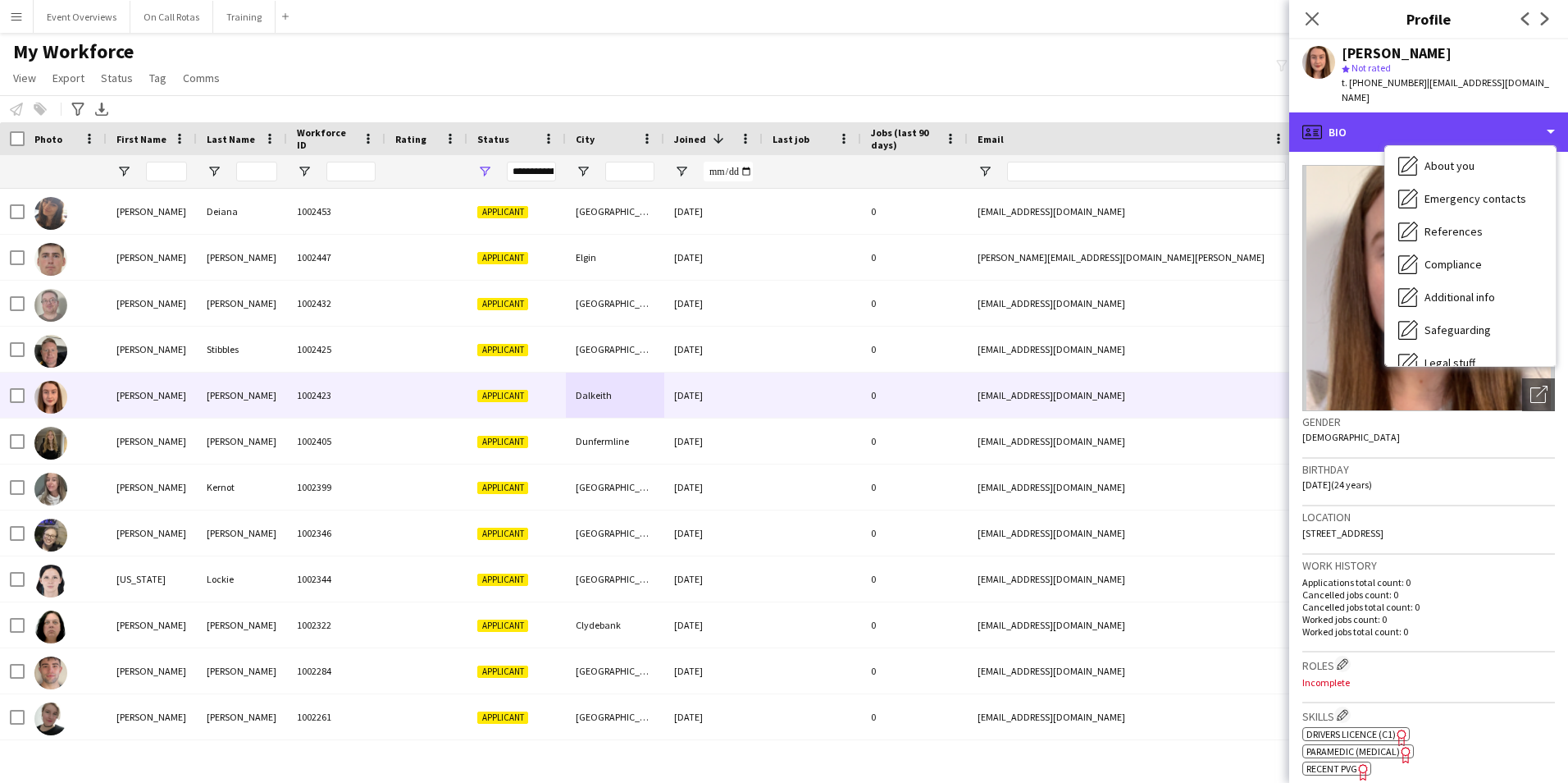
scroll to position [285, 0]
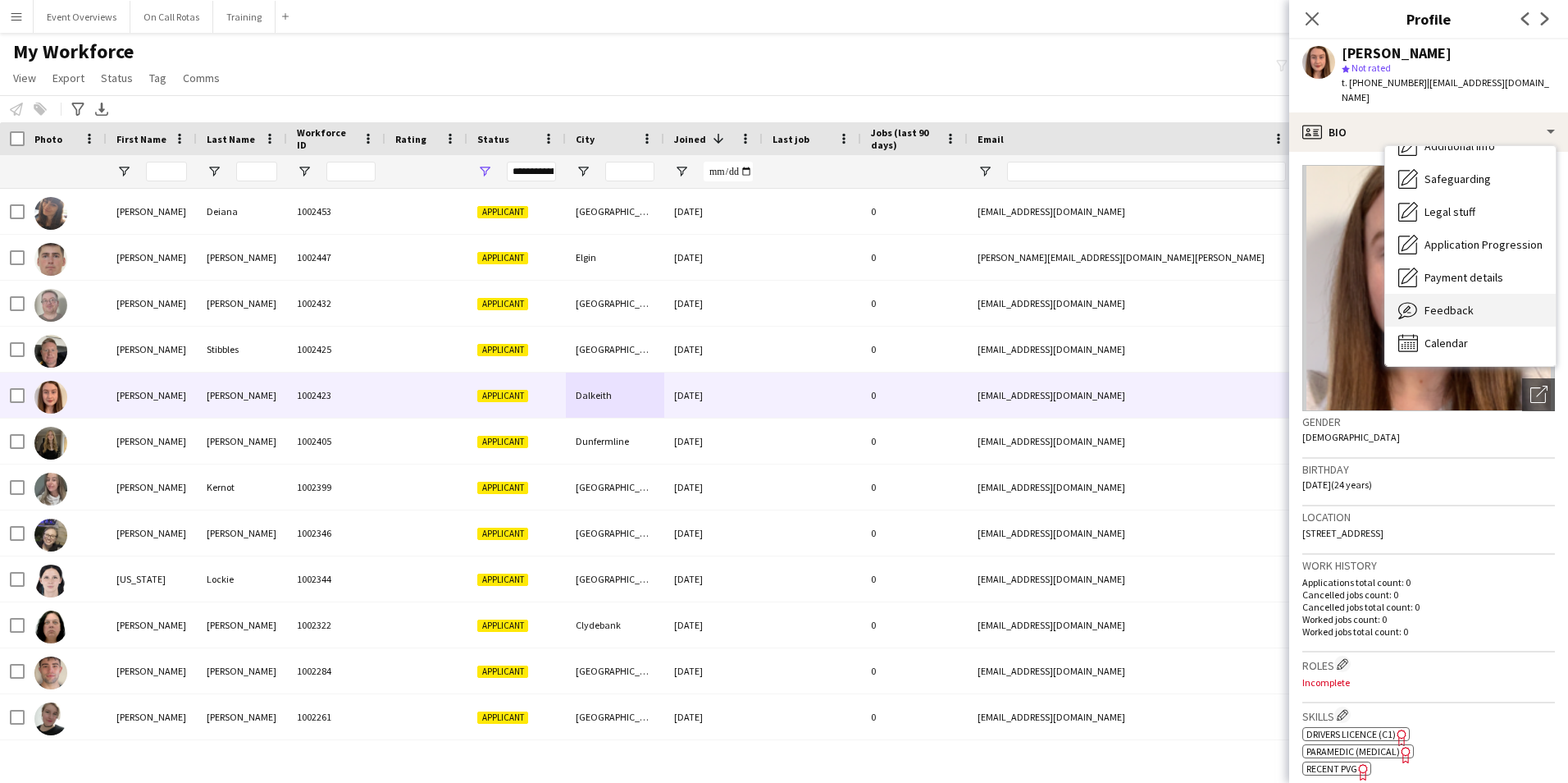
click at [1422, 294] on div "Feedback Feedback" at bounding box center [1470, 310] width 170 height 32
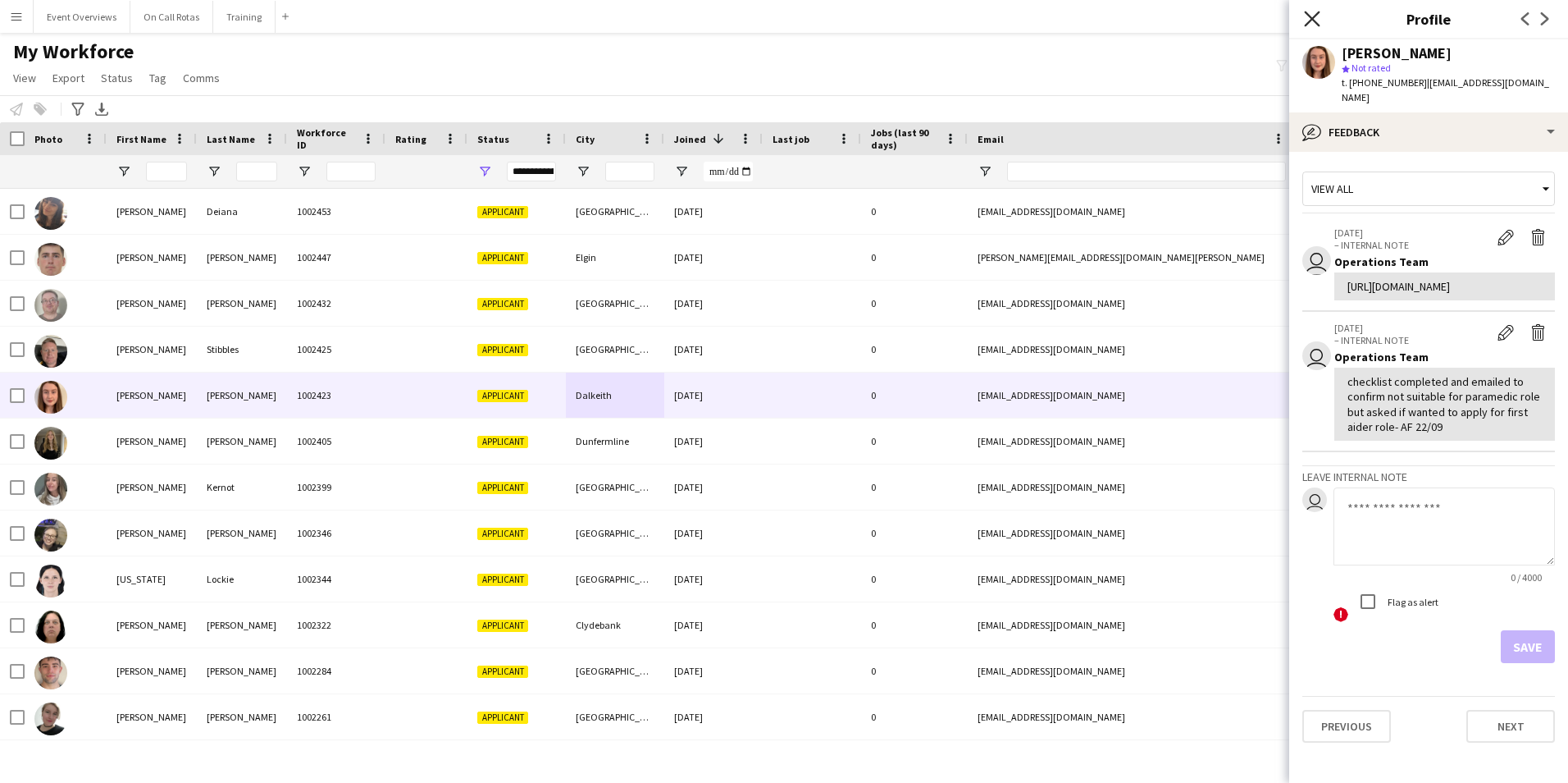
click at [1316, 14] on icon at bounding box center [1311, 19] width 16 height 16
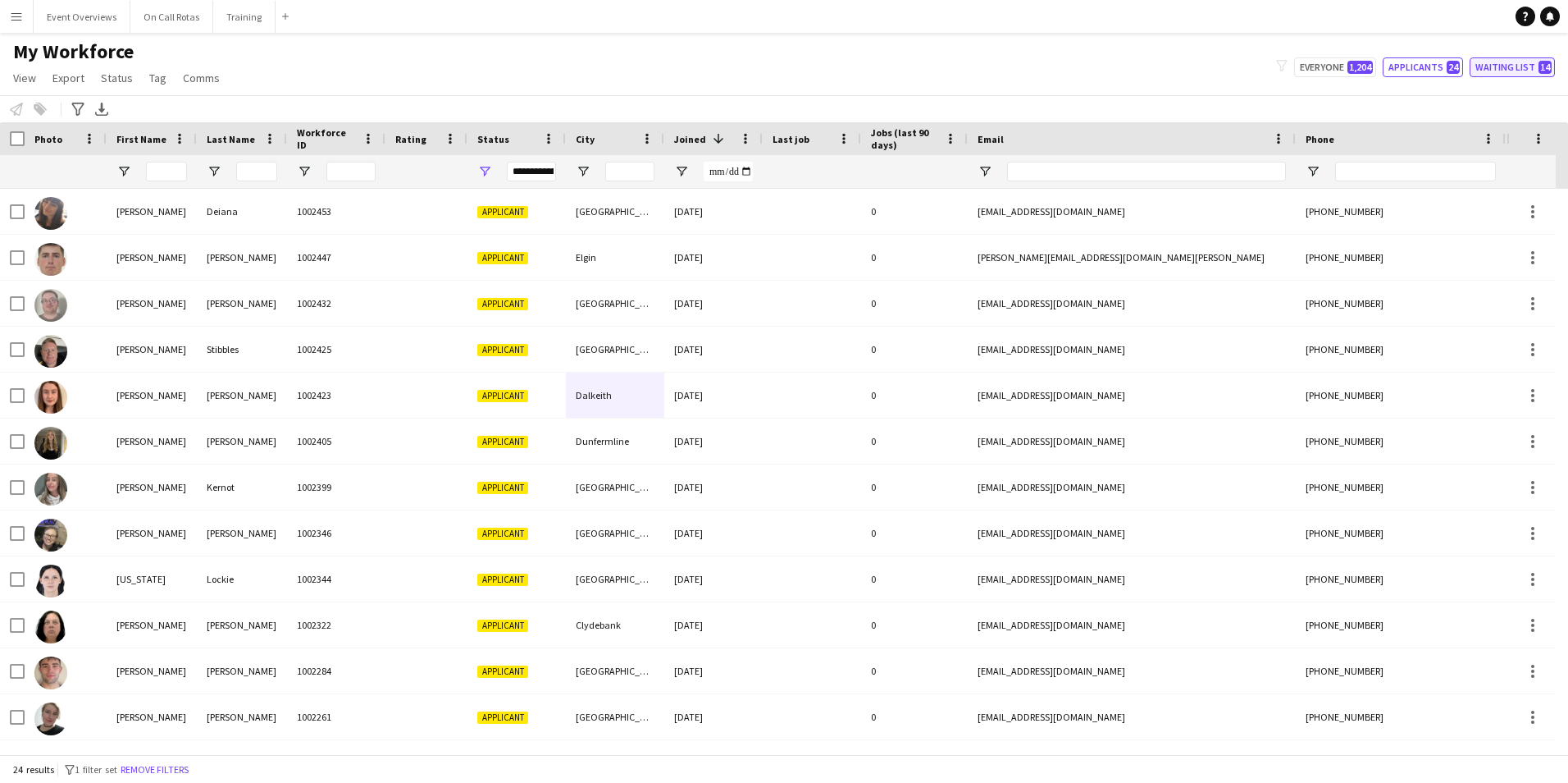
click at [1497, 67] on button "Waiting list 14" at bounding box center [1511, 68] width 85 height 20
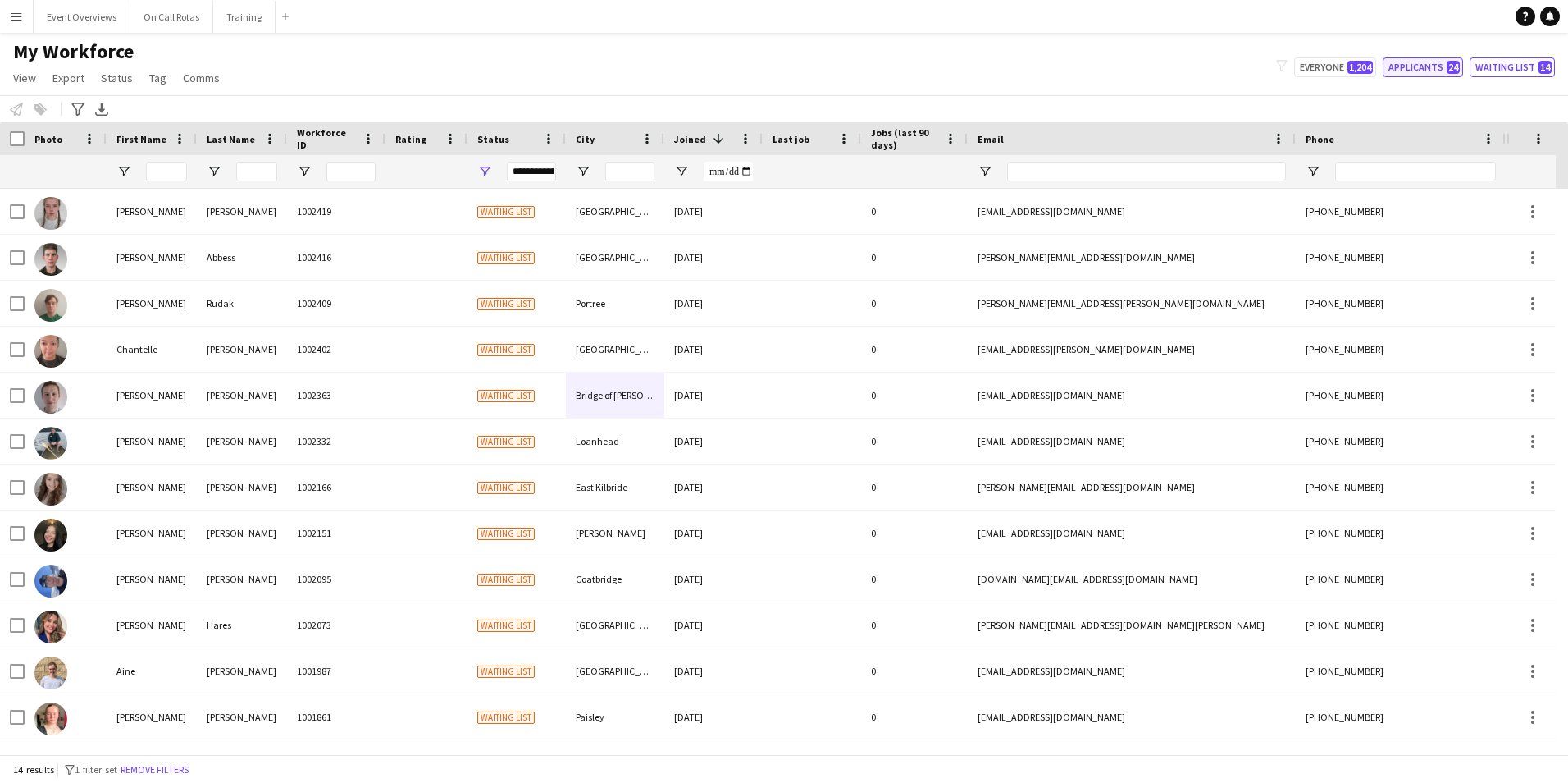
click at [1433, 63] on button "Applicants 24" at bounding box center [1422, 68] width 80 height 20
type input "**********"
